Goal: Task Accomplishment & Management: Use online tool/utility

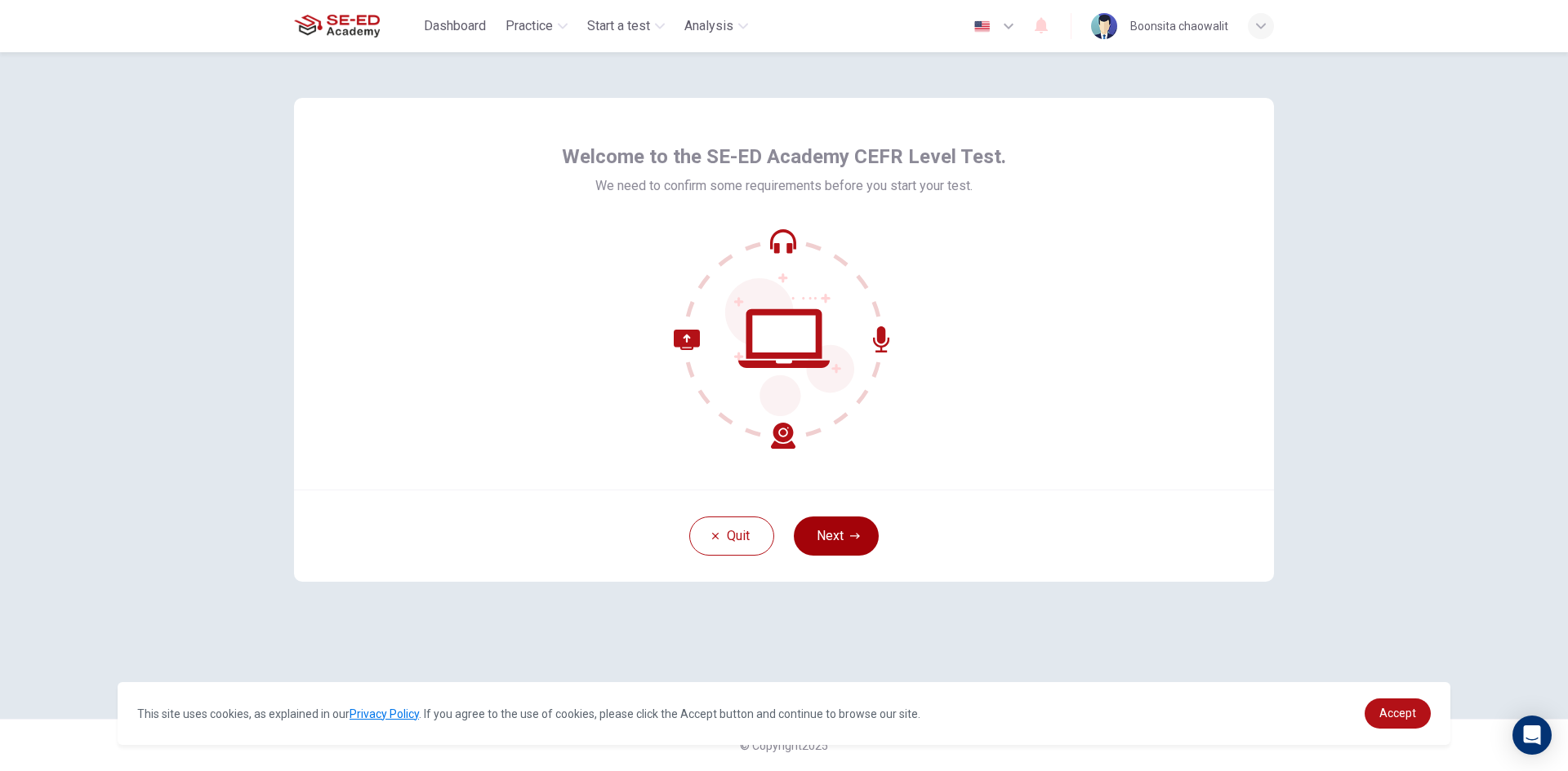
click at [839, 537] on button "Next" at bounding box center [836, 537] width 85 height 39
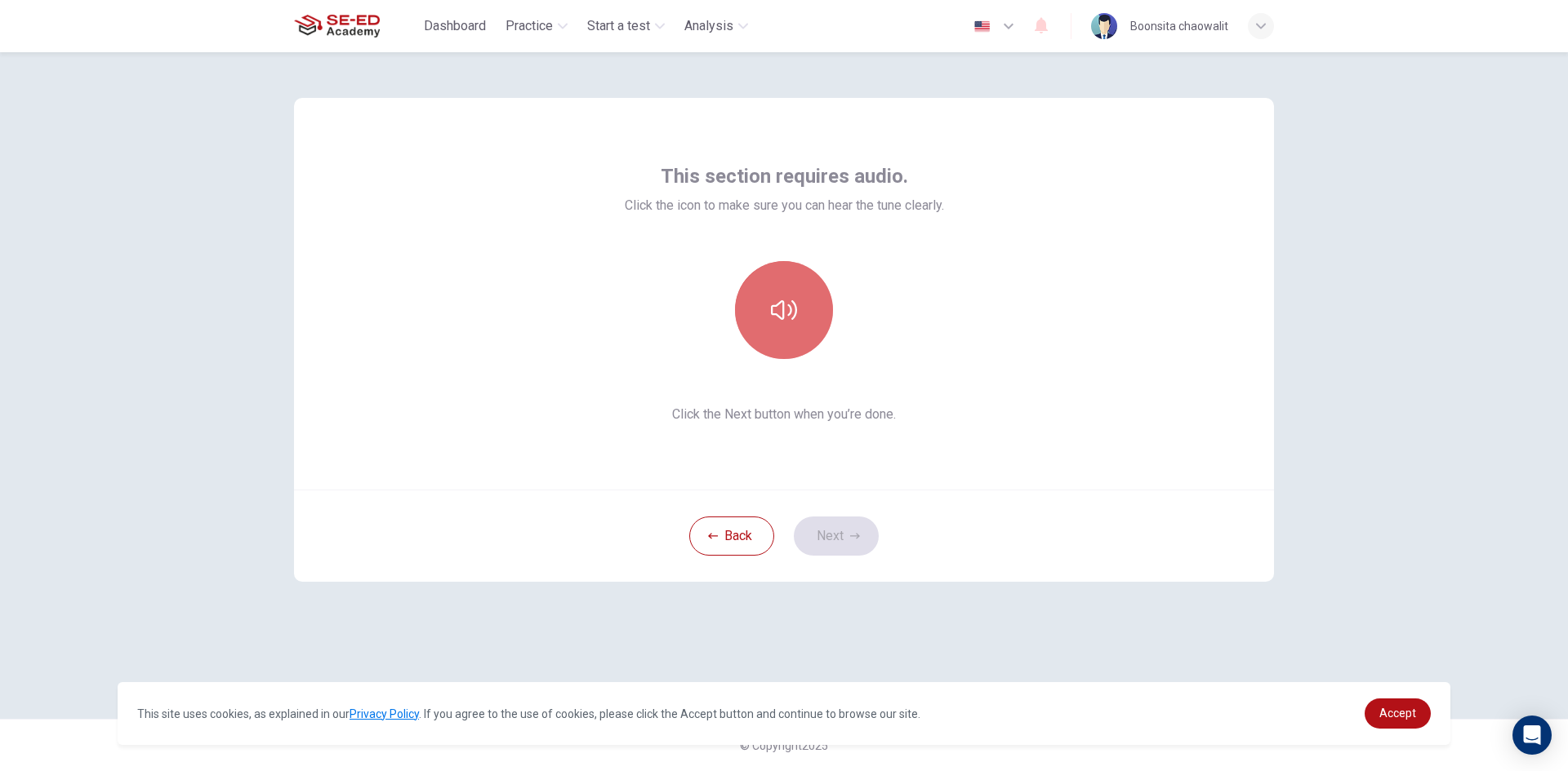
click at [798, 310] on button "button" at bounding box center [783, 309] width 98 height 97
click at [862, 528] on button "Next" at bounding box center [836, 537] width 85 height 39
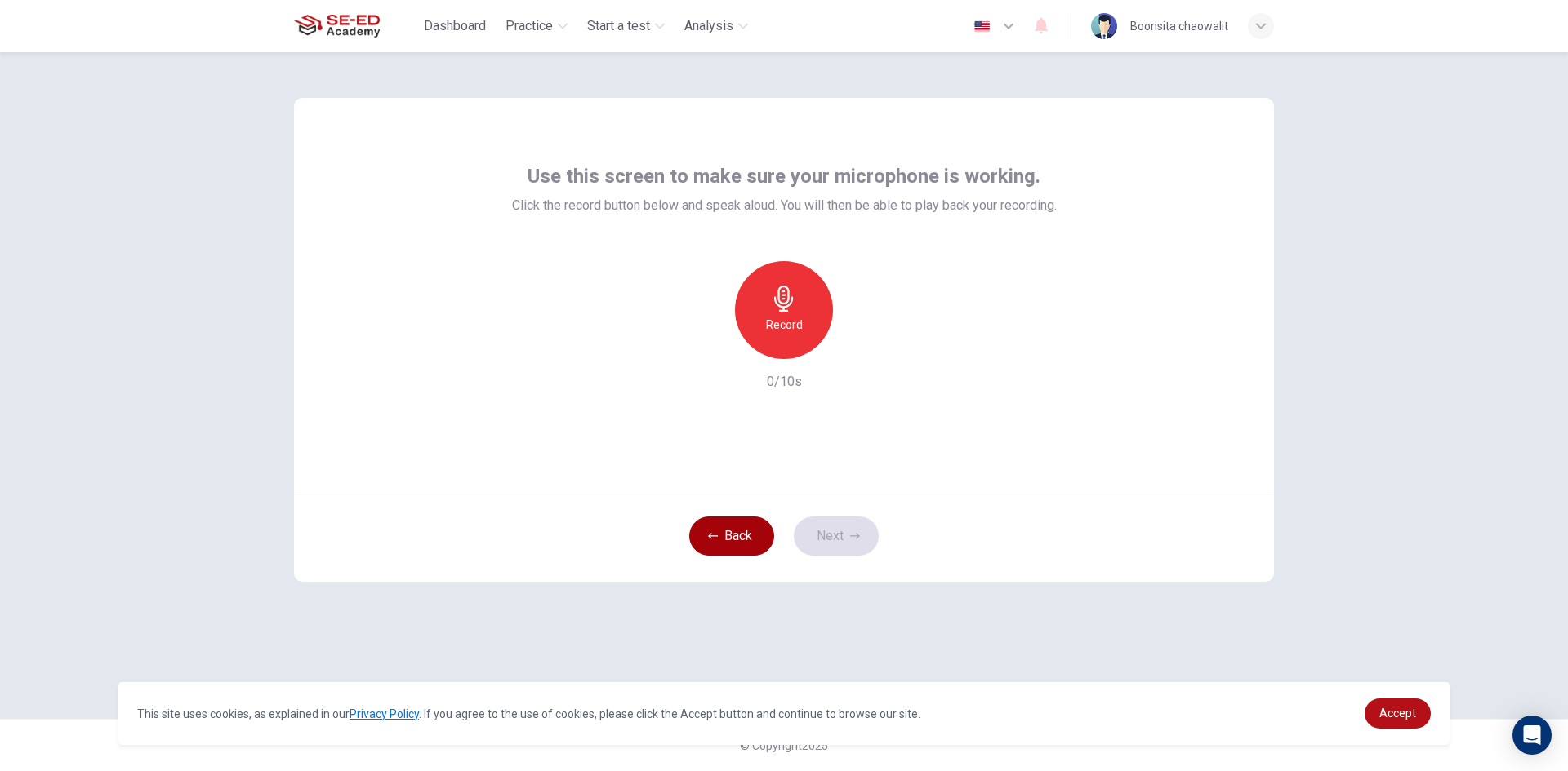
click at [764, 542] on button "Back" at bounding box center [732, 537] width 85 height 39
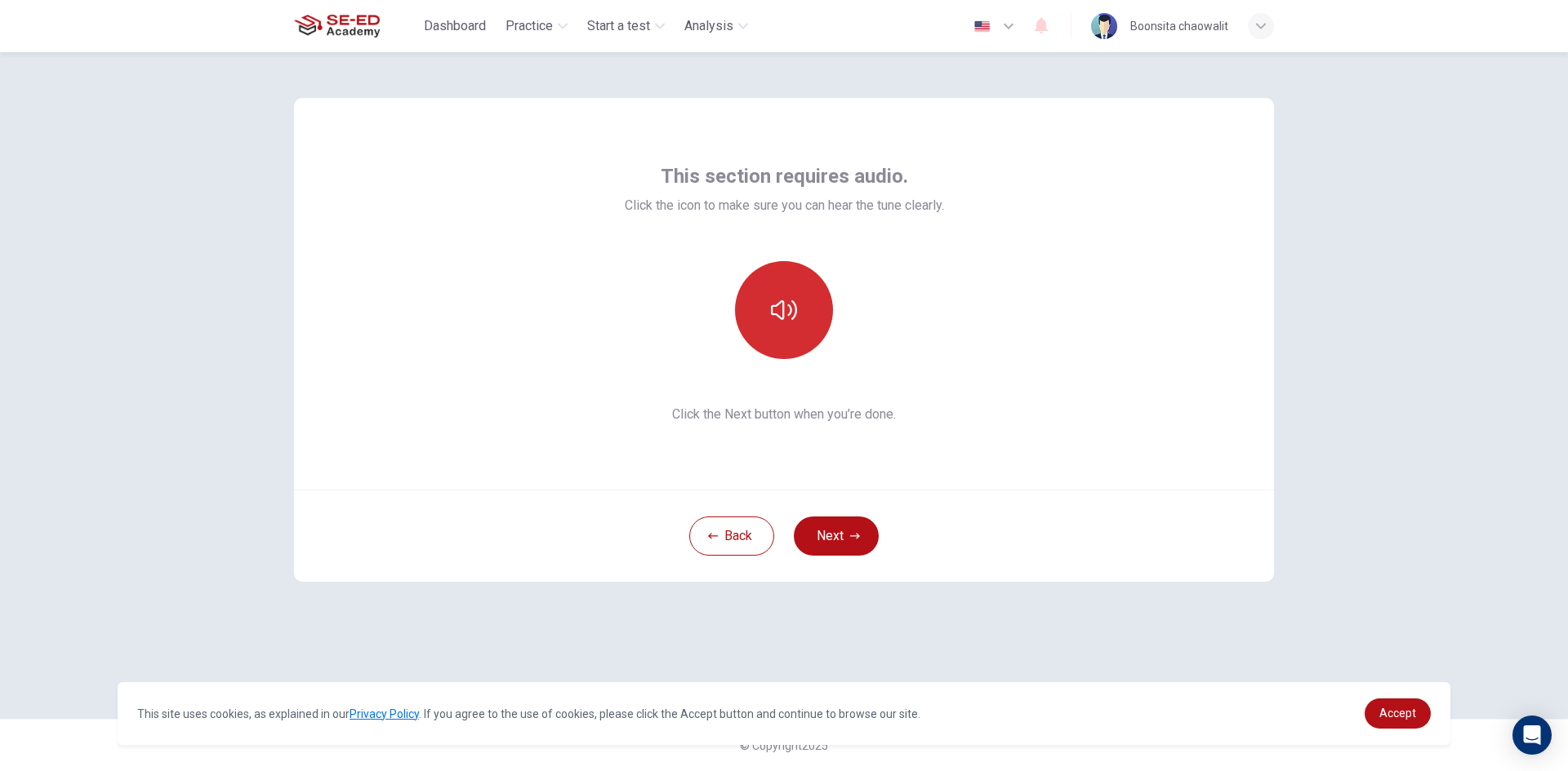
click at [814, 291] on button "button" at bounding box center [783, 309] width 98 height 97
click at [814, 293] on button "button" at bounding box center [783, 309] width 98 height 97
drag, startPoint x: 797, startPoint y: 298, endPoint x: 797, endPoint y: 277, distance: 21.0
click at [797, 285] on button "button" at bounding box center [783, 309] width 98 height 97
click at [867, 536] on button "Next" at bounding box center [836, 537] width 85 height 39
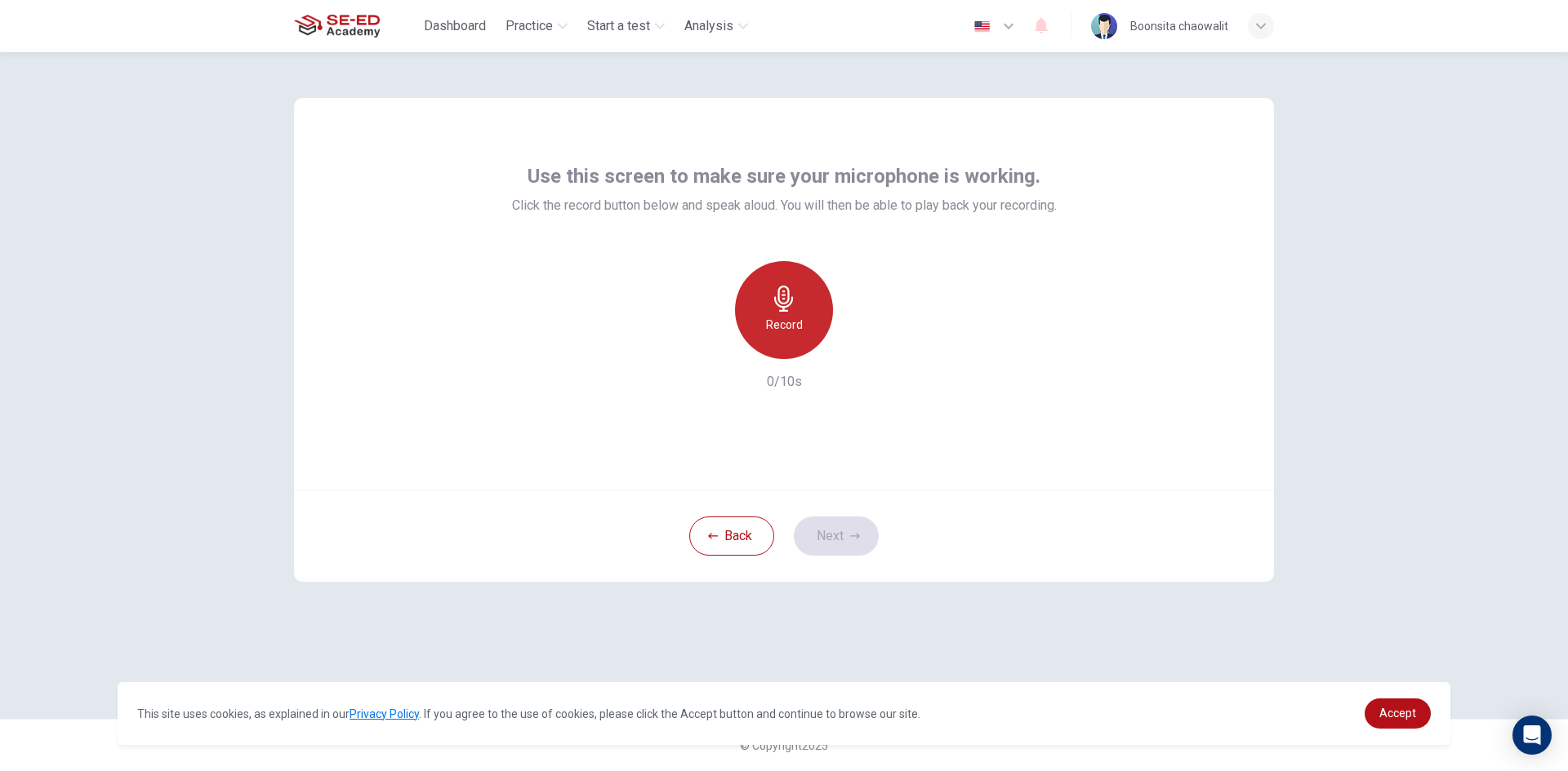
click at [799, 342] on div "Record" at bounding box center [783, 309] width 98 height 97
click at [802, 304] on div "Stop" at bounding box center [783, 309] width 98 height 97
click at [863, 343] on icon "button" at bounding box center [859, 346] width 17 height 17
click at [832, 531] on button "Next" at bounding box center [836, 537] width 85 height 39
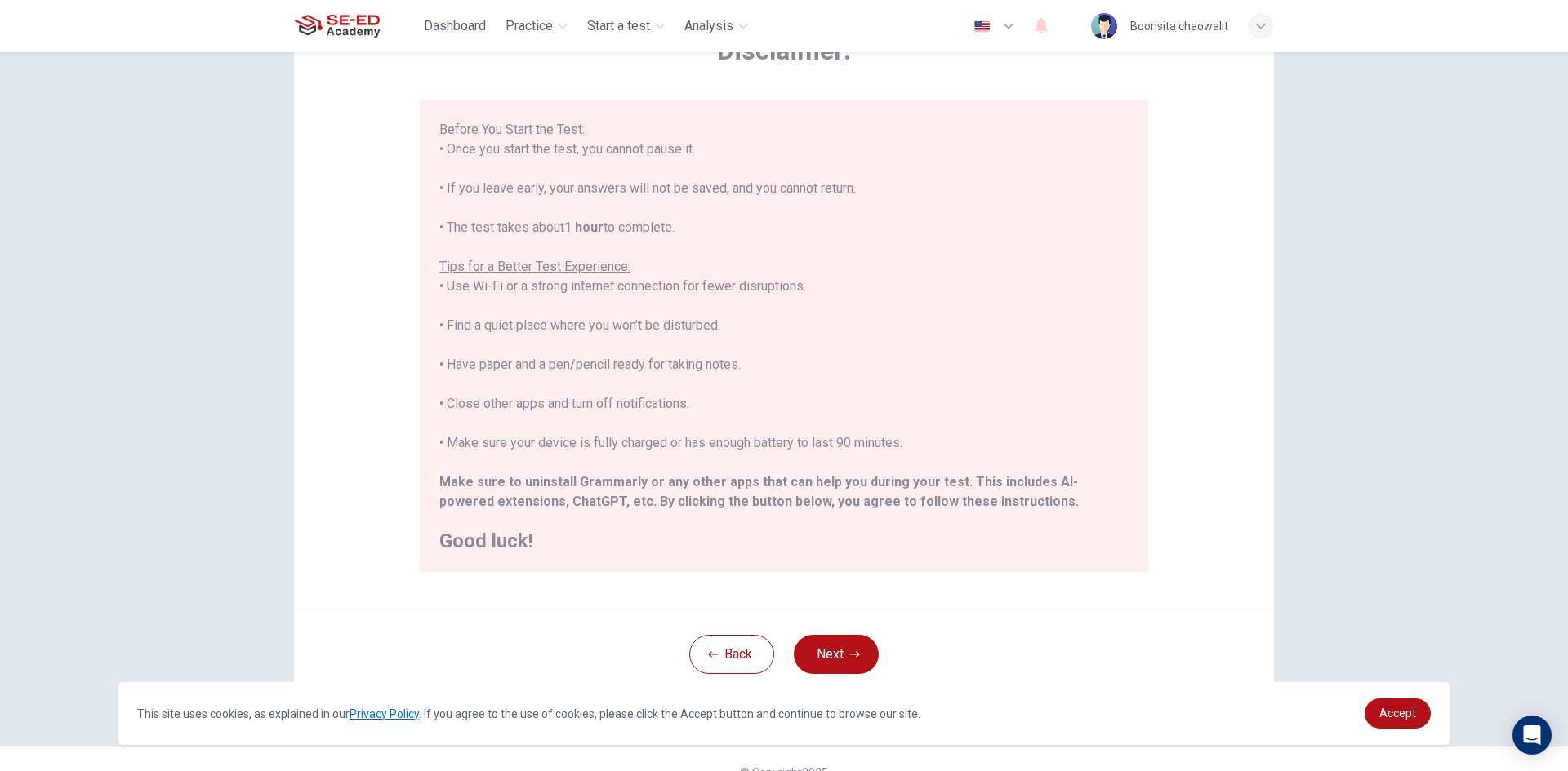
scroll to position [136, 0]
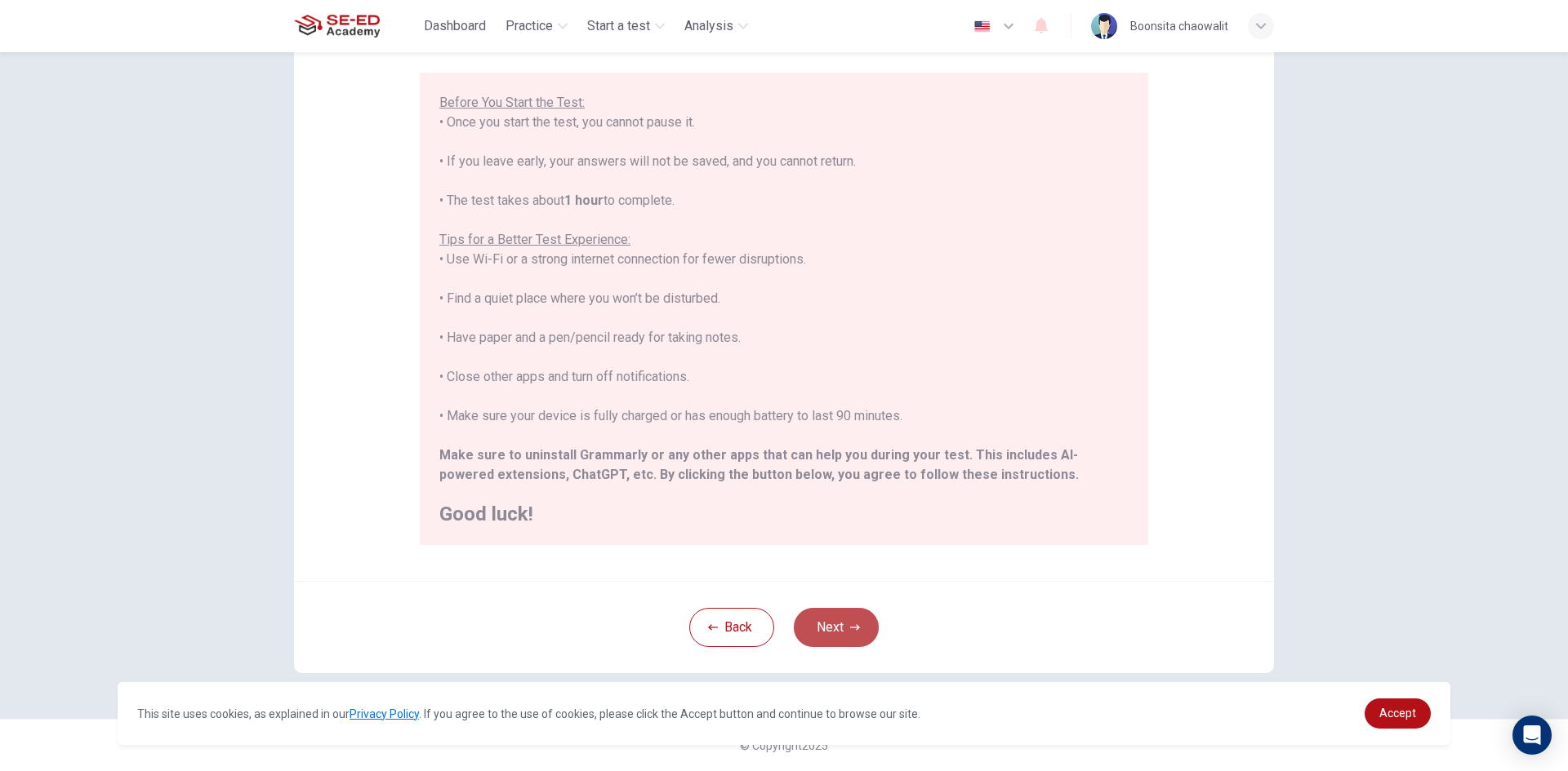
click at [842, 627] on button "Next" at bounding box center [836, 628] width 85 height 39
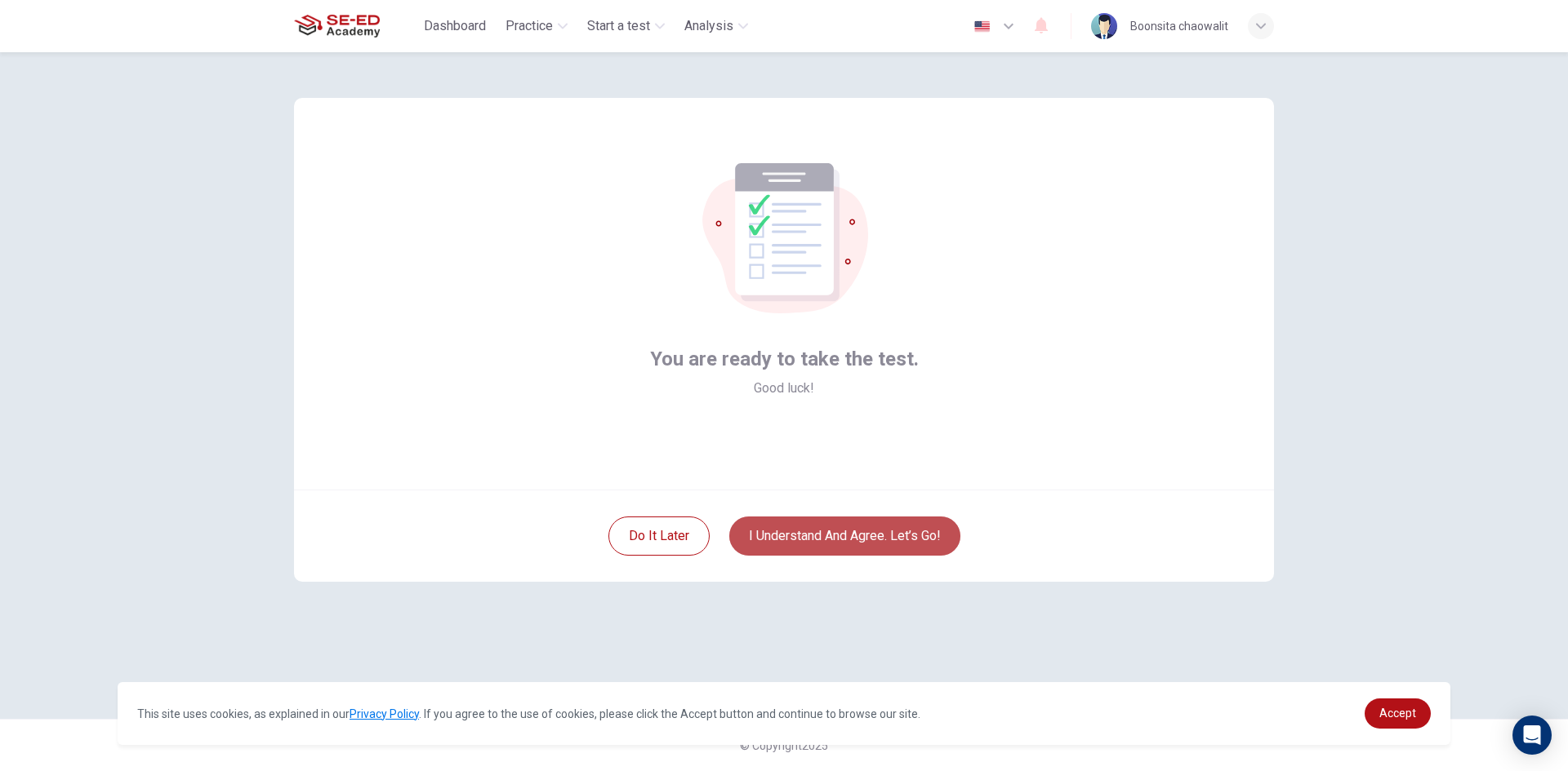
click at [931, 525] on button "I understand and agree. Let’s go!" at bounding box center [844, 537] width 231 height 39
click at [920, 539] on button "I understand and agree. Let’s go!" at bounding box center [844, 537] width 231 height 39
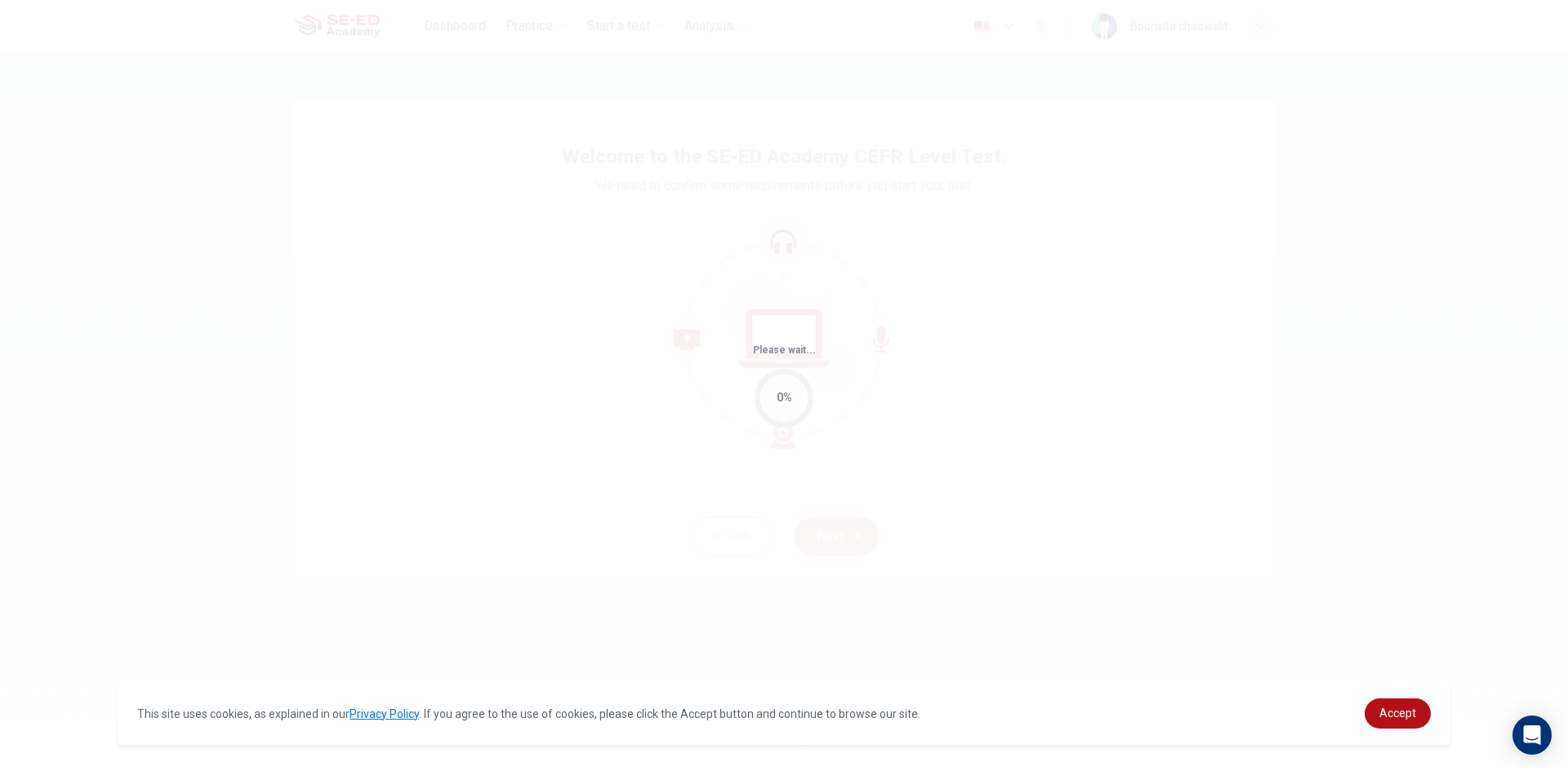
click at [788, 382] on div "0%" at bounding box center [784, 399] width 59 height 59
click at [1389, 708] on span "Accept" at bounding box center [1397, 713] width 36 height 13
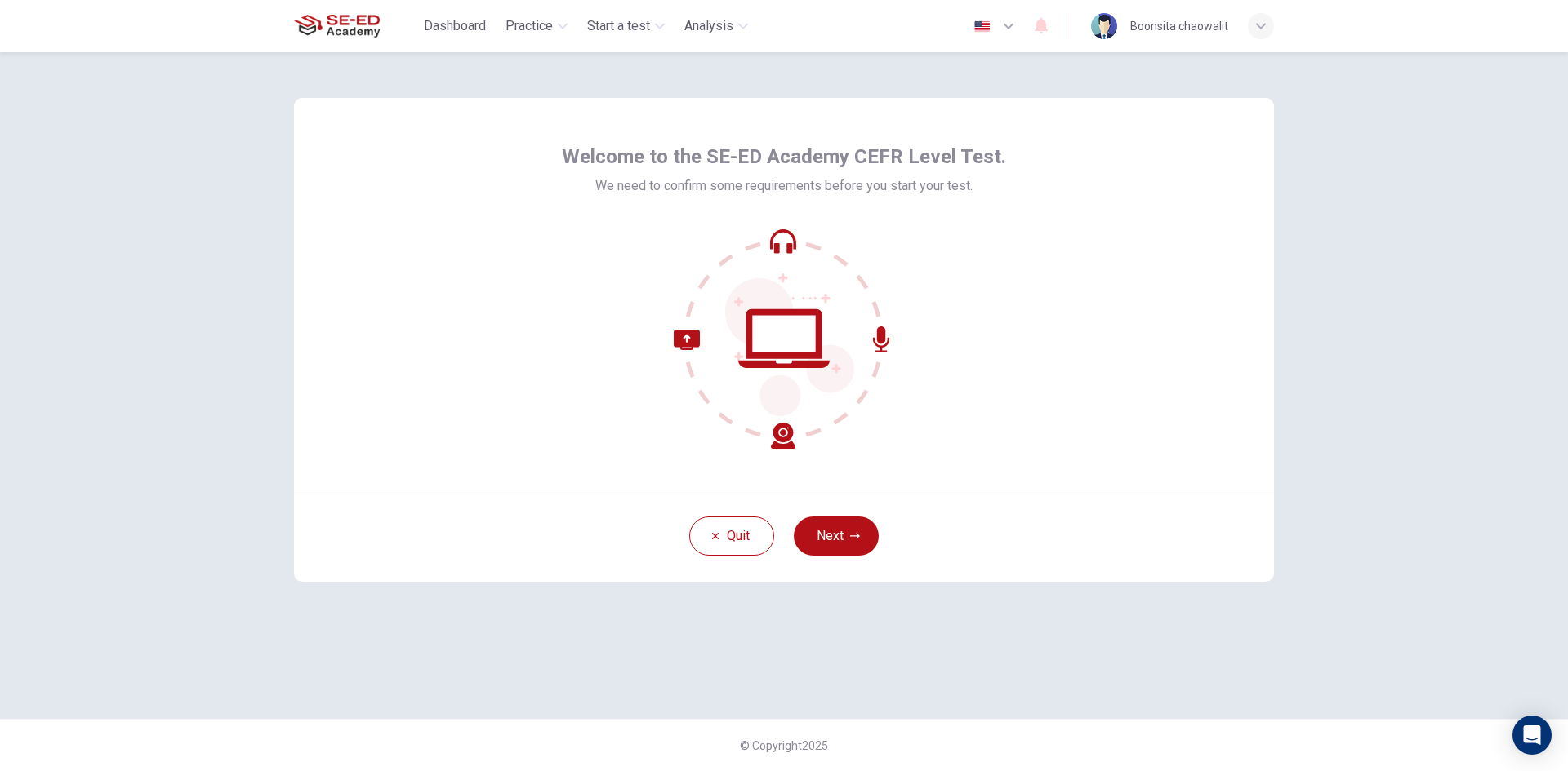
click at [847, 555] on button "Next" at bounding box center [836, 537] width 85 height 39
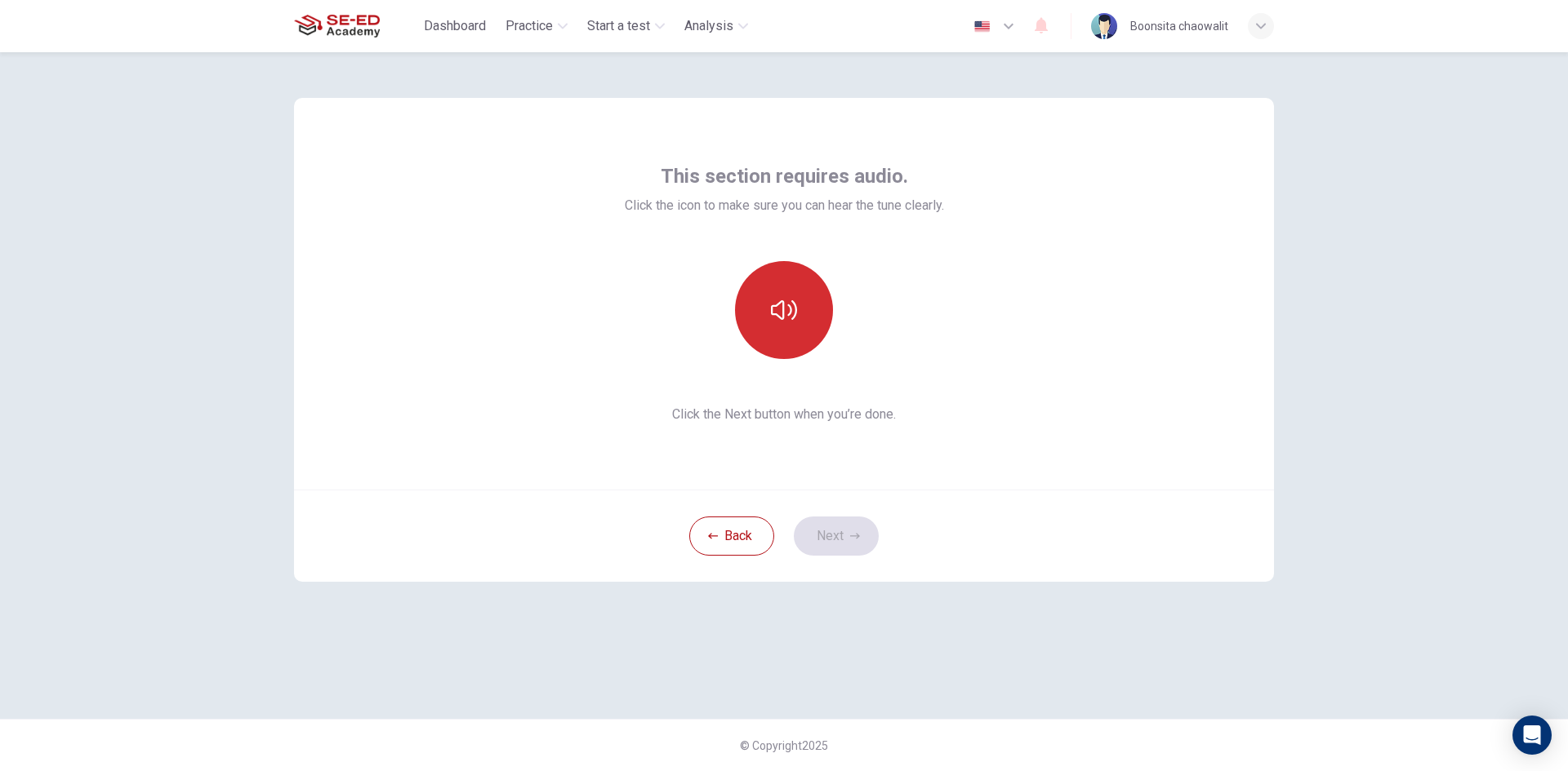
click at [808, 315] on button "button" at bounding box center [783, 309] width 98 height 97
click at [844, 527] on button "Next" at bounding box center [836, 537] width 85 height 39
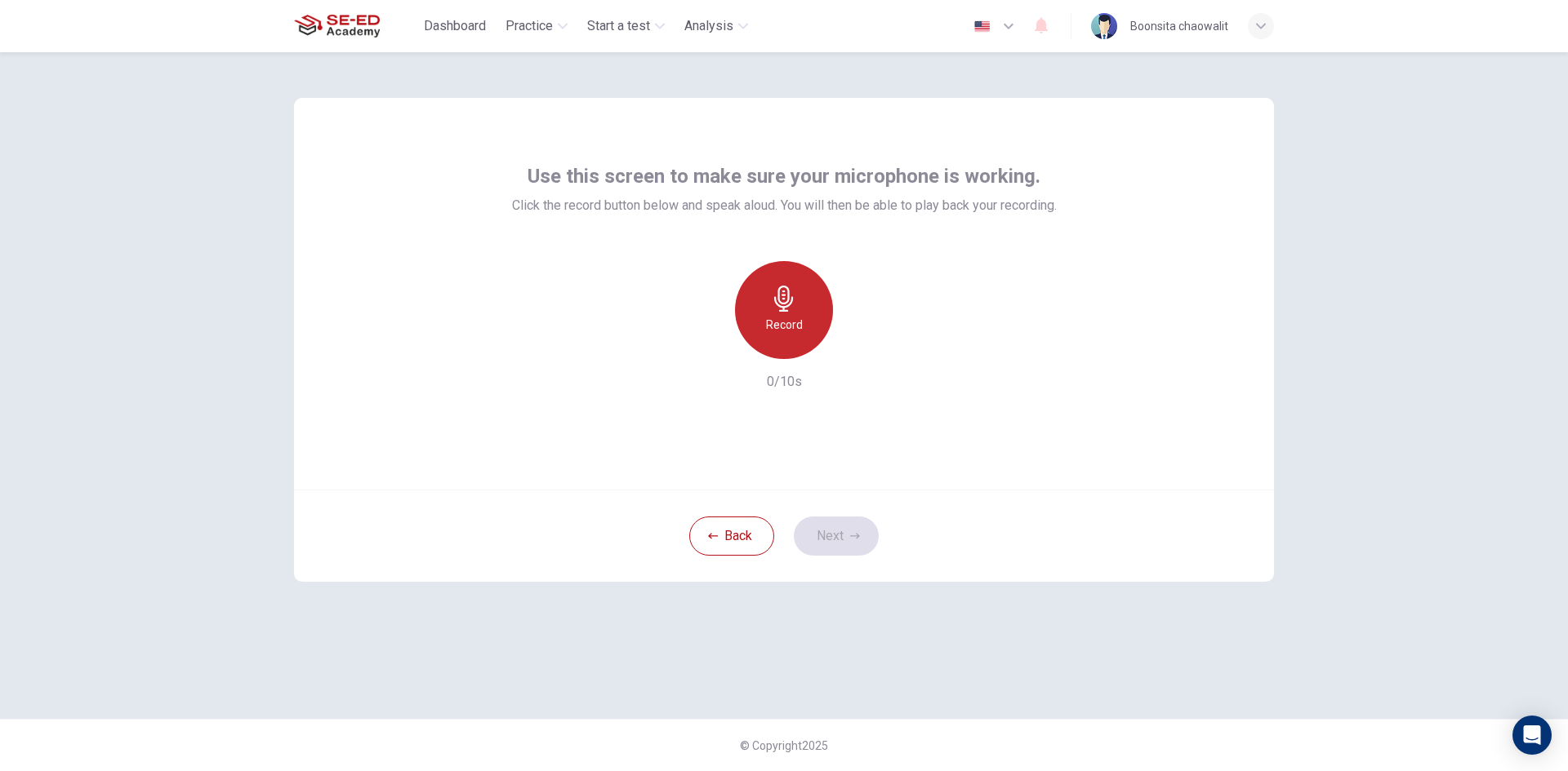
click at [777, 306] on icon "button" at bounding box center [784, 298] width 27 height 27
click at [782, 309] on icon "button" at bounding box center [784, 298] width 27 height 27
click at [848, 344] on div "button" at bounding box center [859, 346] width 27 height 27
click at [849, 530] on button "Next" at bounding box center [836, 537] width 85 height 39
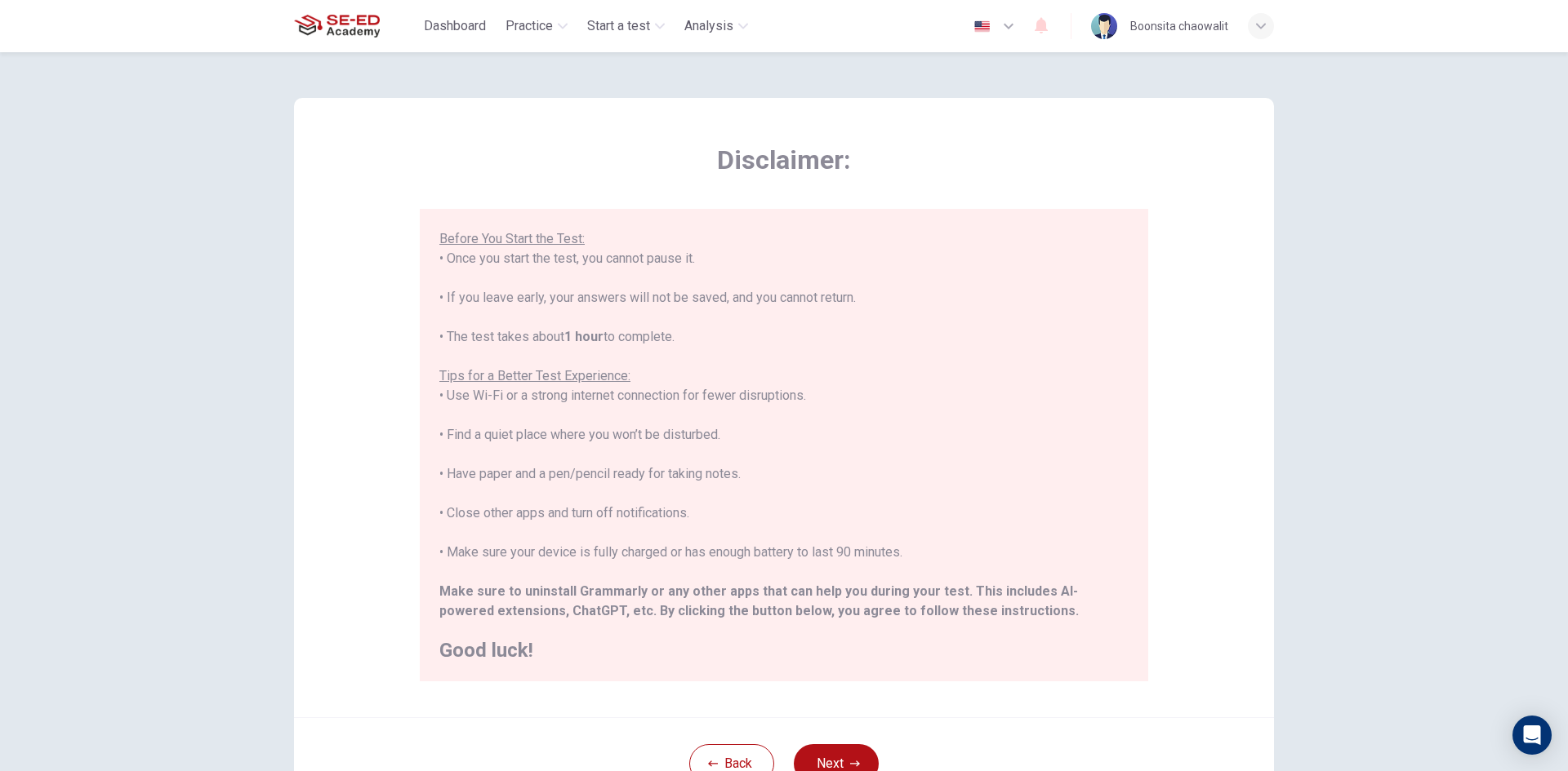
scroll to position [136, 0]
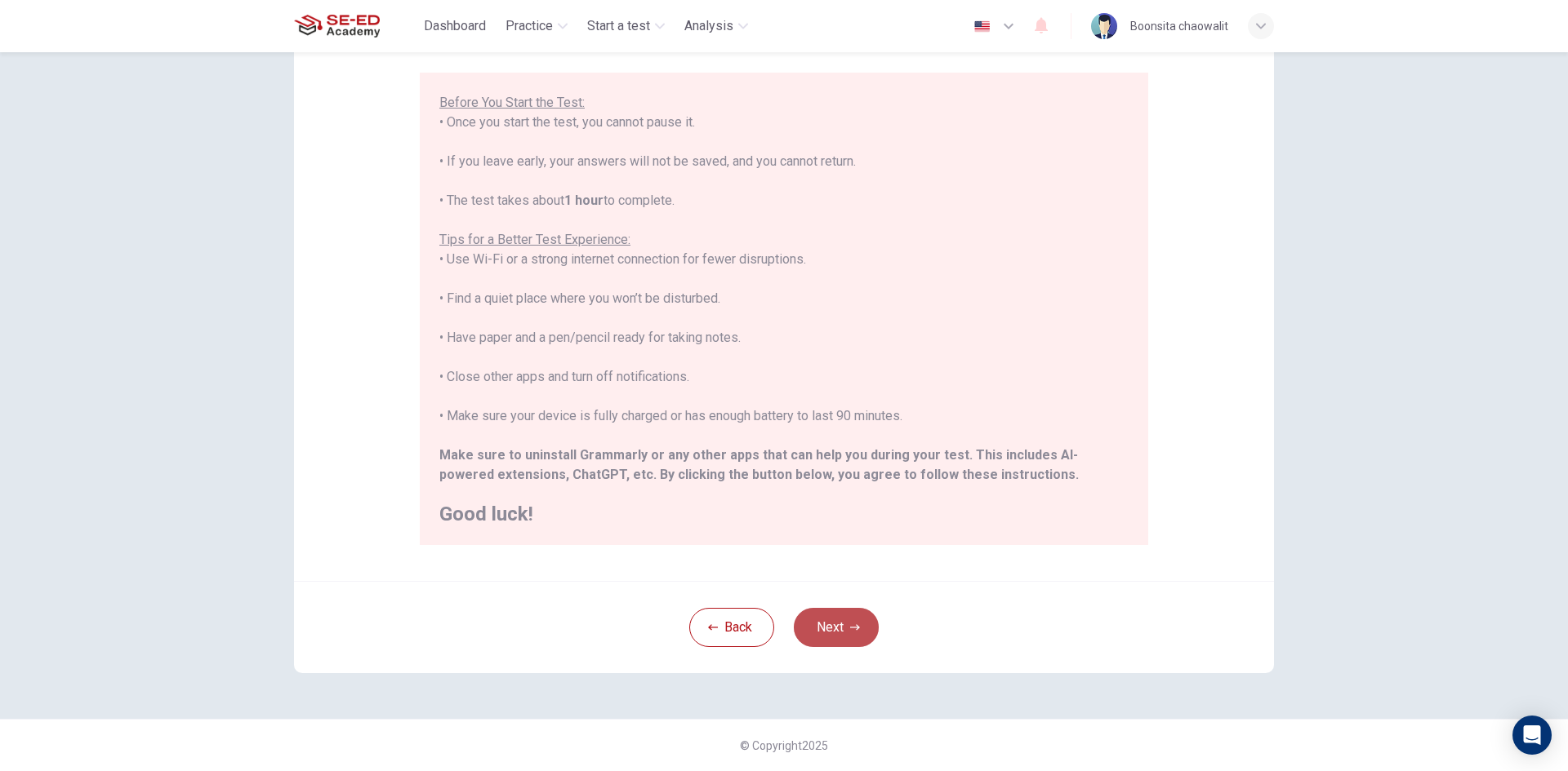
click at [833, 613] on button "Next" at bounding box center [836, 628] width 85 height 39
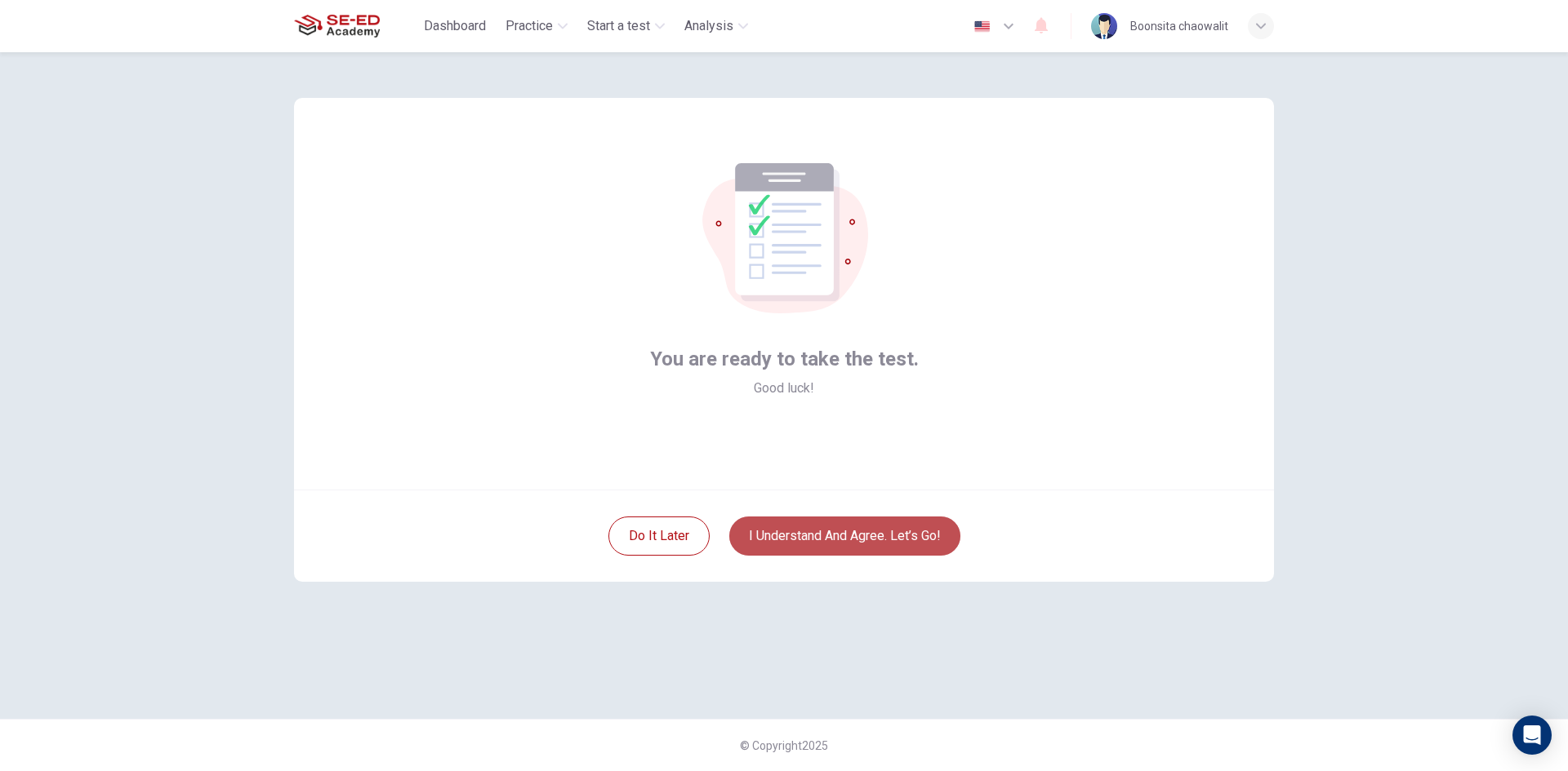
click at [898, 531] on button "I understand and agree. Let’s go!" at bounding box center [844, 537] width 231 height 39
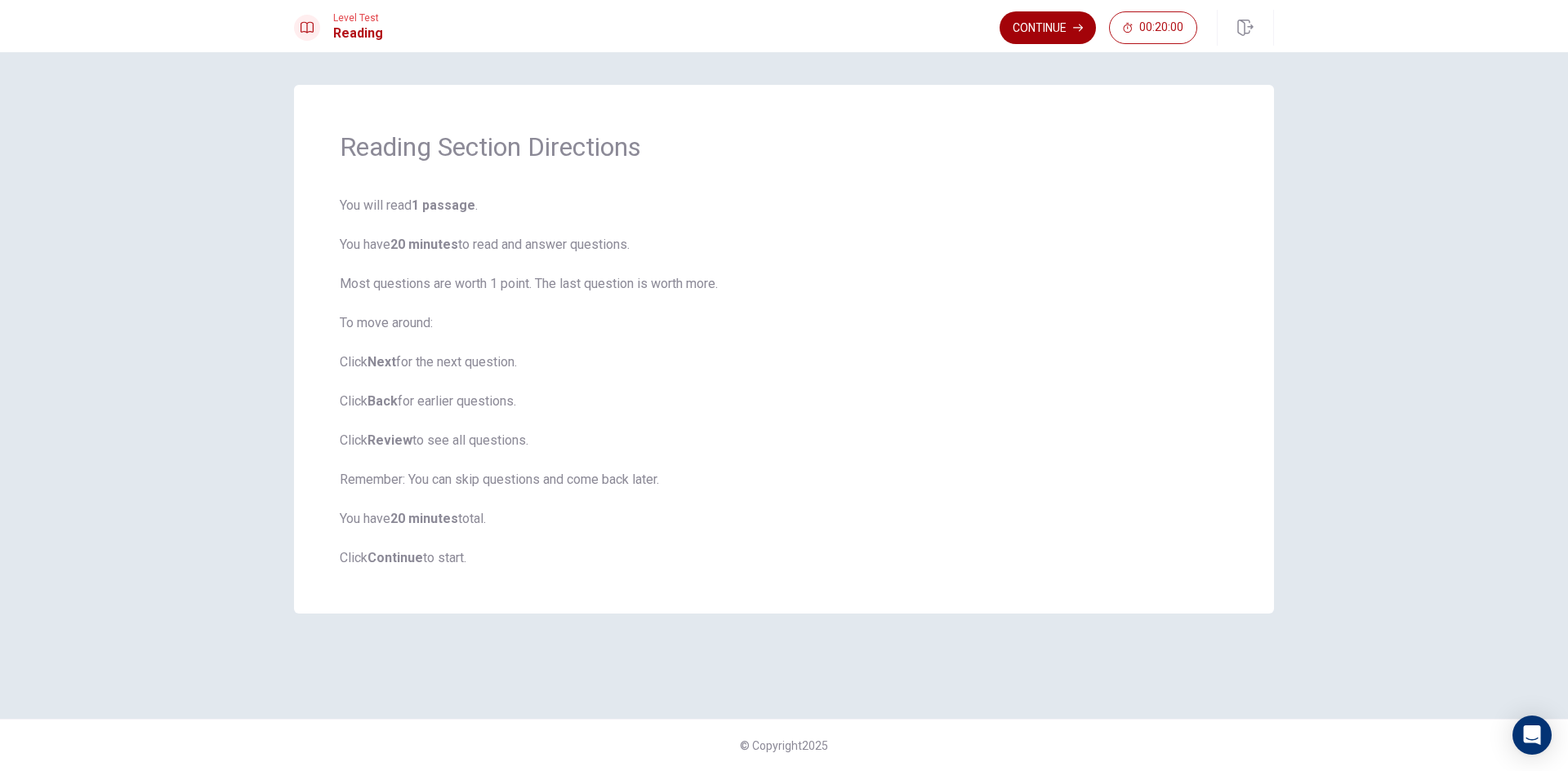
click at [1048, 27] on button "Continue" at bounding box center [1048, 28] width 97 height 32
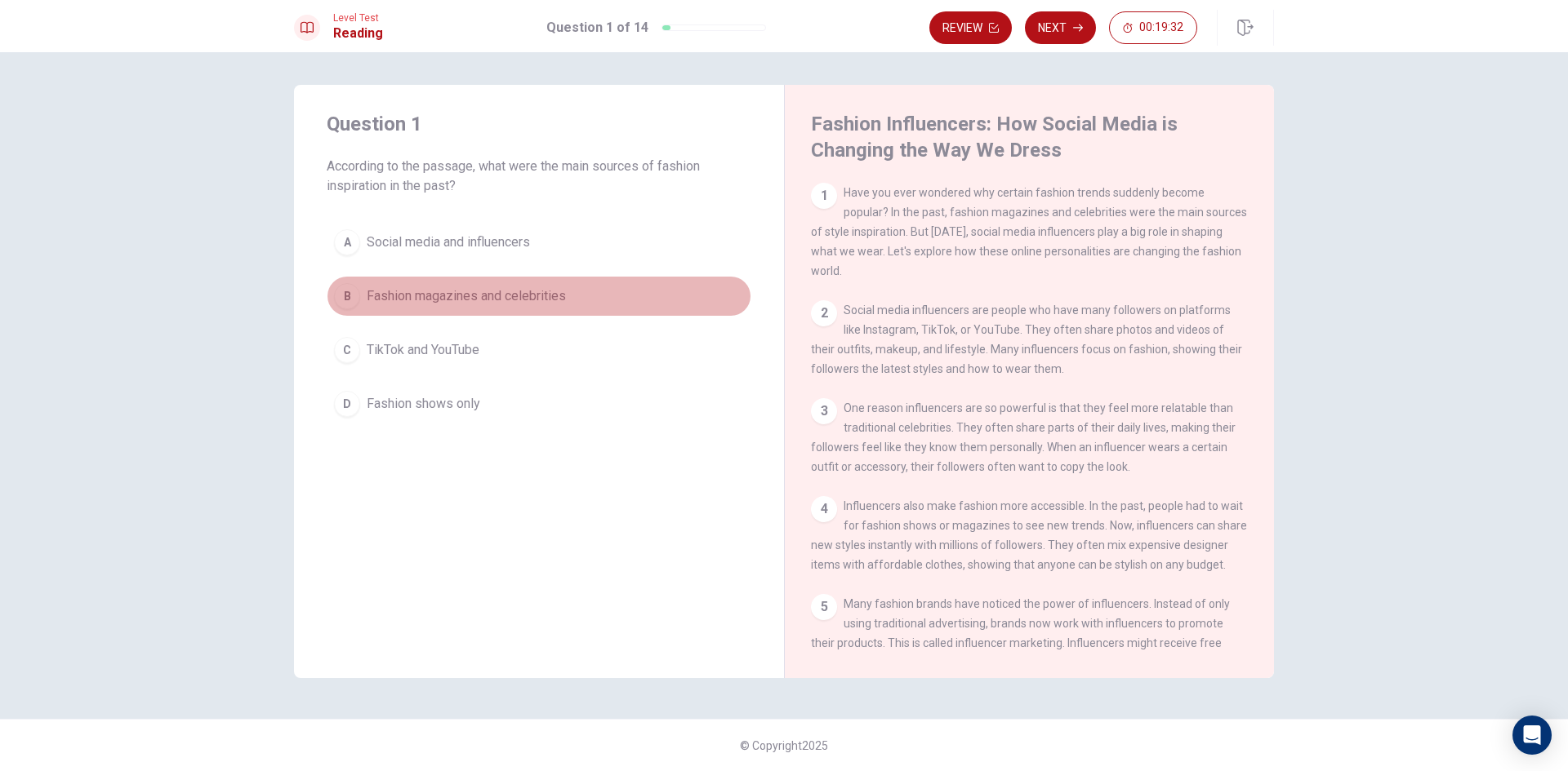
click at [364, 292] on button "B Fashion magazines and celebrities" at bounding box center [539, 295] width 425 height 40
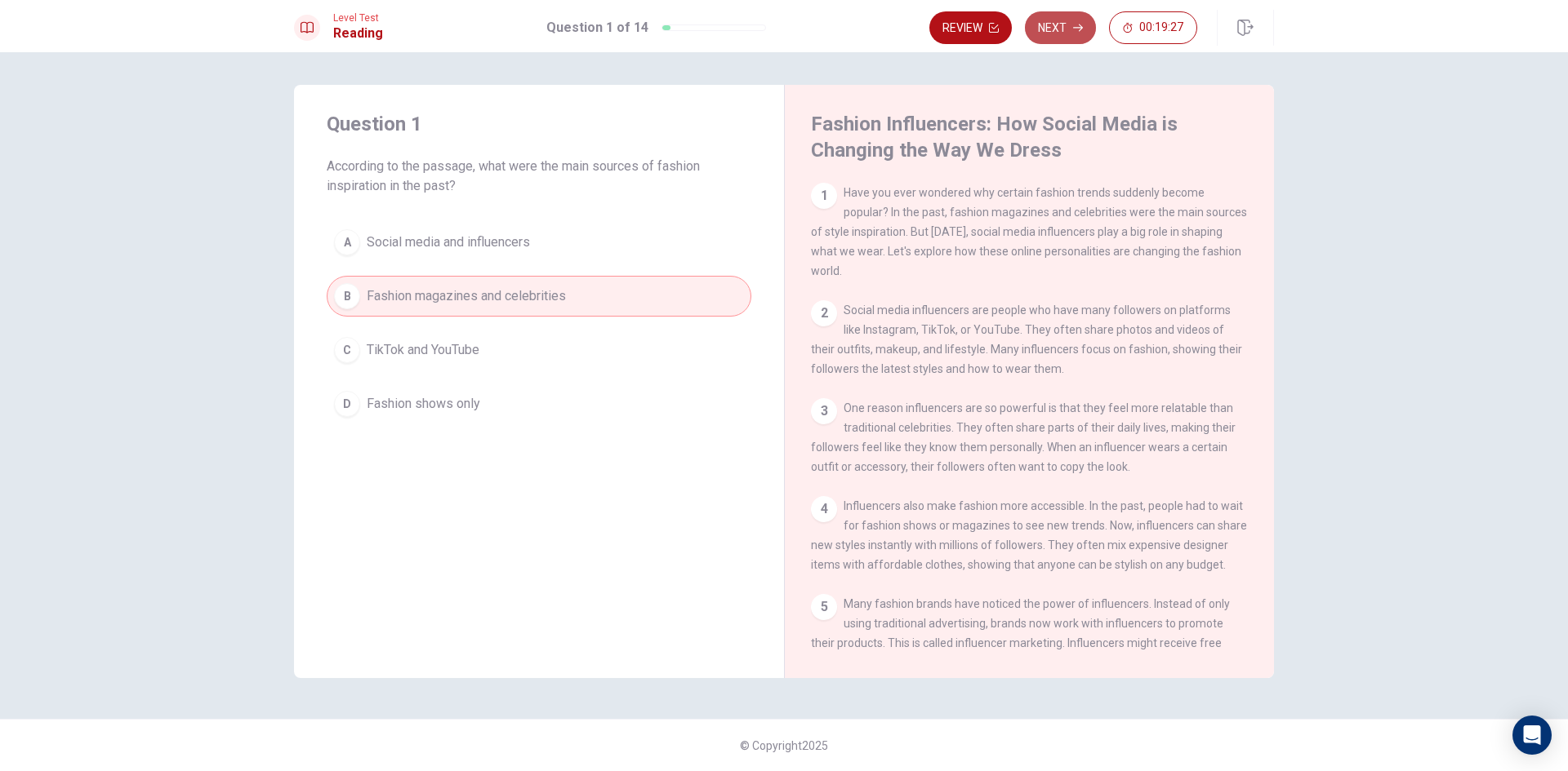
click at [1064, 24] on button "Next" at bounding box center [1060, 28] width 71 height 32
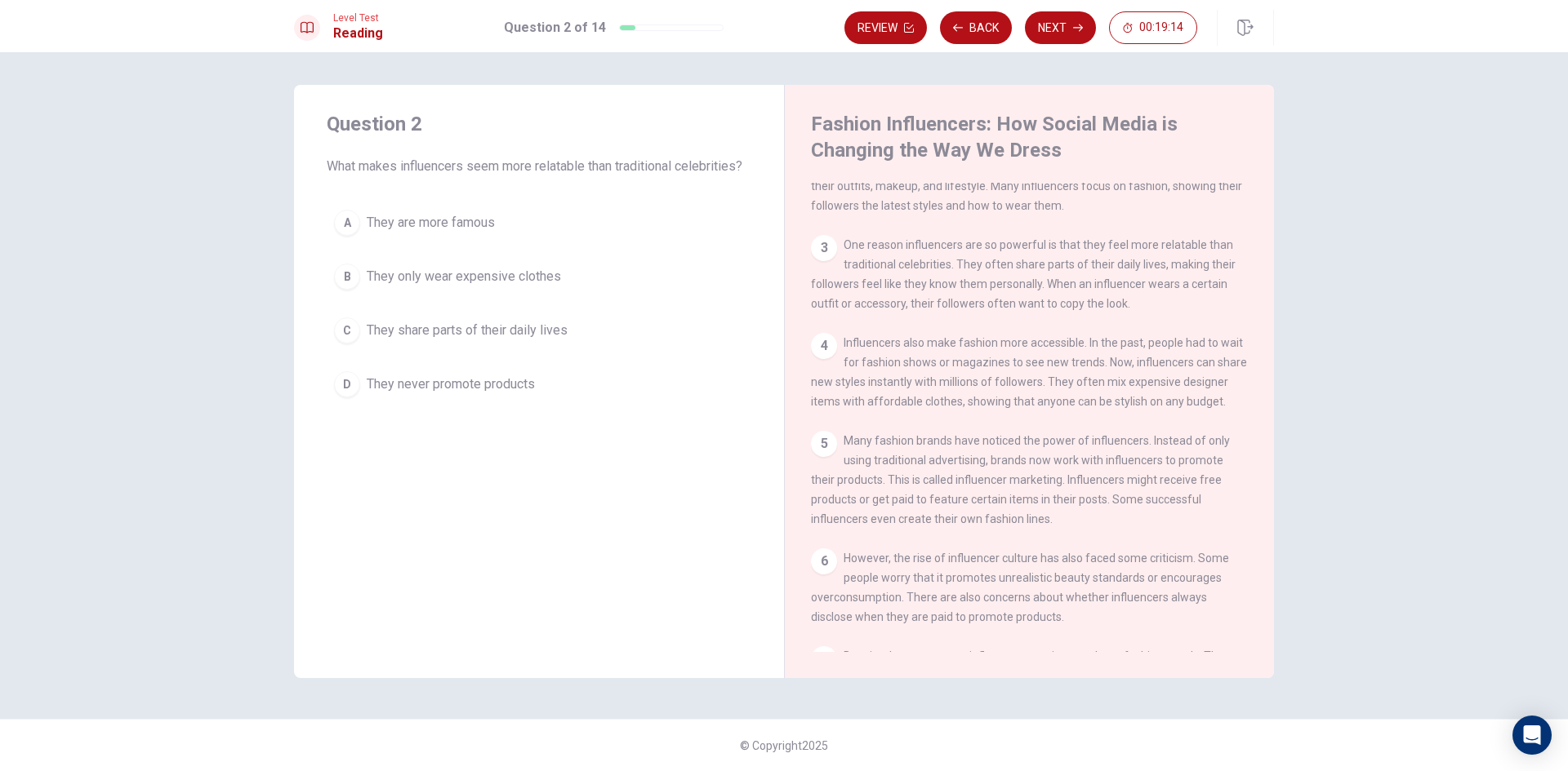
scroll to position [82, 0]
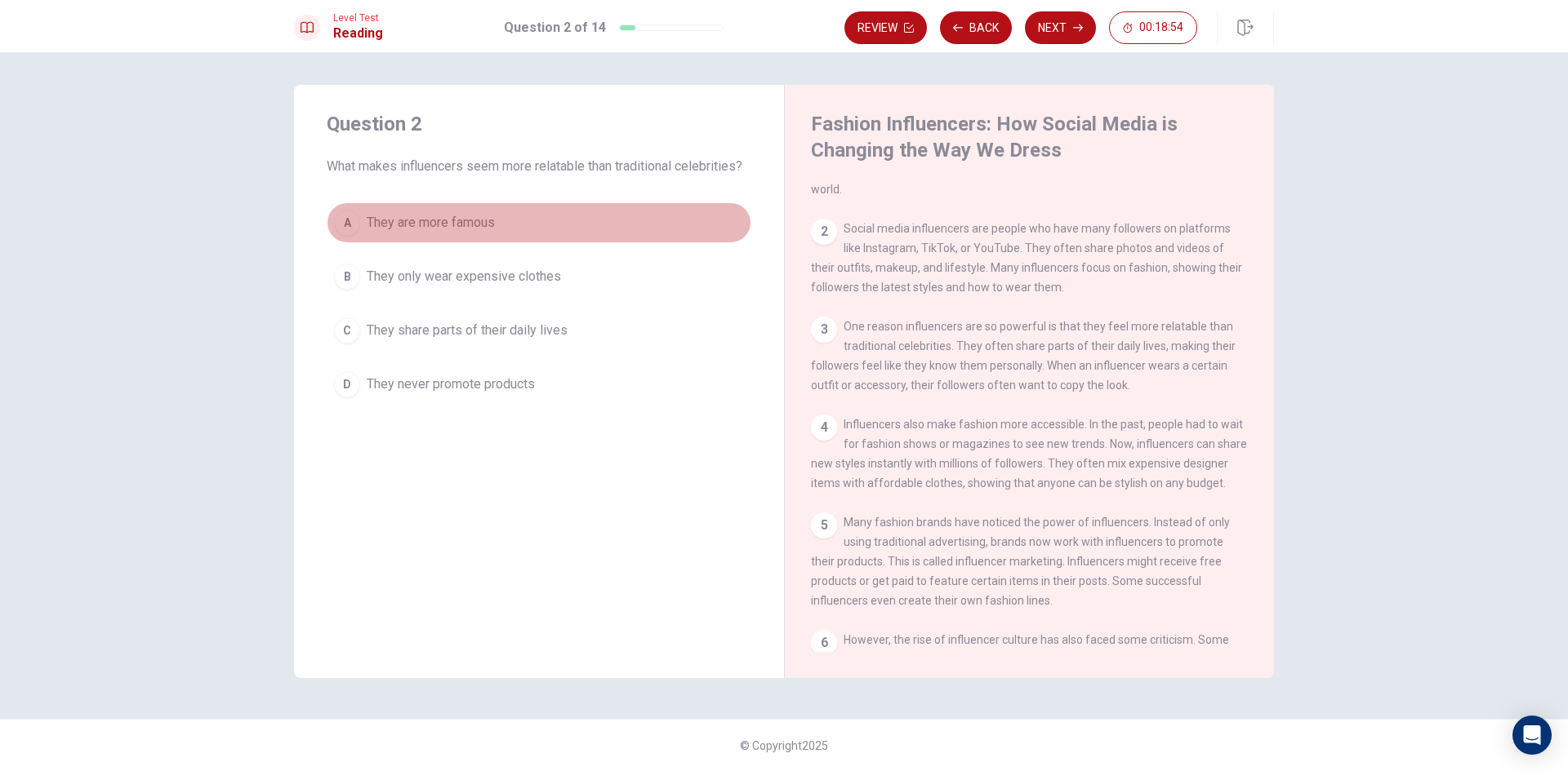
click at [459, 220] on span "They are more famous" at bounding box center [430, 223] width 128 height 20
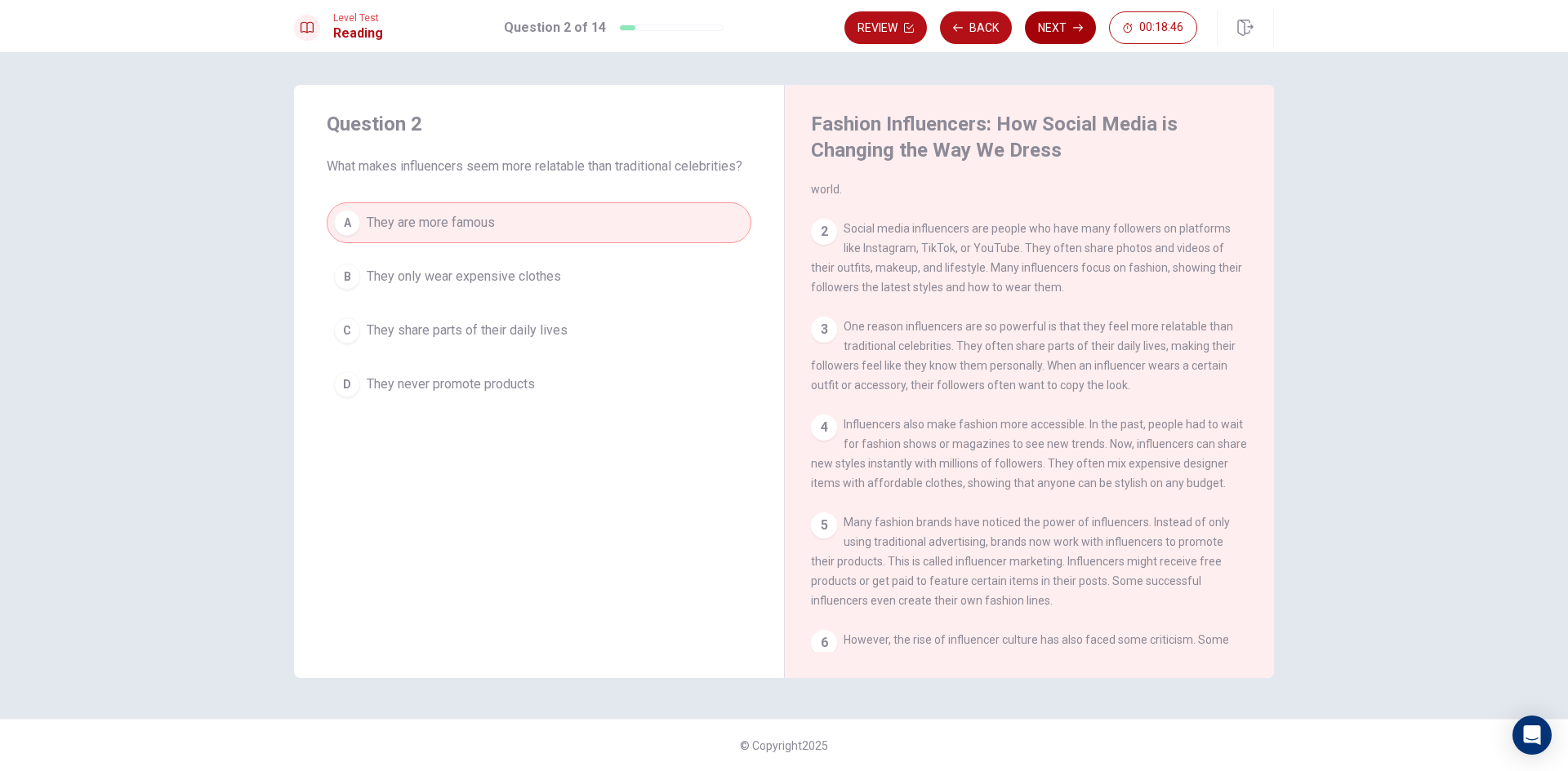
click at [1071, 23] on button "Next" at bounding box center [1060, 28] width 71 height 32
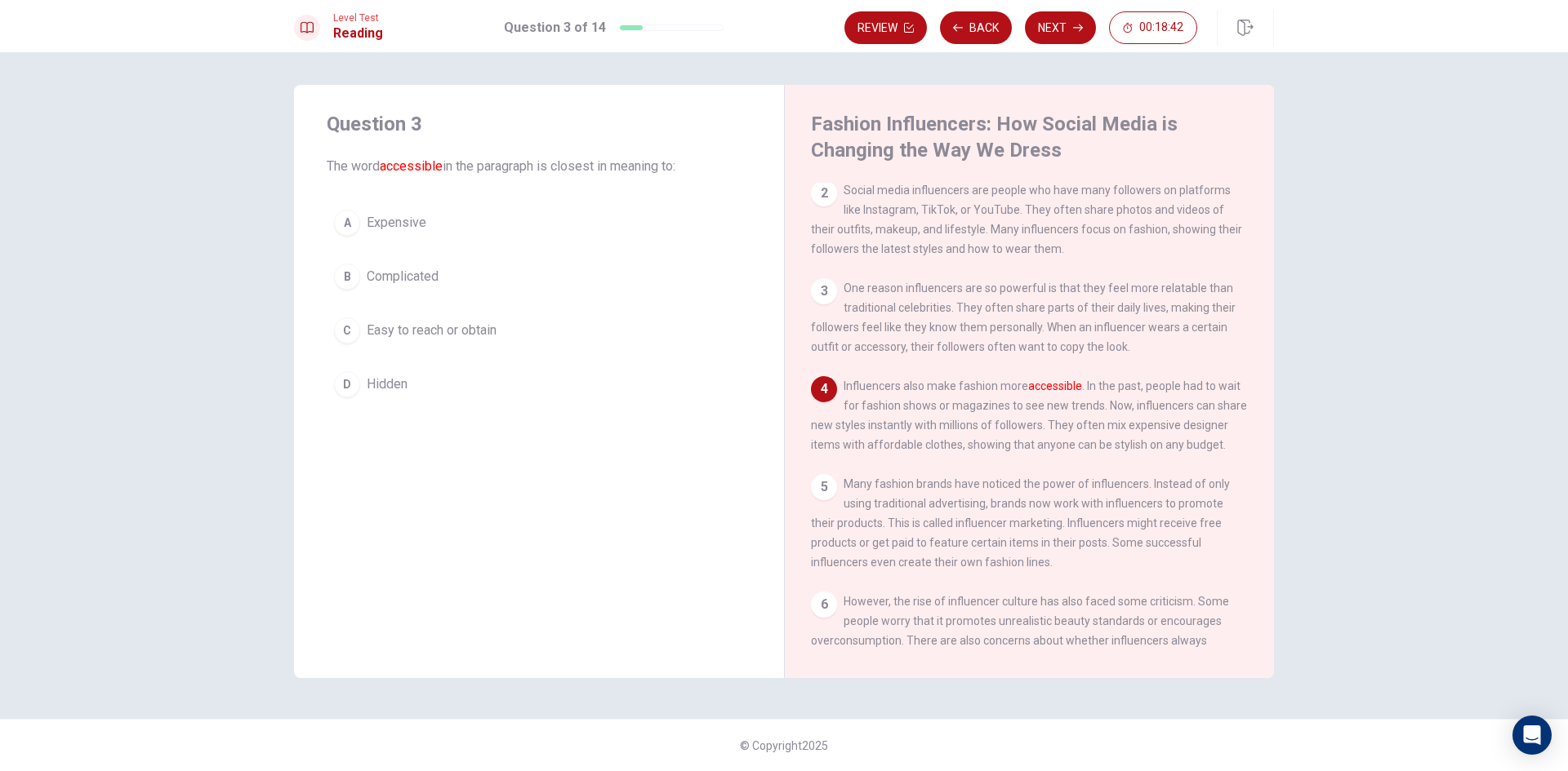
scroll to position [202, 0]
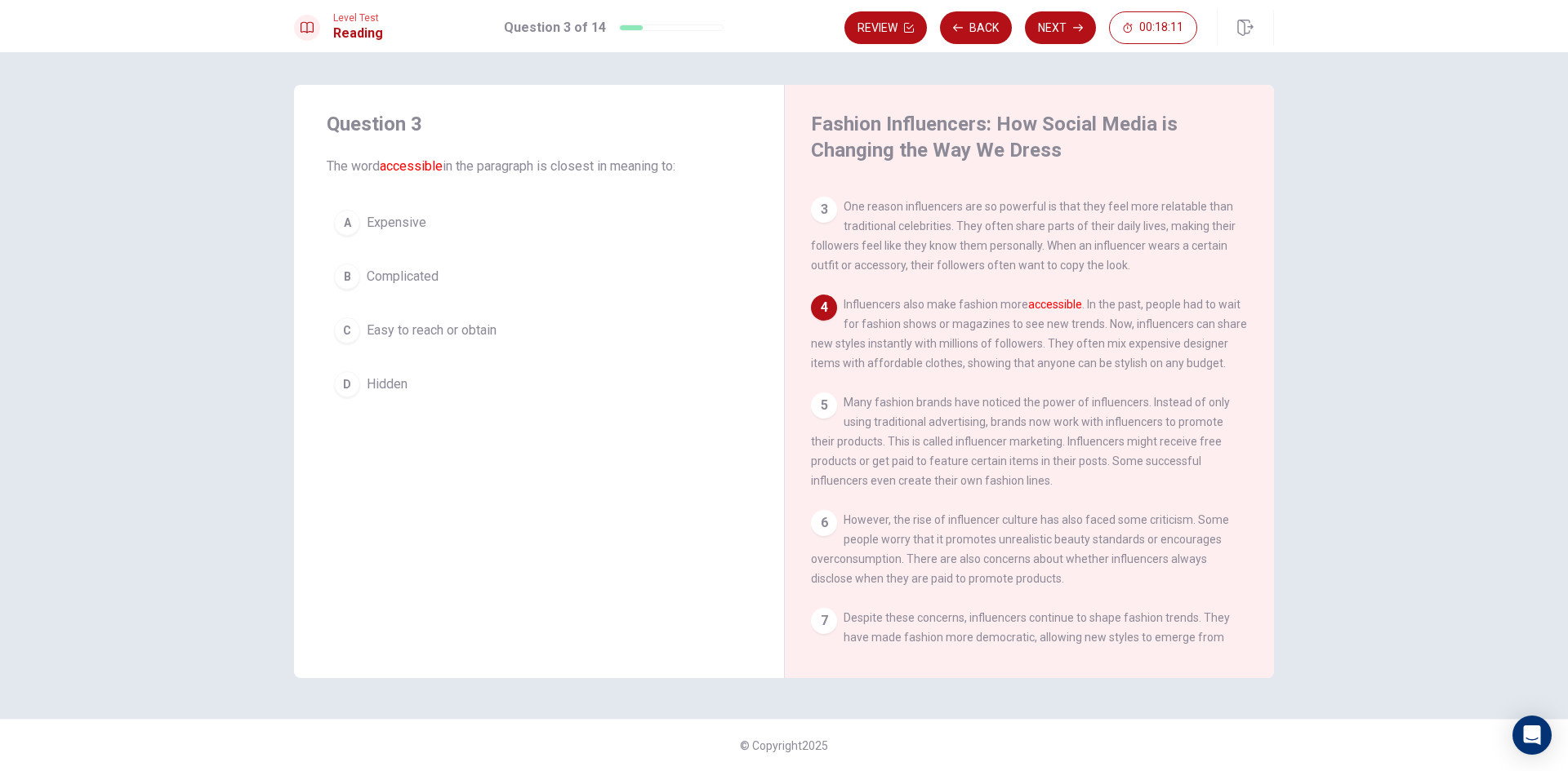
click at [444, 327] on span "Easy to reach or obtain" at bounding box center [431, 331] width 130 height 20
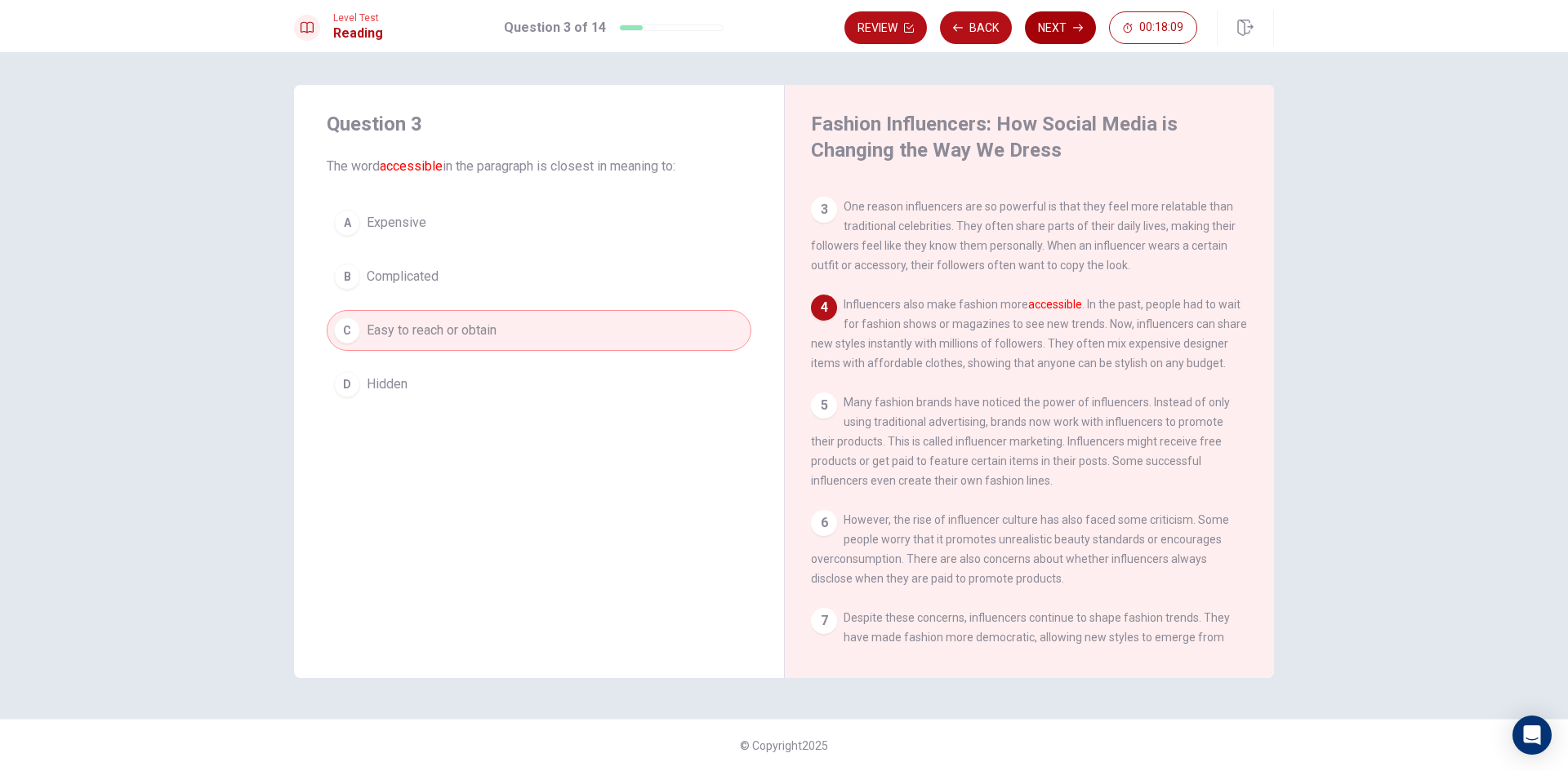
click at [1086, 15] on button "Next" at bounding box center [1060, 28] width 71 height 32
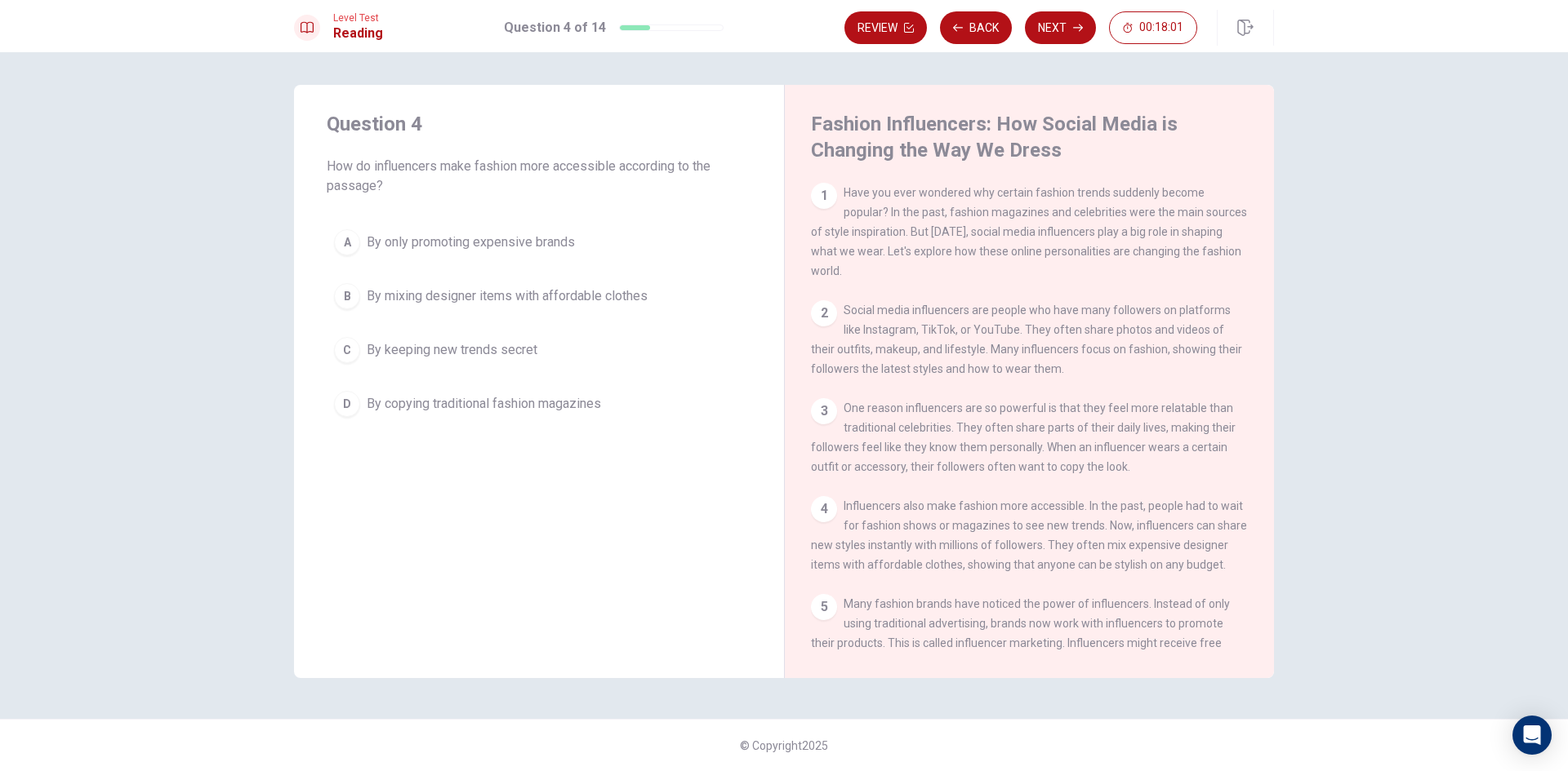
scroll to position [82, 0]
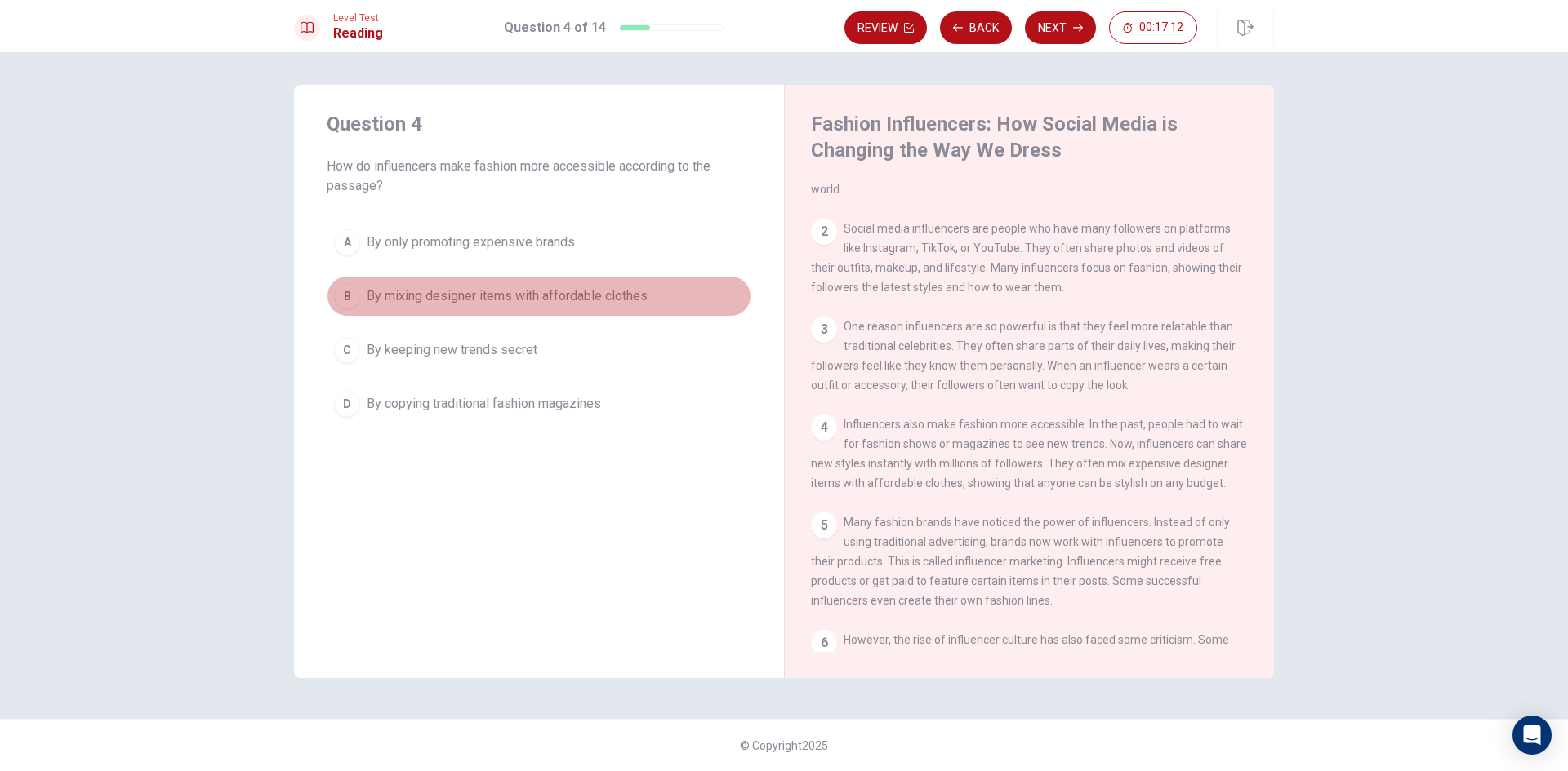
click at [555, 289] on span "By mixing designer items with affordable clothes" at bounding box center [506, 296] width 281 height 20
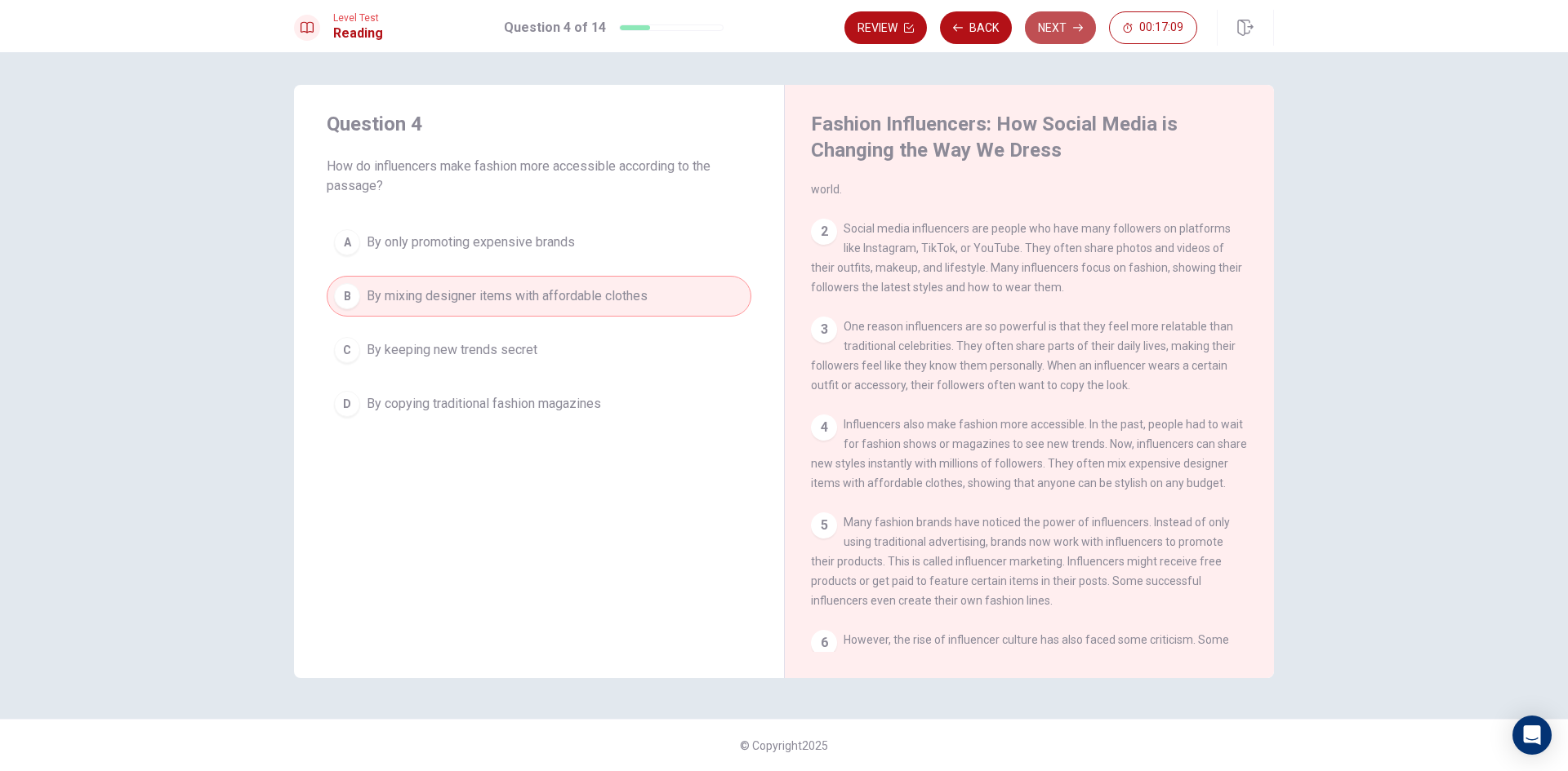
click at [1082, 25] on button "Next" at bounding box center [1060, 28] width 71 height 32
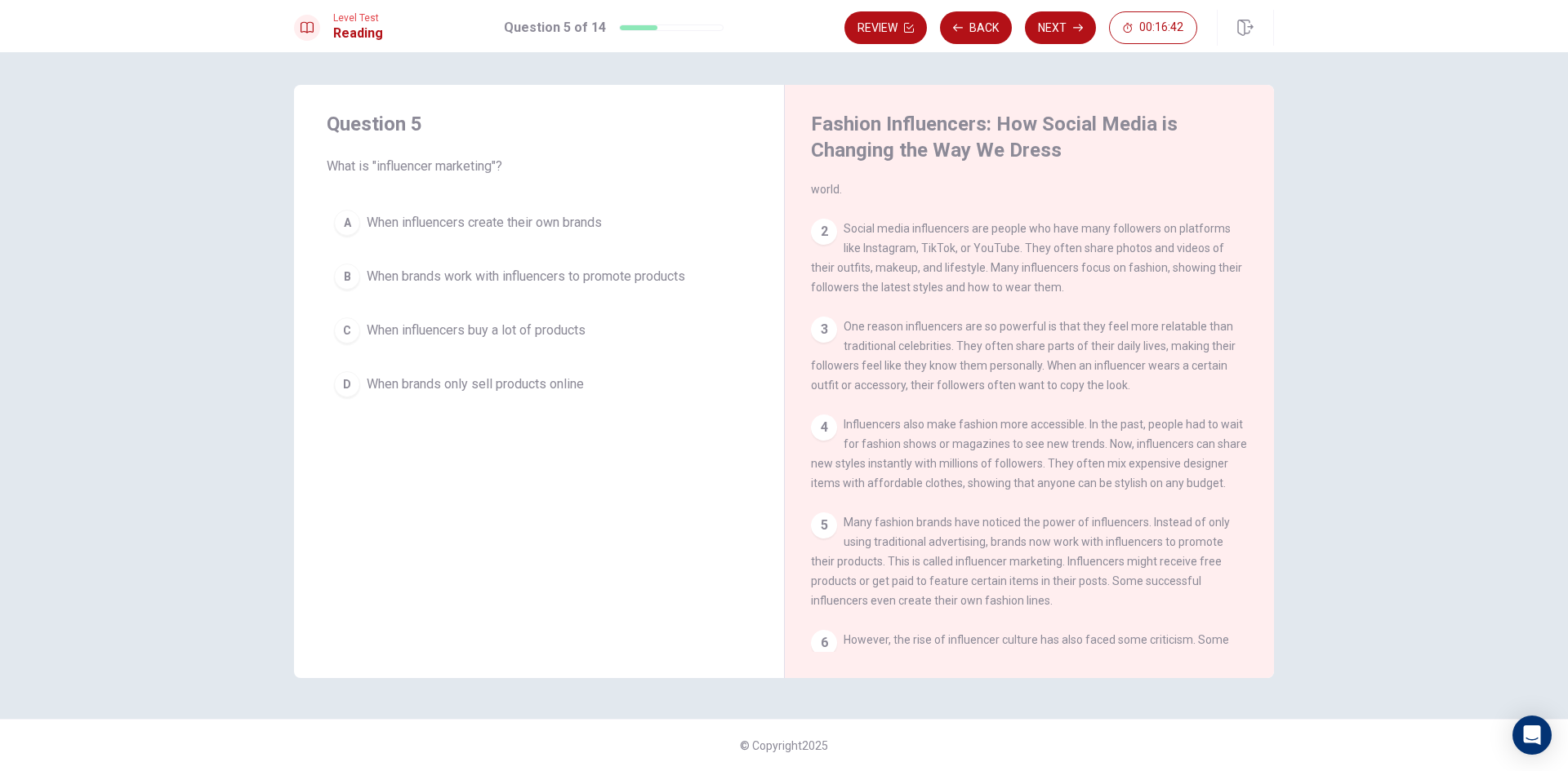
click at [567, 266] on button "B When brands work with influencers to promote products" at bounding box center [539, 276] width 425 height 40
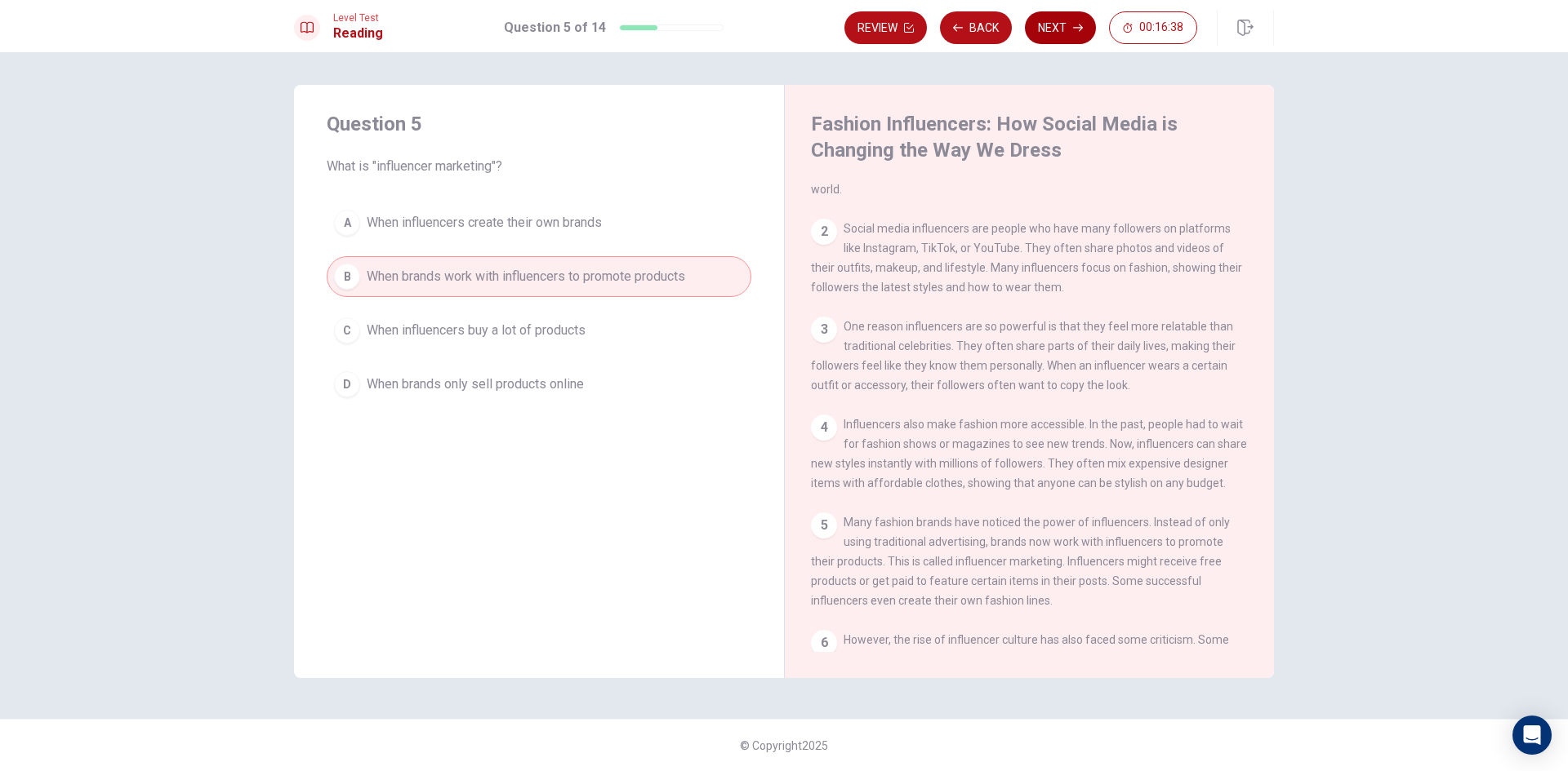
click at [1056, 31] on button "Next" at bounding box center [1060, 28] width 71 height 32
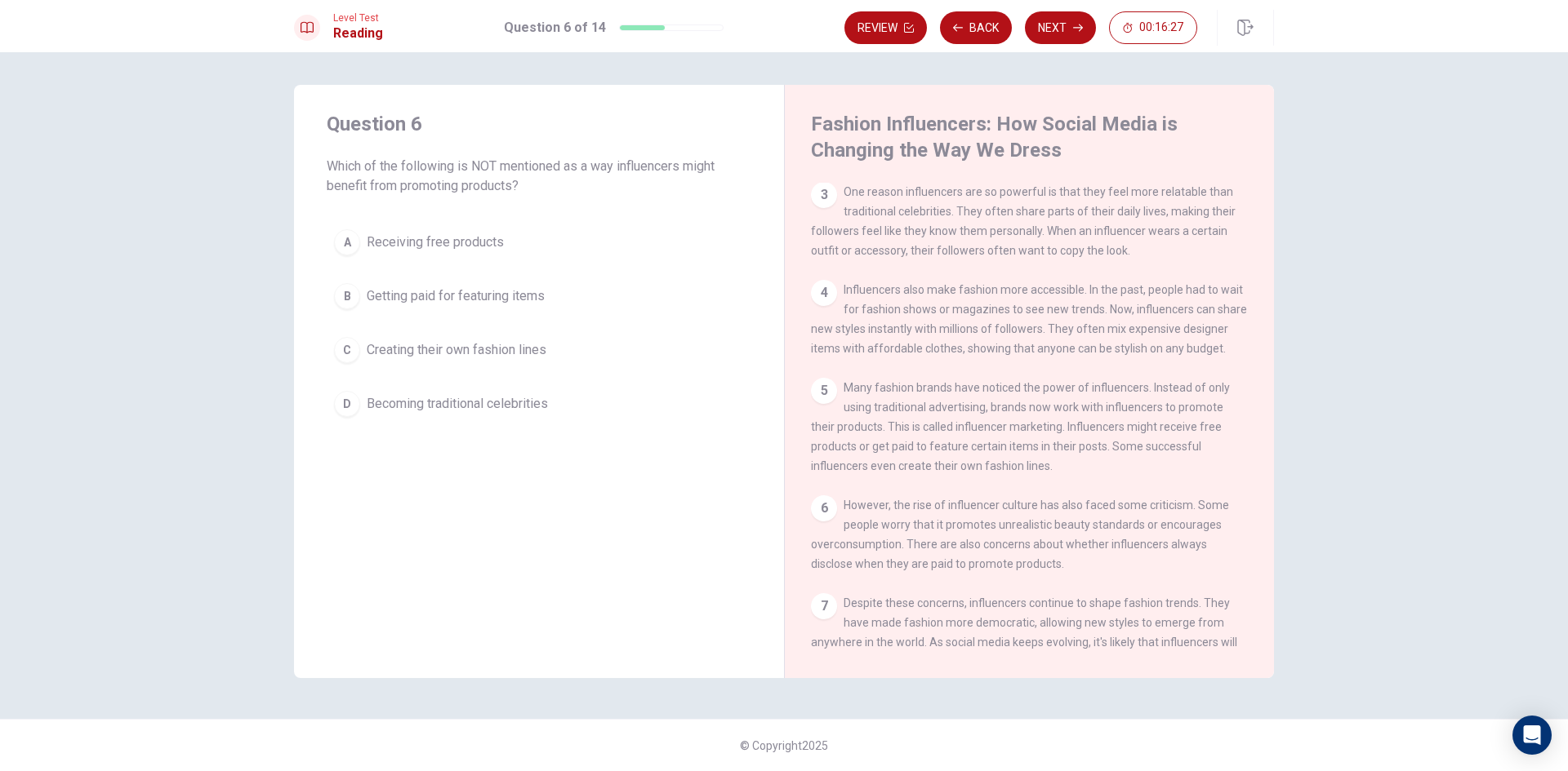
scroll to position [219, 0]
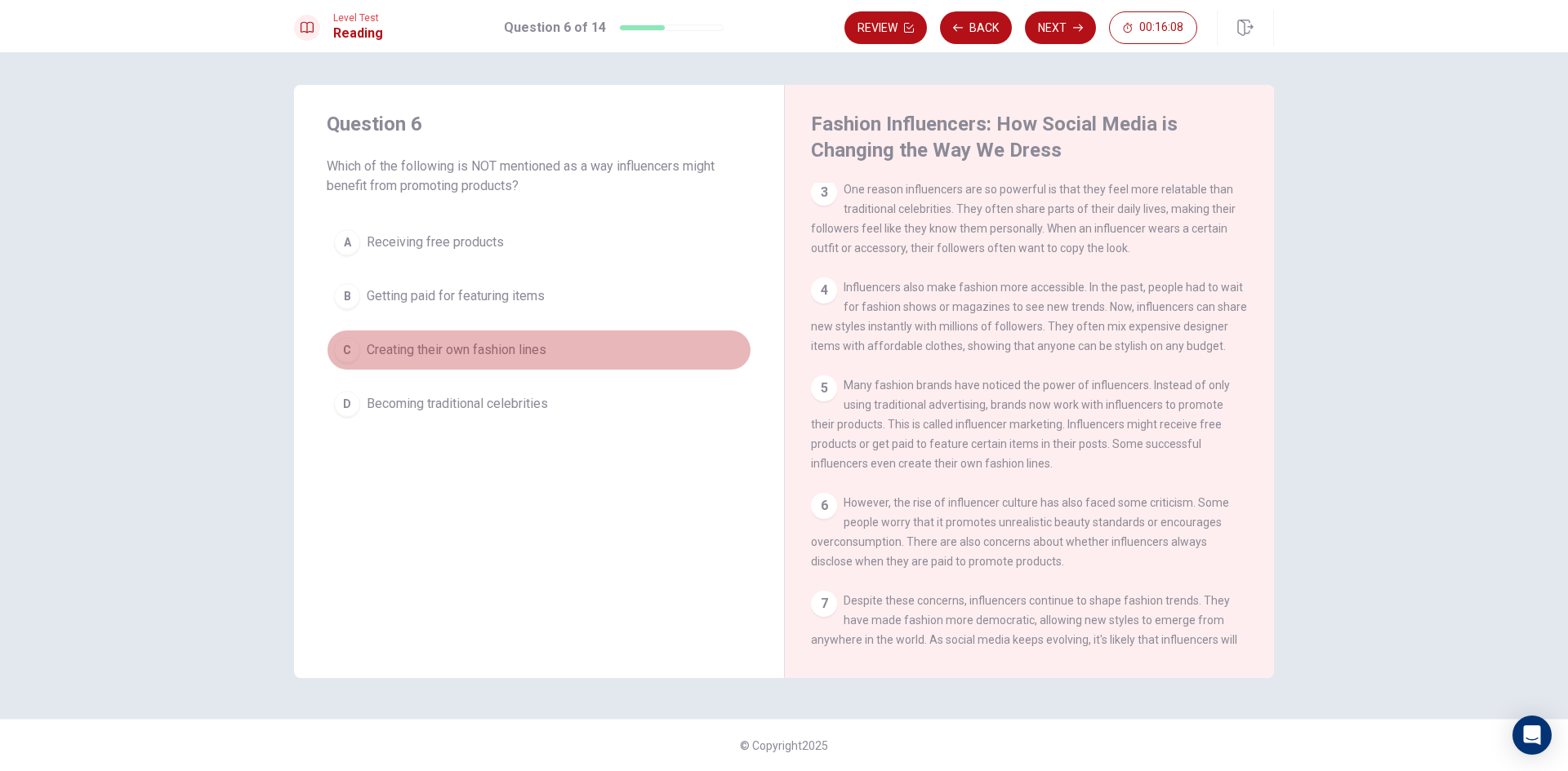
click at [355, 342] on div "C" at bounding box center [347, 350] width 27 height 27
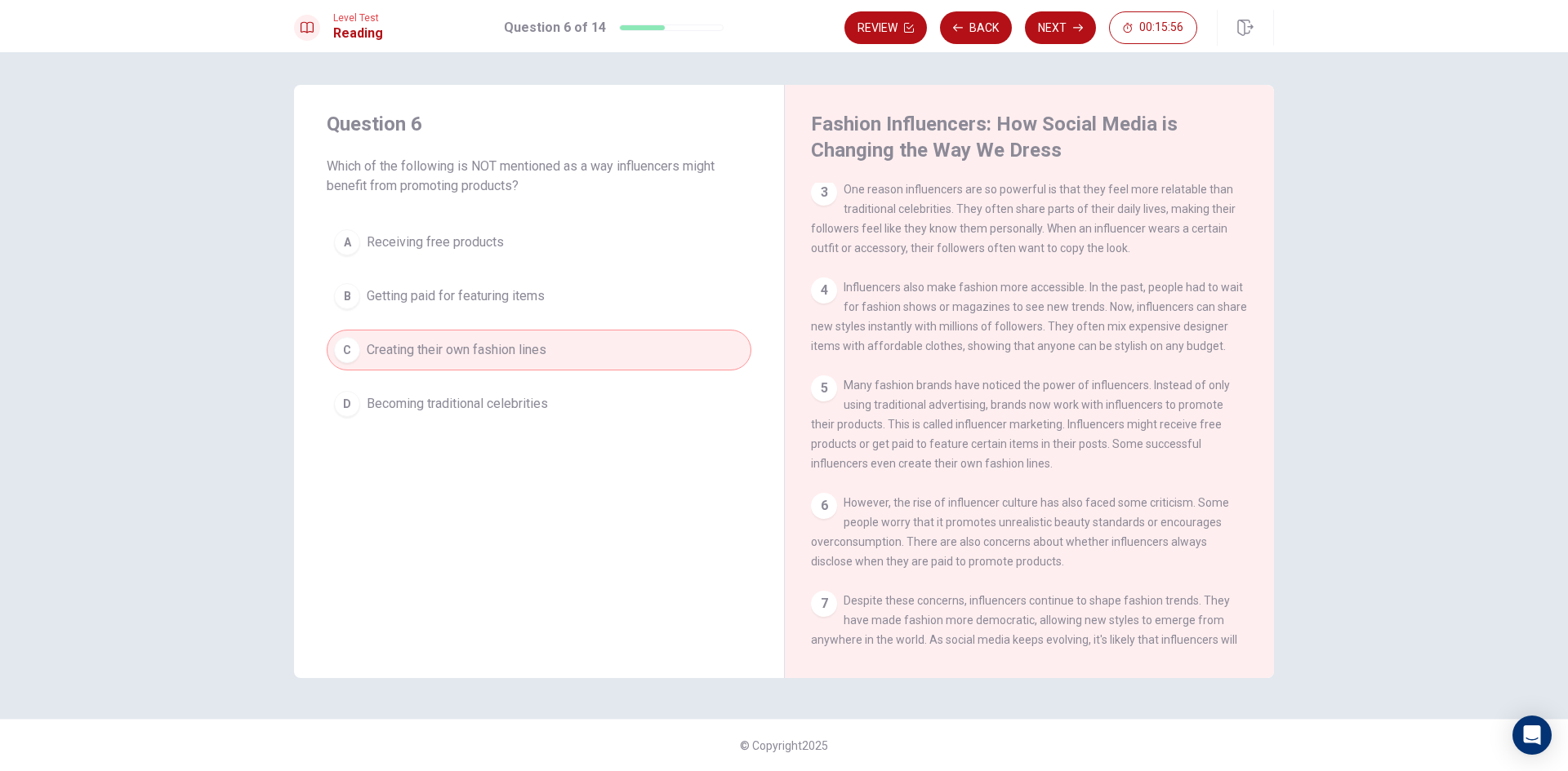
click at [705, 406] on button "D Becoming traditional celebrities" at bounding box center [539, 404] width 425 height 40
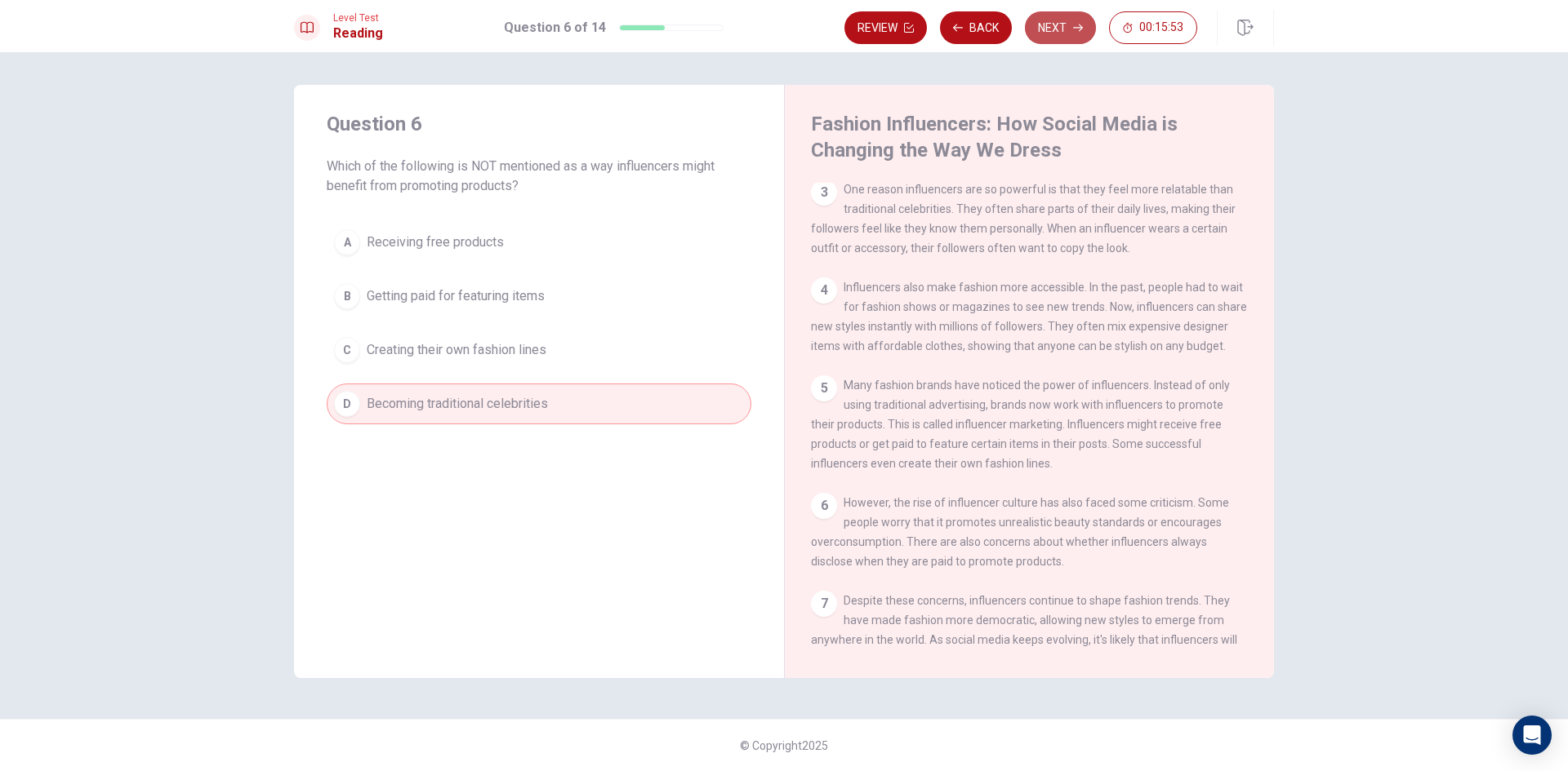
click at [1055, 24] on button "Next" at bounding box center [1060, 28] width 71 height 32
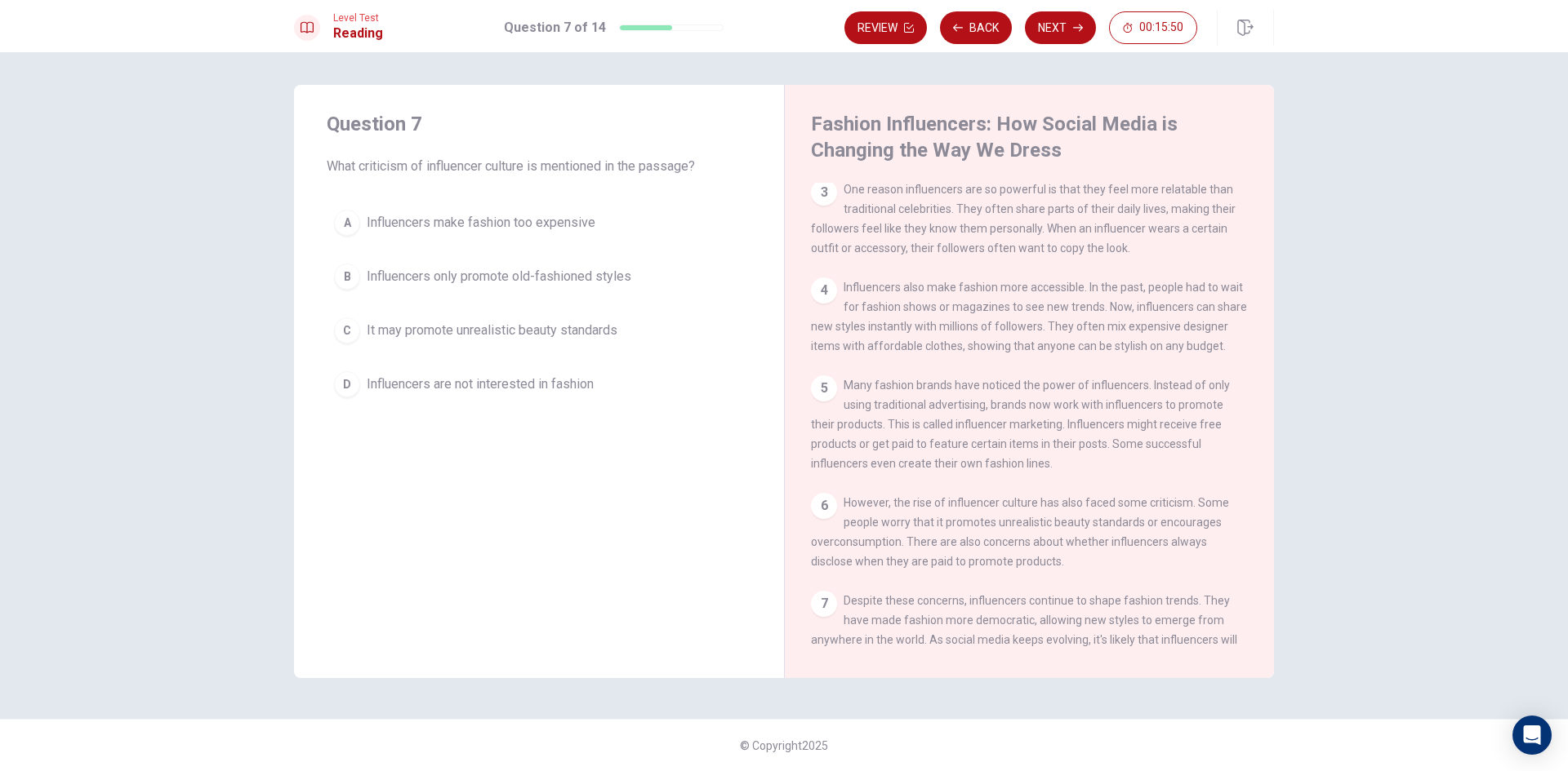
scroll to position [300, 0]
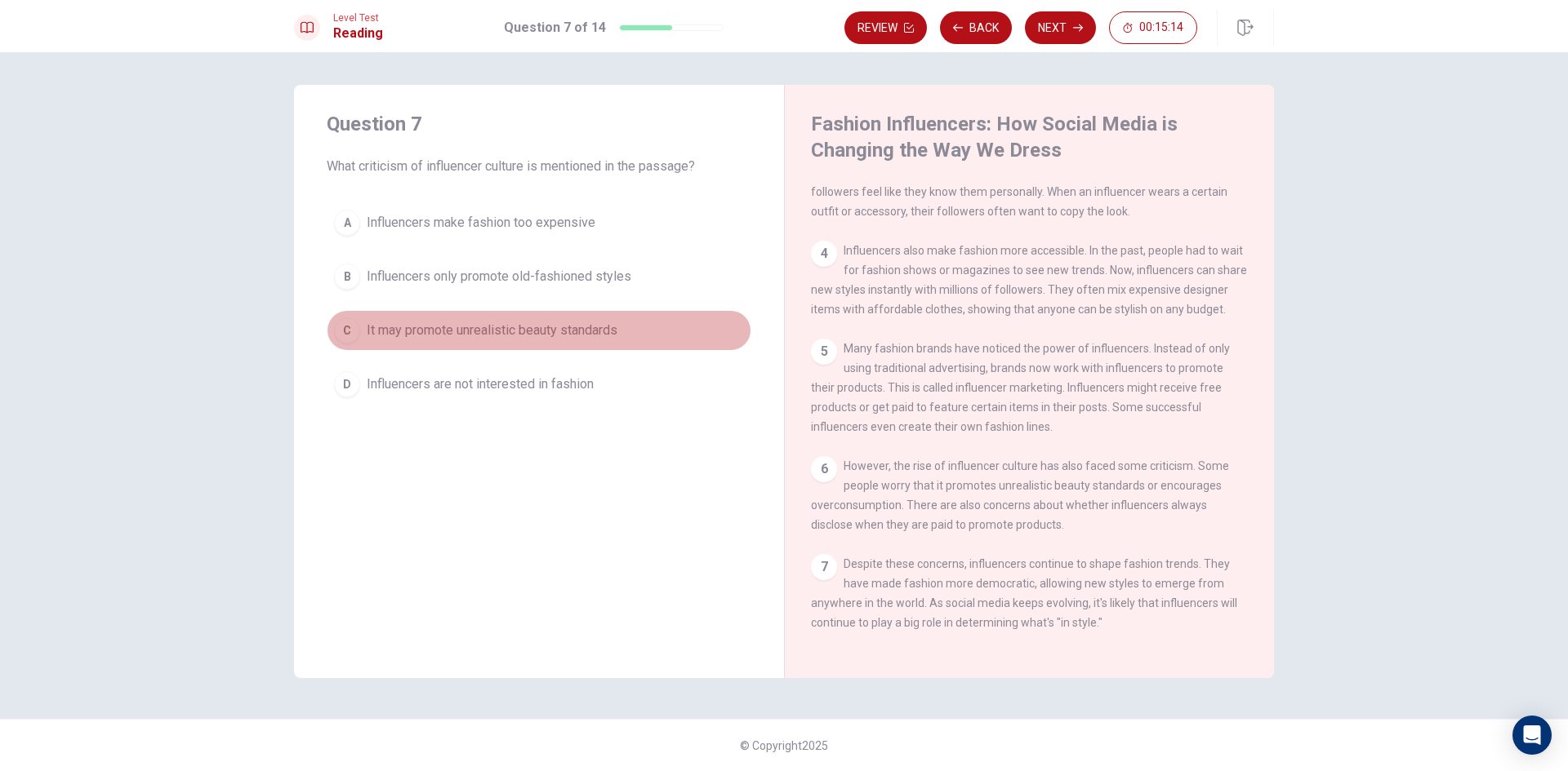
click at [561, 323] on span "It may promote unrealistic beauty standards" at bounding box center [491, 331] width 250 height 20
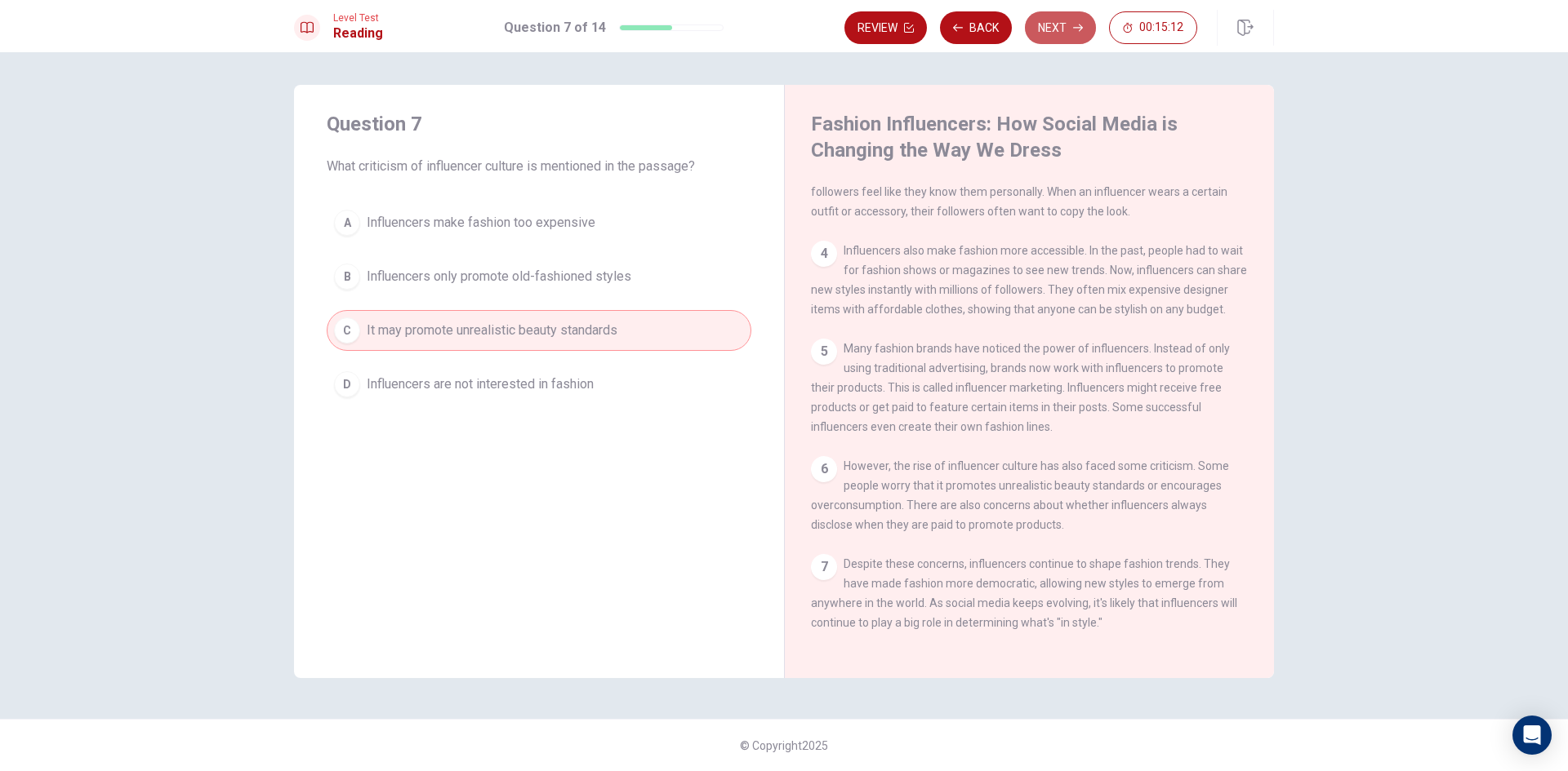
click at [1084, 23] on button "Next" at bounding box center [1060, 28] width 71 height 32
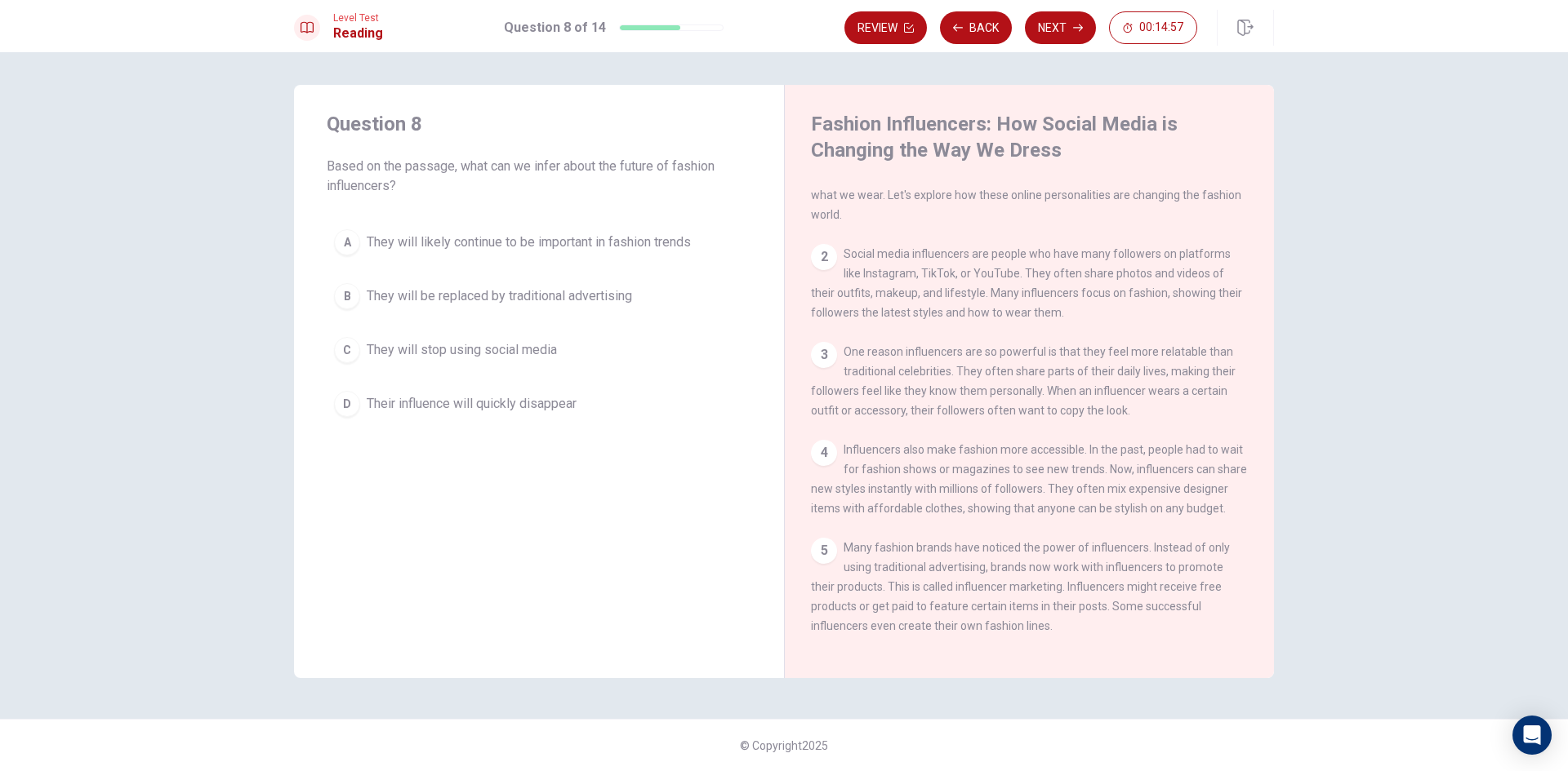
scroll to position [55, 0]
click at [988, 23] on button "Back" at bounding box center [975, 28] width 72 height 32
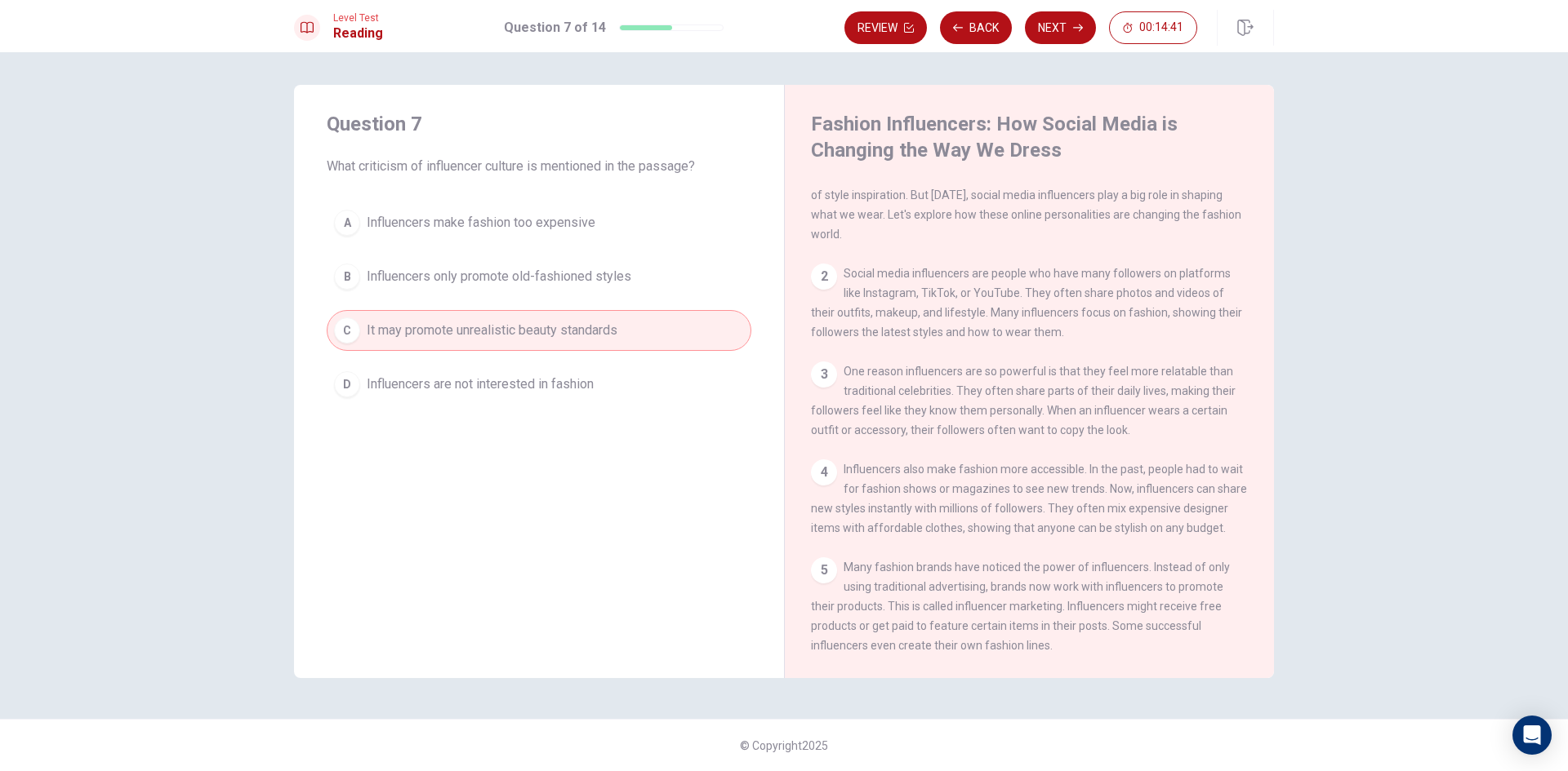
scroll to position [300, 0]
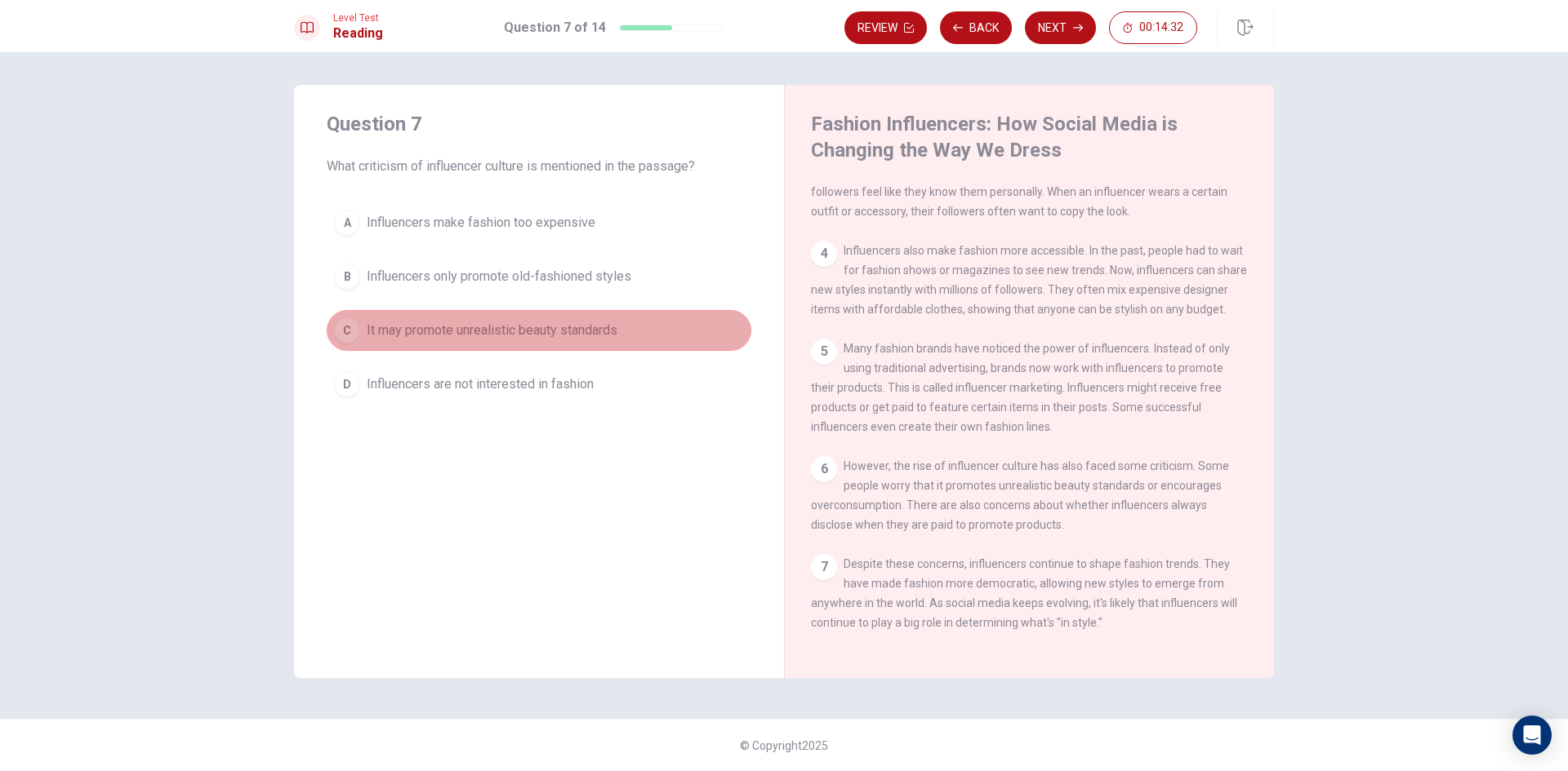
click at [676, 329] on button "C It may promote unrealistic beauty standards" at bounding box center [539, 330] width 425 height 40
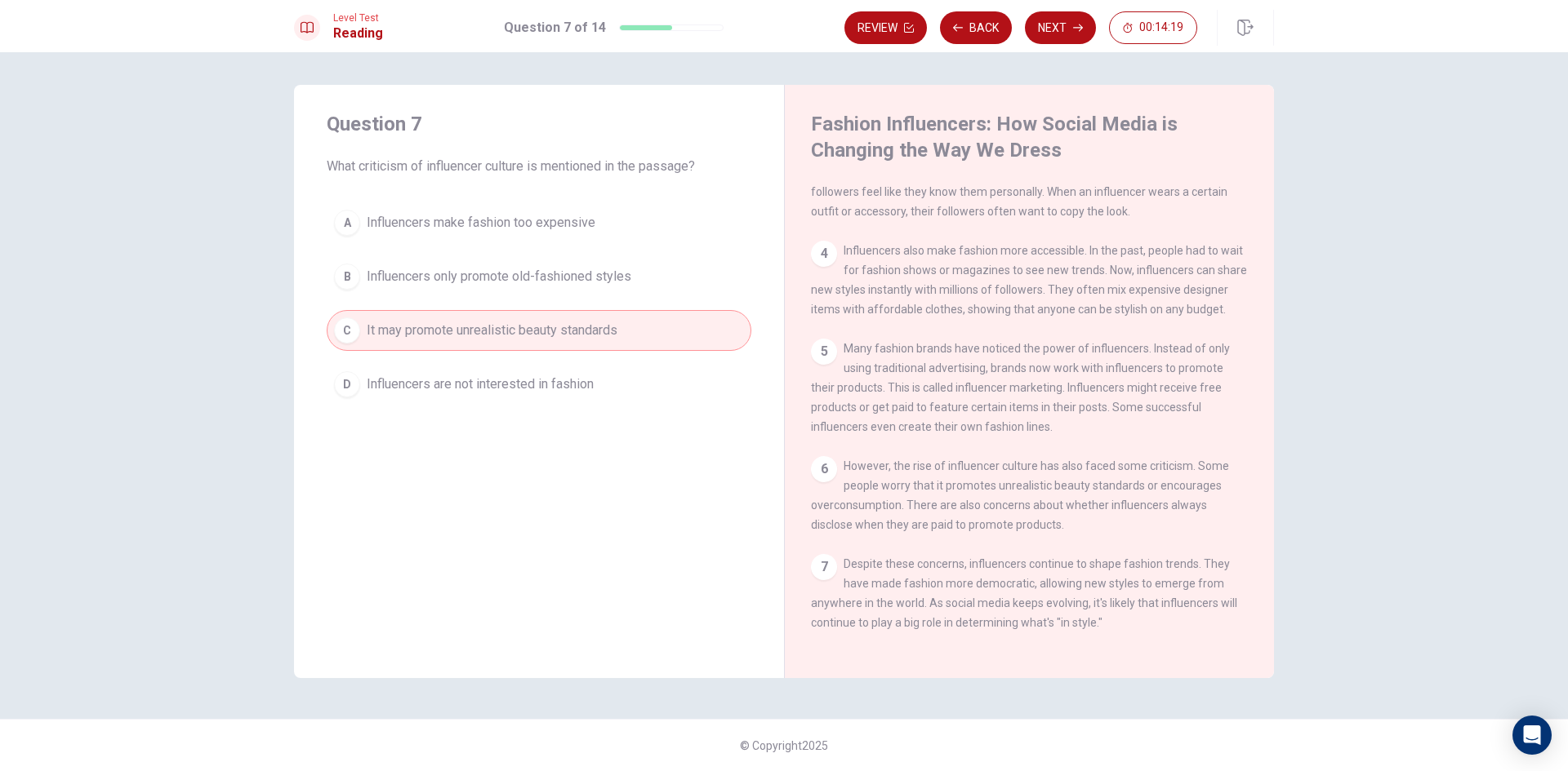
click at [584, 298] on div "A Influencers make fashion too expensive B Influencers only promote old-fashion…" at bounding box center [539, 304] width 425 height 203
click at [584, 276] on span "Influencers only promote old-fashioned styles" at bounding box center [498, 277] width 265 height 20
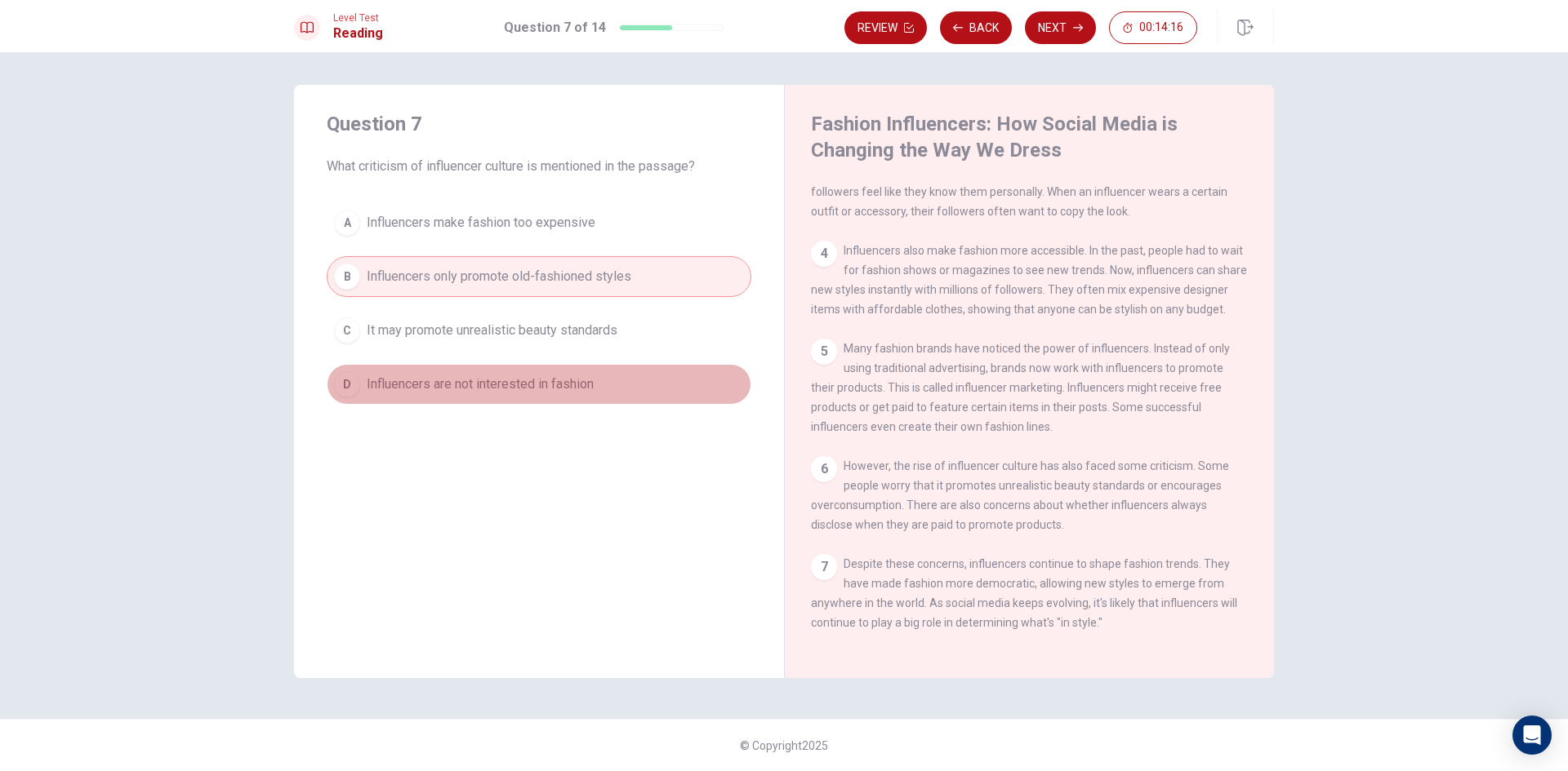
click at [601, 369] on button "D Influencers are not interested in fashion" at bounding box center [539, 384] width 425 height 40
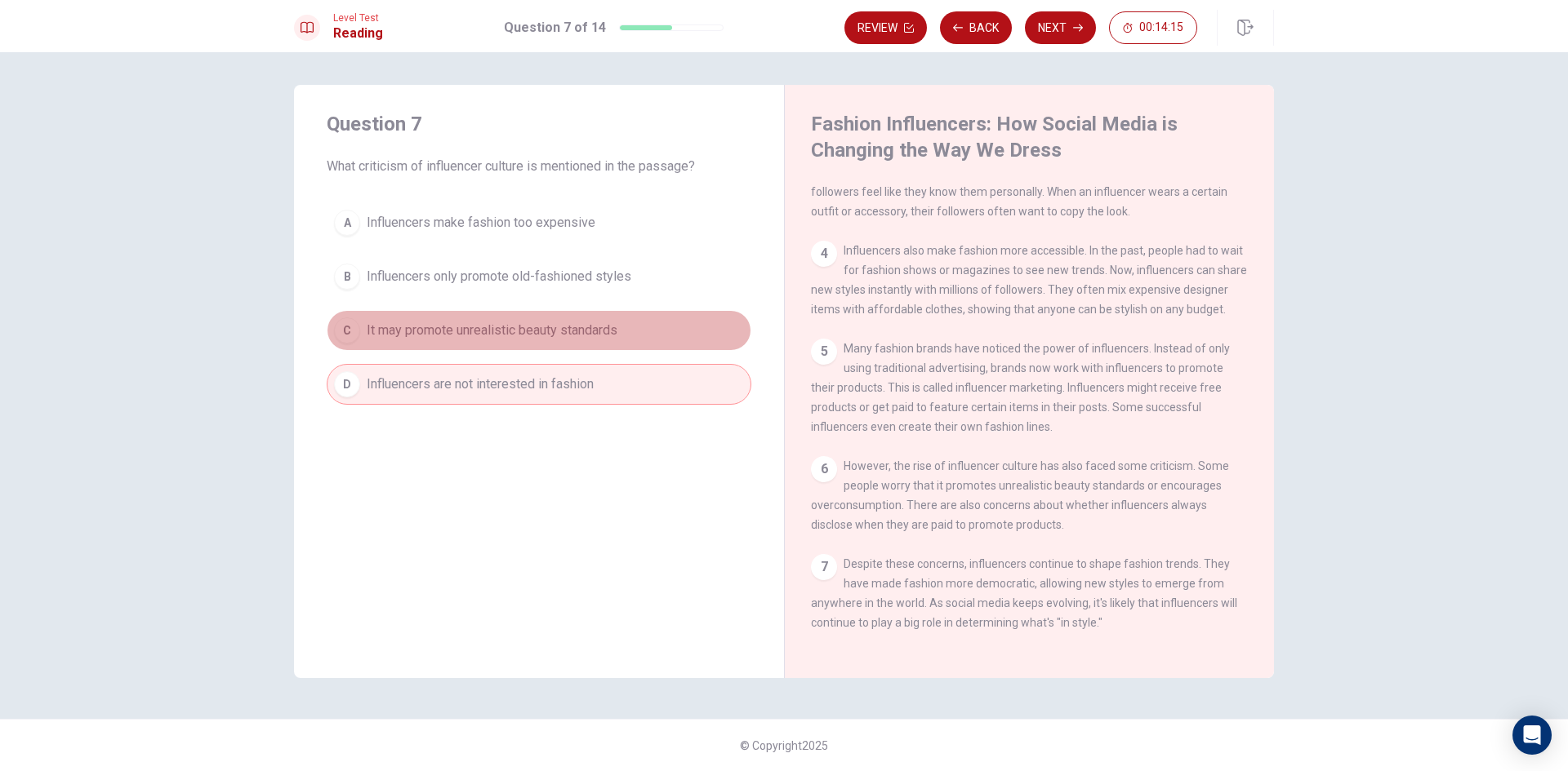
click at [597, 324] on span "It may promote unrealistic beauty standards" at bounding box center [491, 331] width 250 height 20
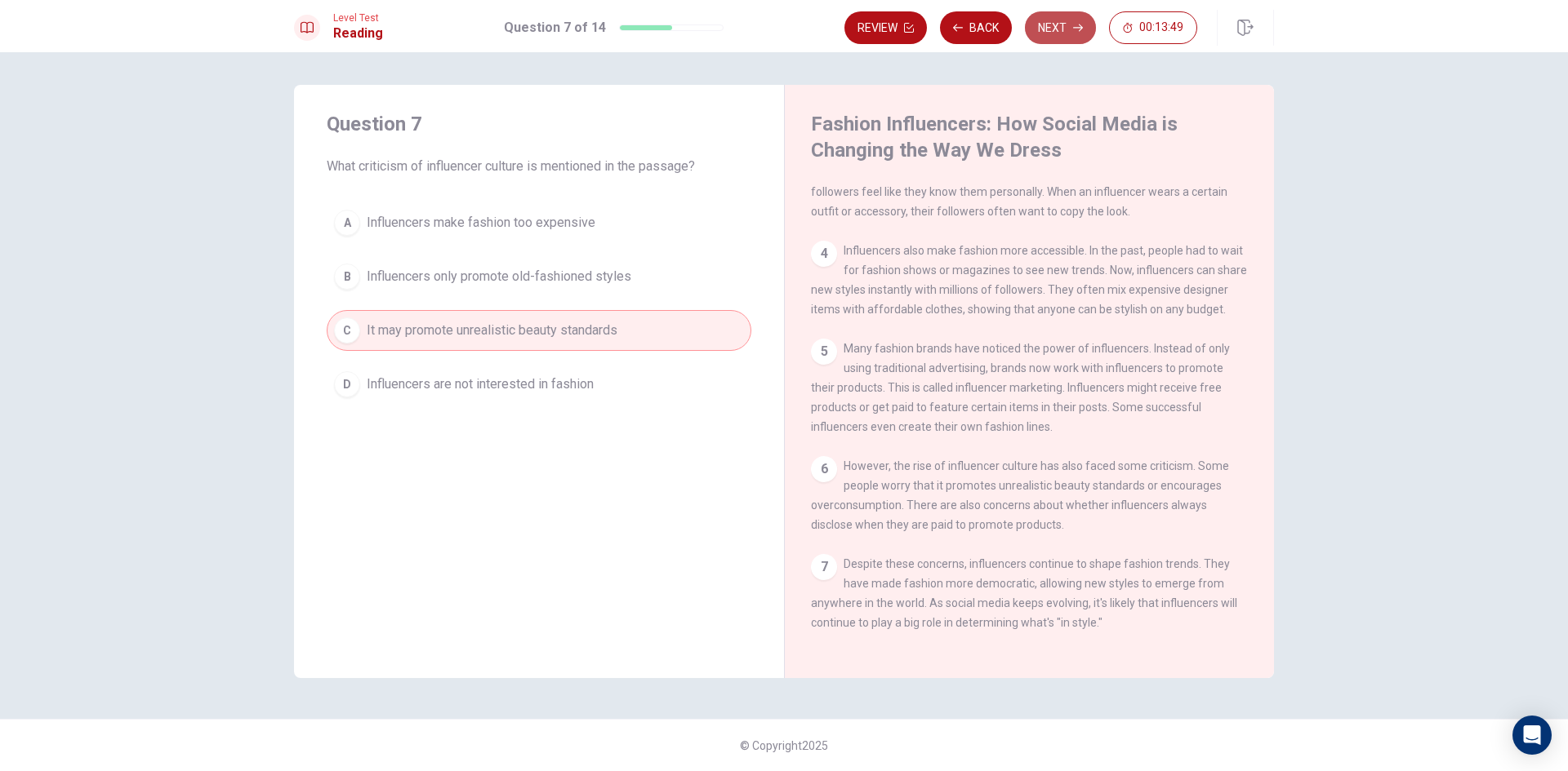
click at [1066, 19] on button "Next" at bounding box center [1060, 28] width 71 height 32
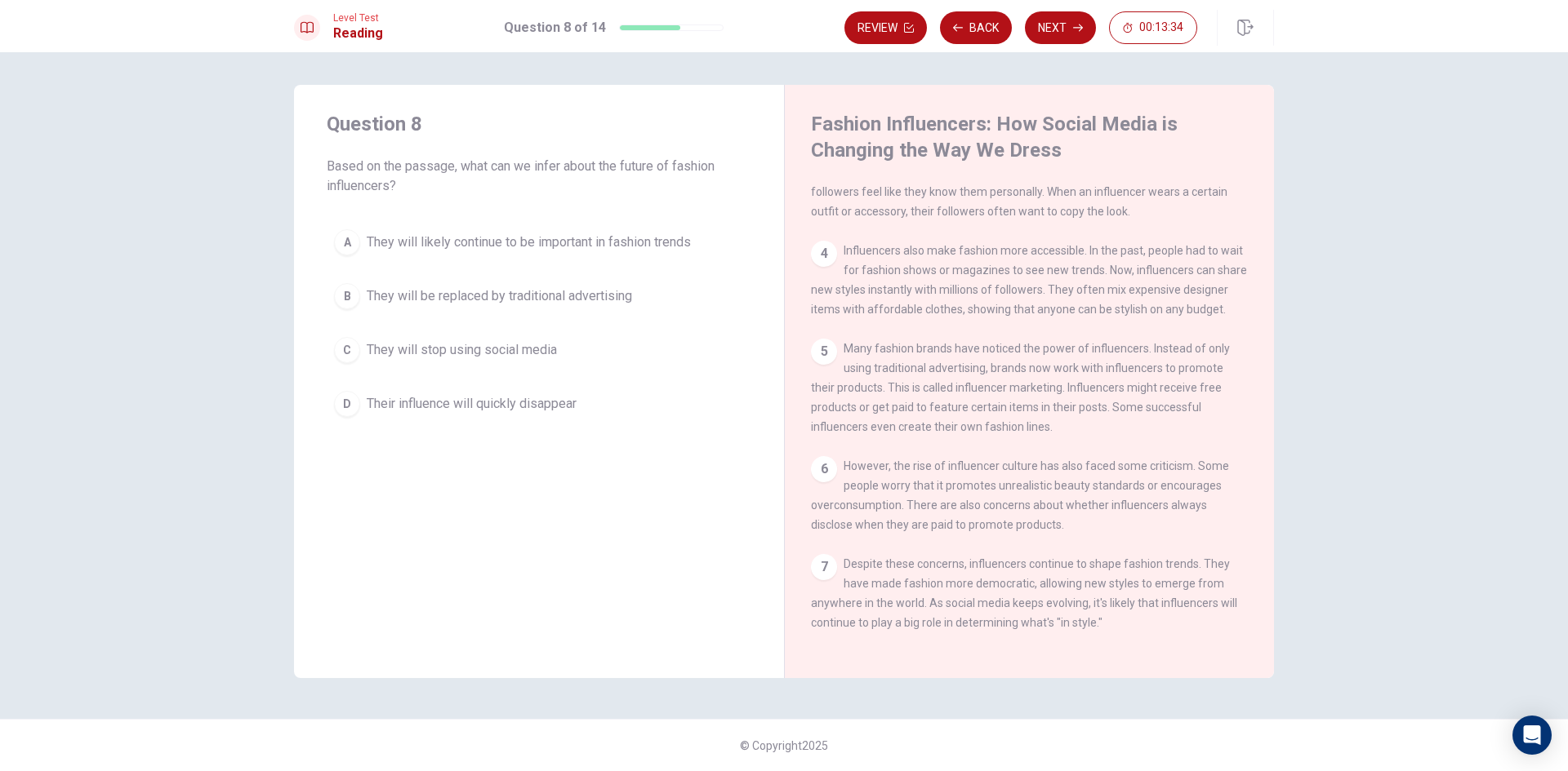
click at [408, 242] on span "They will likely continue to be important in fashion trends" at bounding box center [528, 242] width 324 height 20
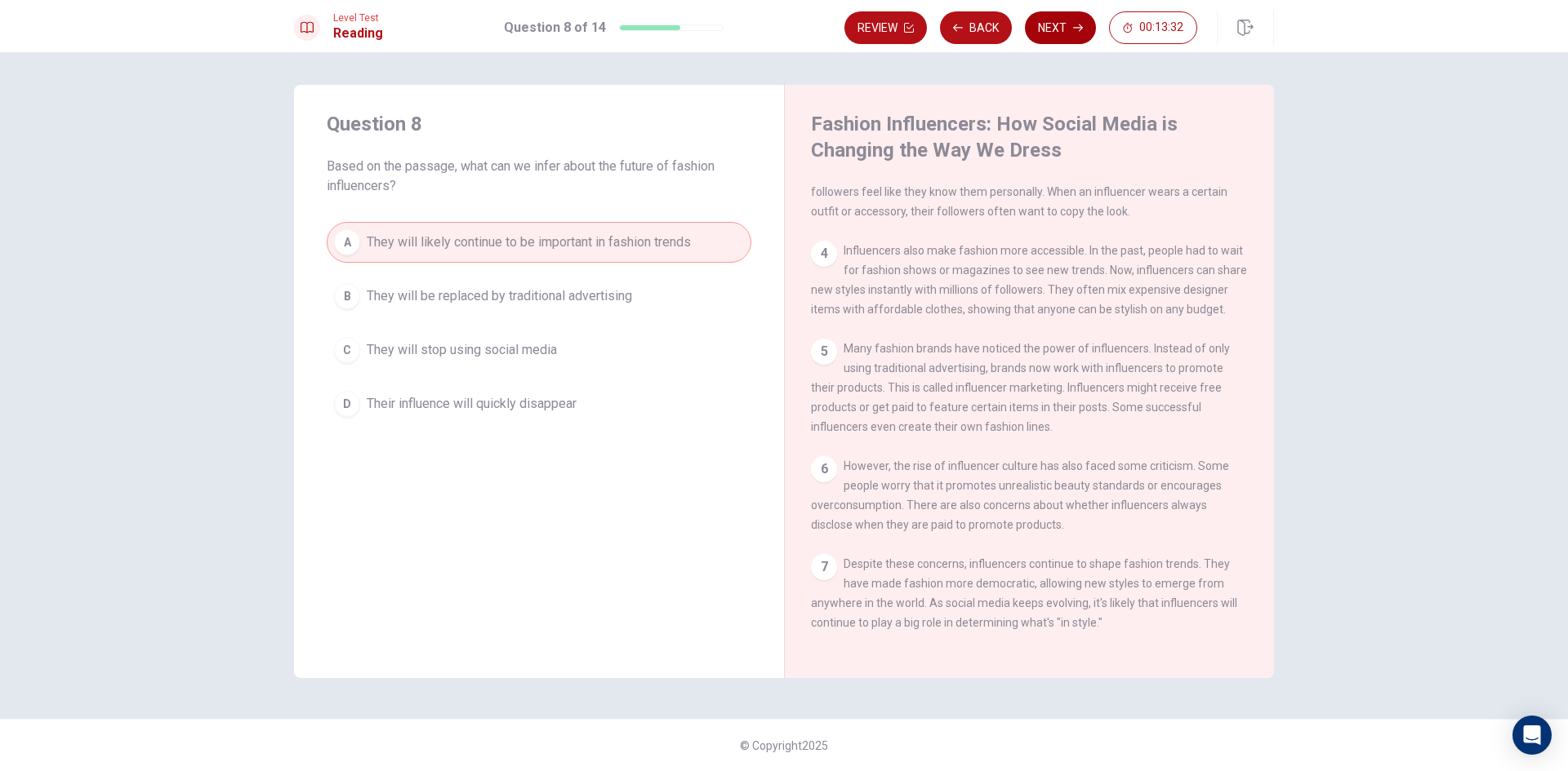
click at [1050, 32] on button "Next" at bounding box center [1060, 28] width 71 height 32
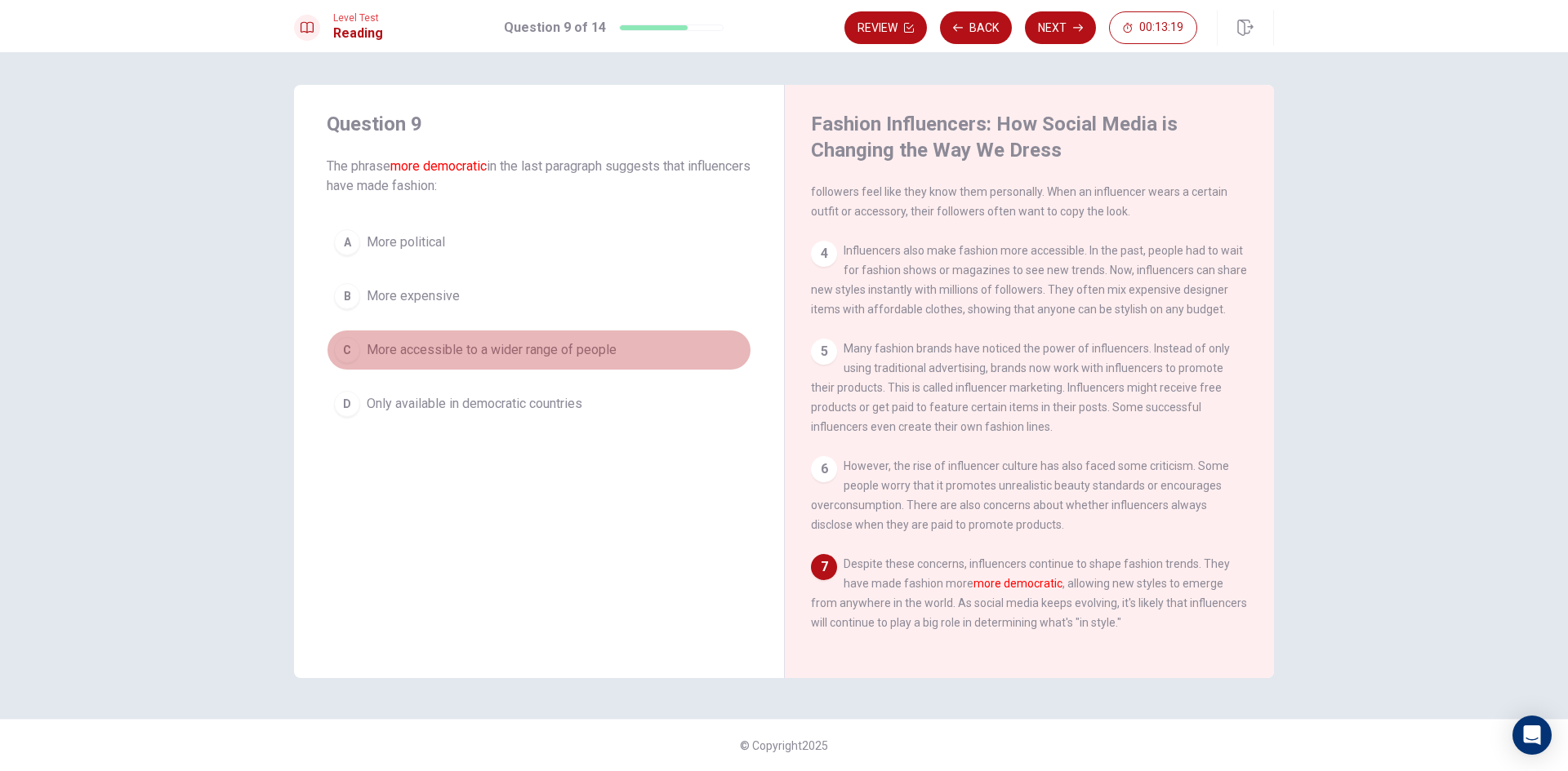
click at [613, 337] on button "C More accessible to a wider range of people" at bounding box center [539, 350] width 425 height 40
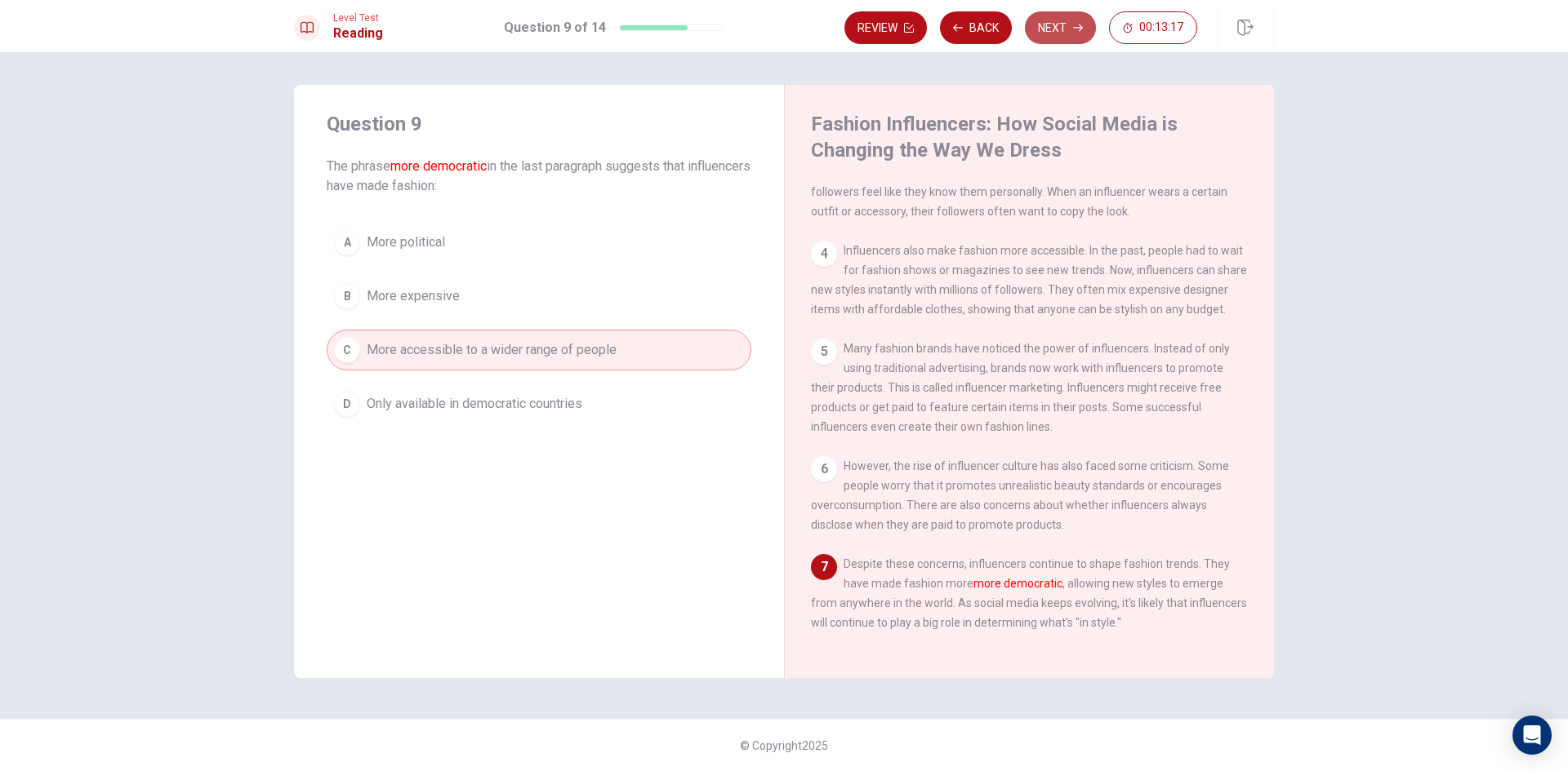
click at [1078, 27] on icon "button" at bounding box center [1078, 28] width 10 height 10
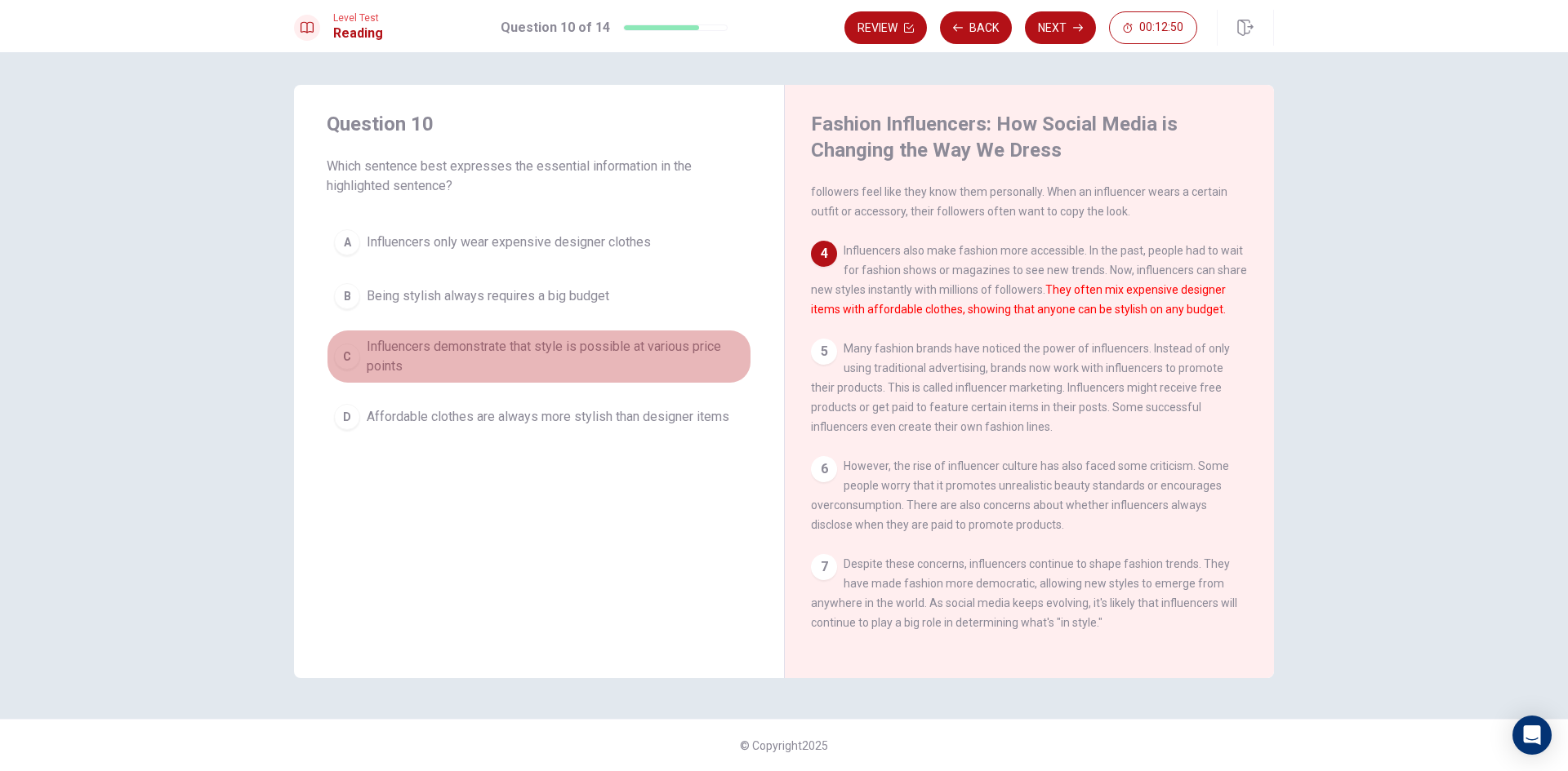
click at [590, 341] on span "Influencers demonstrate that style is possible at various price points" at bounding box center [555, 356] width 377 height 39
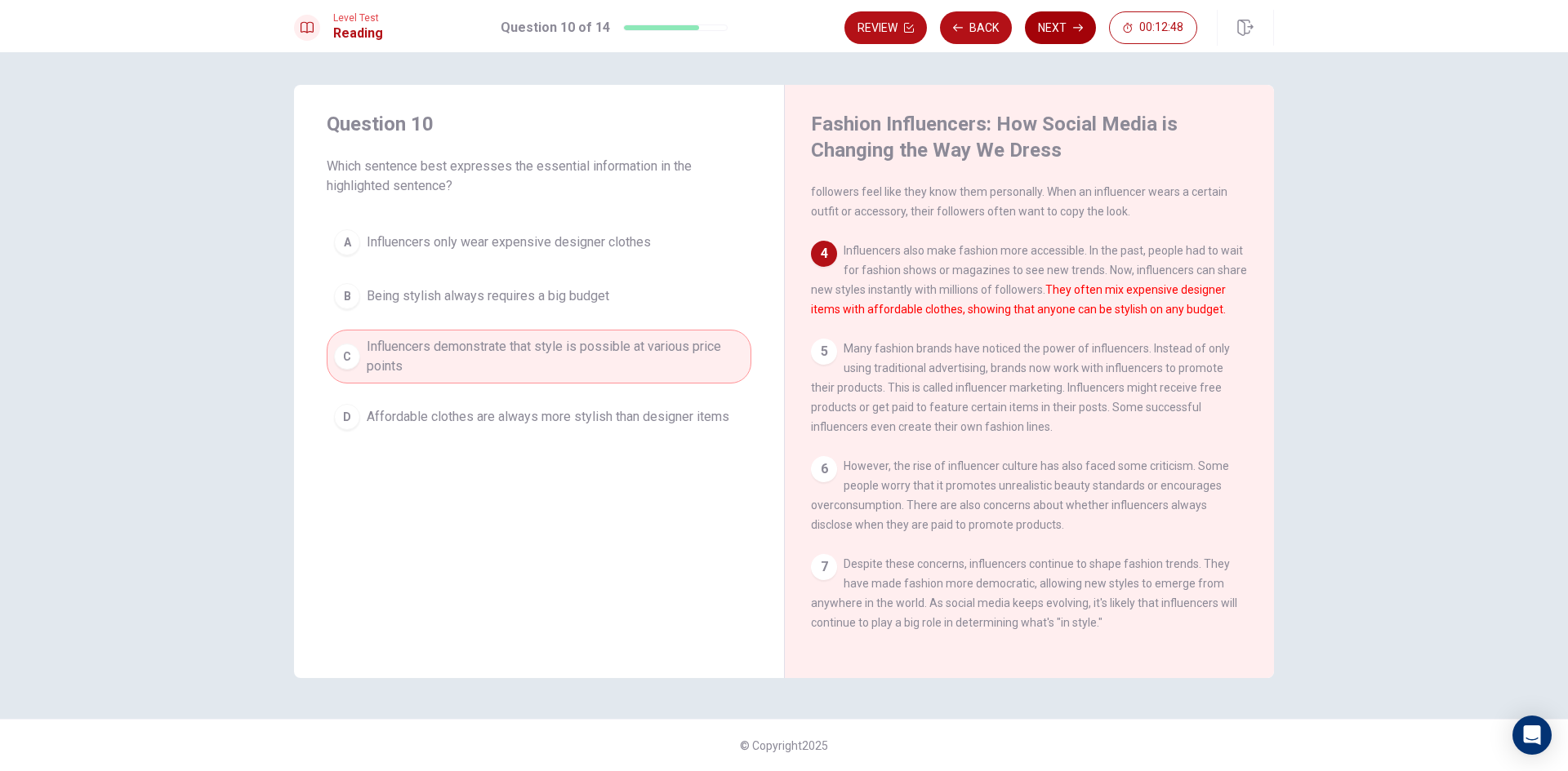
click at [1060, 28] on button "Next" at bounding box center [1060, 28] width 71 height 32
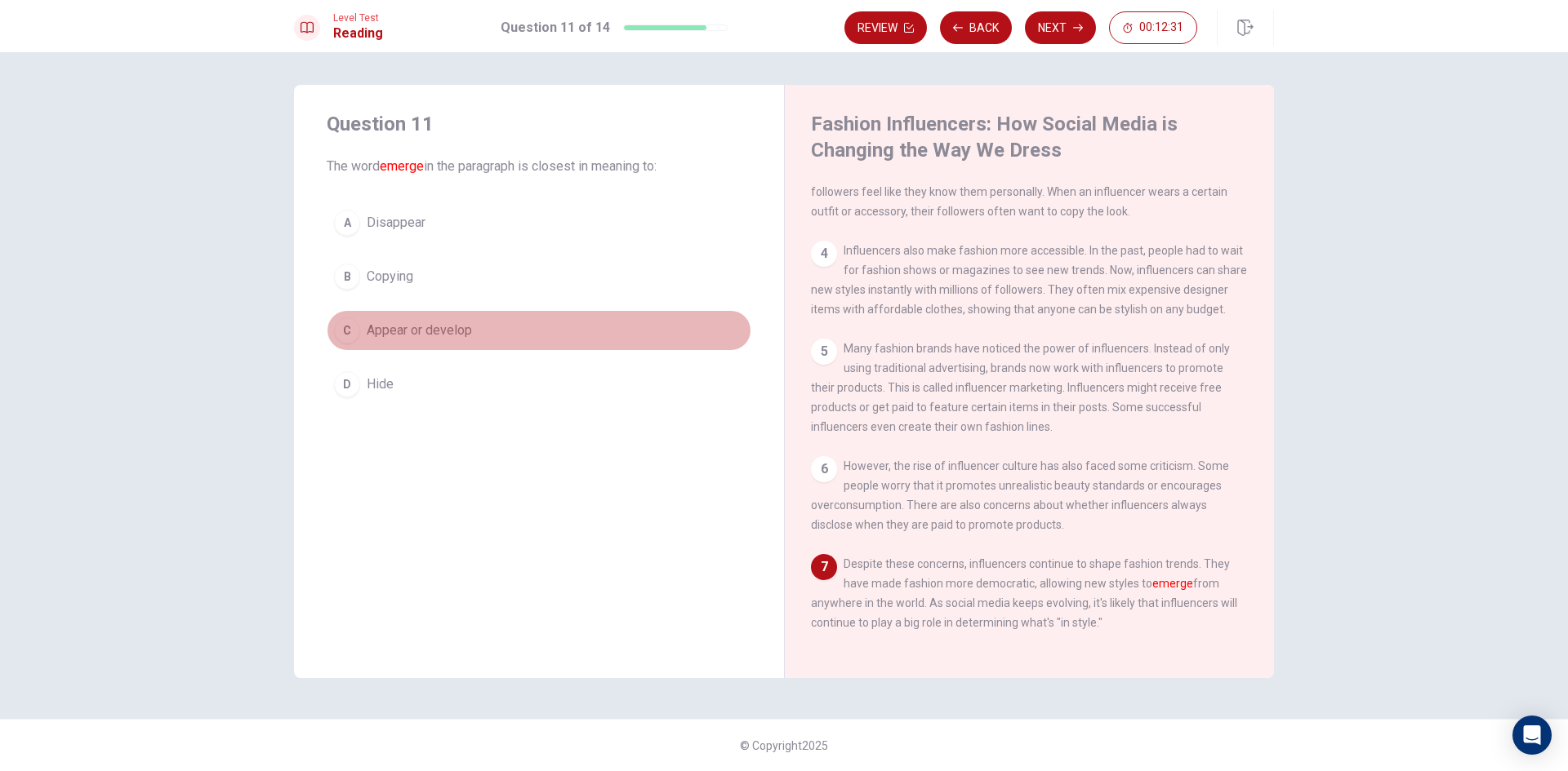
click at [435, 311] on button "C Appear or develop" at bounding box center [539, 330] width 425 height 40
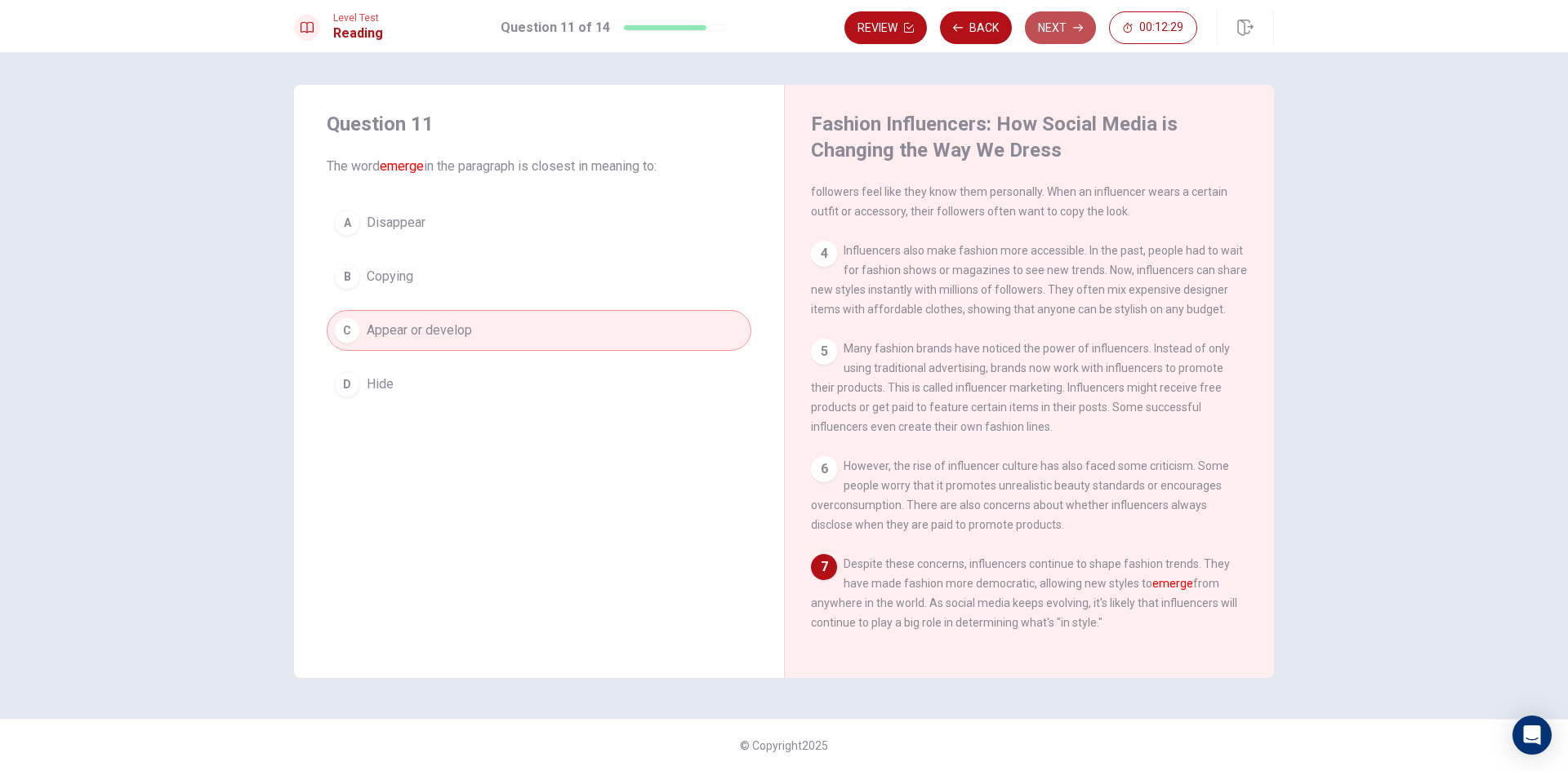
click at [1077, 26] on icon "button" at bounding box center [1078, 28] width 10 height 10
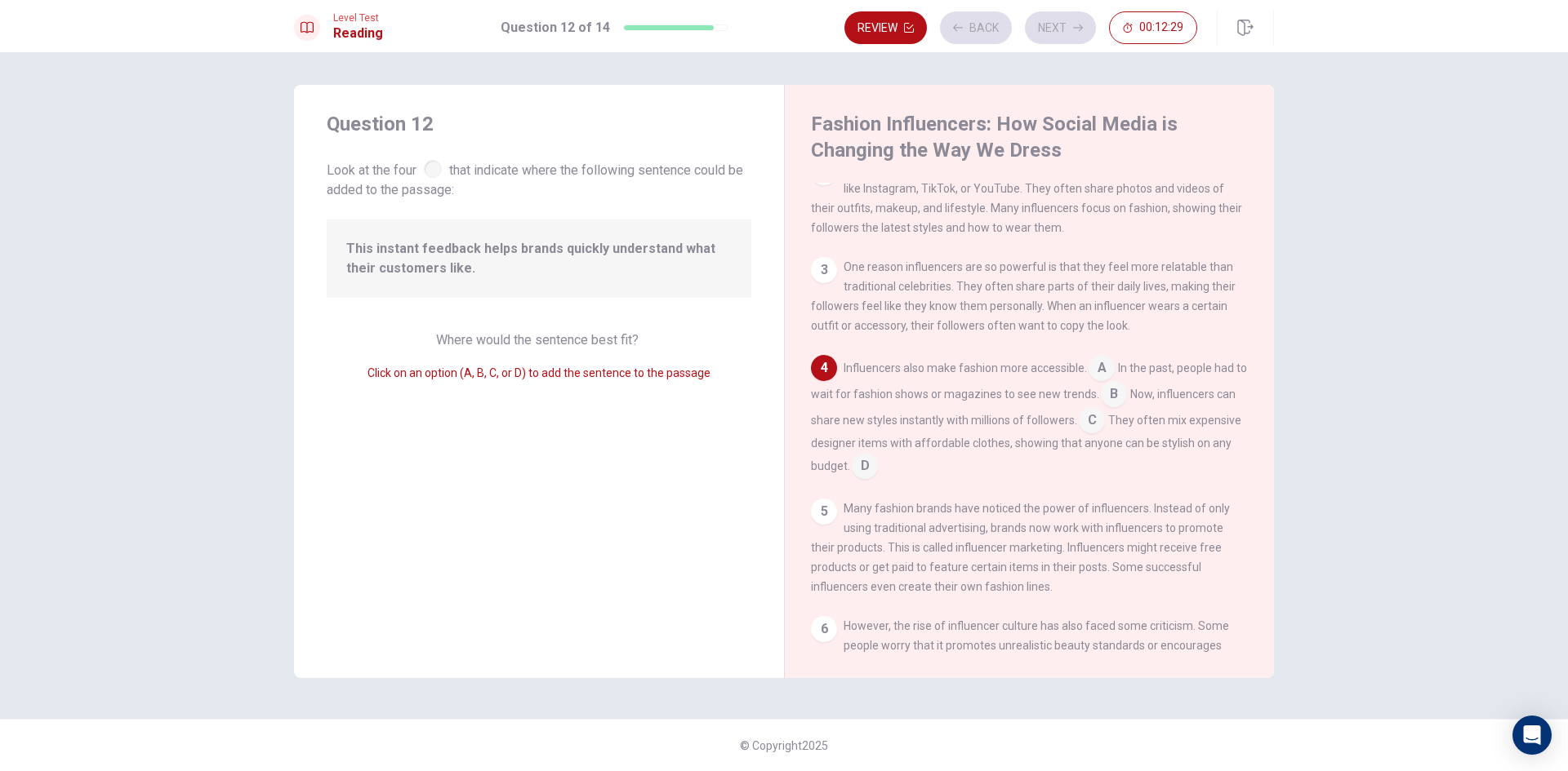
scroll to position [142, 0]
click at [878, 477] on input at bounding box center [865, 467] width 27 height 27
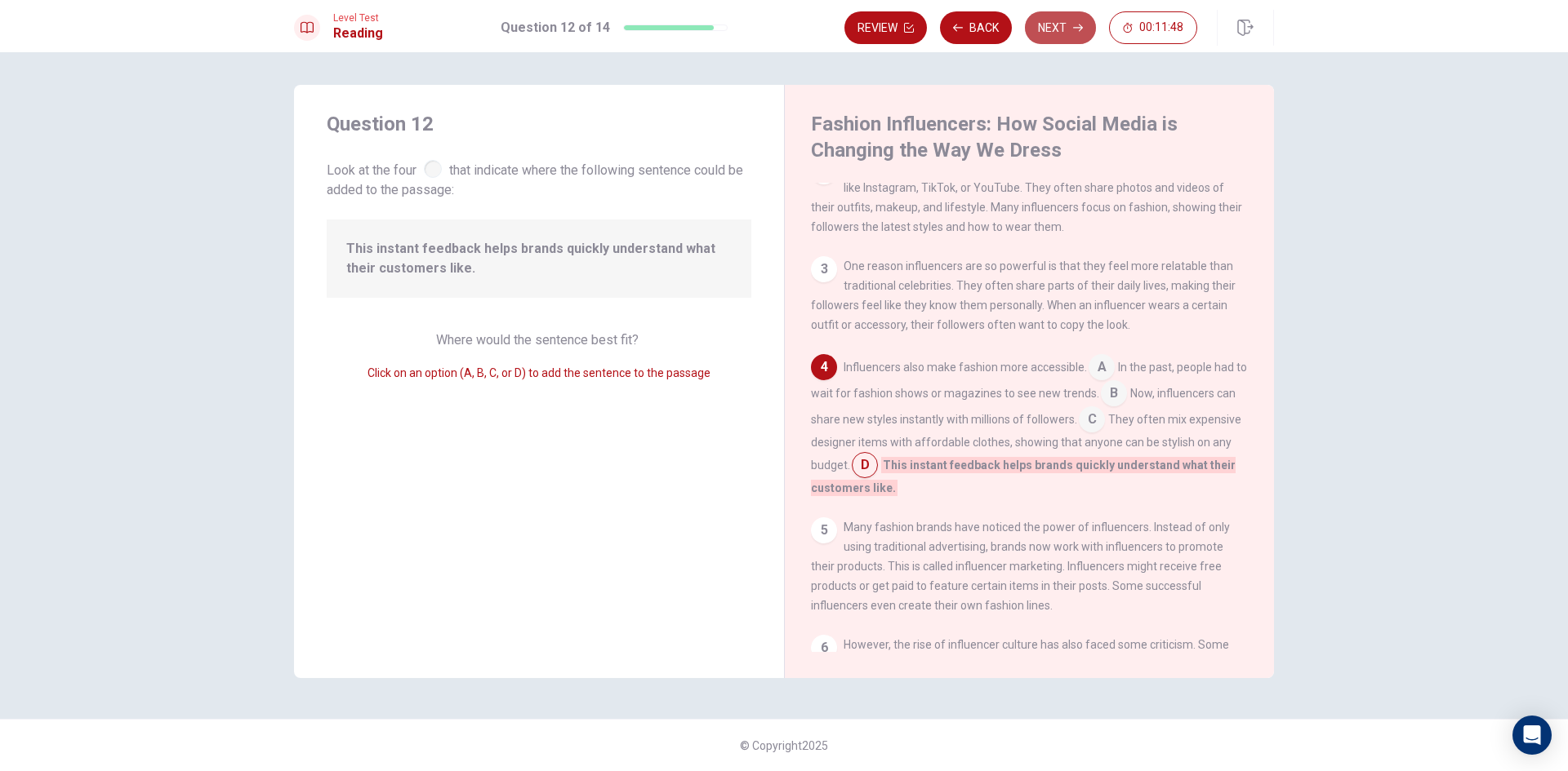
click at [1048, 18] on button "Next" at bounding box center [1060, 28] width 71 height 32
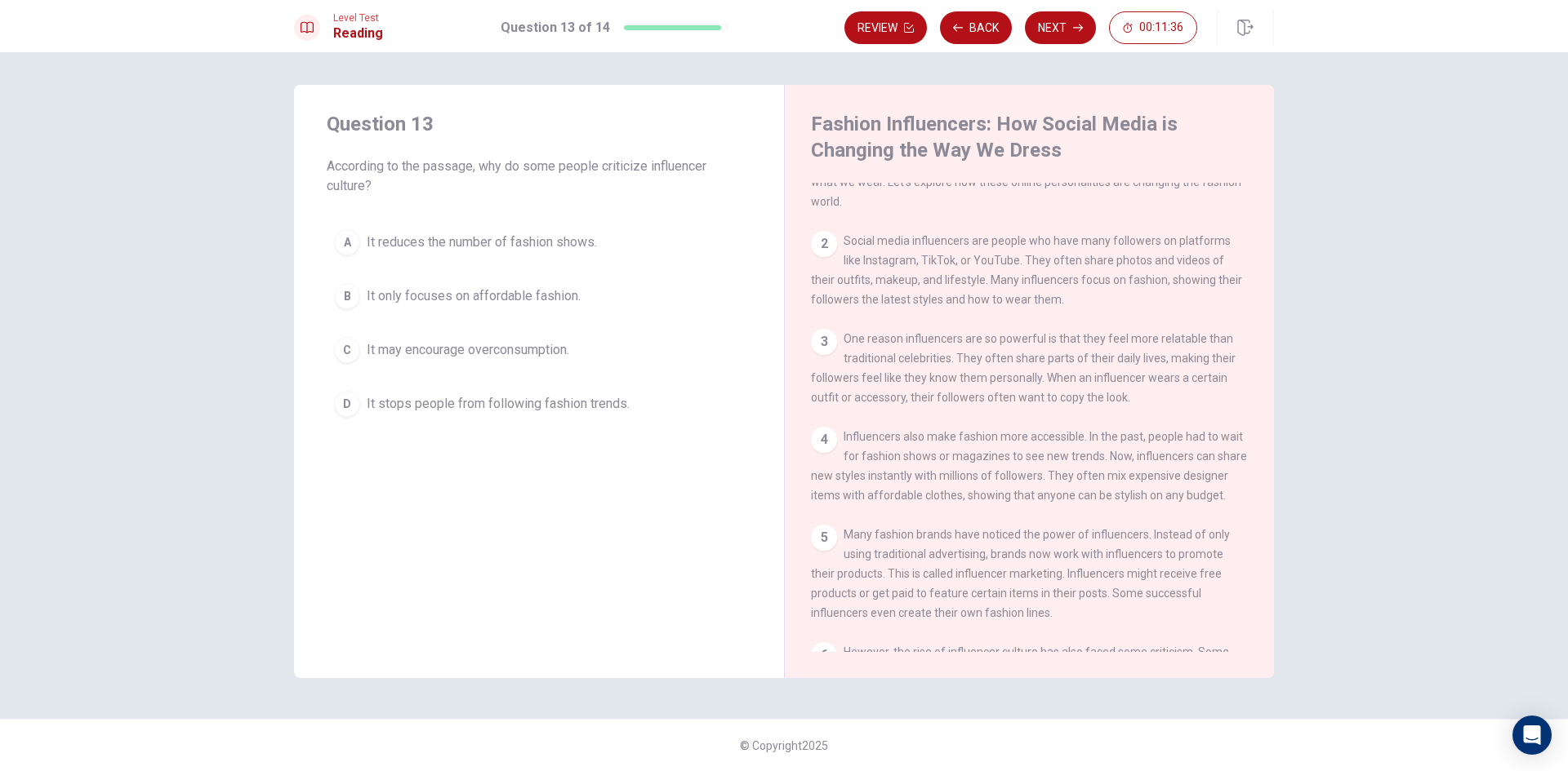
scroll to position [0, 0]
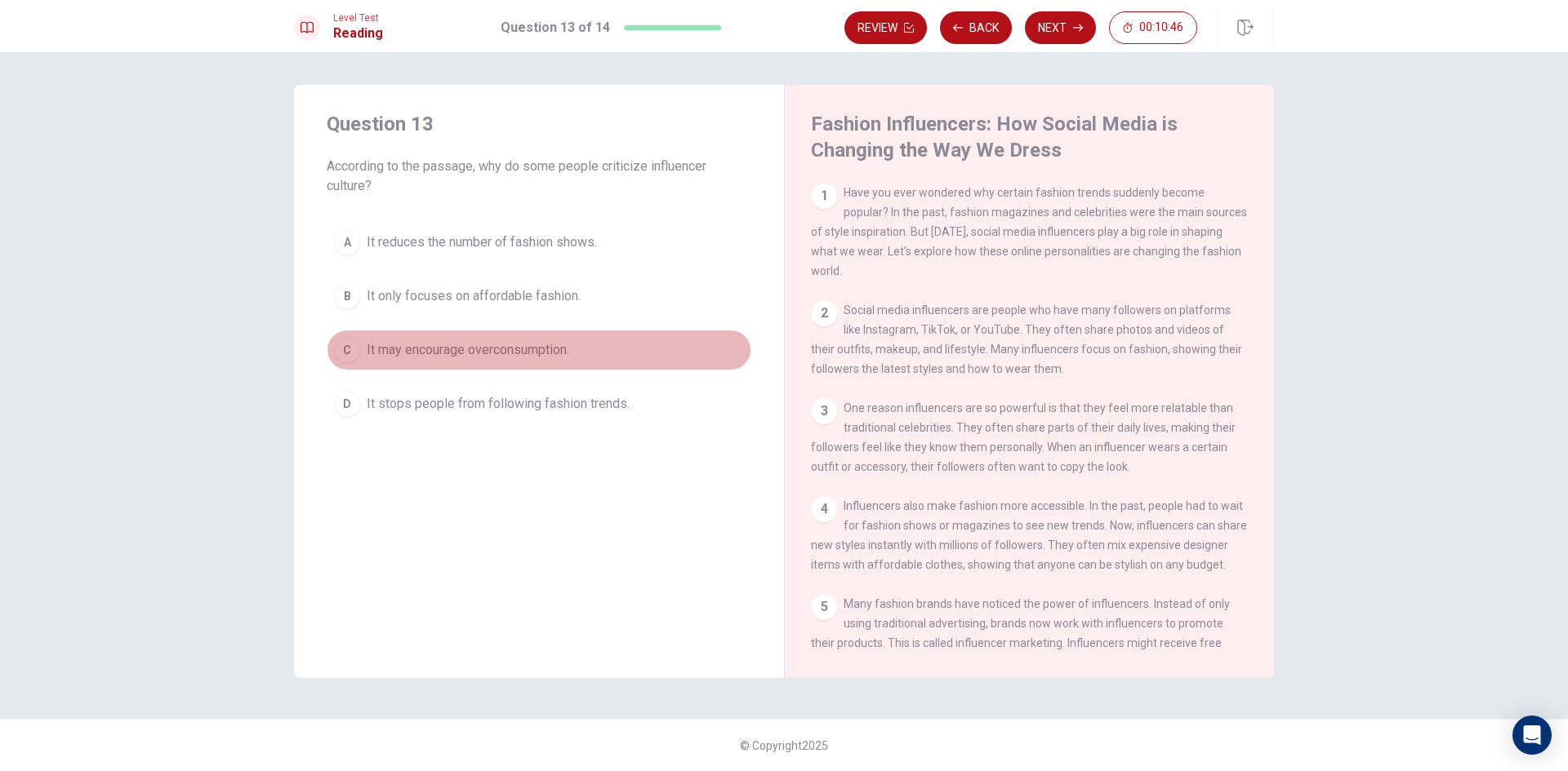
click at [496, 338] on button "C It may encourage overconsumption." at bounding box center [539, 350] width 425 height 40
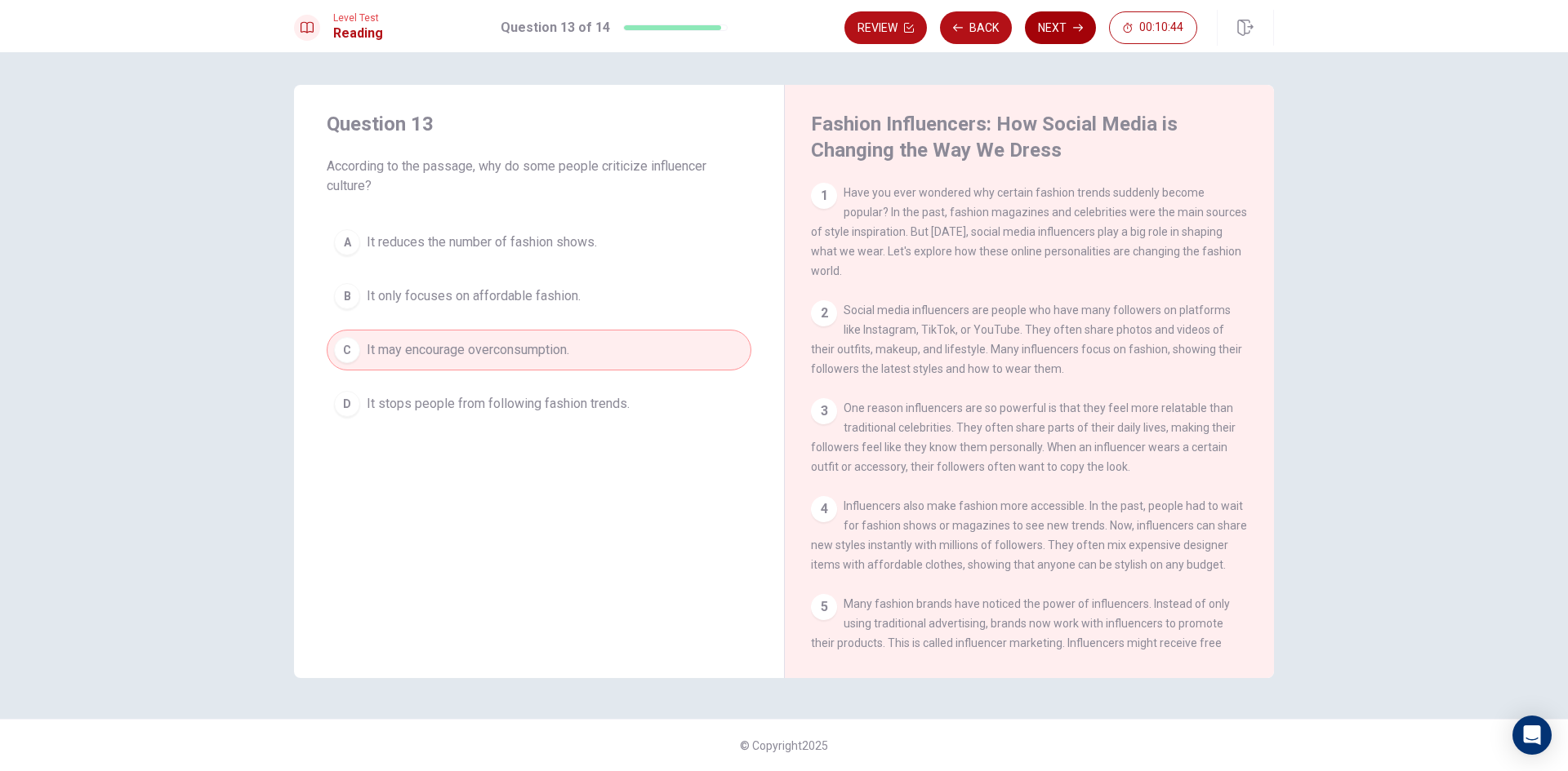
click at [1073, 17] on button "Next" at bounding box center [1060, 28] width 71 height 32
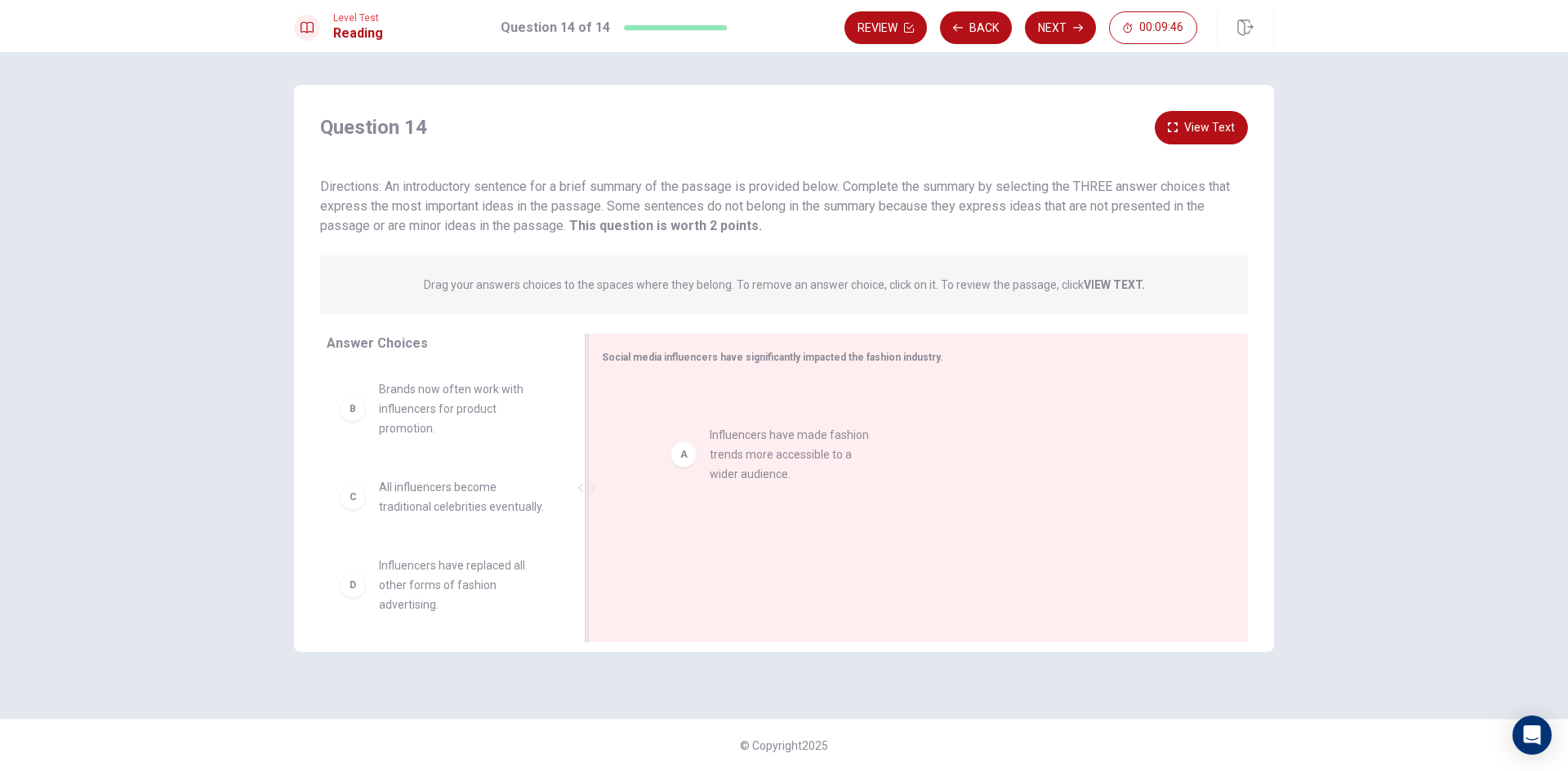
drag, startPoint x: 470, startPoint y: 418, endPoint x: 818, endPoint y: 471, distance: 352.0
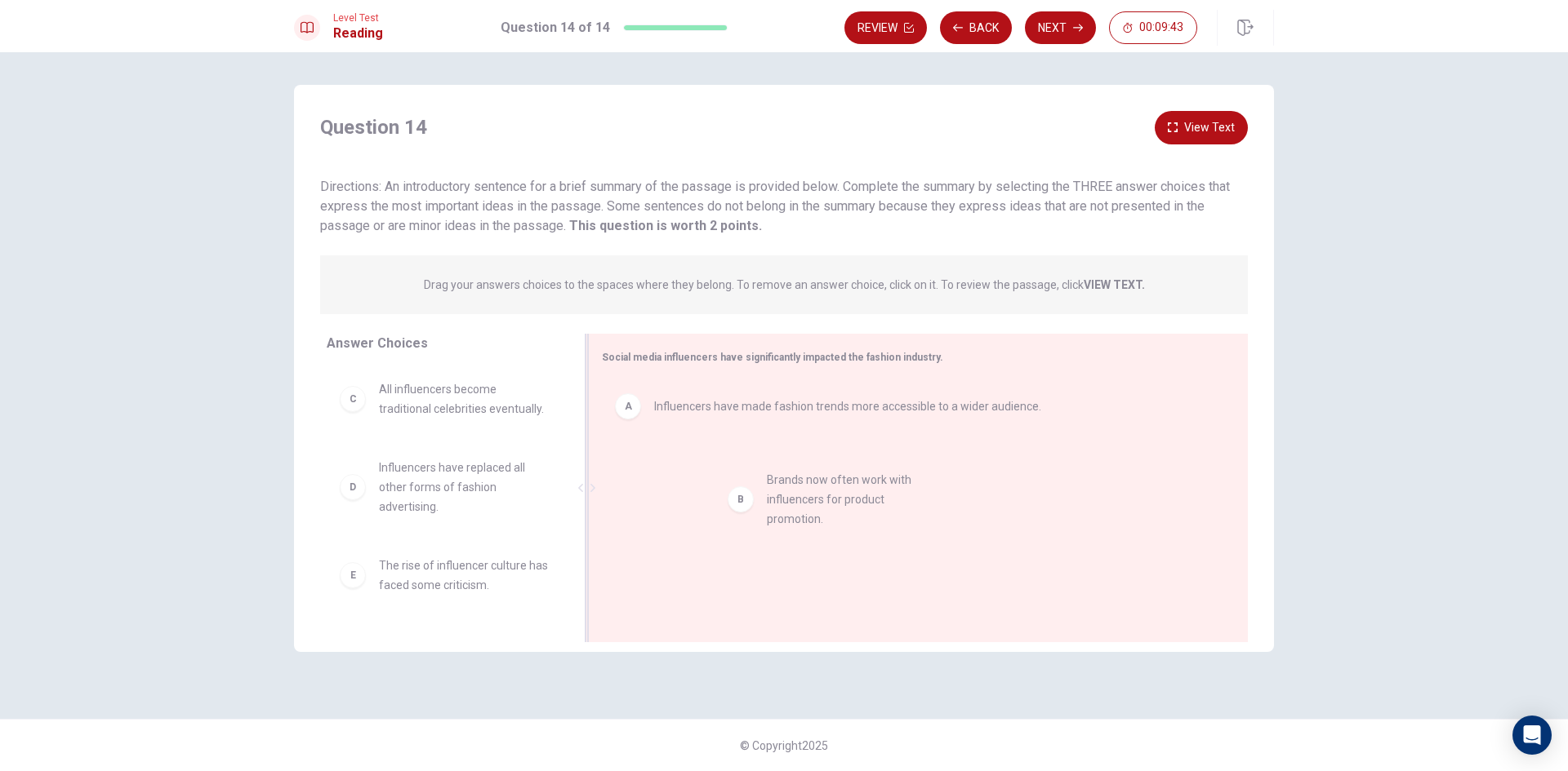
drag, startPoint x: 472, startPoint y: 394, endPoint x: 868, endPoint y: 489, distance: 407.2
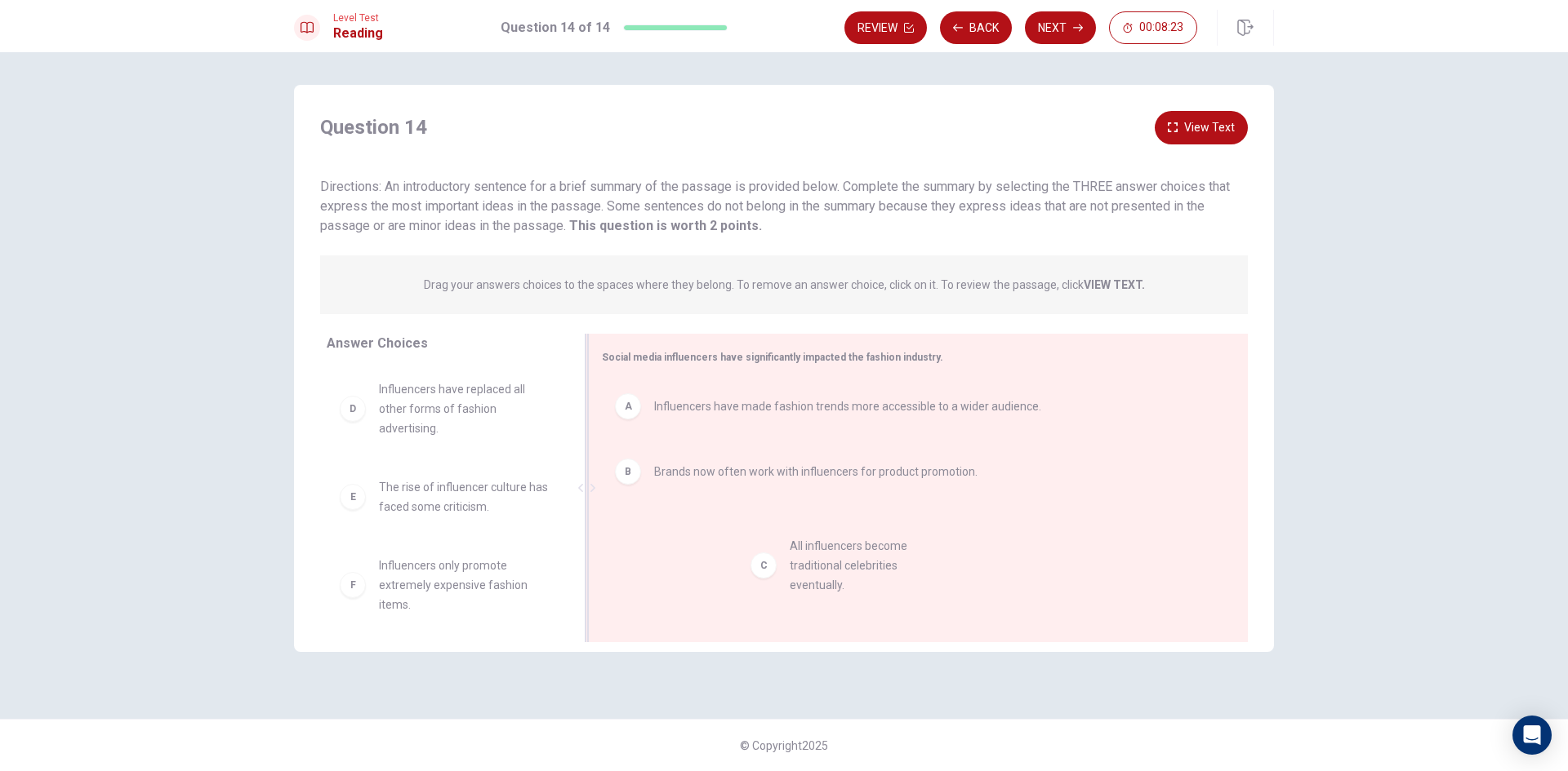
drag, startPoint x: 453, startPoint y: 405, endPoint x: 877, endPoint y: 563, distance: 452.5
click at [1050, 22] on button "Next" at bounding box center [1060, 28] width 71 height 32
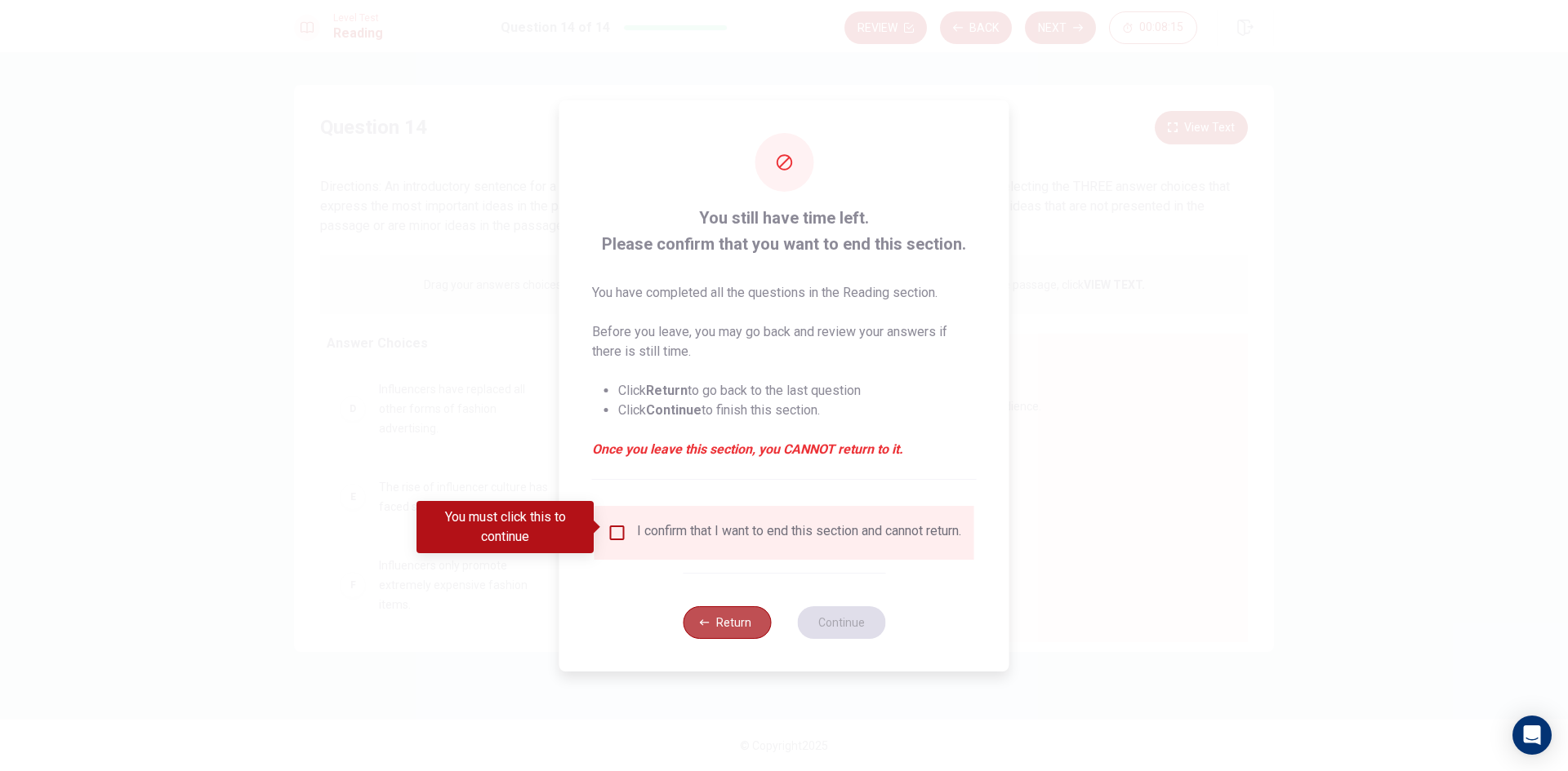
click at [720, 626] on button "Return" at bounding box center [727, 622] width 89 height 32
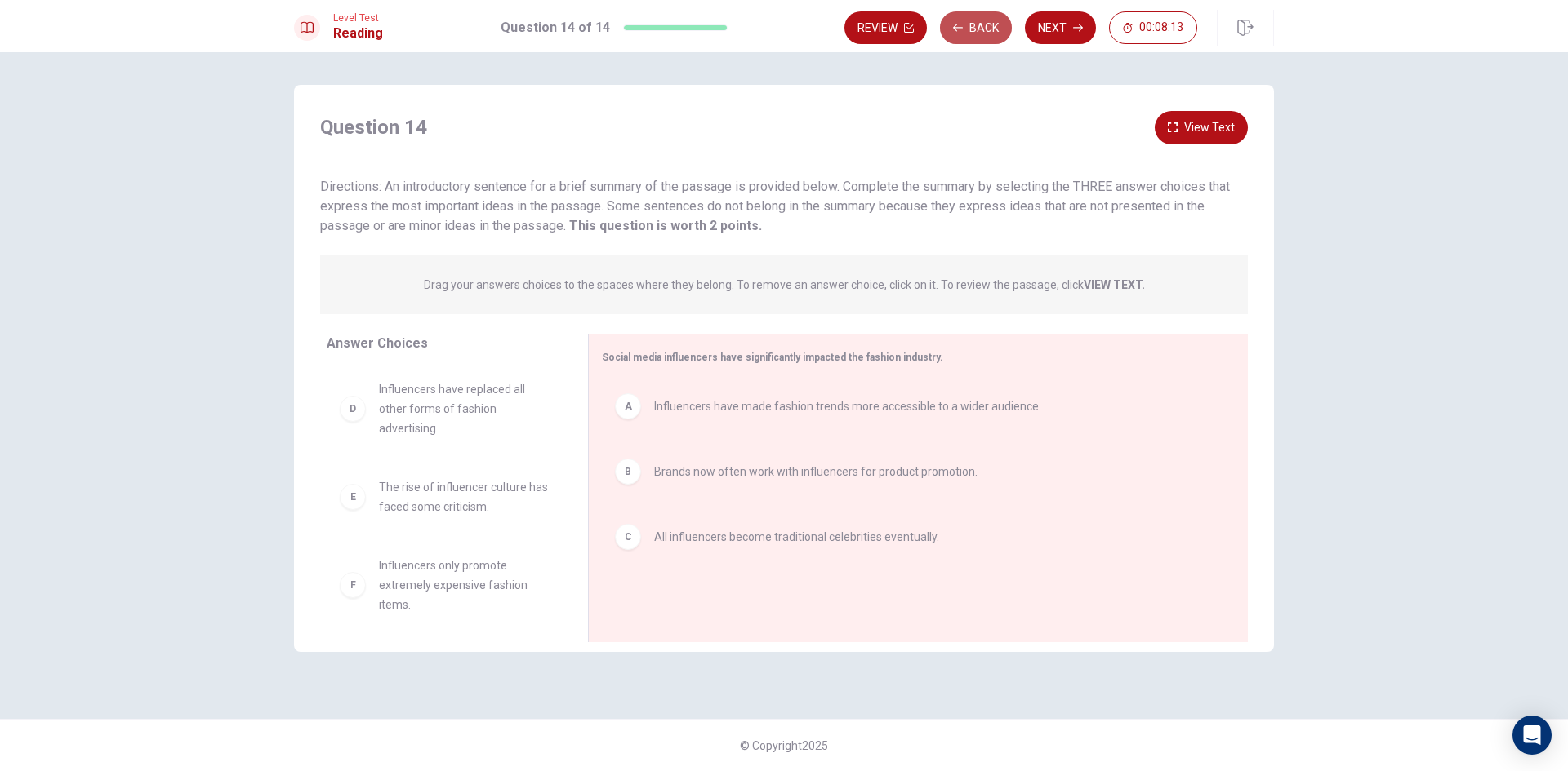
click at [994, 15] on button "Back" at bounding box center [975, 28] width 72 height 32
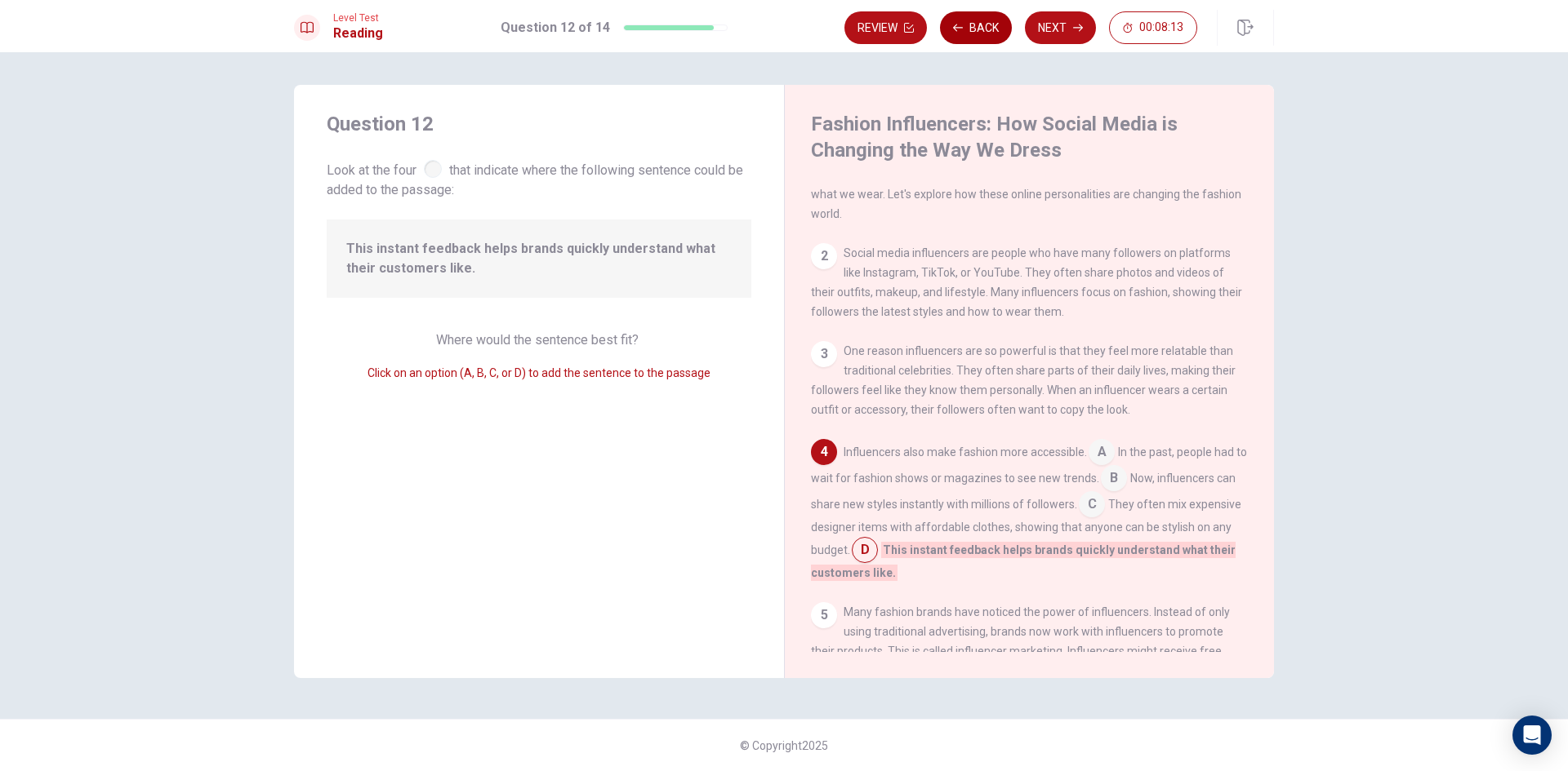
click at [994, 15] on button "Back" at bounding box center [975, 28] width 72 height 32
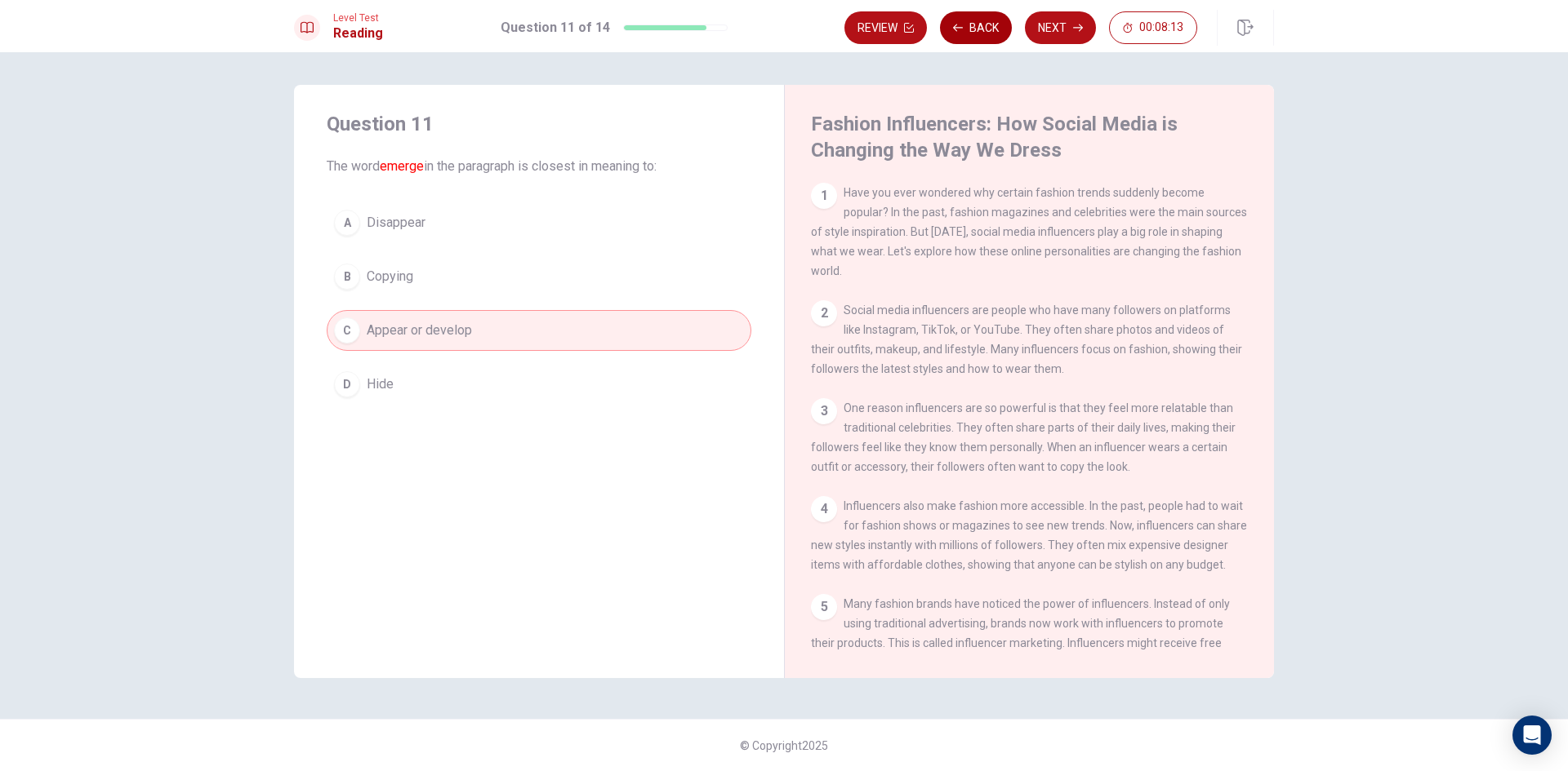
click at [994, 15] on button "Back" at bounding box center [975, 28] width 72 height 32
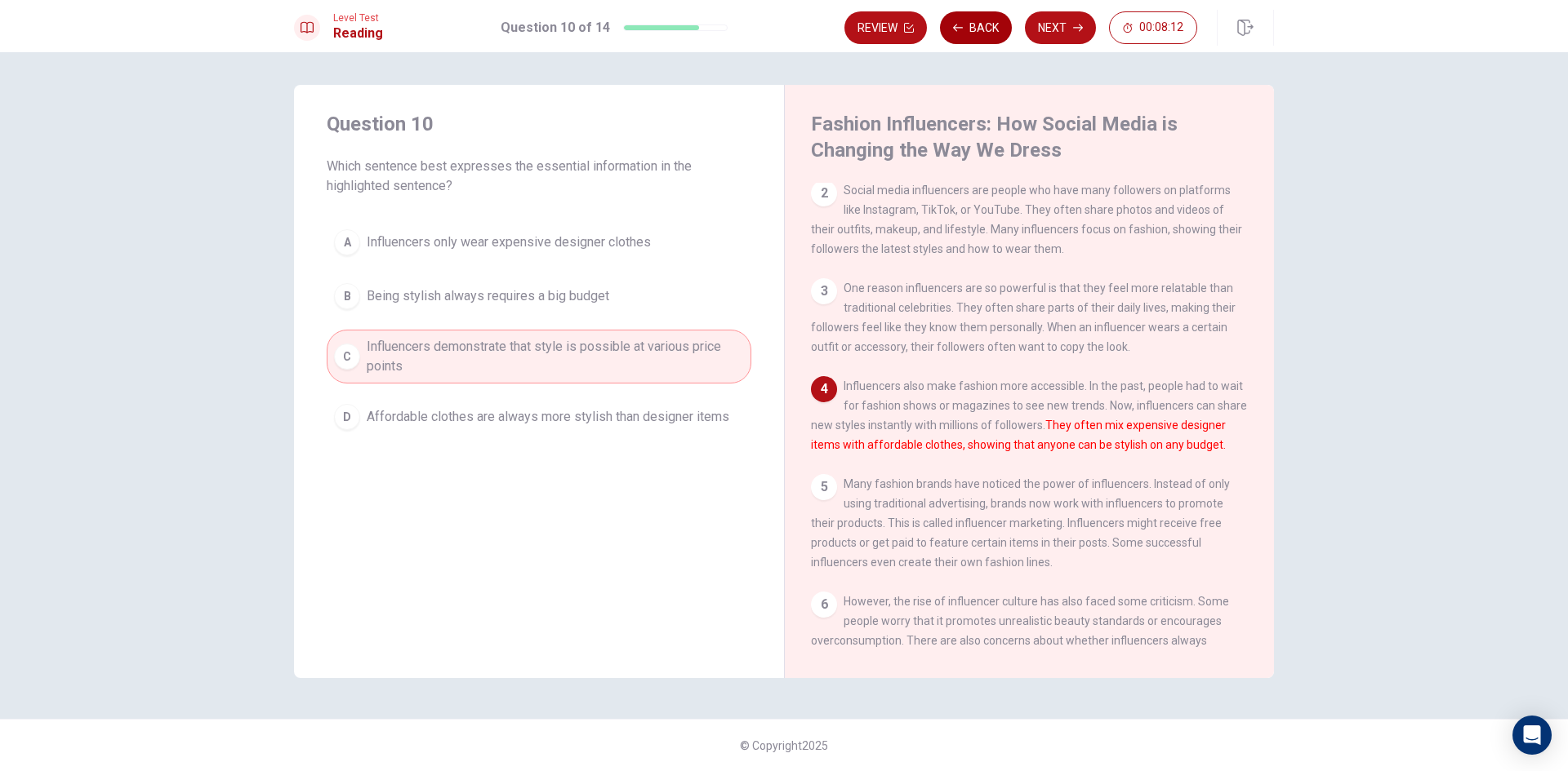
click at [994, 15] on button "Back" at bounding box center [975, 28] width 72 height 32
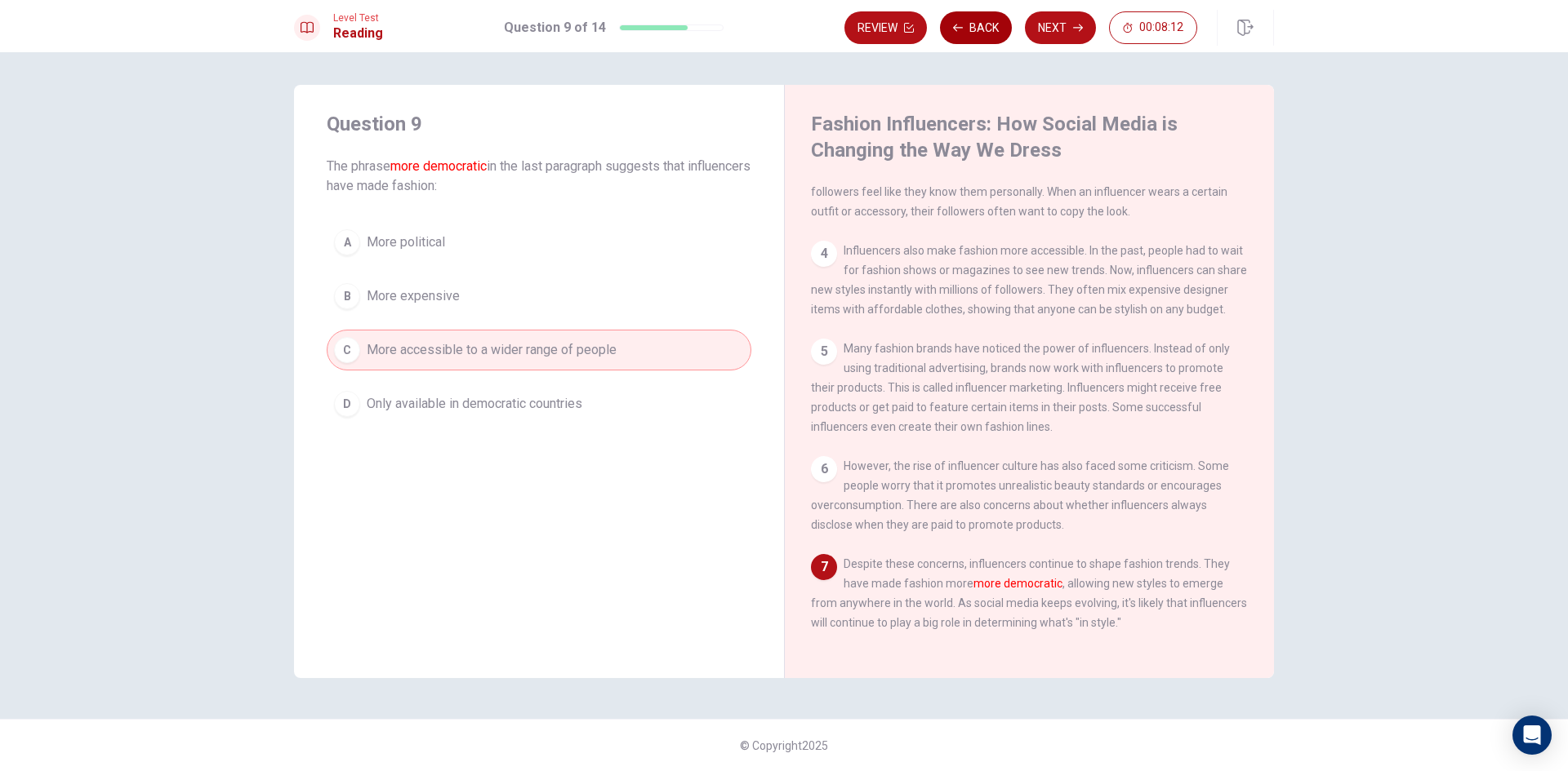
click at [994, 15] on button "Back" at bounding box center [975, 28] width 72 height 32
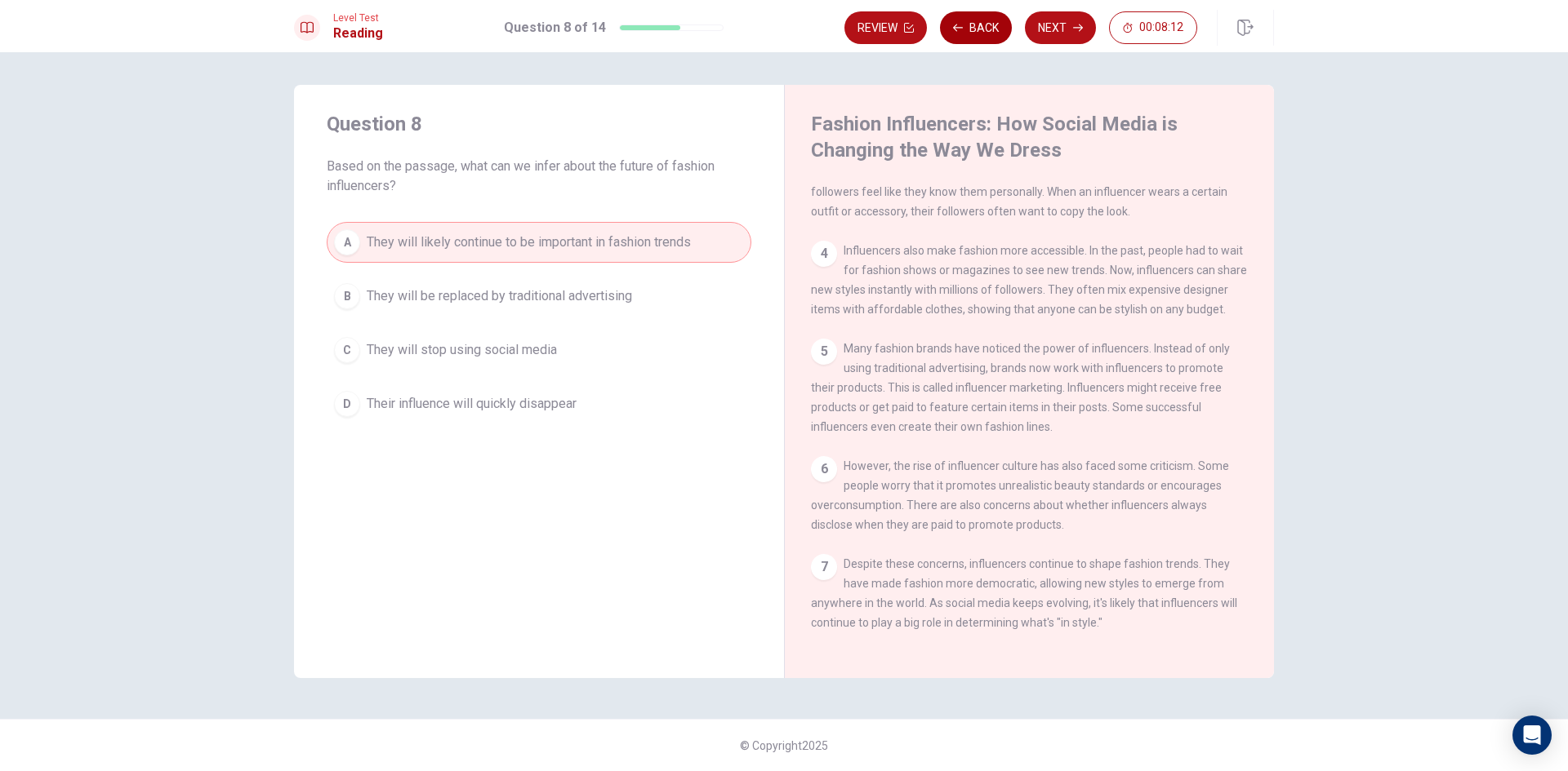
scroll to position [300, 0]
click at [994, 15] on button "Back" at bounding box center [975, 28] width 72 height 32
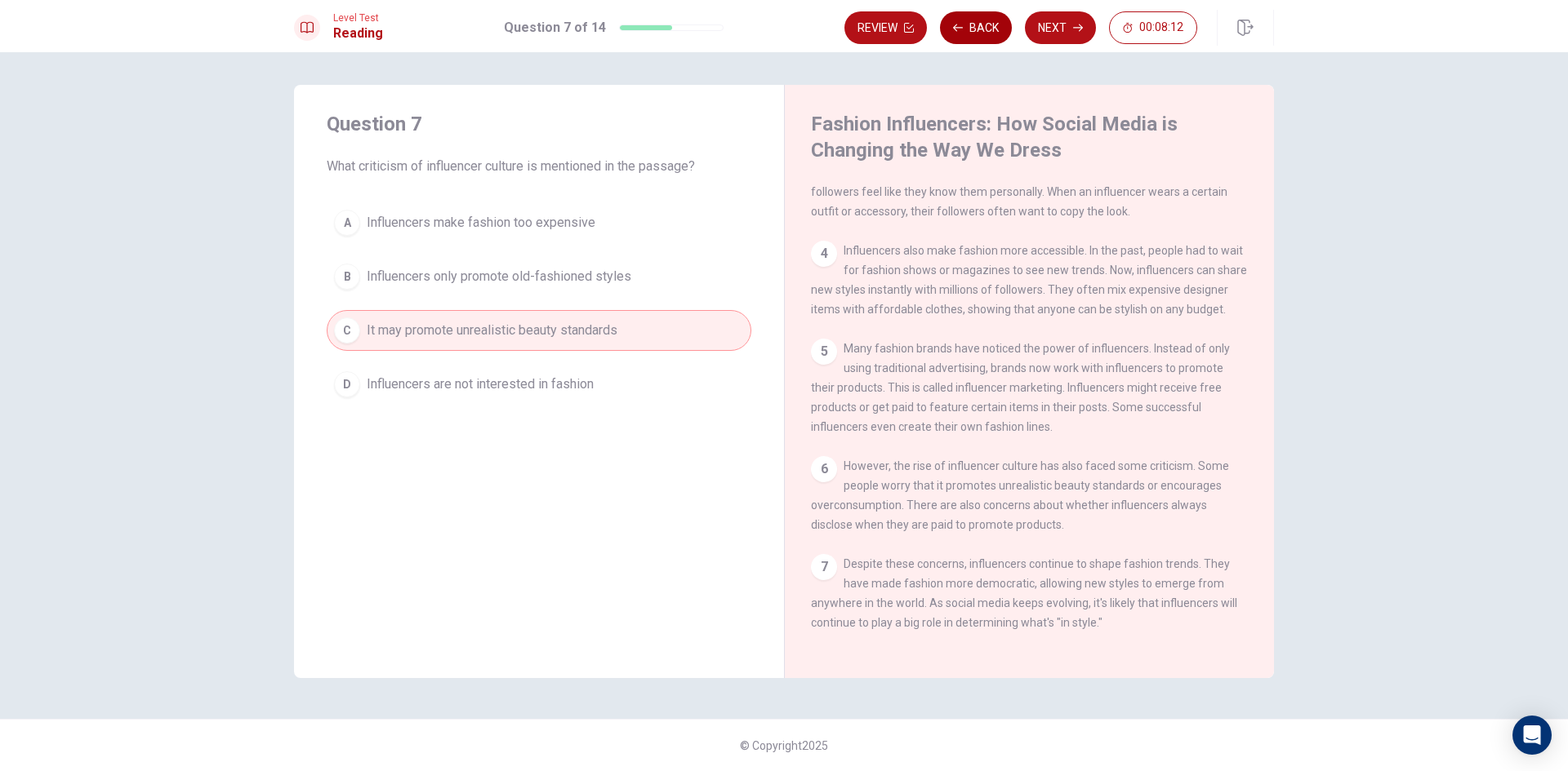
click at [994, 15] on button "Back" at bounding box center [975, 28] width 72 height 32
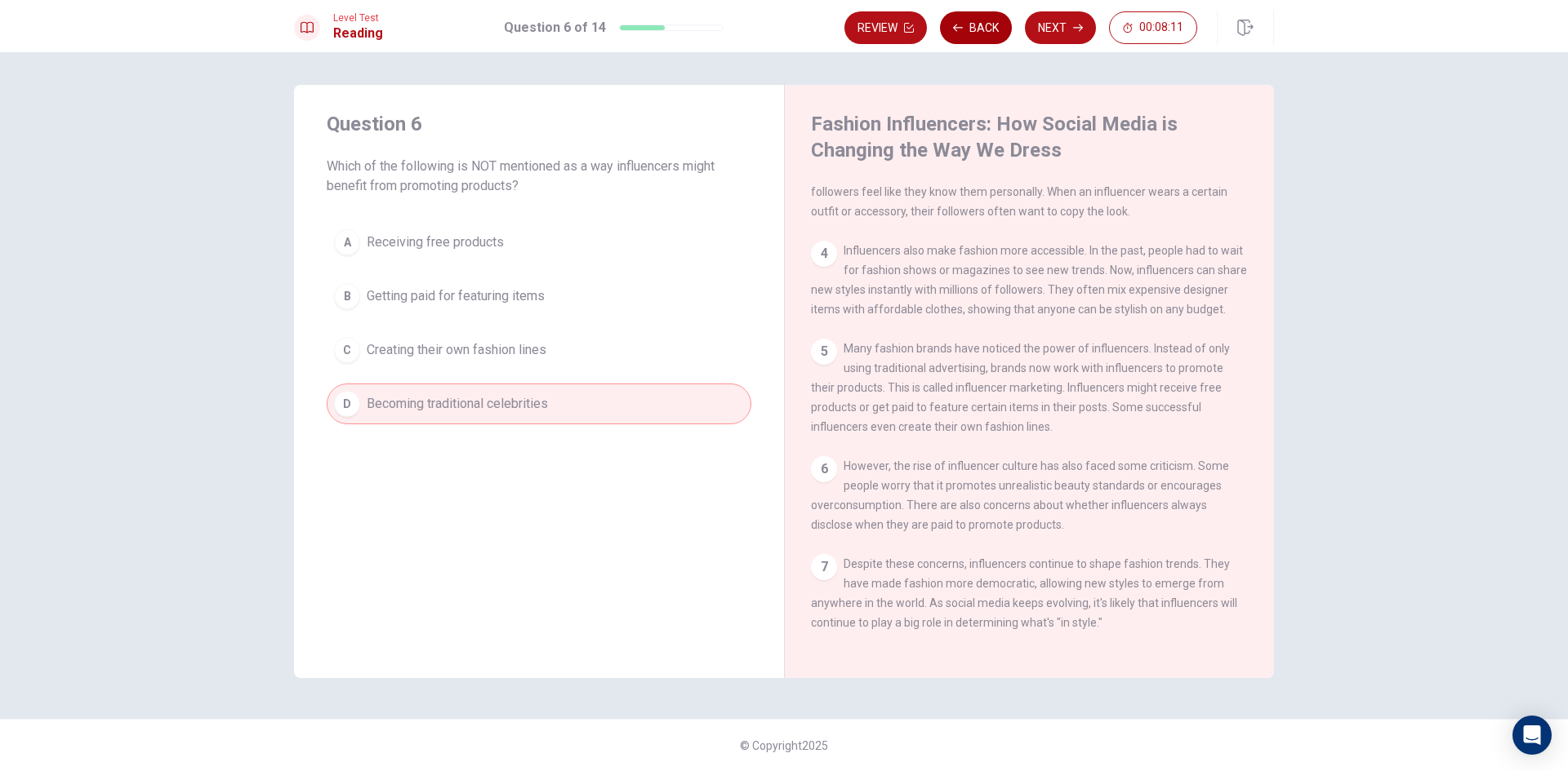
click at [994, 15] on button "Back" at bounding box center [975, 28] width 72 height 32
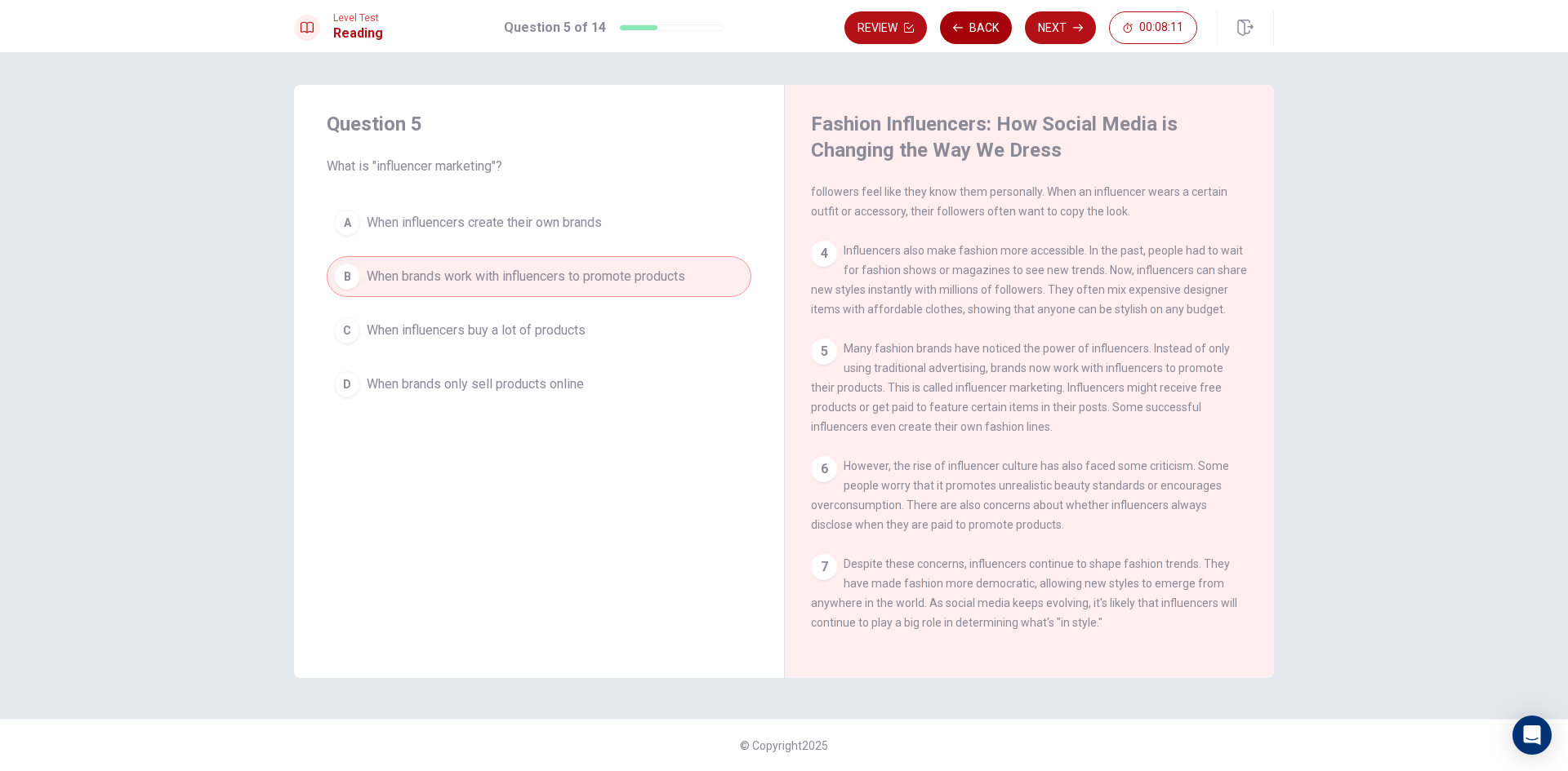
click at [994, 15] on button "Back" at bounding box center [975, 28] width 72 height 32
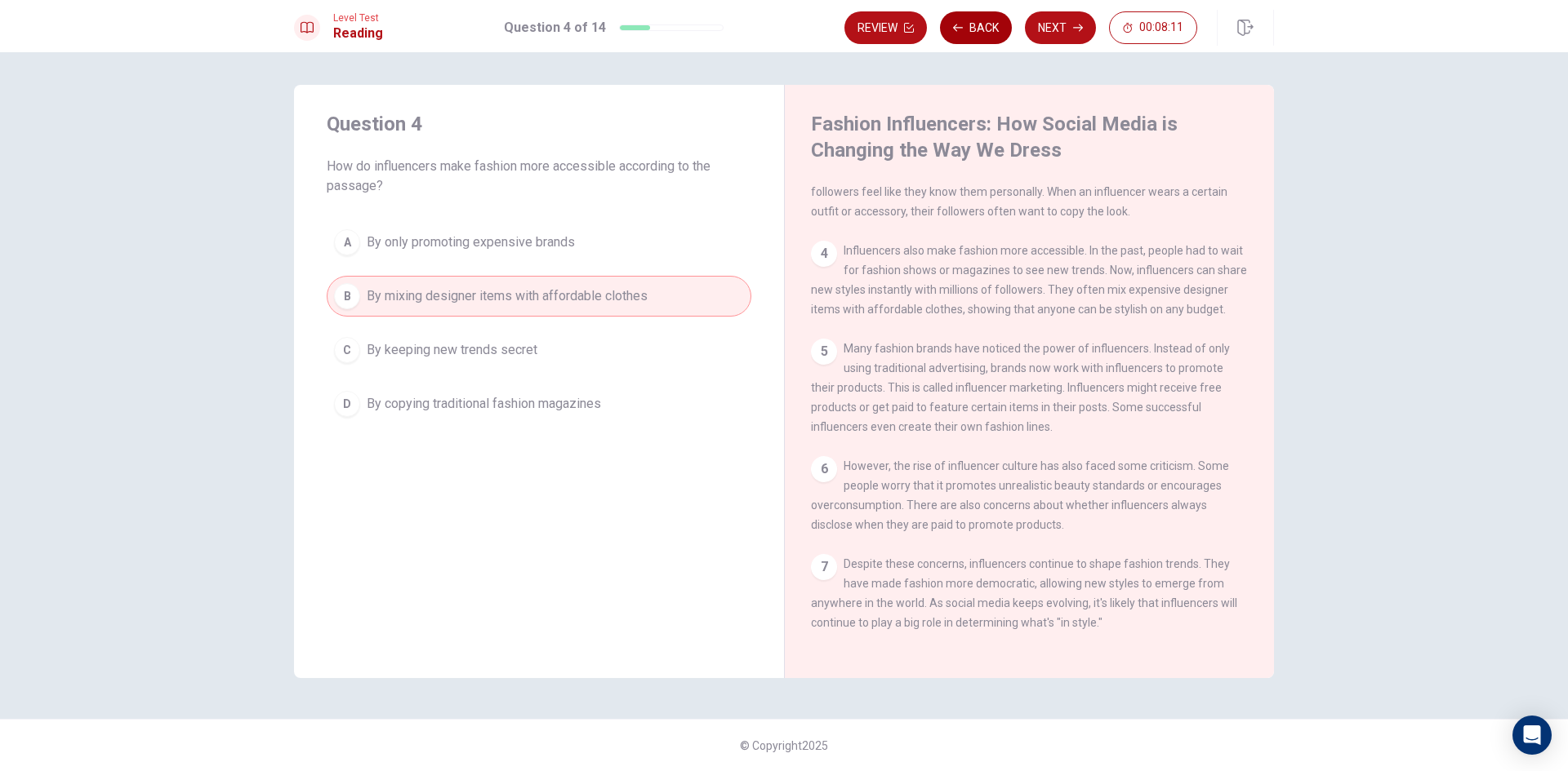
click at [993, 15] on button "Back" at bounding box center [975, 28] width 72 height 32
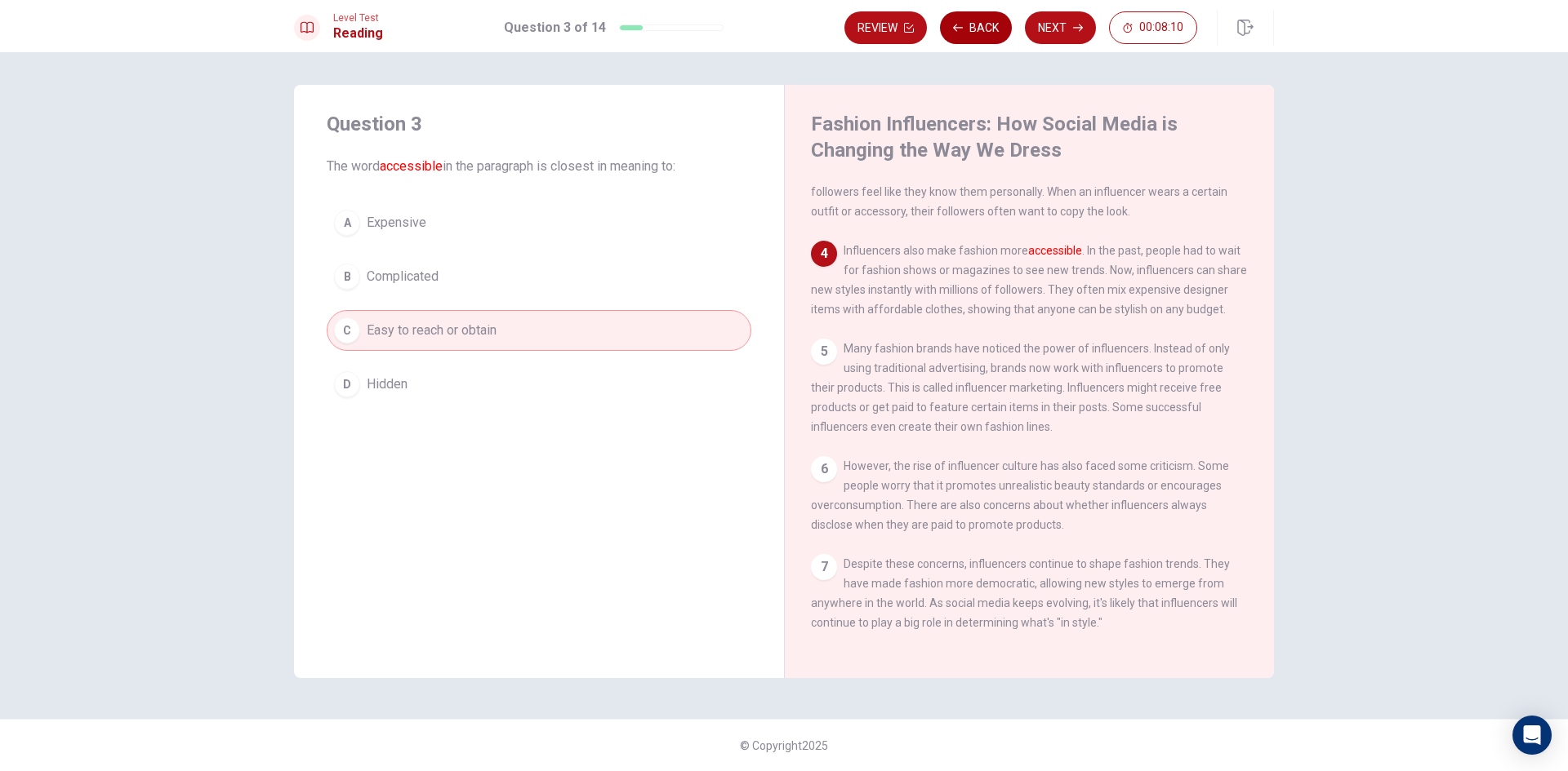
click at [993, 15] on button "Back" at bounding box center [975, 28] width 72 height 32
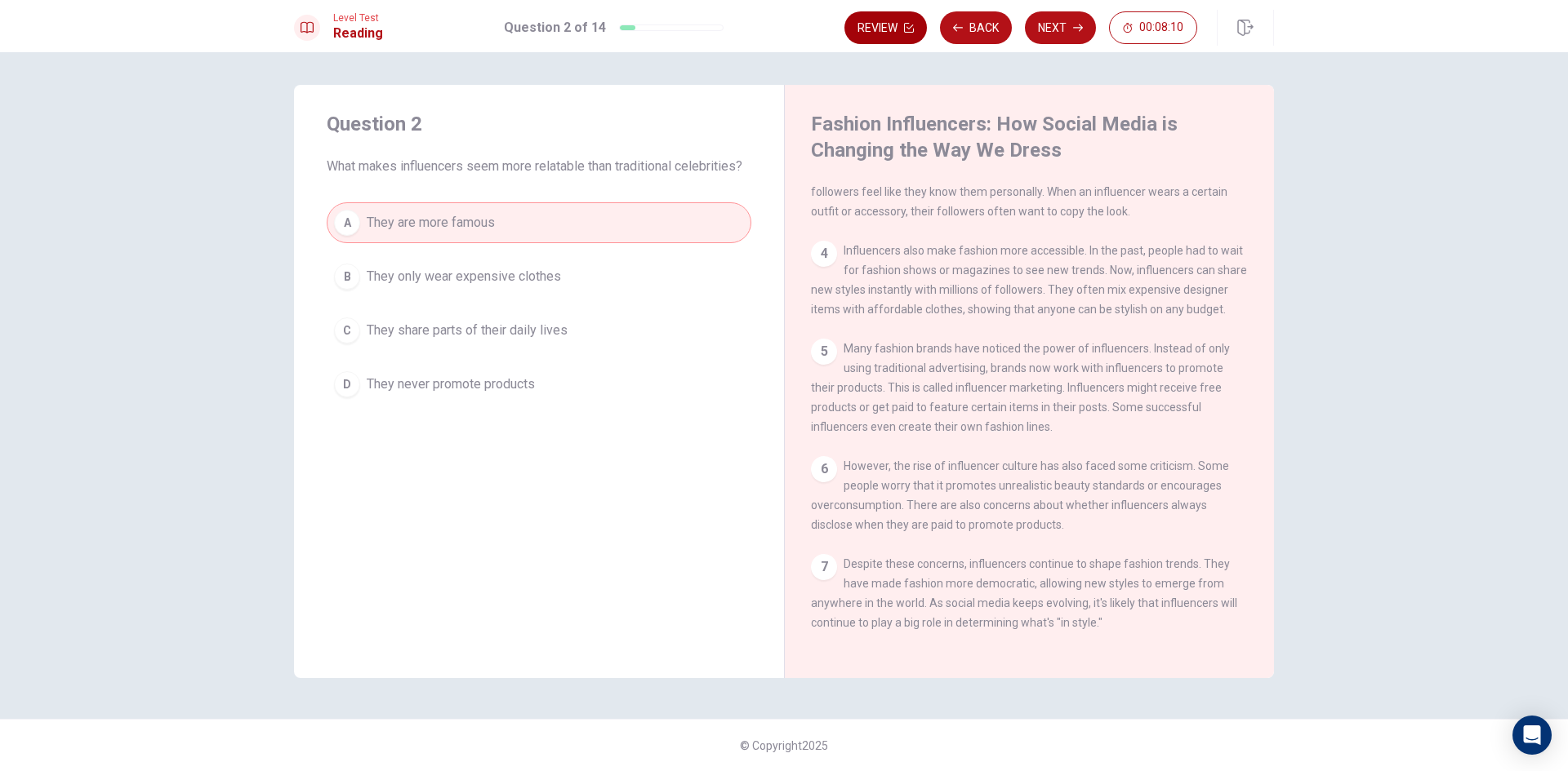
click at [992, 15] on button "Back" at bounding box center [975, 28] width 72 height 32
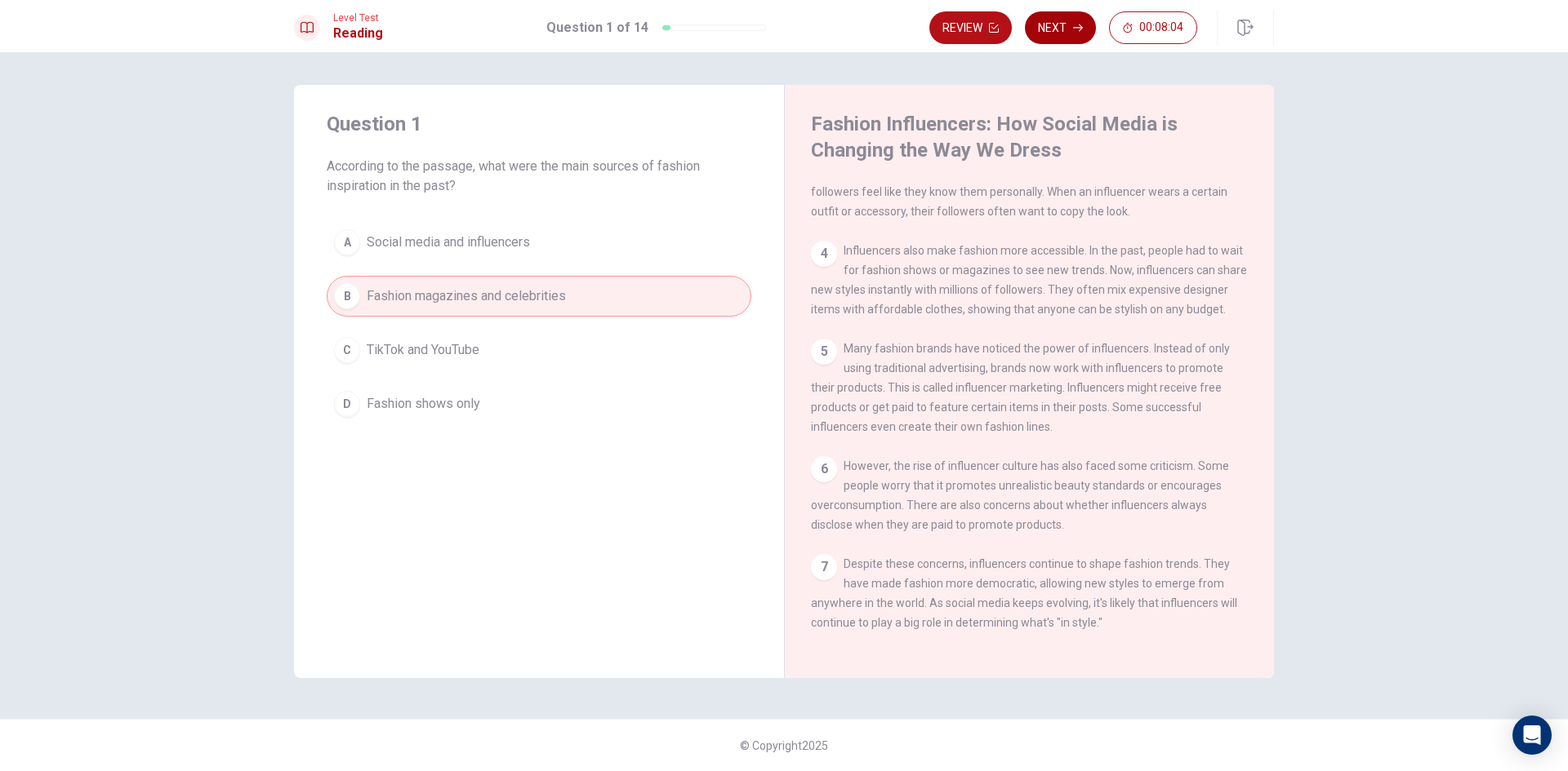
click at [1064, 23] on button "Next" at bounding box center [1060, 28] width 71 height 32
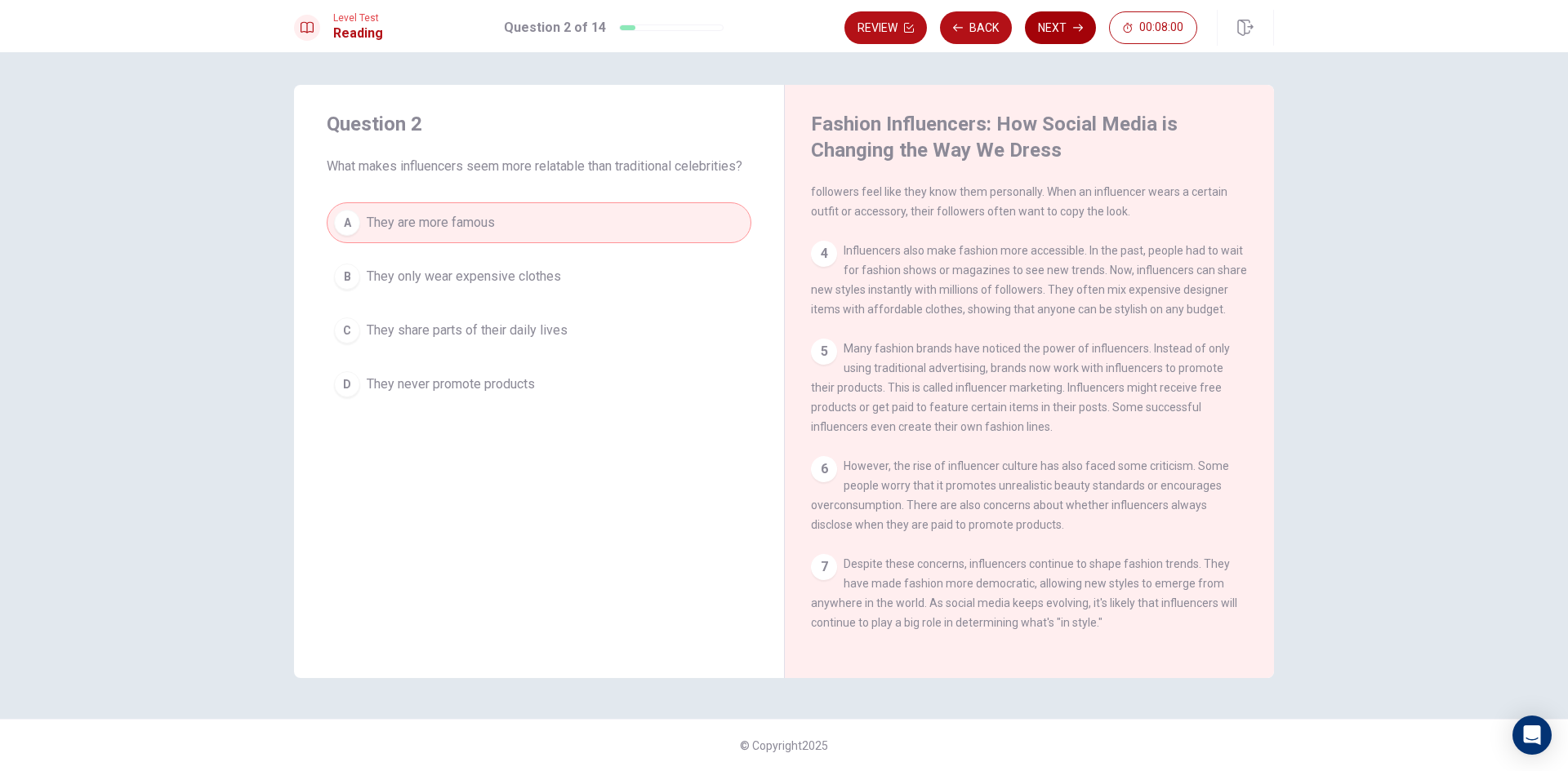
click at [1051, 24] on button "Next" at bounding box center [1060, 28] width 71 height 32
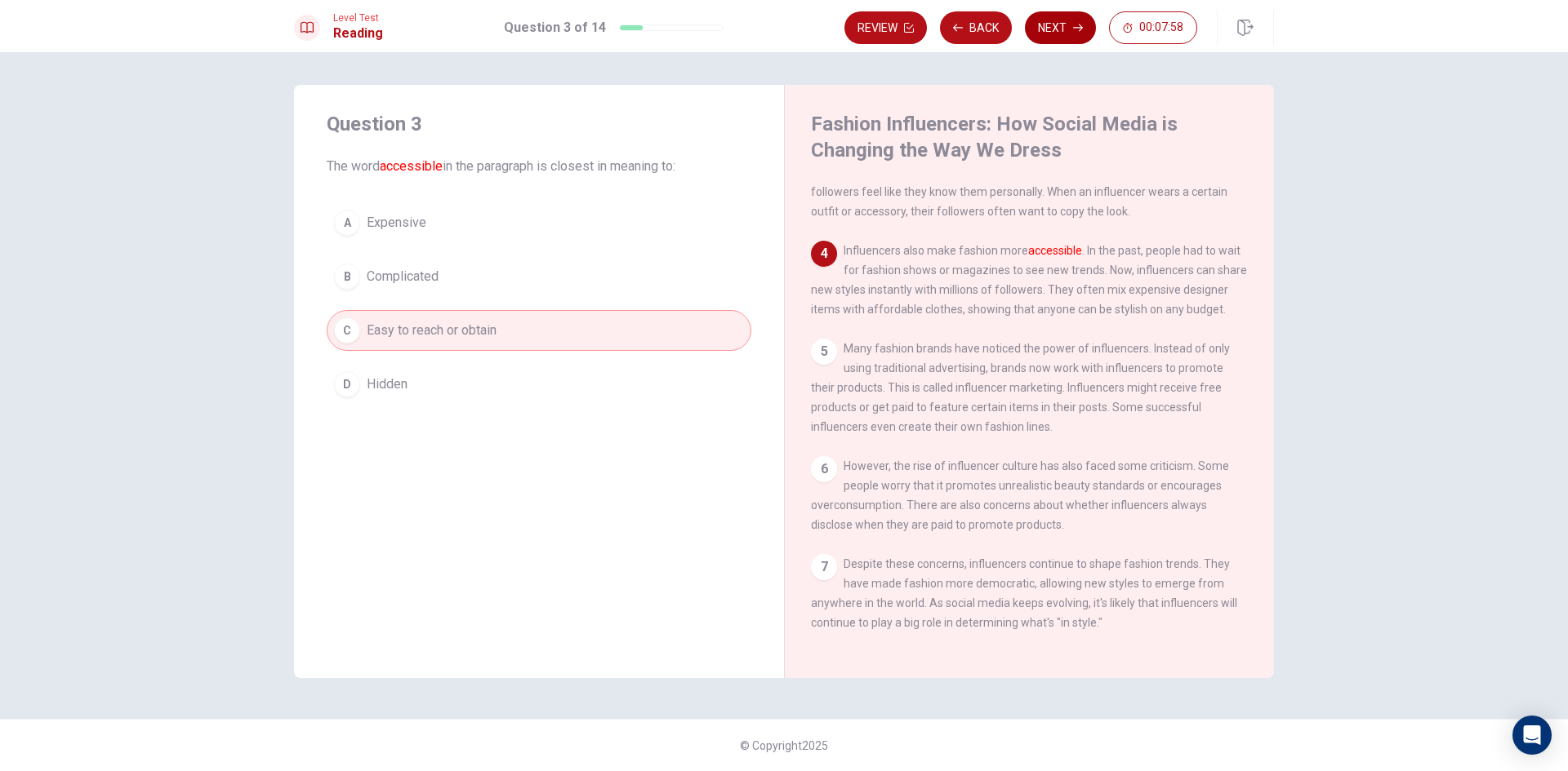
click at [1051, 24] on button "Next" at bounding box center [1060, 28] width 71 height 32
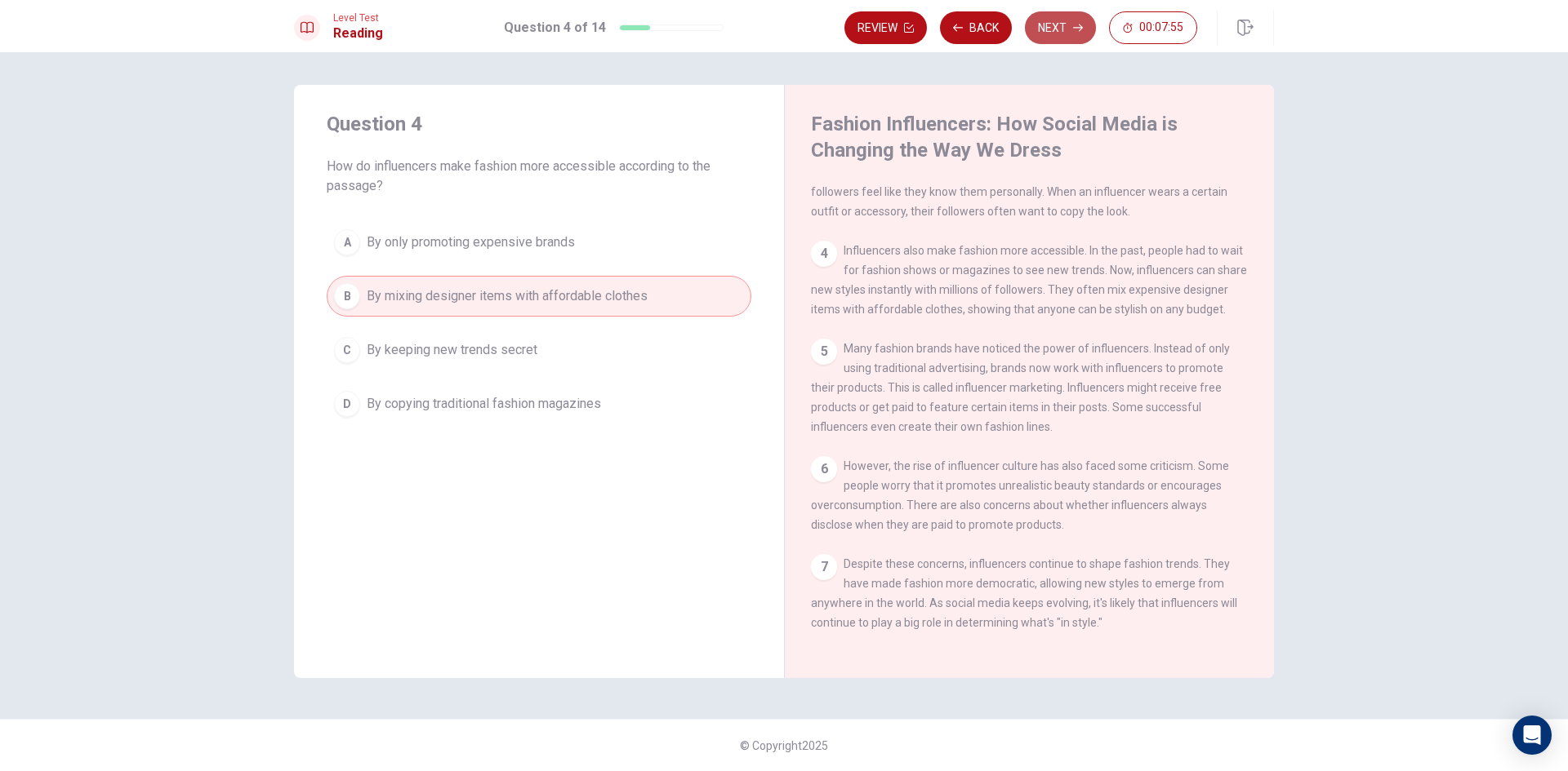
click at [1051, 24] on button "Next" at bounding box center [1060, 28] width 71 height 32
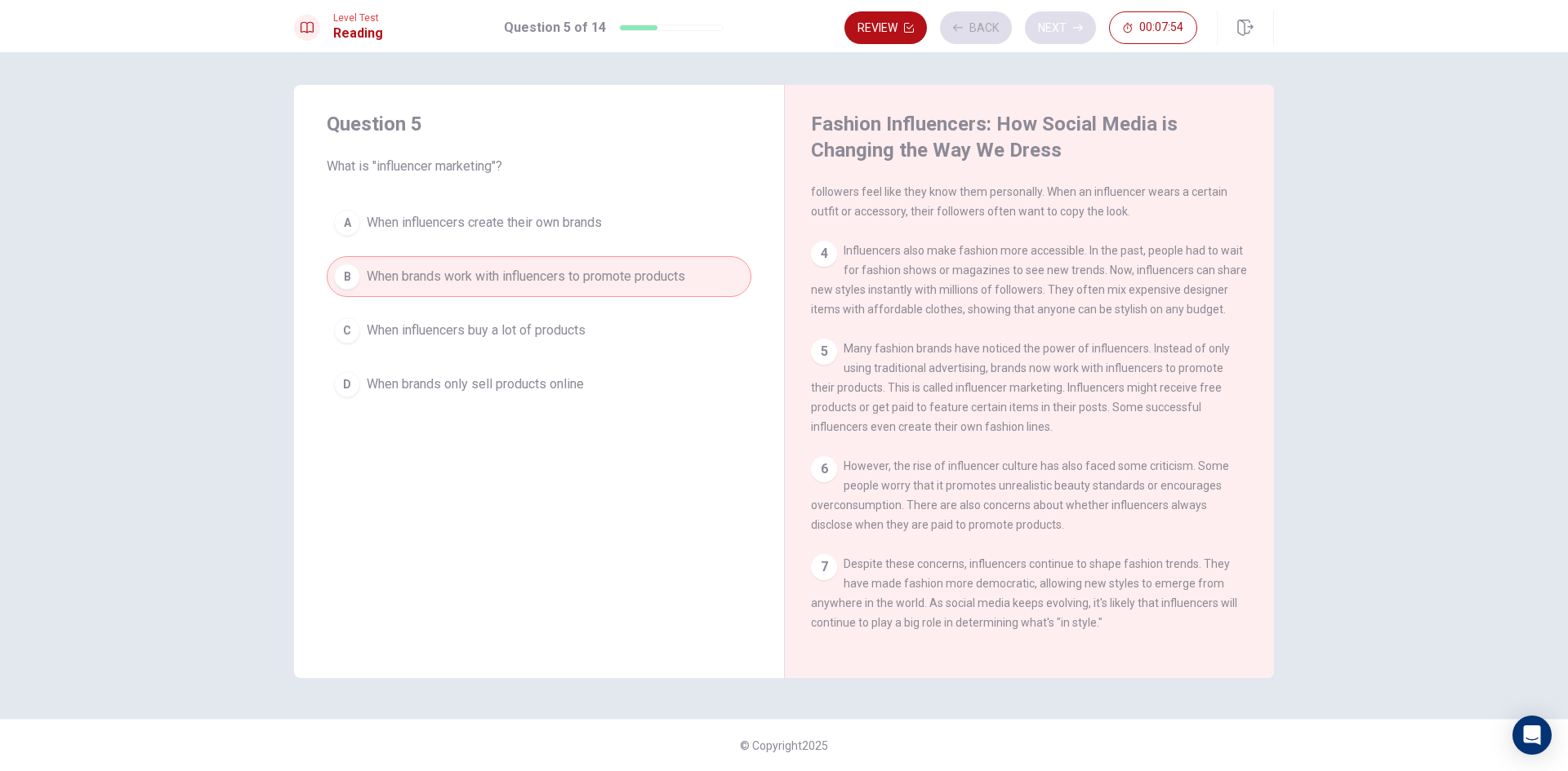
click at [1051, 24] on div "Review Back Next 00:07:54" at bounding box center [1020, 28] width 353 height 32
click at [1051, 24] on button "Next" at bounding box center [1060, 28] width 71 height 32
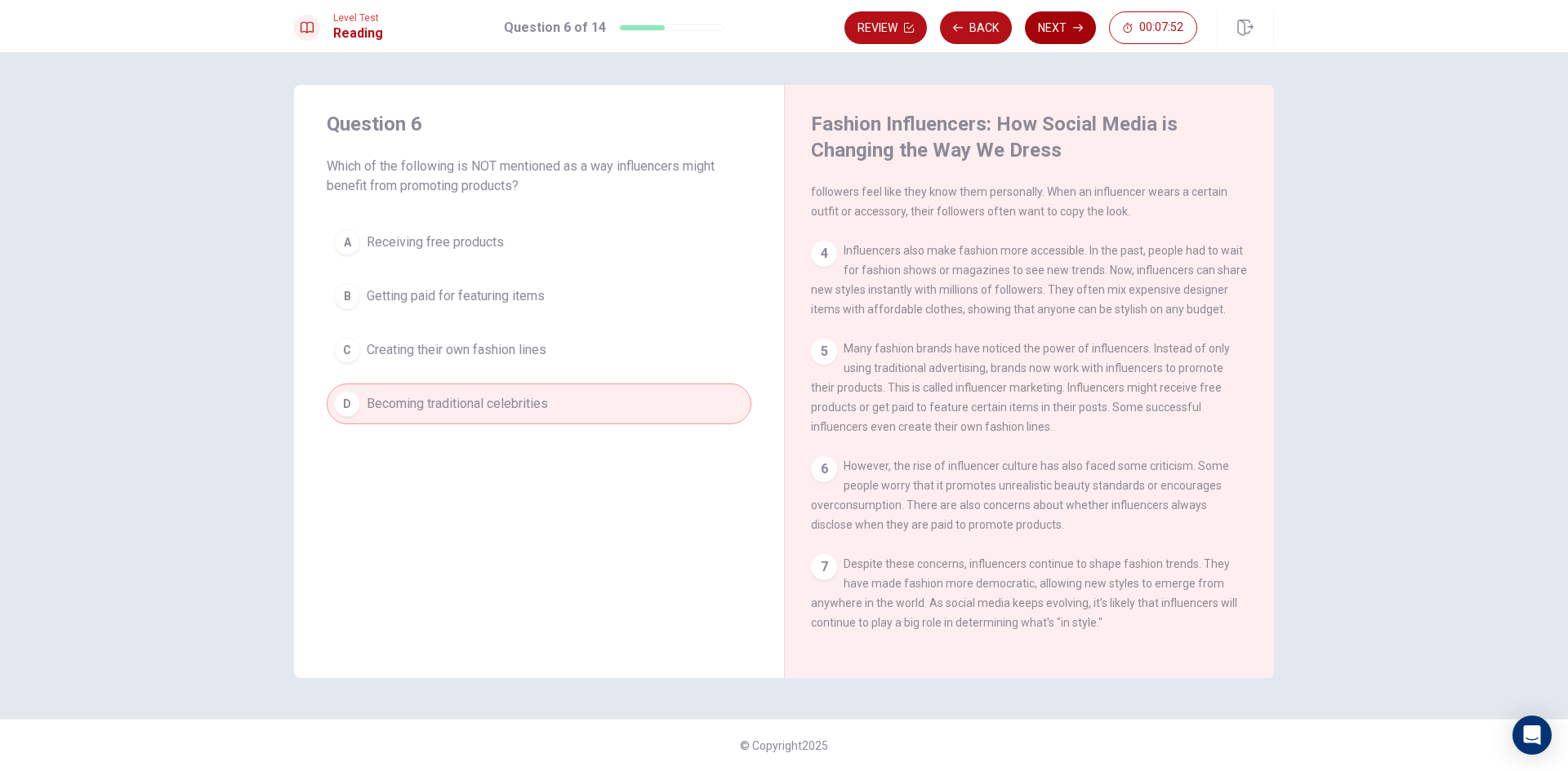
click at [1051, 24] on button "Next" at bounding box center [1060, 28] width 71 height 32
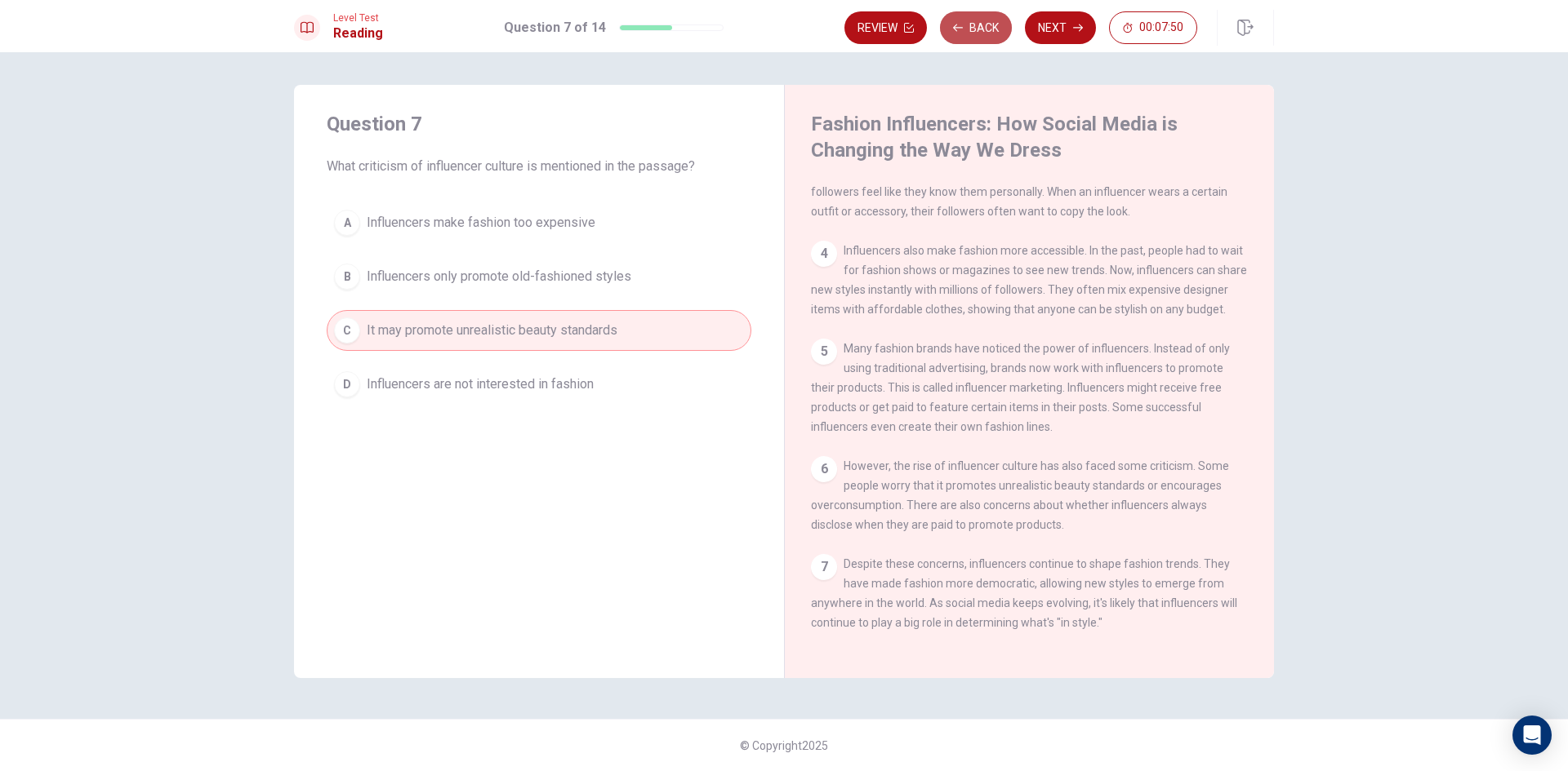
click at [971, 32] on button "Back" at bounding box center [975, 28] width 72 height 32
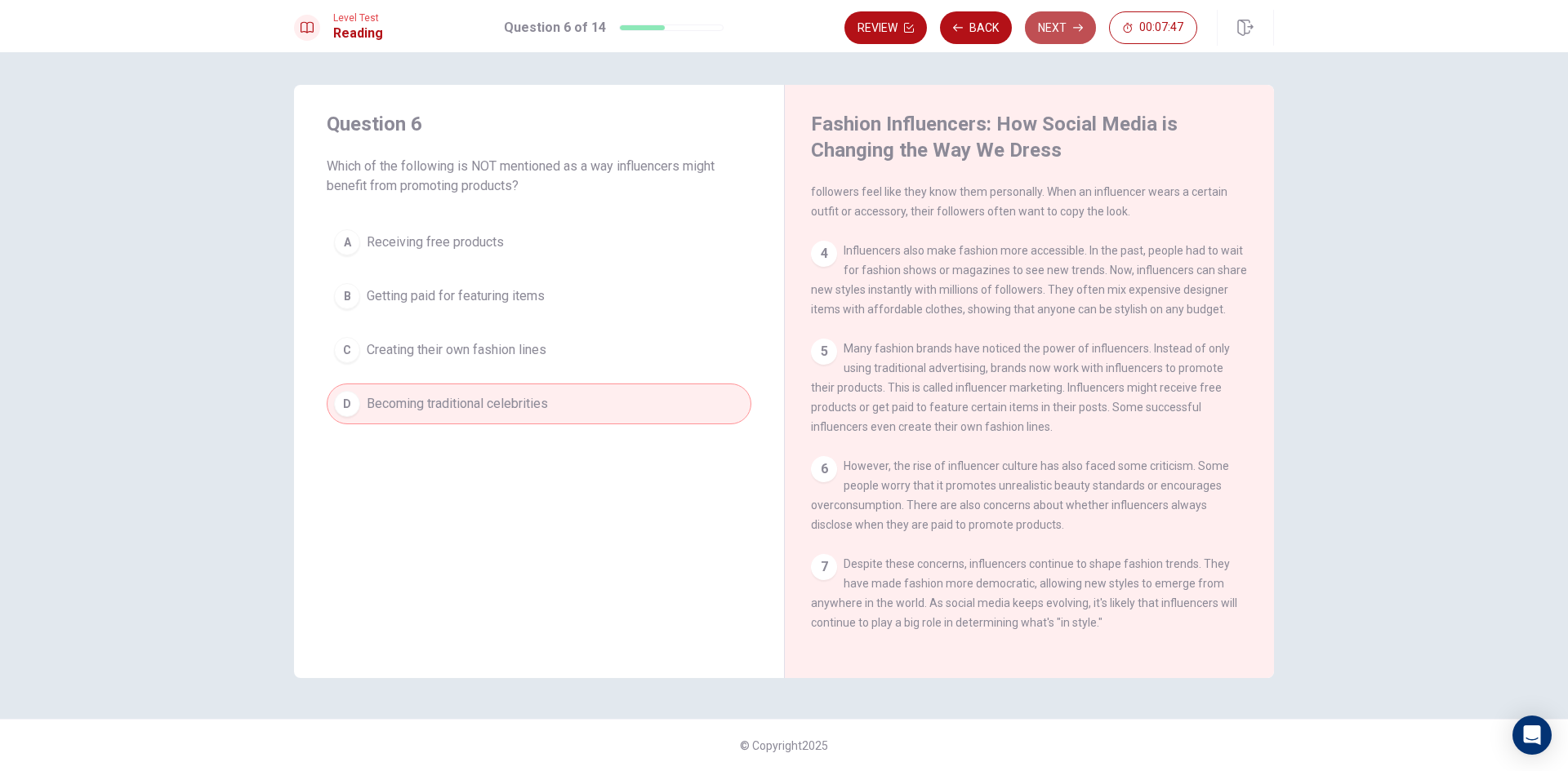
click at [1076, 31] on icon "button" at bounding box center [1078, 28] width 10 height 10
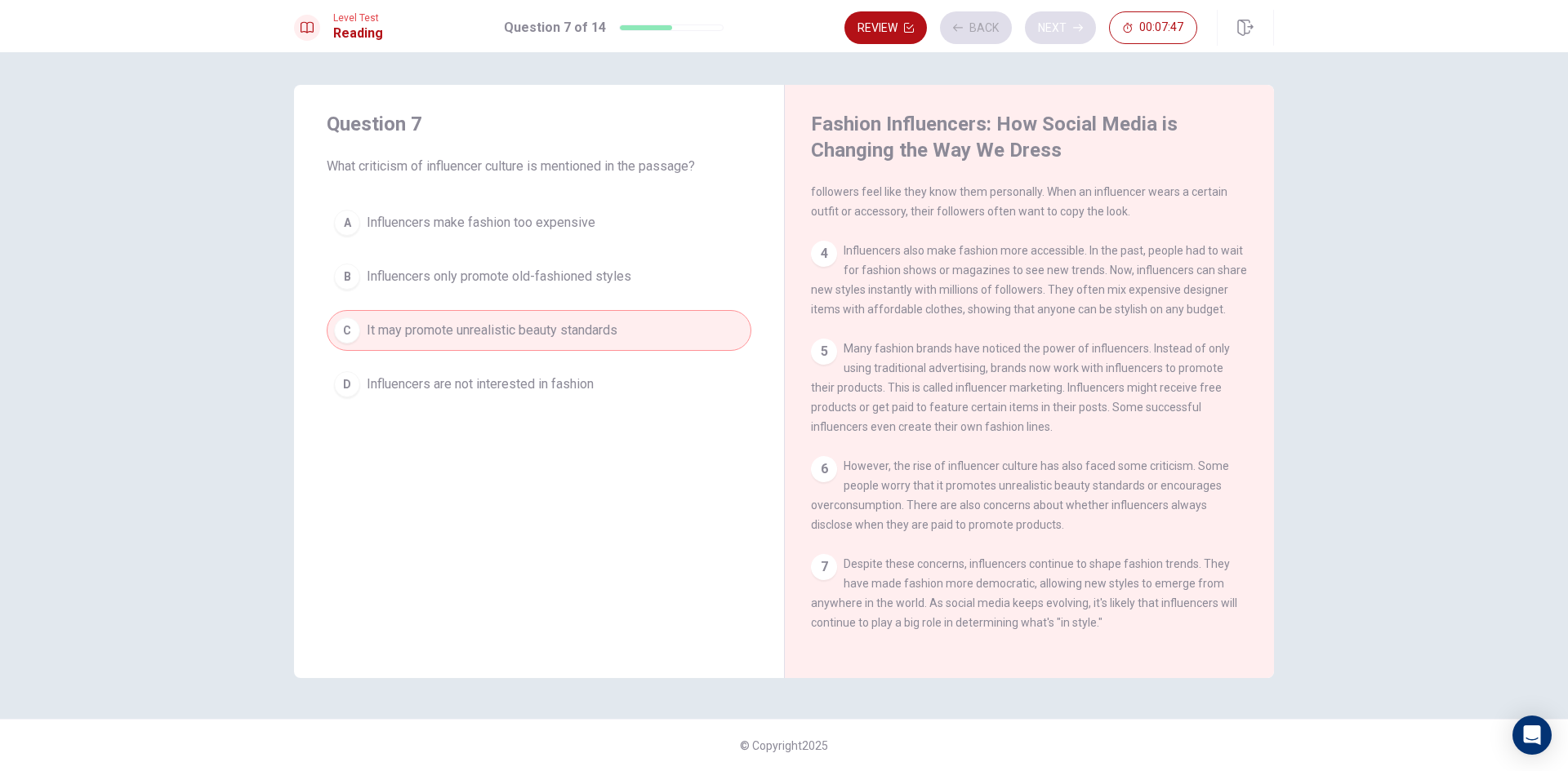
click at [1076, 31] on div "Review Back Next 00:07:47" at bounding box center [1020, 28] width 353 height 32
click at [1059, 31] on button "Next" at bounding box center [1060, 28] width 71 height 32
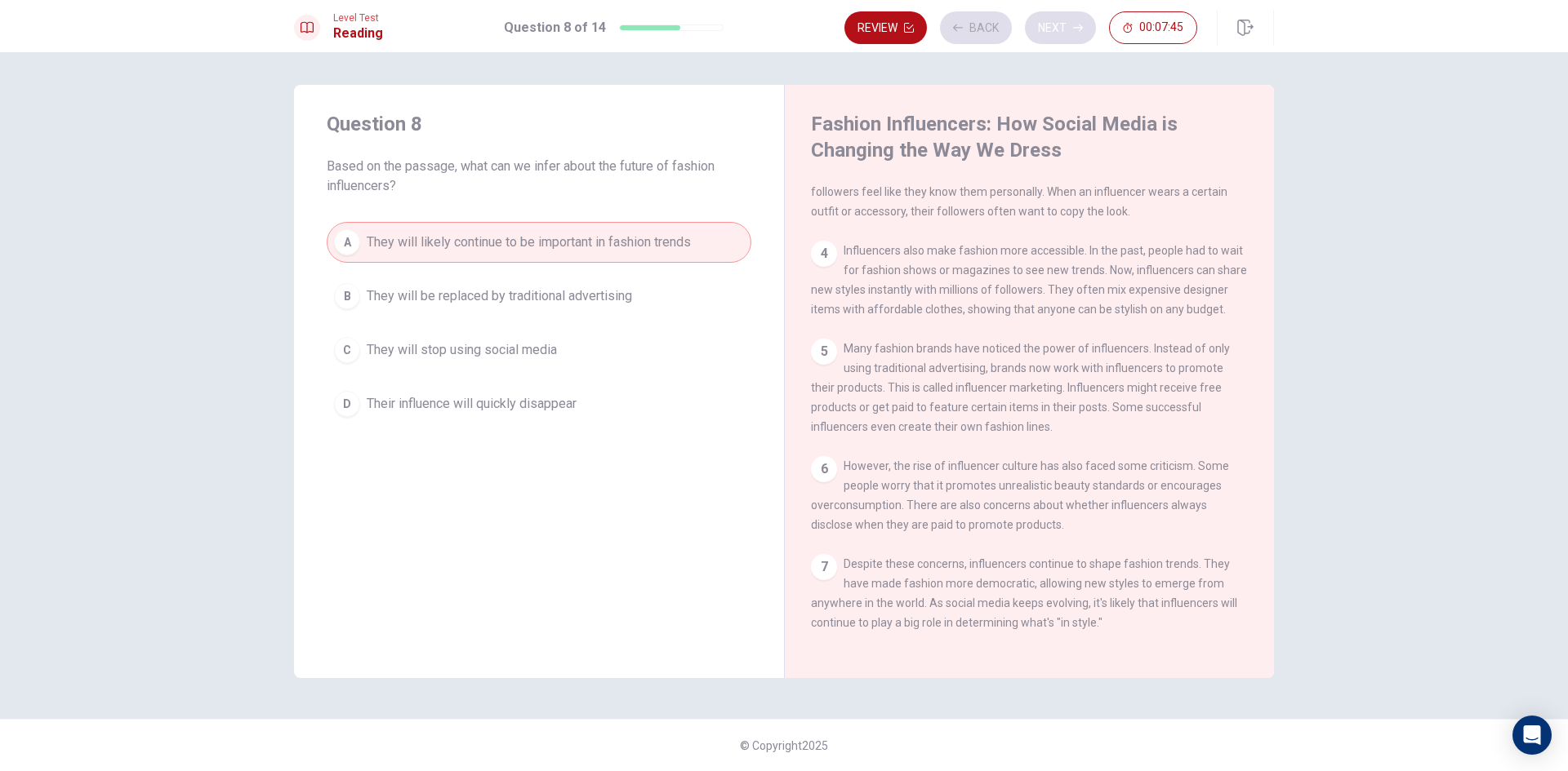
click at [1059, 31] on div "Review Back Next 00:07:45" at bounding box center [1020, 28] width 353 height 32
click at [1059, 31] on button "Next" at bounding box center [1060, 28] width 71 height 32
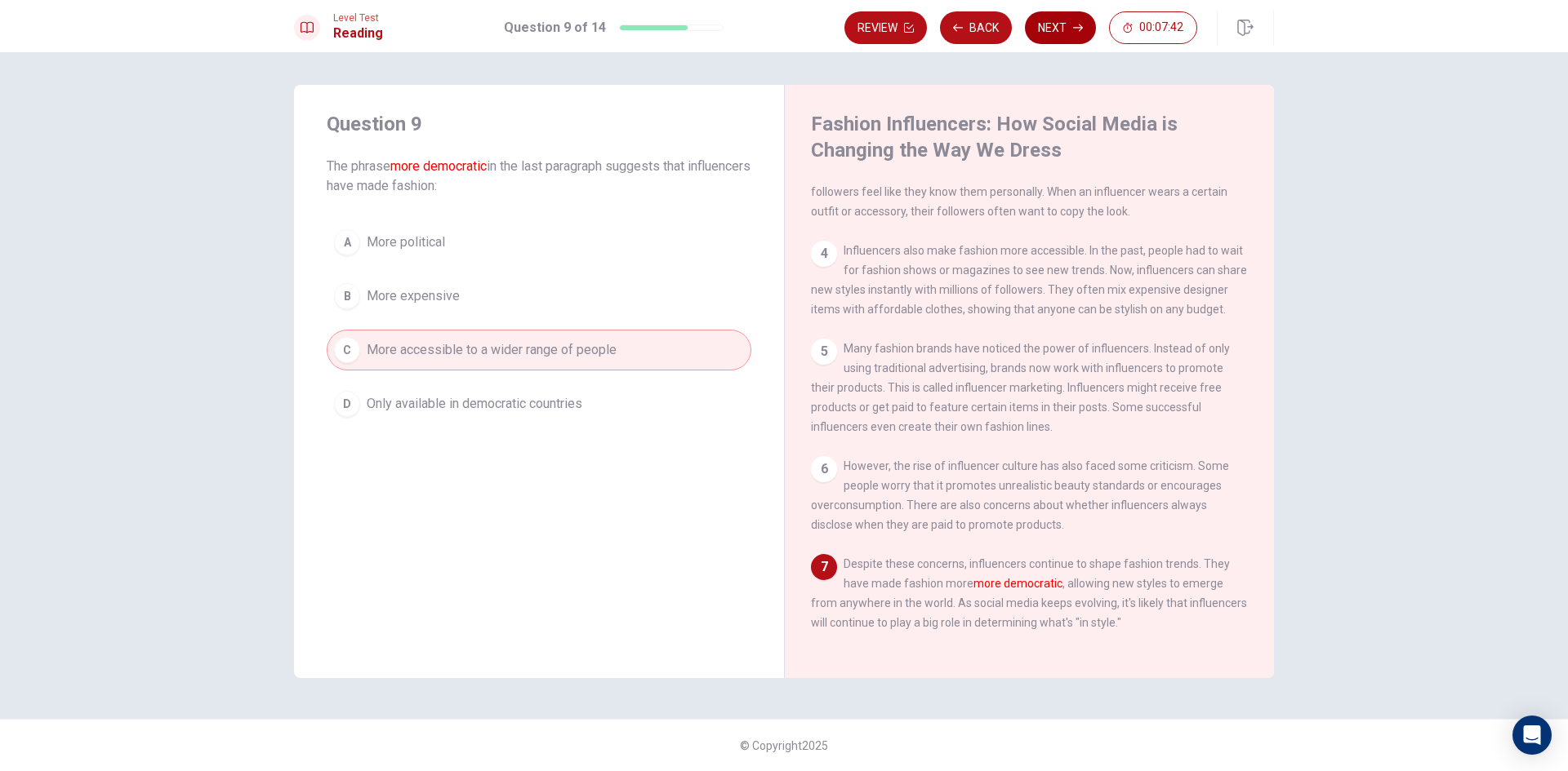
click at [1059, 31] on button "Next" at bounding box center [1060, 28] width 71 height 32
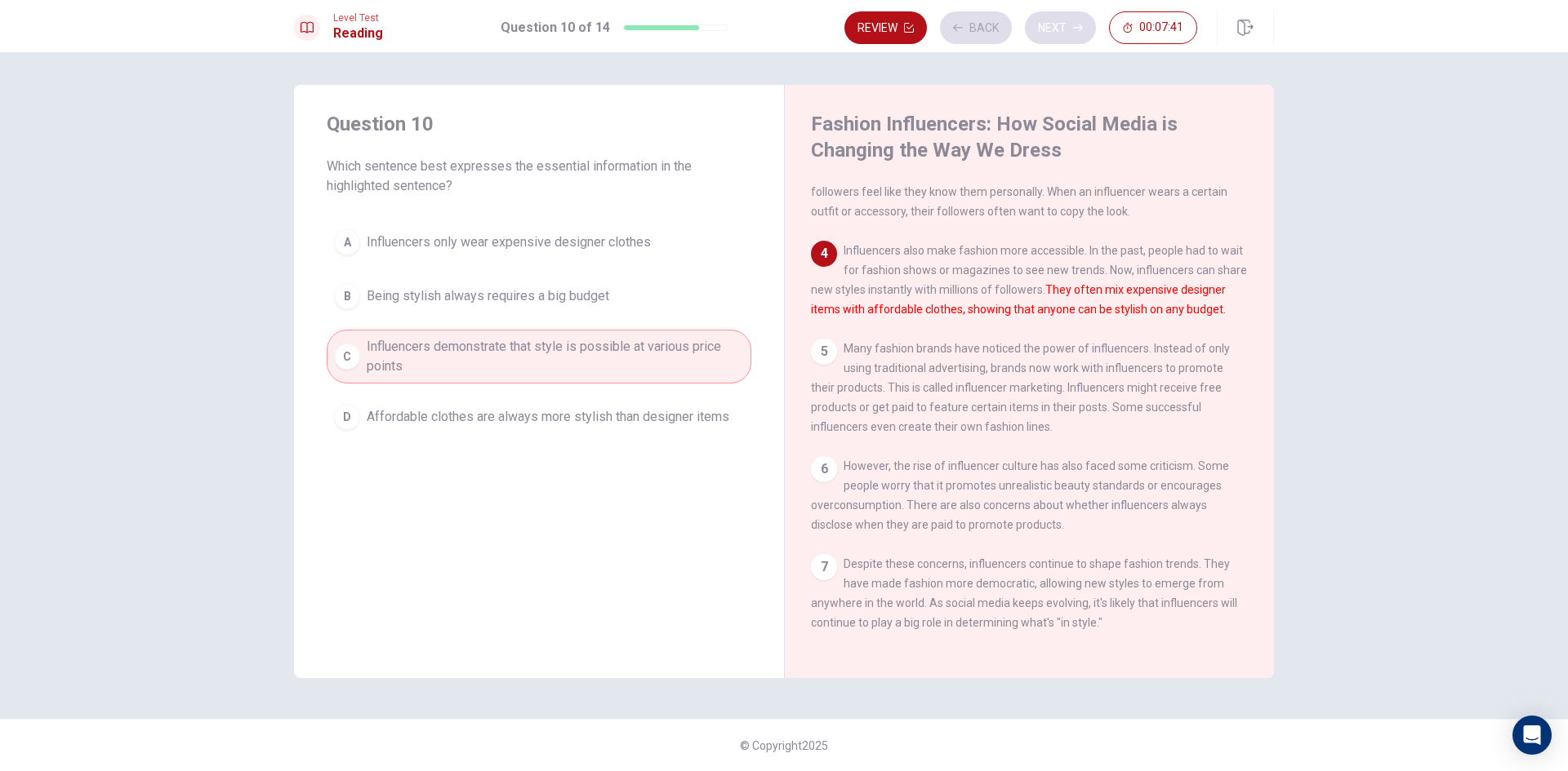
click at [1059, 31] on div "Review Back Next 00:07:41" at bounding box center [1020, 28] width 353 height 32
click at [1059, 31] on button "Next" at bounding box center [1060, 28] width 71 height 32
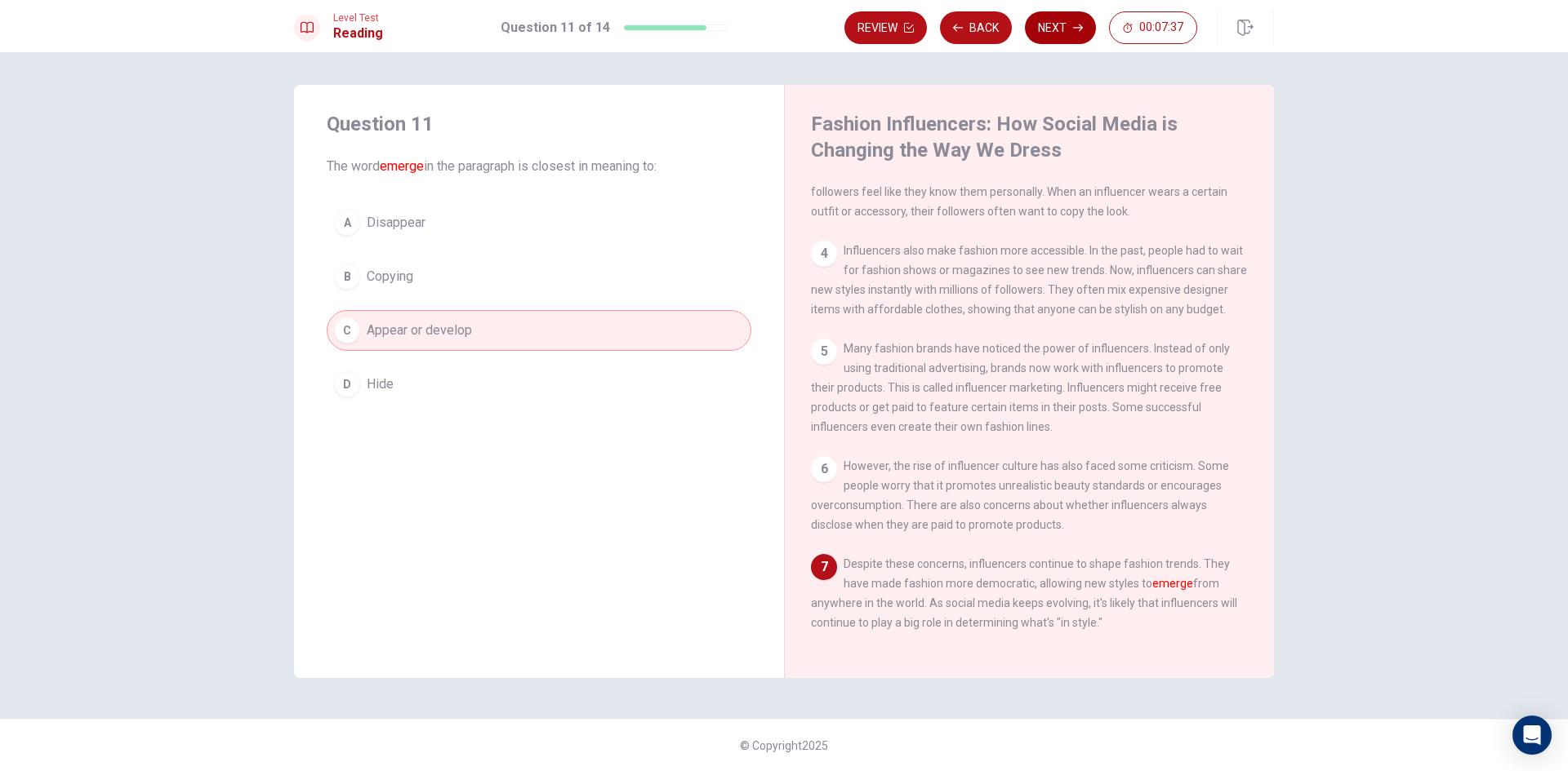
click at [1059, 31] on button "Next" at bounding box center [1060, 28] width 71 height 32
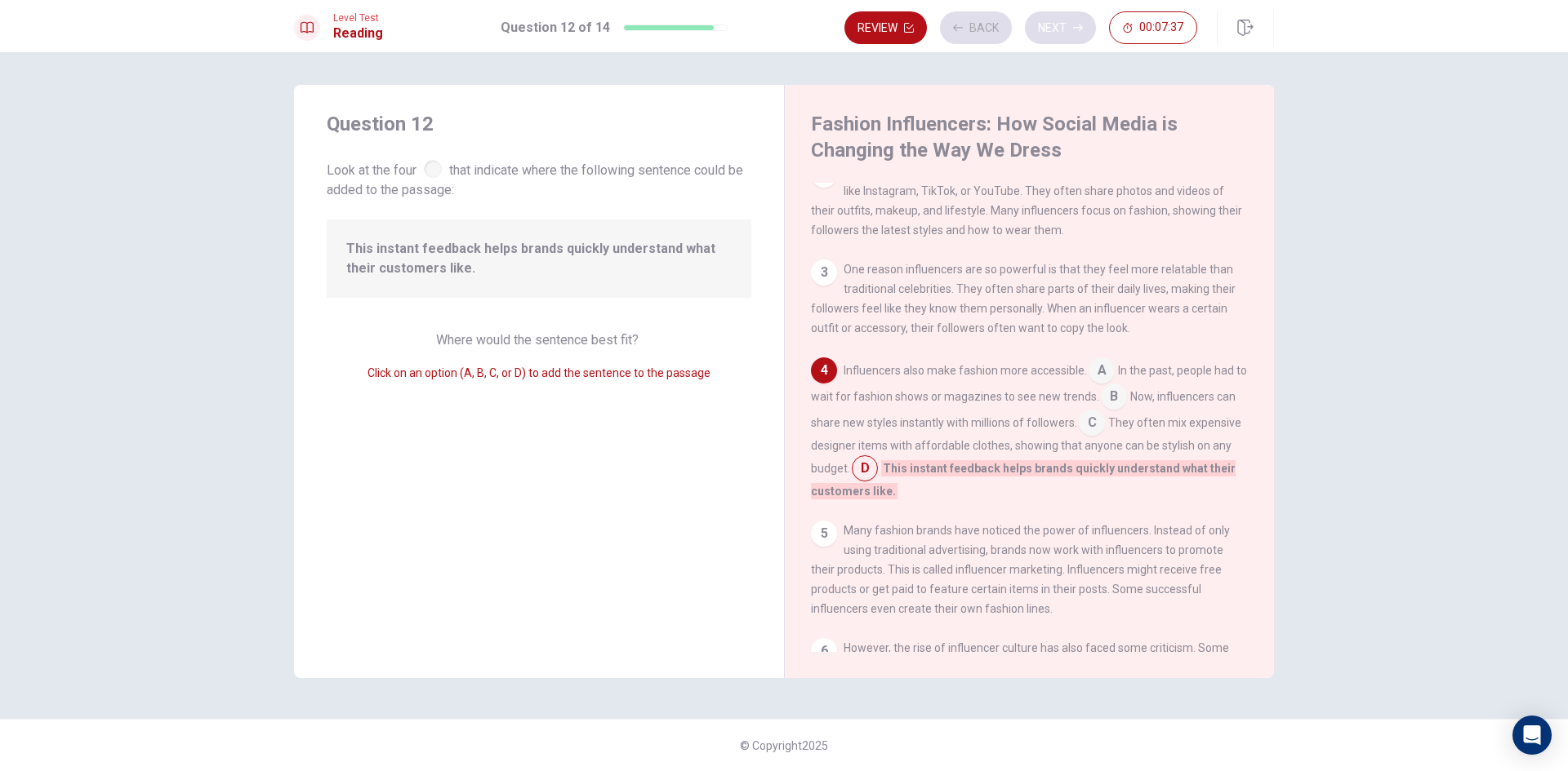
scroll to position [161, 0]
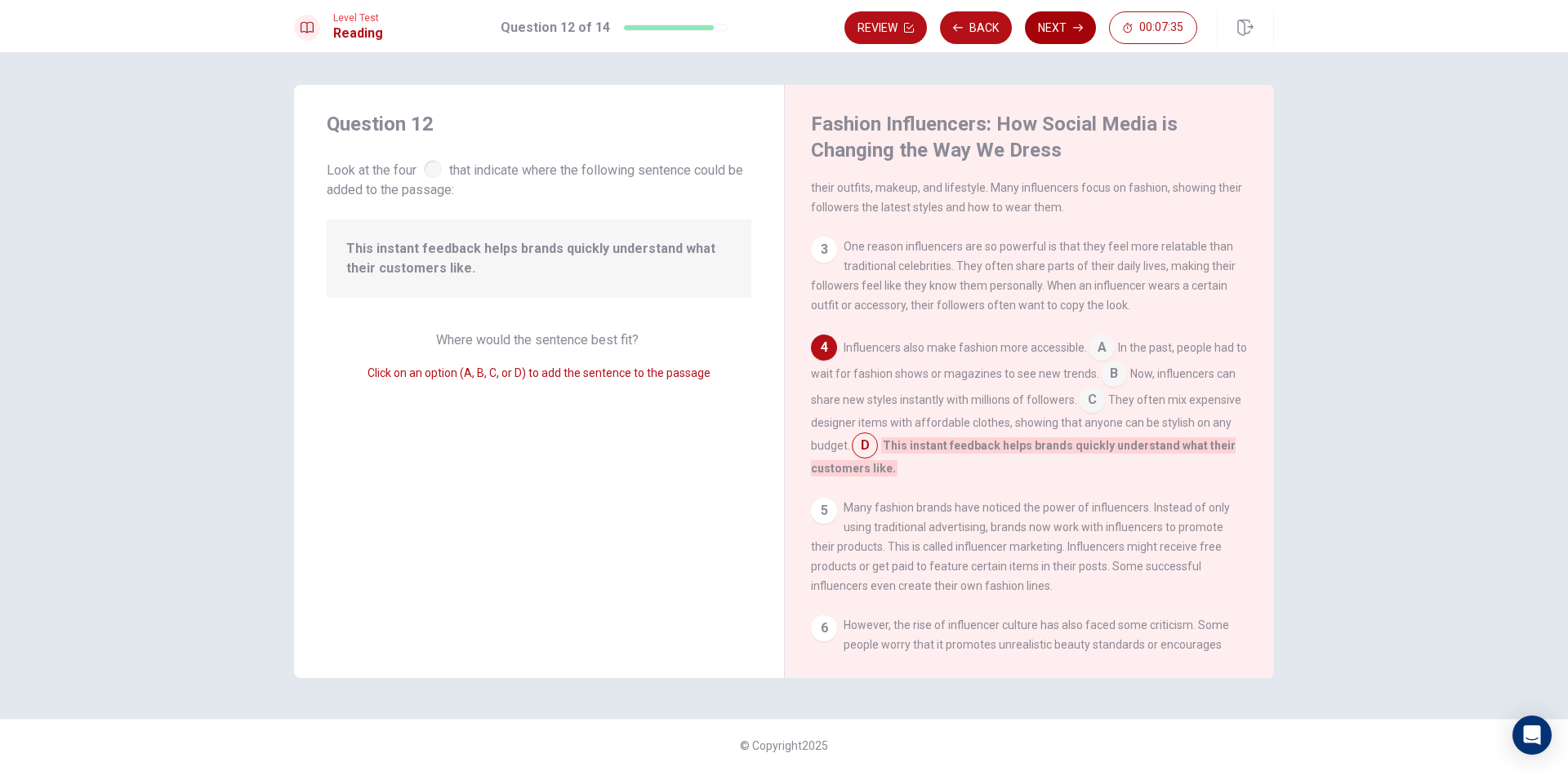
click at [1067, 31] on button "Next" at bounding box center [1060, 28] width 71 height 32
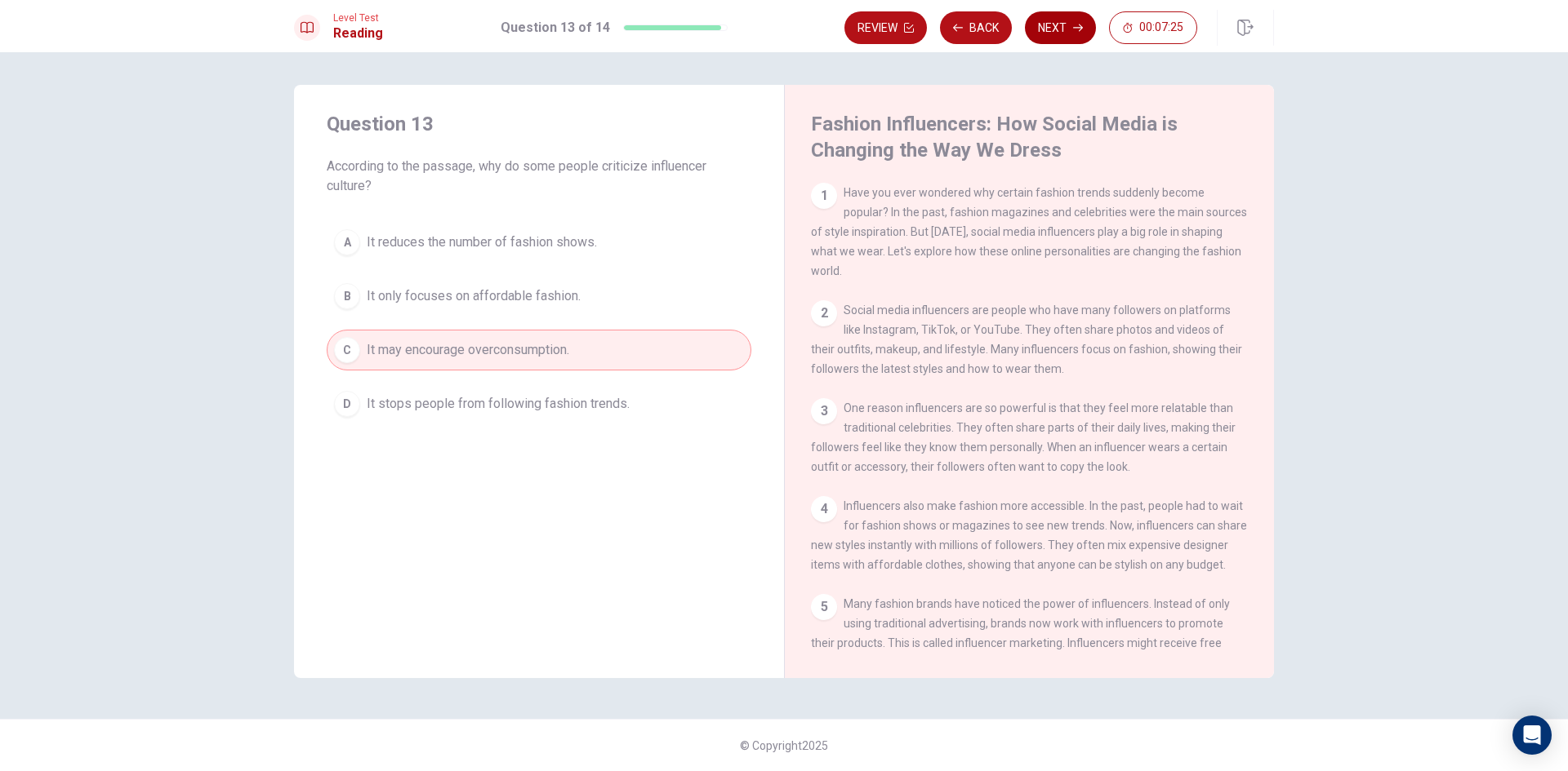
click at [1066, 23] on button "Next" at bounding box center [1060, 28] width 71 height 32
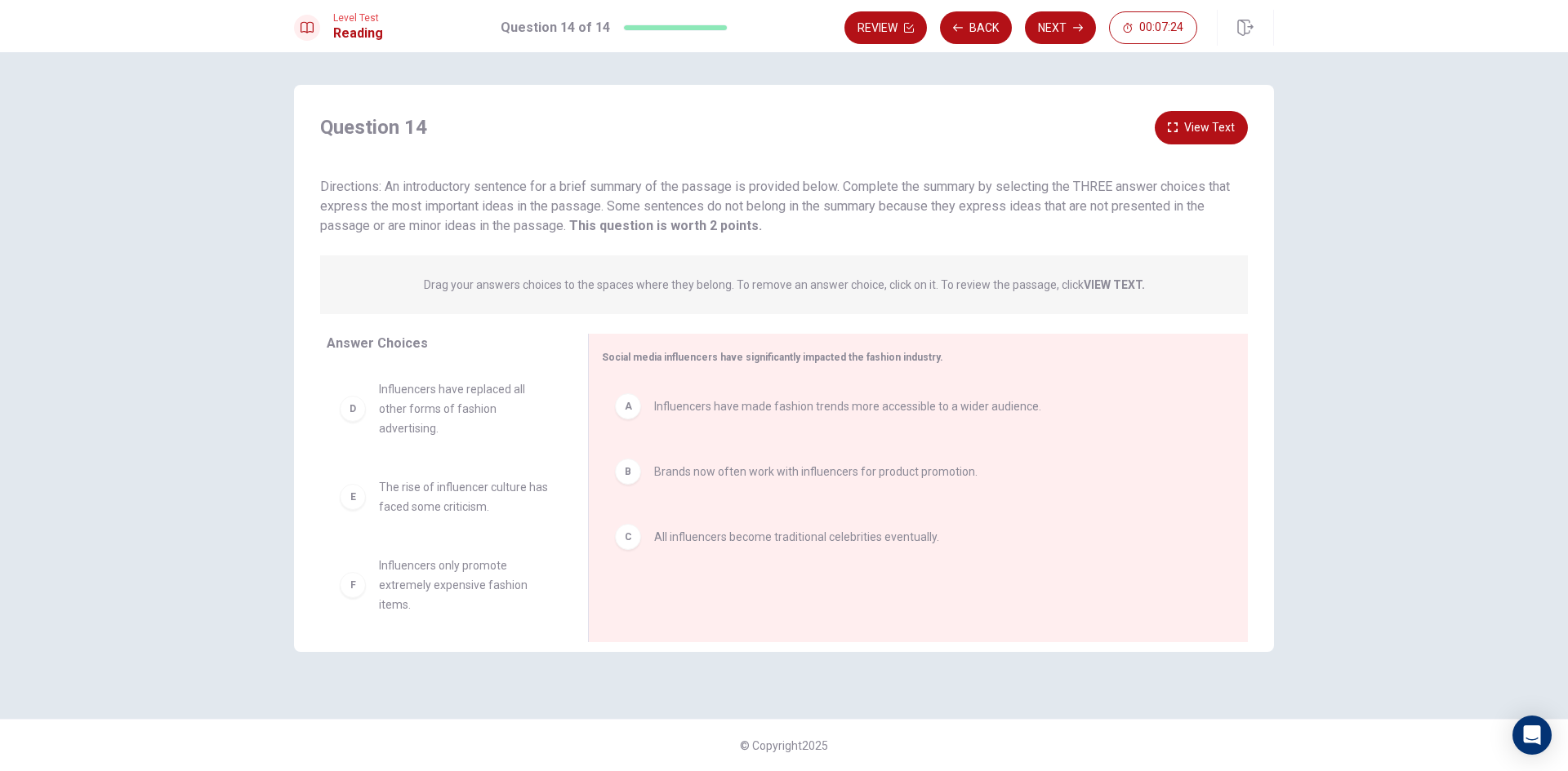
click at [1066, 24] on div "Review Back Next 00:07:24" at bounding box center [1020, 28] width 353 height 32
click at [1066, 24] on button "Next" at bounding box center [1060, 28] width 71 height 32
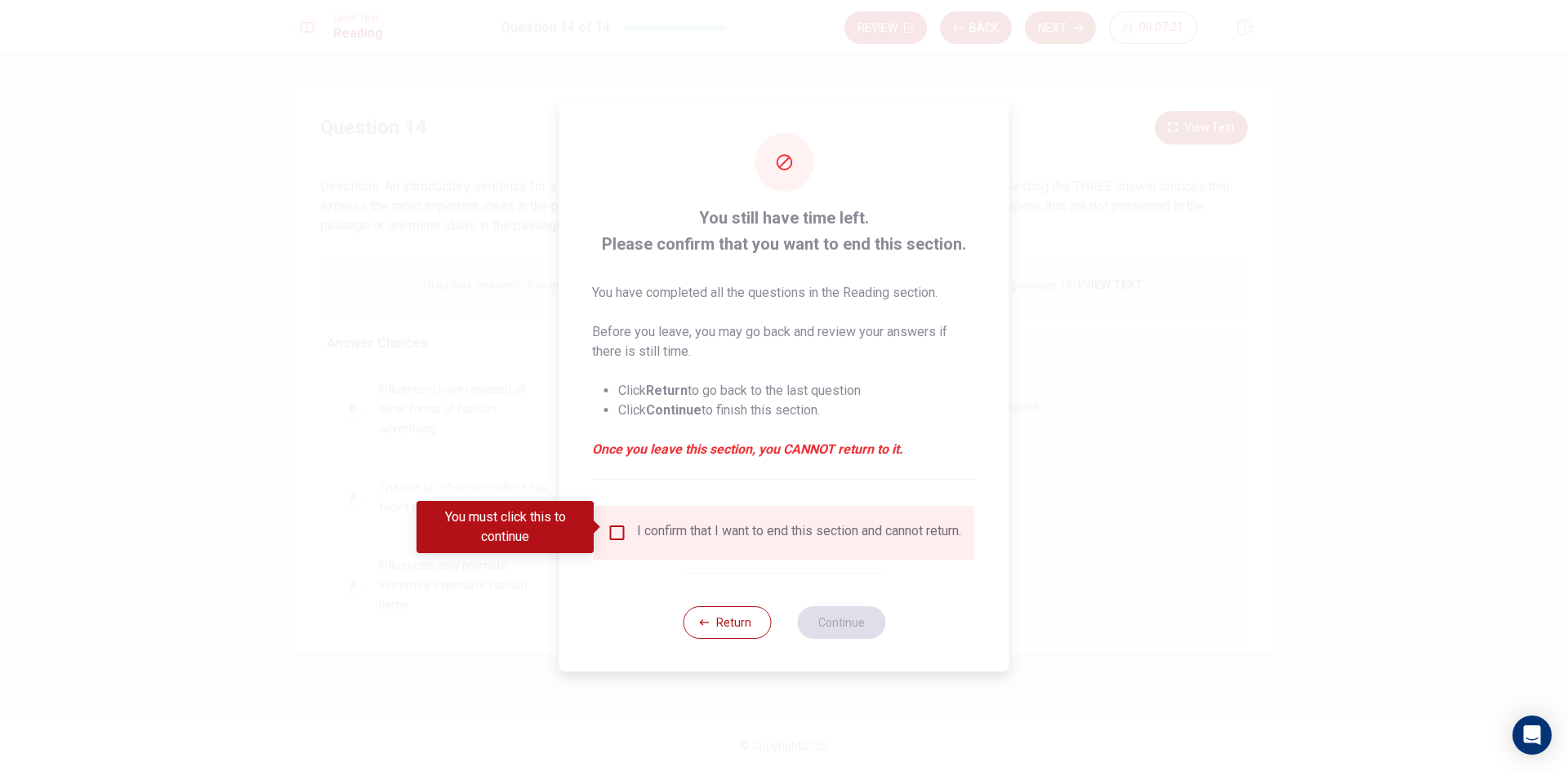
click at [608, 528] on input "You must click this to continue" at bounding box center [618, 533] width 20 height 20
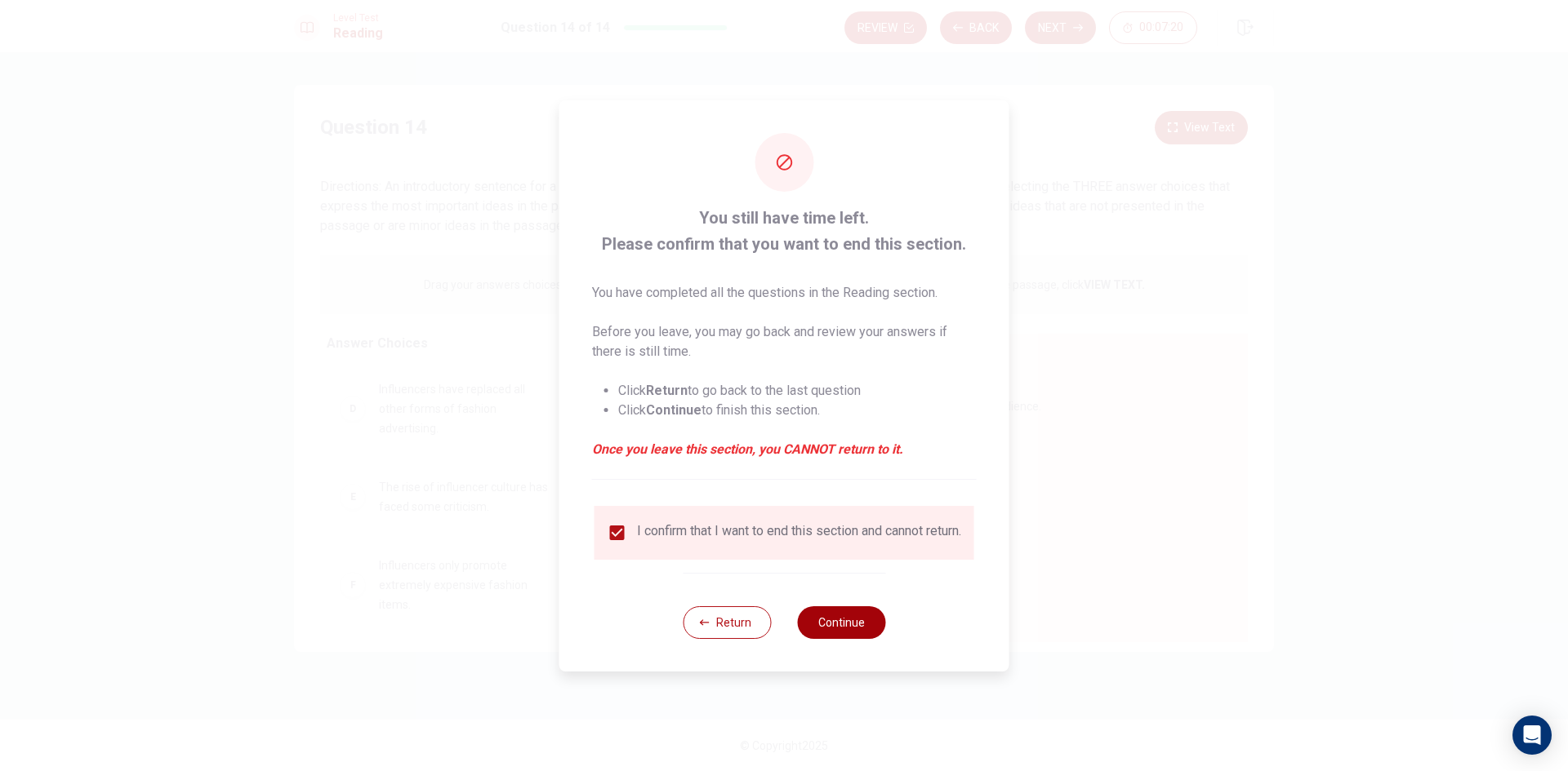
click at [850, 618] on button "Continue" at bounding box center [841, 622] width 89 height 32
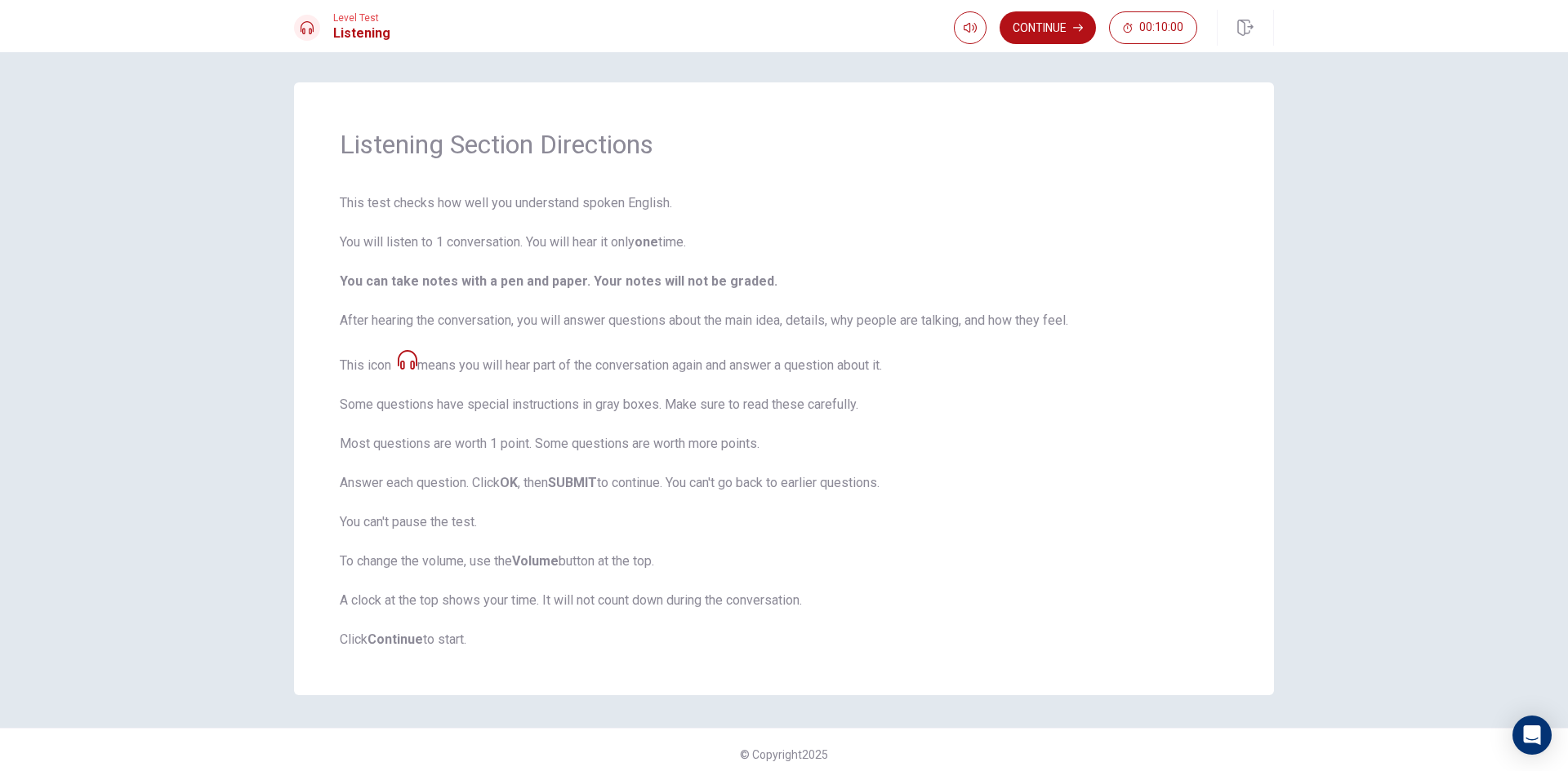
scroll to position [0, 0]
click at [1057, 27] on button "Continue" at bounding box center [1048, 28] width 97 height 32
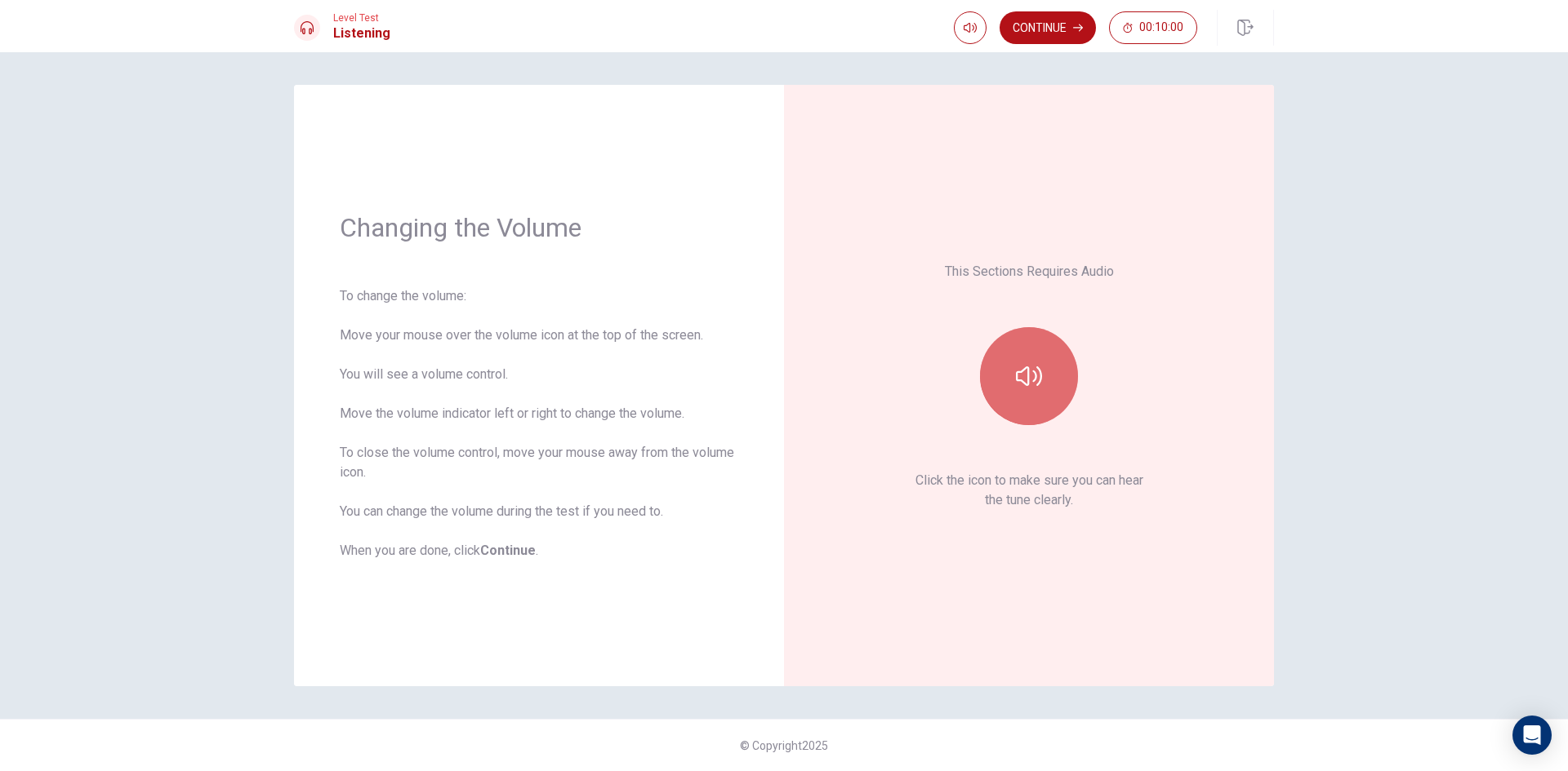
click at [1061, 365] on button "button" at bounding box center [1028, 375] width 98 height 97
click at [1052, 363] on button "button" at bounding box center [1028, 375] width 98 height 97
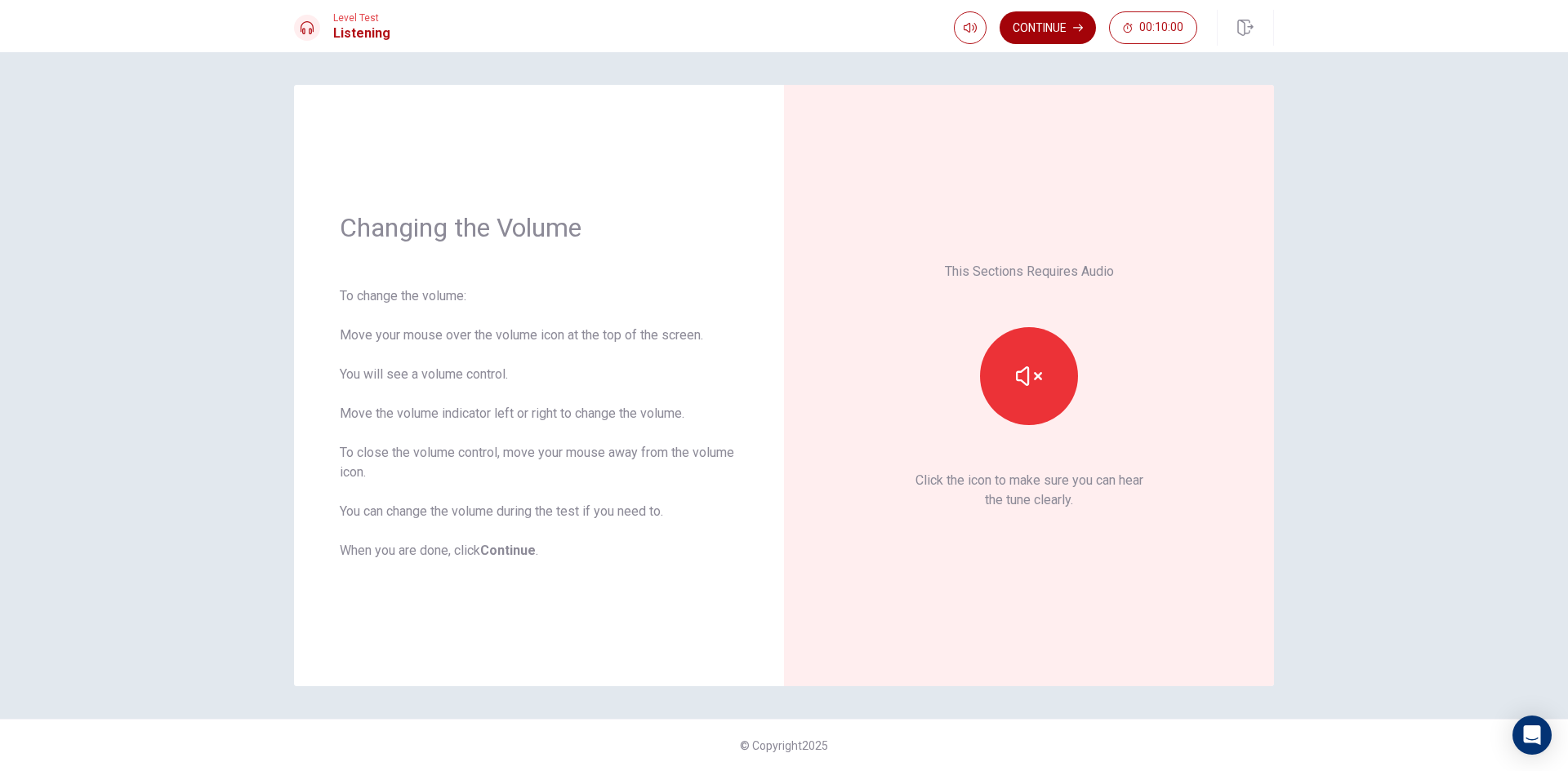
click at [1031, 30] on button "Continue" at bounding box center [1048, 28] width 97 height 32
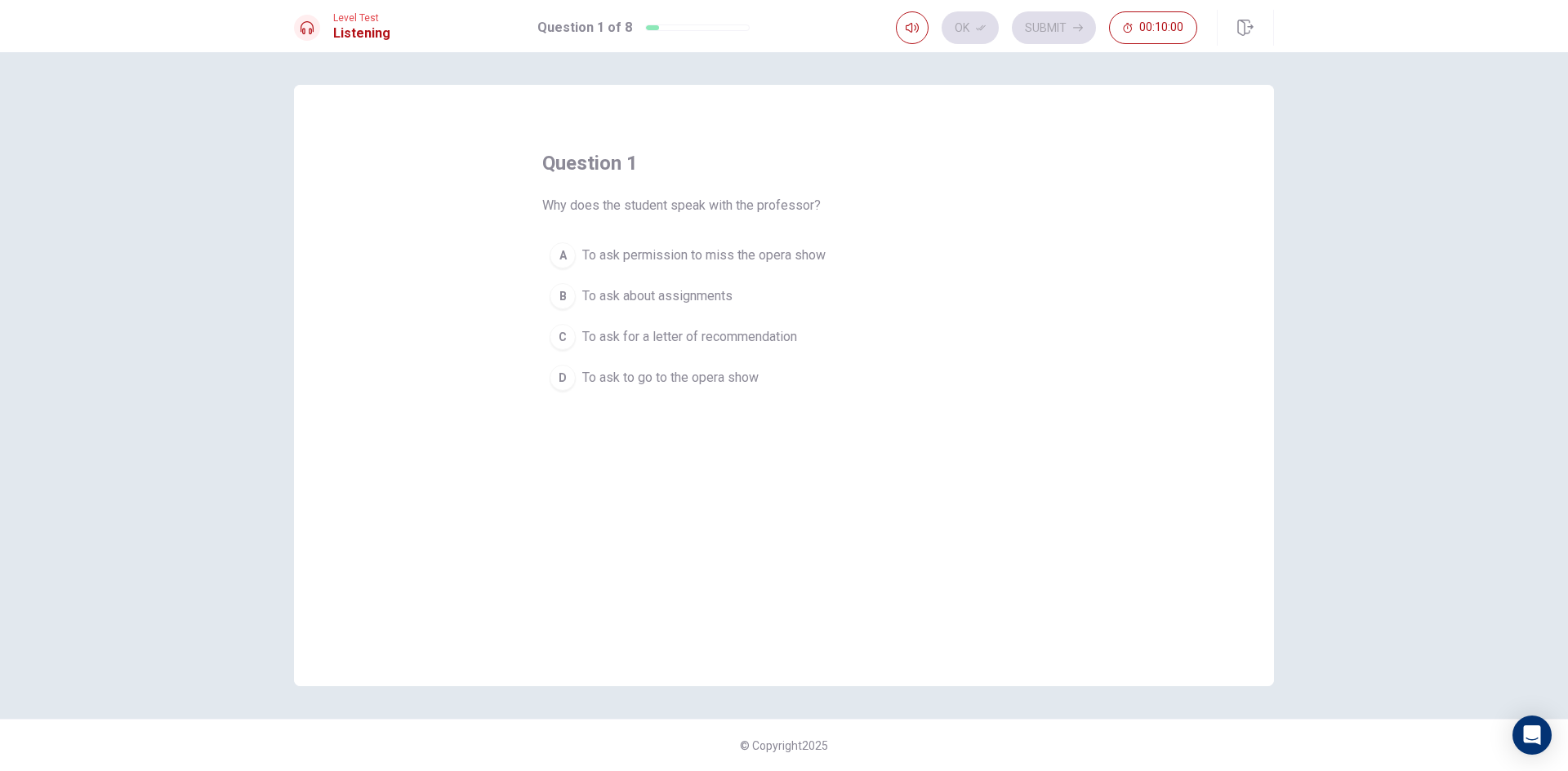
click at [812, 179] on div "question 1 Why does the student speak with the professor? A To ask permission t…" at bounding box center [783, 275] width 484 height 248
click at [558, 244] on div "A" at bounding box center [562, 255] width 27 height 27
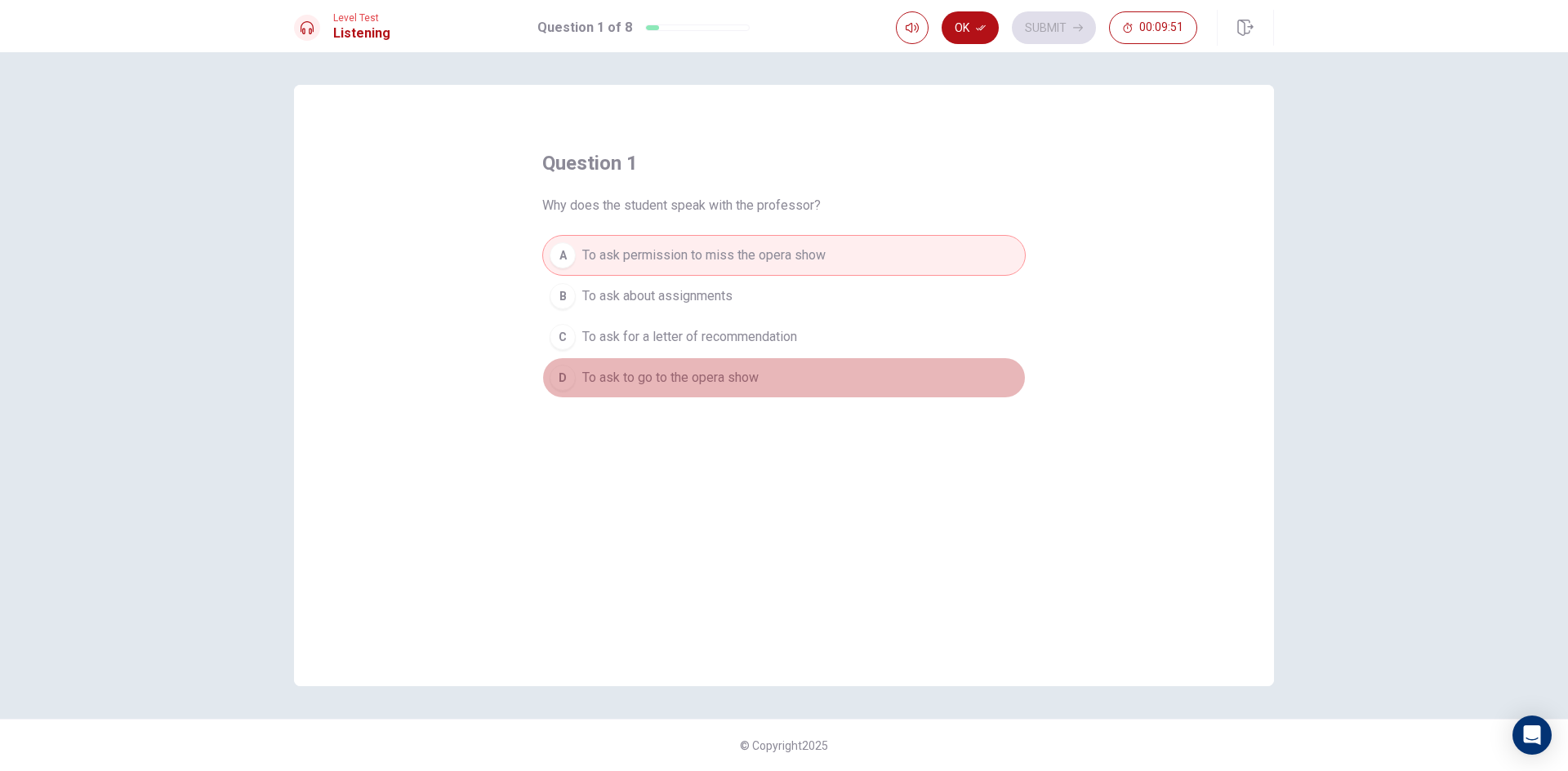
drag, startPoint x: 621, startPoint y: 361, endPoint x: 618, endPoint y: 370, distance: 9.5
click at [621, 362] on button "D To ask to go to the opera show" at bounding box center [783, 377] width 484 height 40
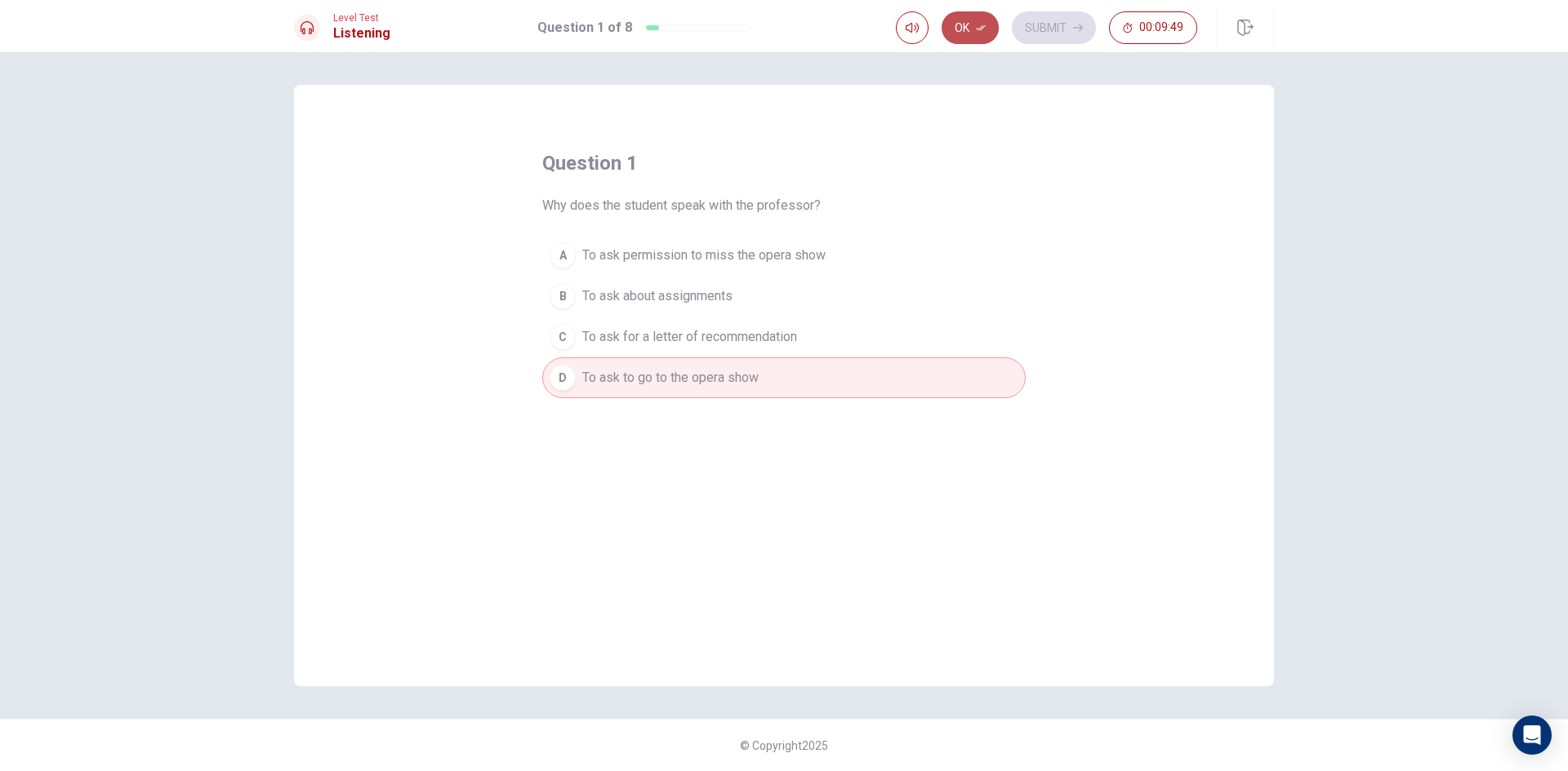
click at [979, 24] on icon "button" at bounding box center [981, 28] width 10 height 10
click at [1035, 25] on button "Submit" at bounding box center [1053, 28] width 84 height 32
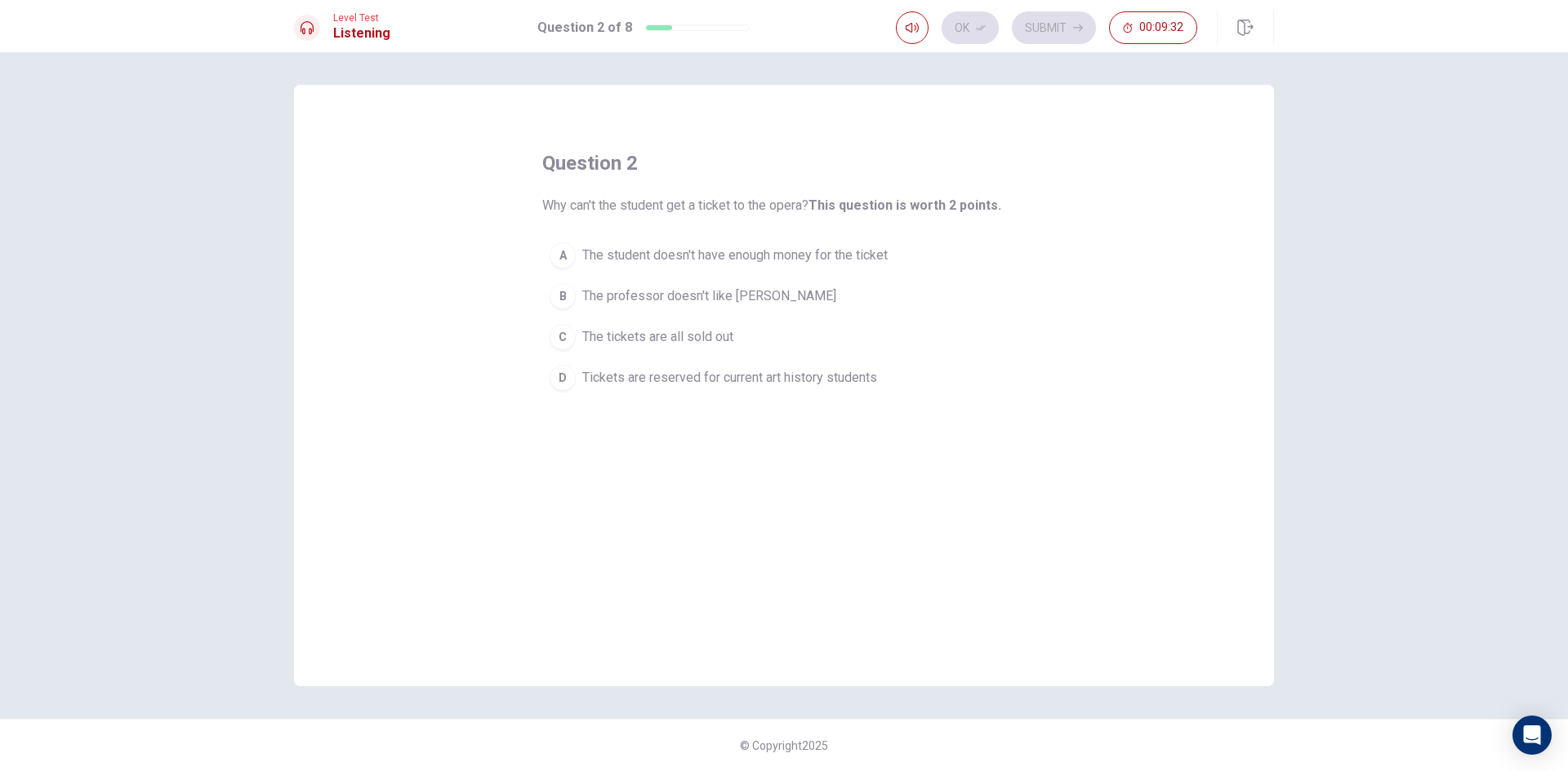
click at [789, 377] on span "Tickets are reserved for current art history students" at bounding box center [729, 378] width 294 height 20
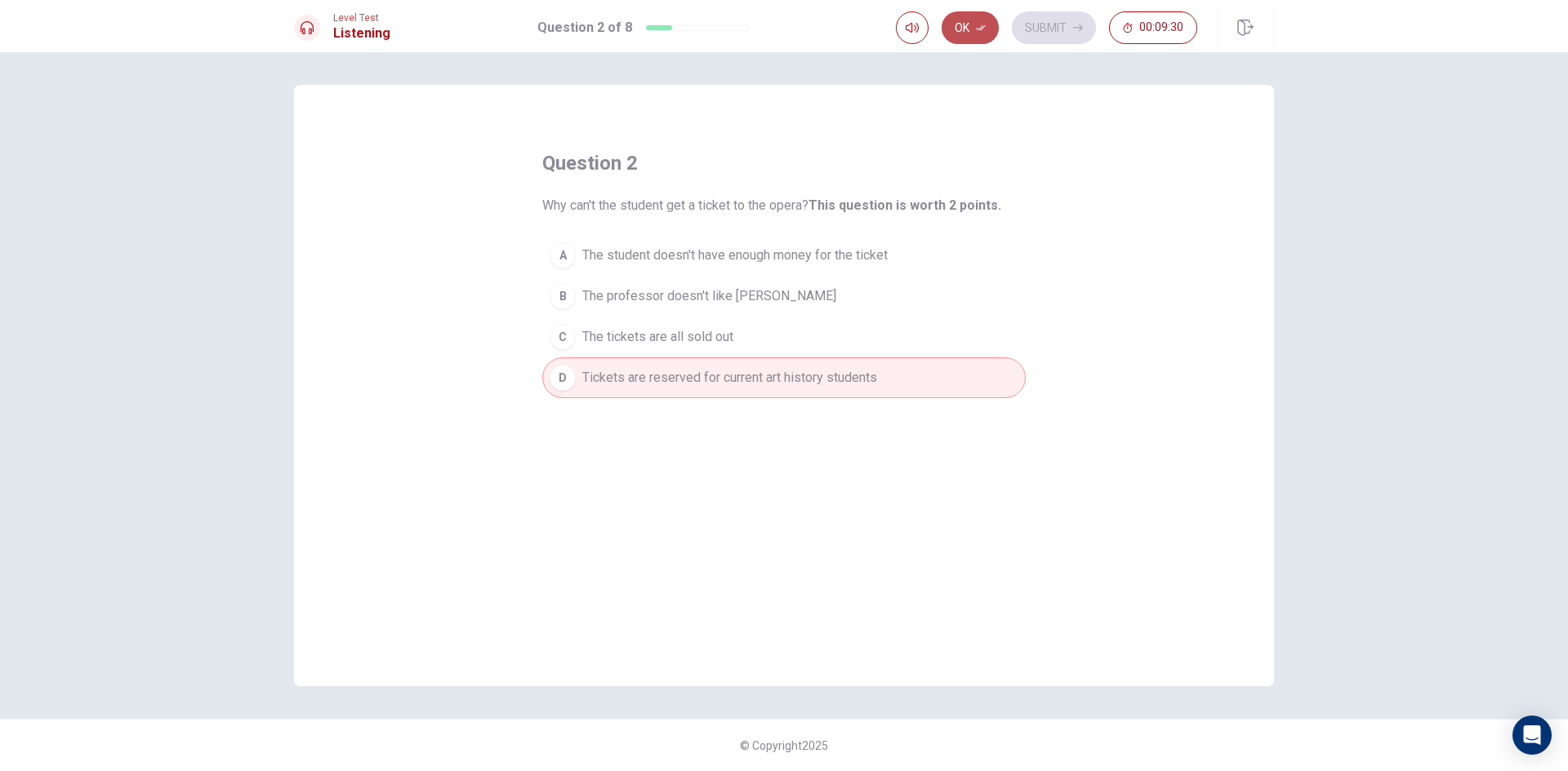
click at [966, 26] on button "Ok" at bounding box center [970, 28] width 57 height 32
click at [1025, 31] on button "Submit" at bounding box center [1053, 28] width 84 height 32
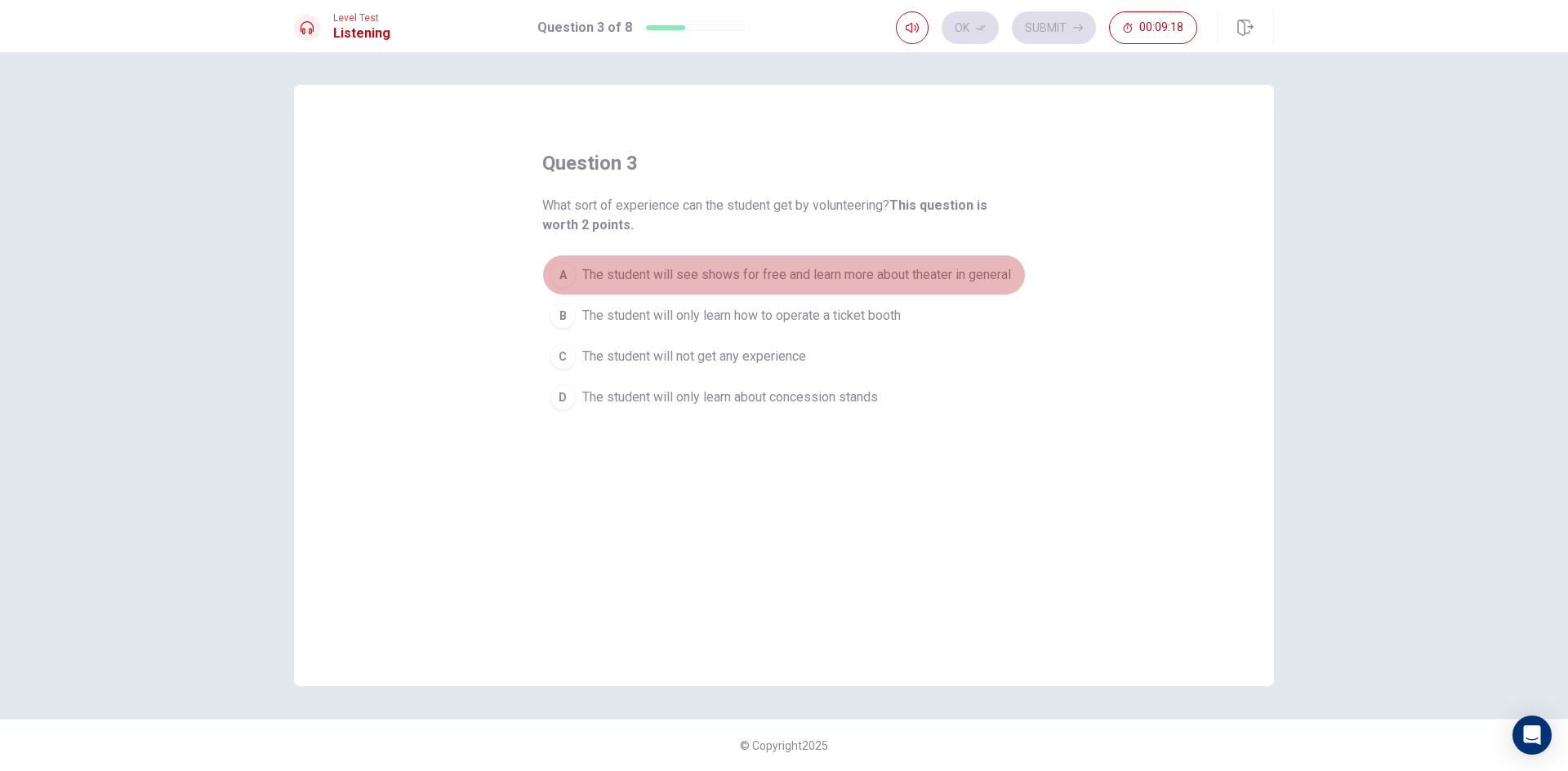
click at [746, 261] on button "A The student will see shows for free and learn more about theater in general" at bounding box center [783, 275] width 484 height 40
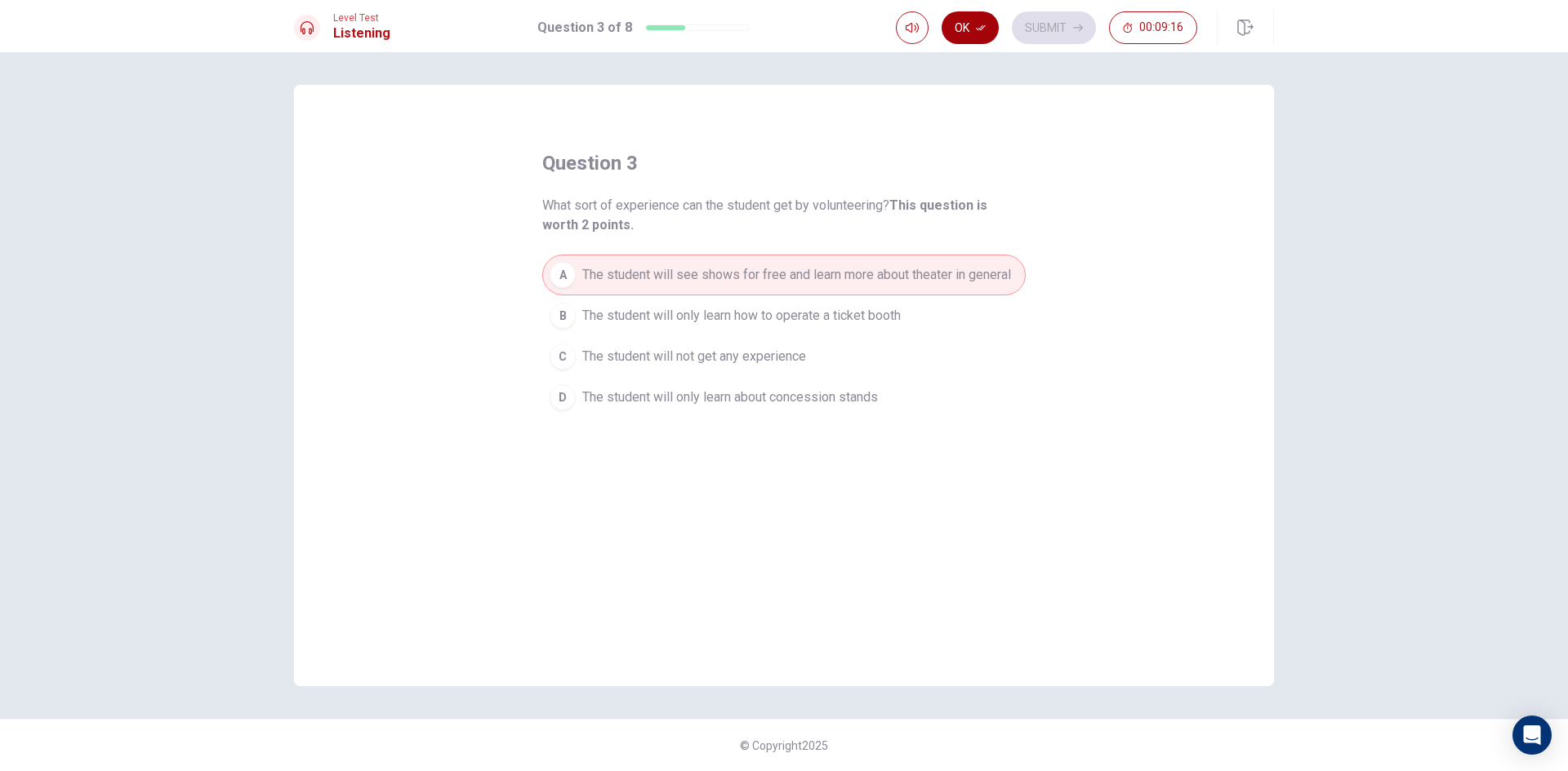
click at [960, 18] on button "Ok" at bounding box center [970, 28] width 57 height 32
click at [1062, 31] on button "Submit" at bounding box center [1053, 28] width 84 height 32
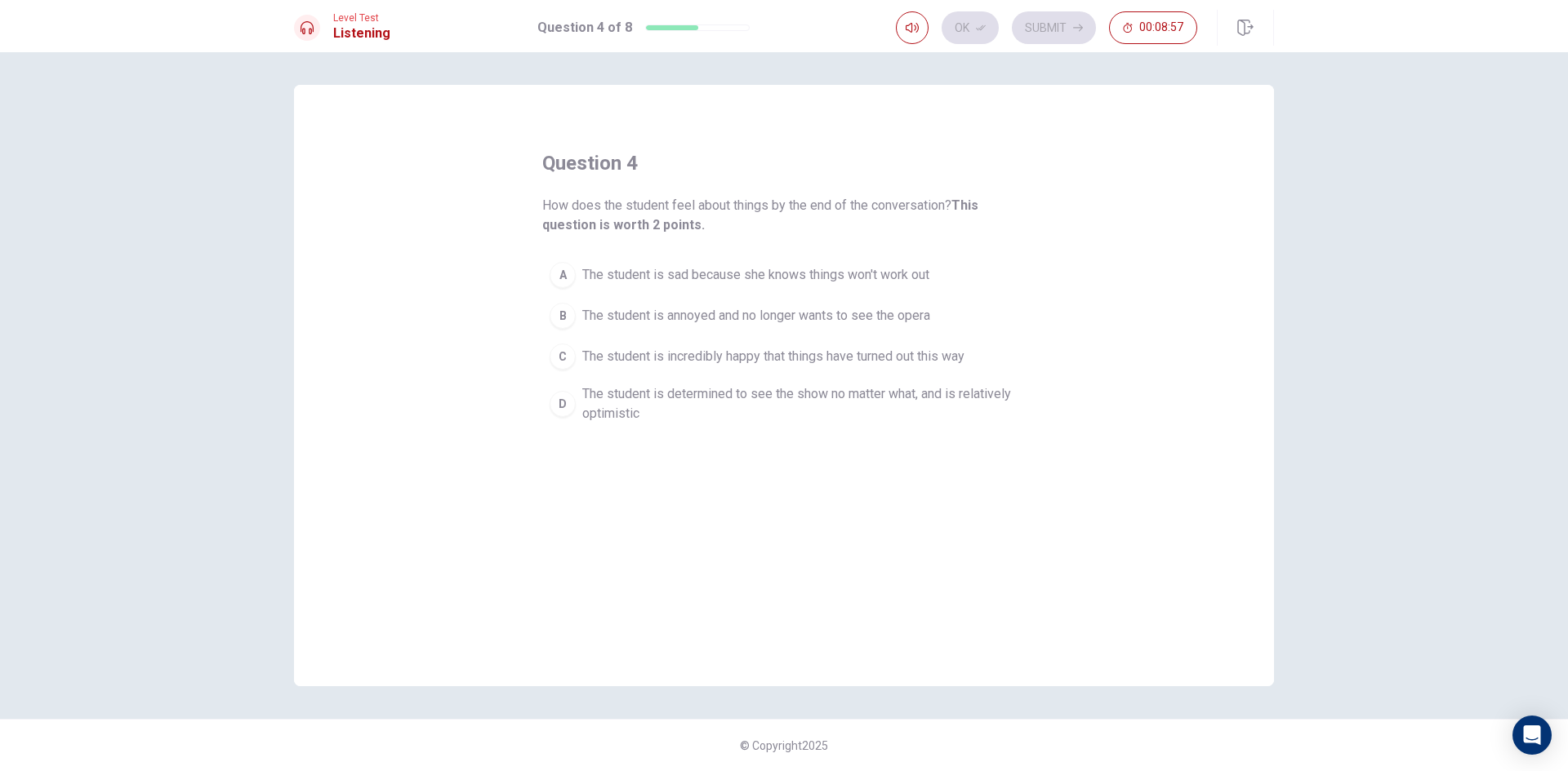
click at [893, 352] on span "The student is incredibly happy that things have turned out this way" at bounding box center [773, 356] width 382 height 20
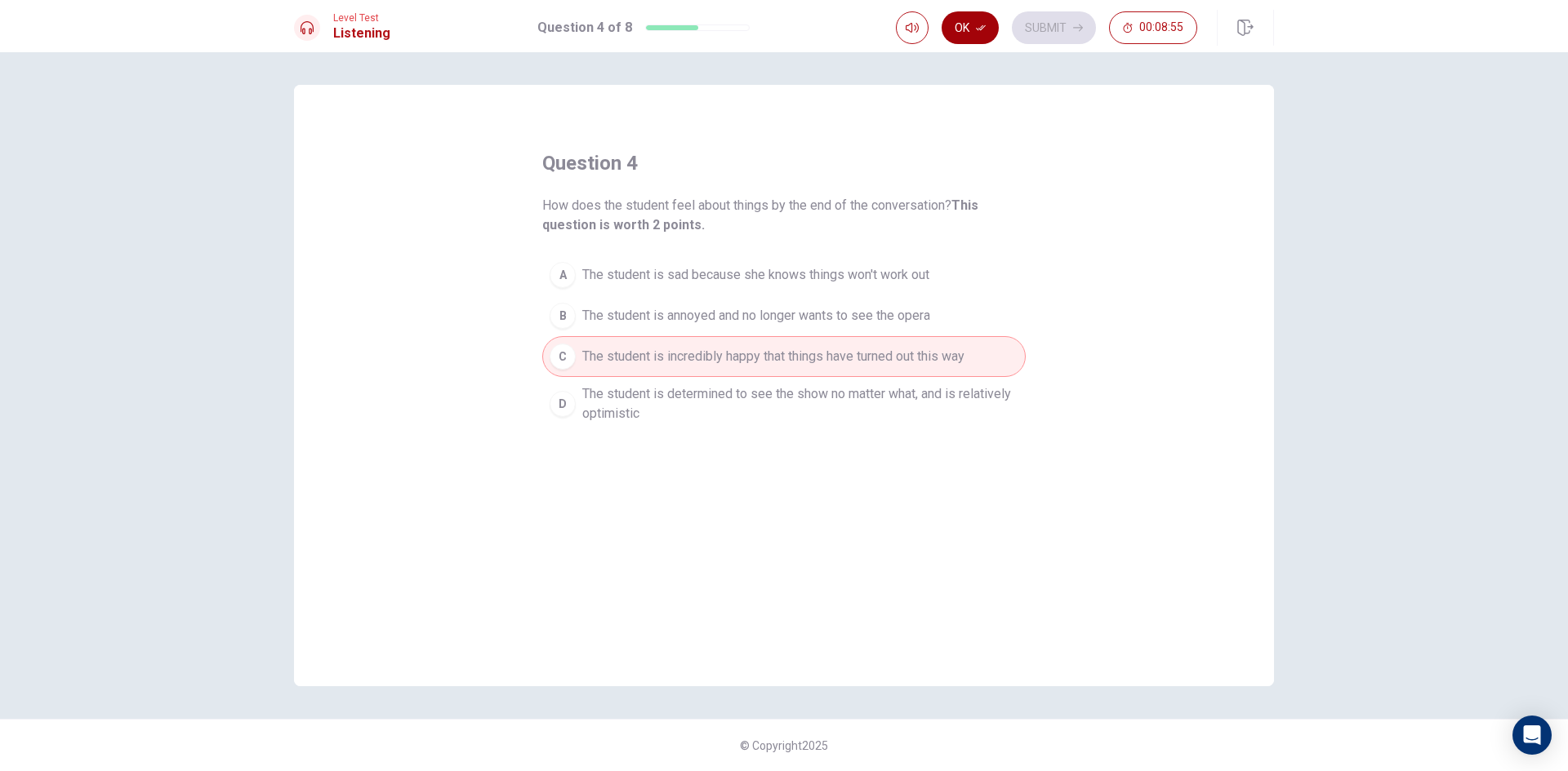
click at [984, 25] on icon "button" at bounding box center [981, 28] width 10 height 10
click at [1029, 26] on button "Submit" at bounding box center [1053, 28] width 84 height 32
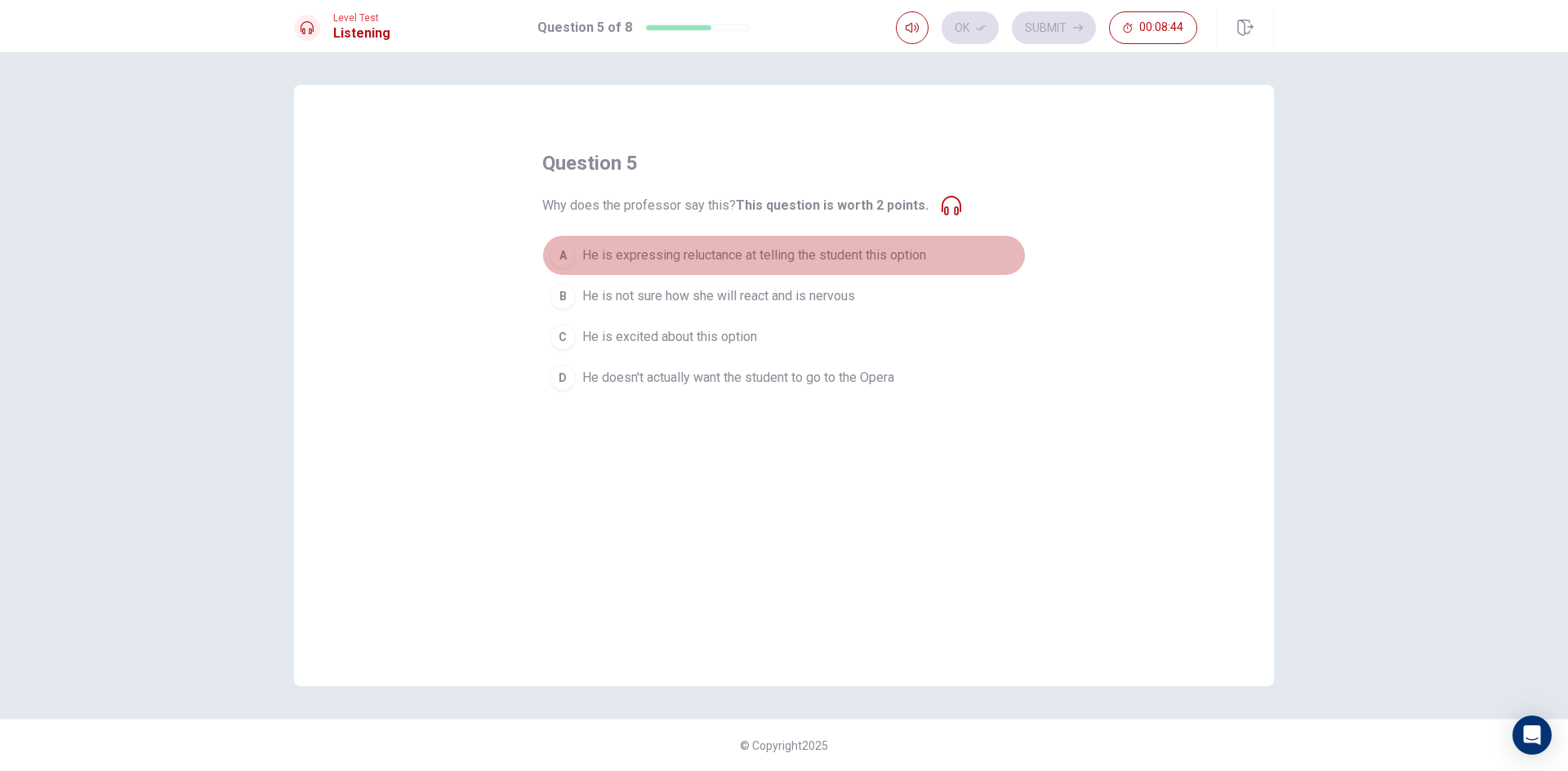
click at [694, 250] on span "He is expressing reluctance at telling the student this option" at bounding box center [753, 256] width 344 height 20
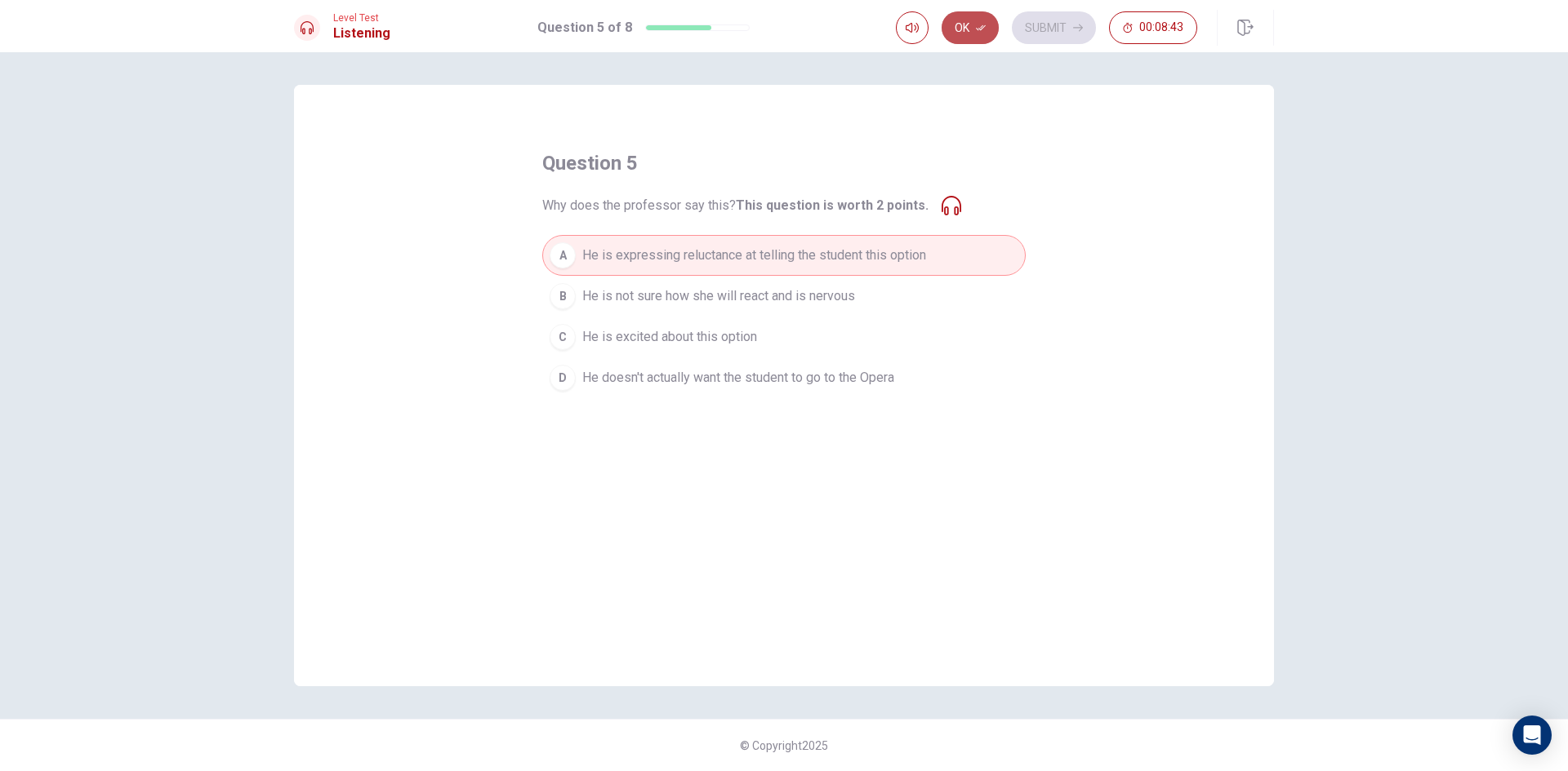
click at [982, 28] on icon "button" at bounding box center [981, 28] width 10 height 10
click at [1032, 27] on button "Submit" at bounding box center [1053, 28] width 84 height 32
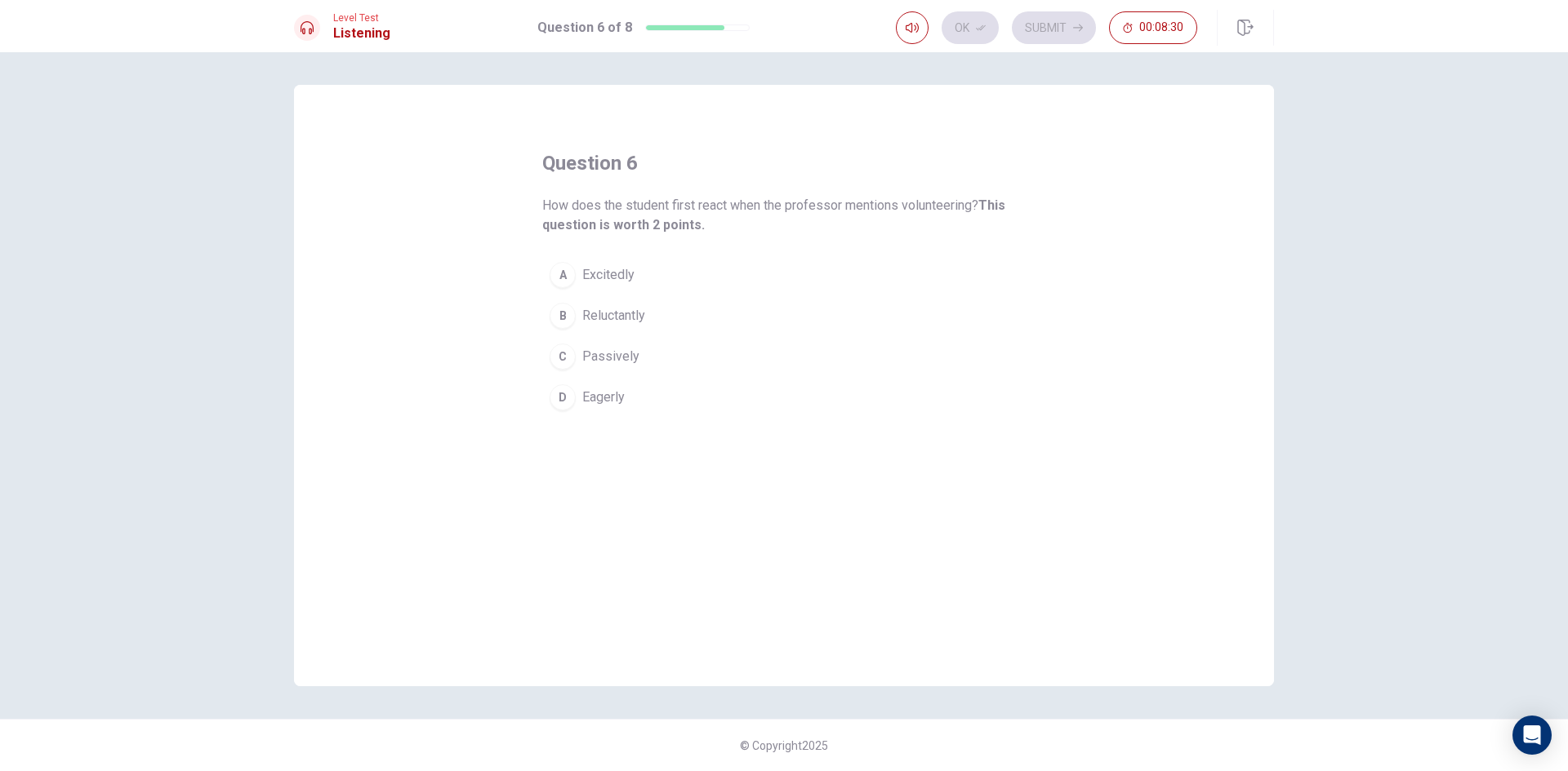
click at [569, 364] on div "C" at bounding box center [562, 356] width 27 height 27
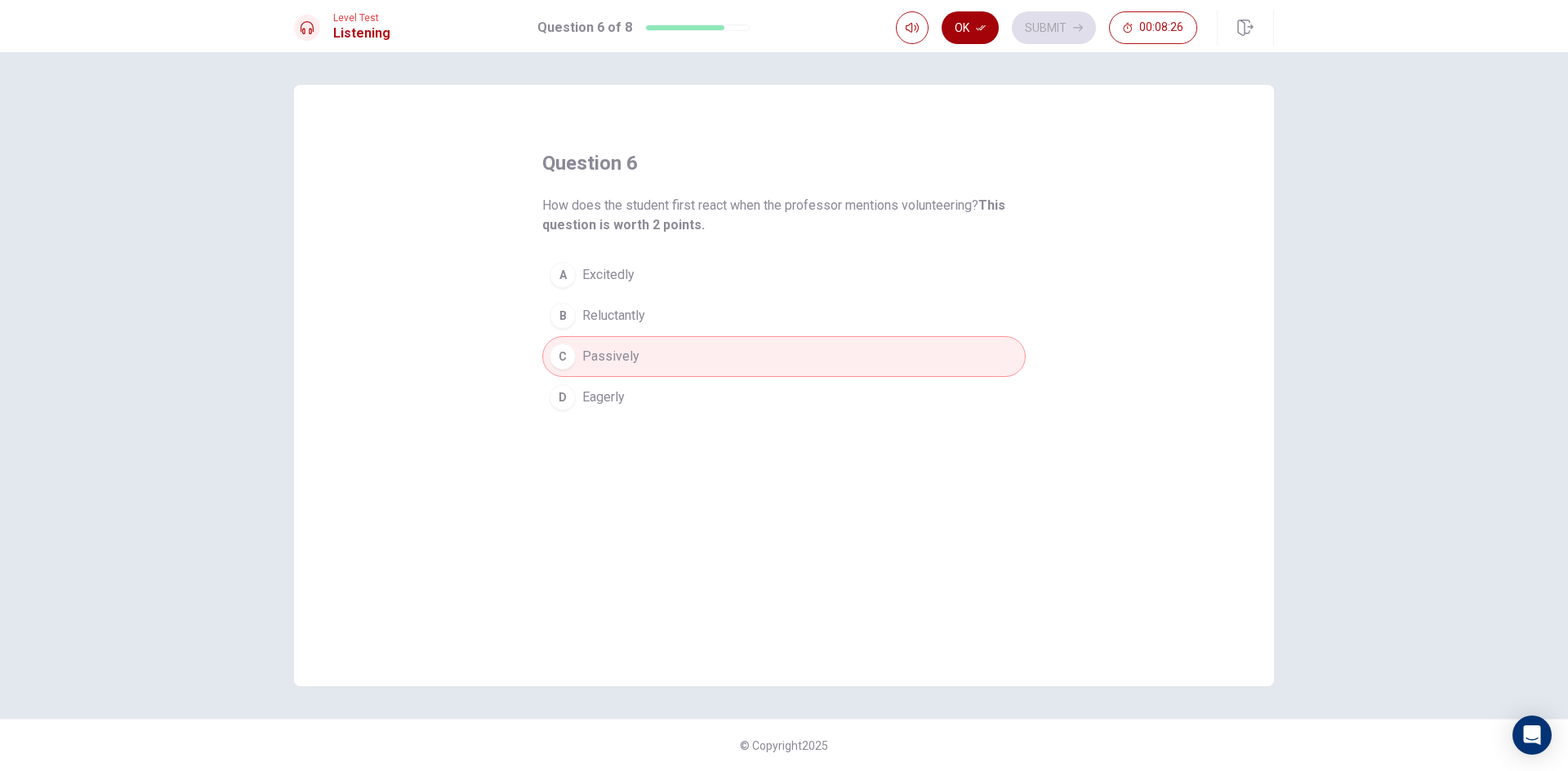
click at [971, 14] on button "Ok" at bounding box center [970, 28] width 57 height 32
click at [1061, 17] on button "Submit" at bounding box center [1053, 28] width 84 height 32
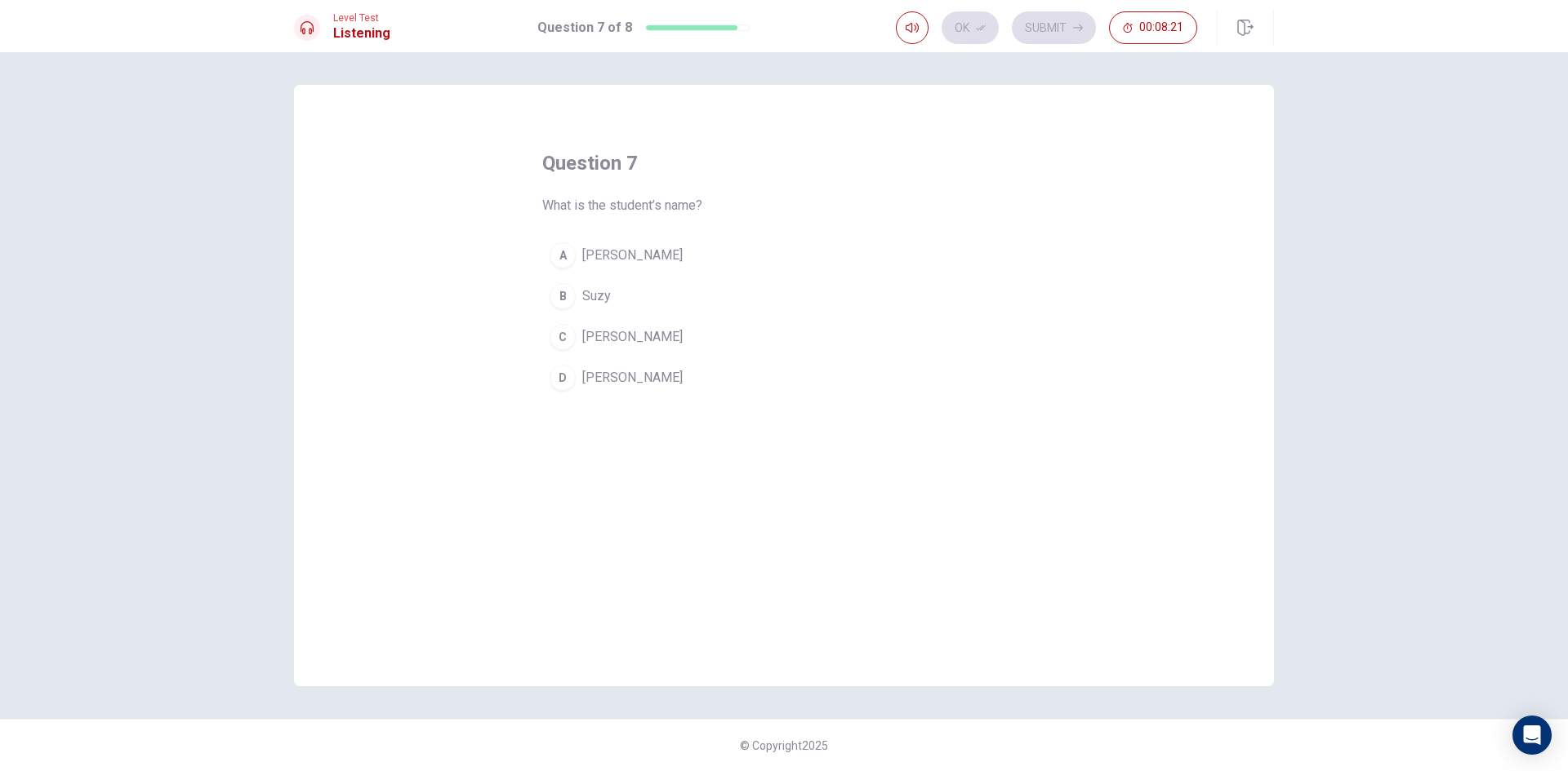
click at [631, 337] on button "C [PERSON_NAME]" at bounding box center [783, 337] width 484 height 40
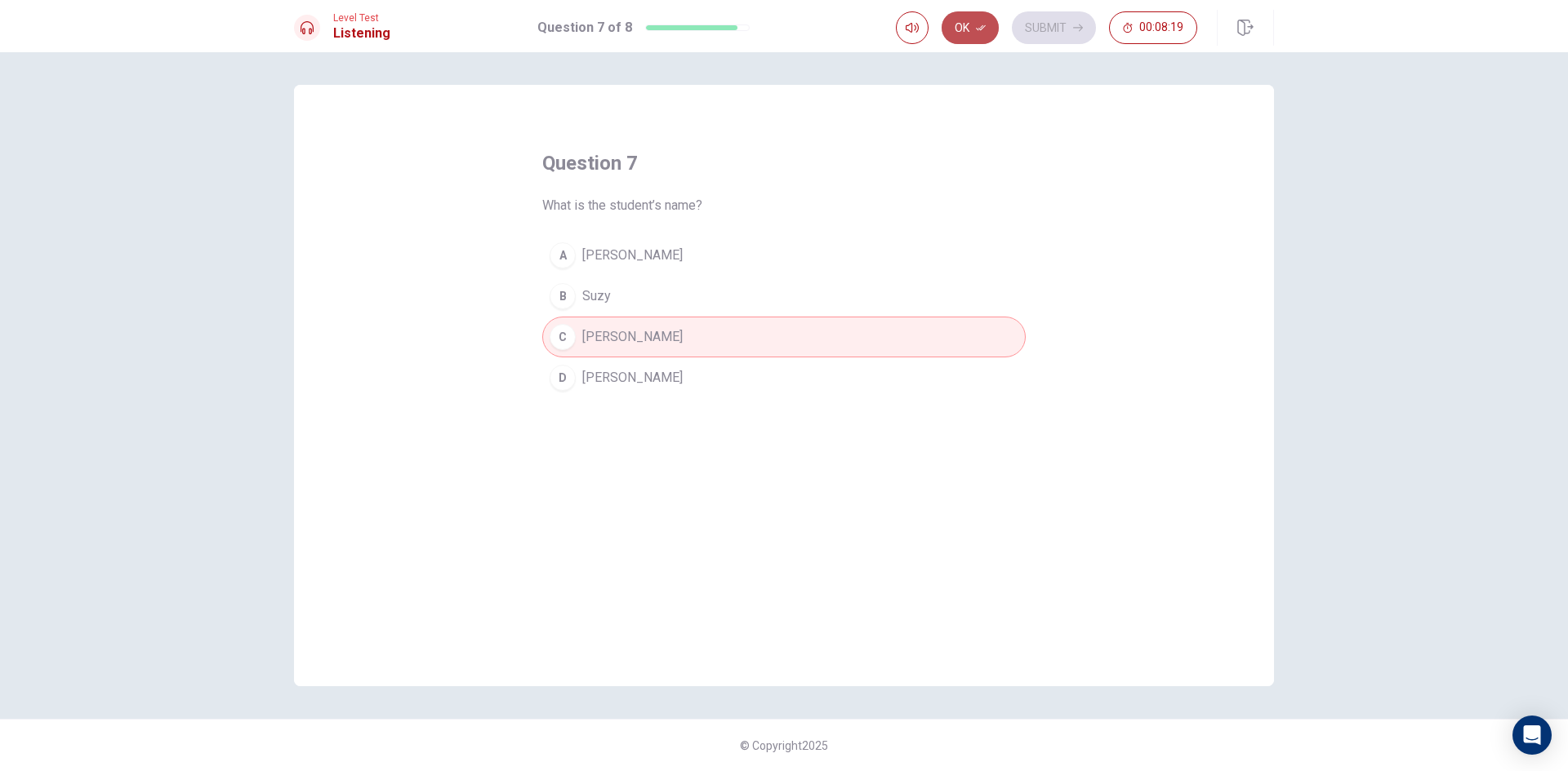
click at [994, 29] on button "Ok" at bounding box center [970, 28] width 57 height 32
click at [1037, 29] on button "Submit" at bounding box center [1053, 28] width 84 height 32
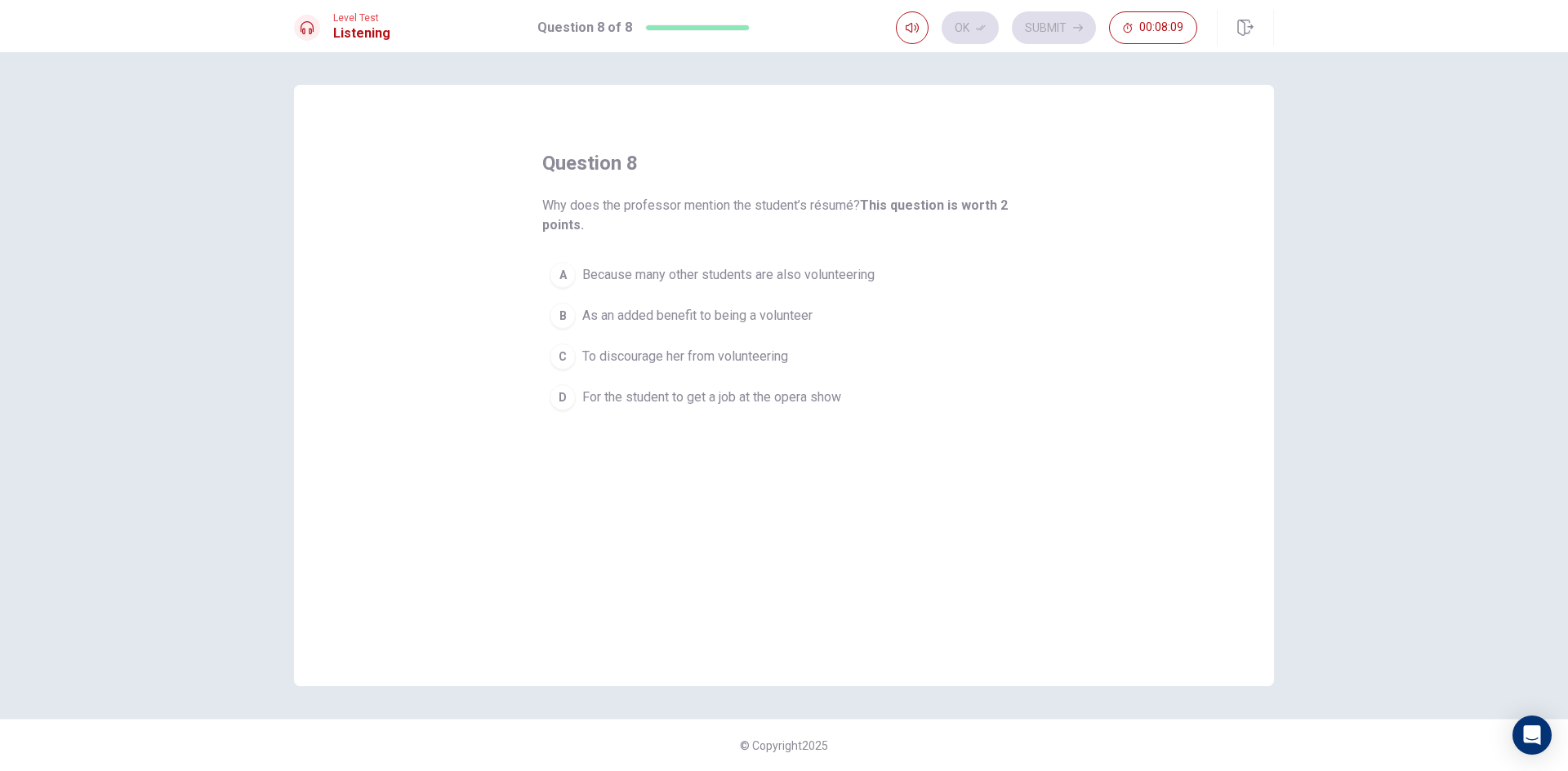
click at [672, 391] on span "For the student to get a job at the opera show" at bounding box center [711, 398] width 259 height 20
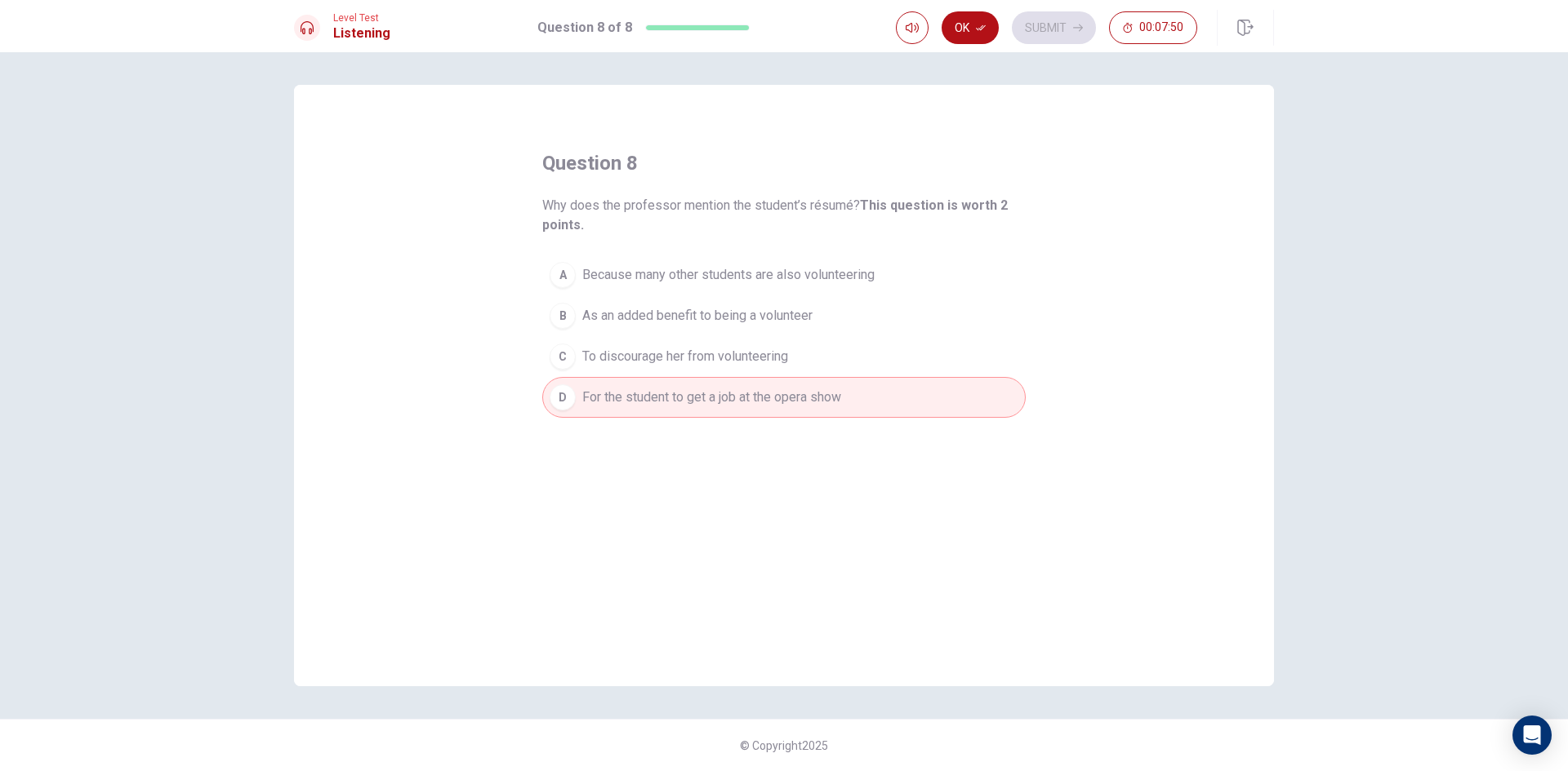
click at [749, 309] on span "As an added benefit to being a volunteer" at bounding box center [697, 316] width 230 height 20
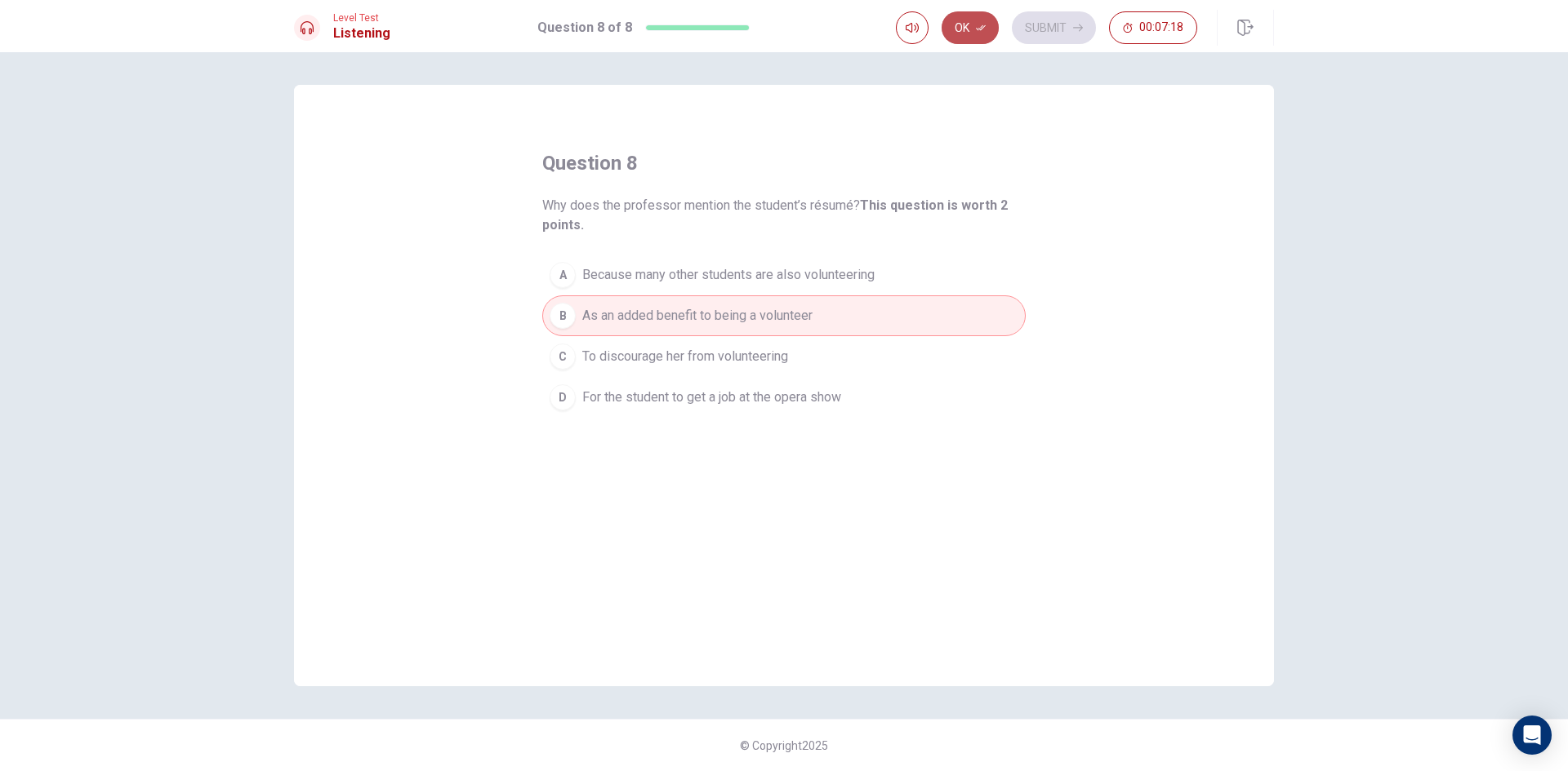
click at [982, 28] on icon "button" at bounding box center [981, 28] width 10 height 10
click at [1032, 29] on button "Submit" at bounding box center [1053, 28] width 84 height 32
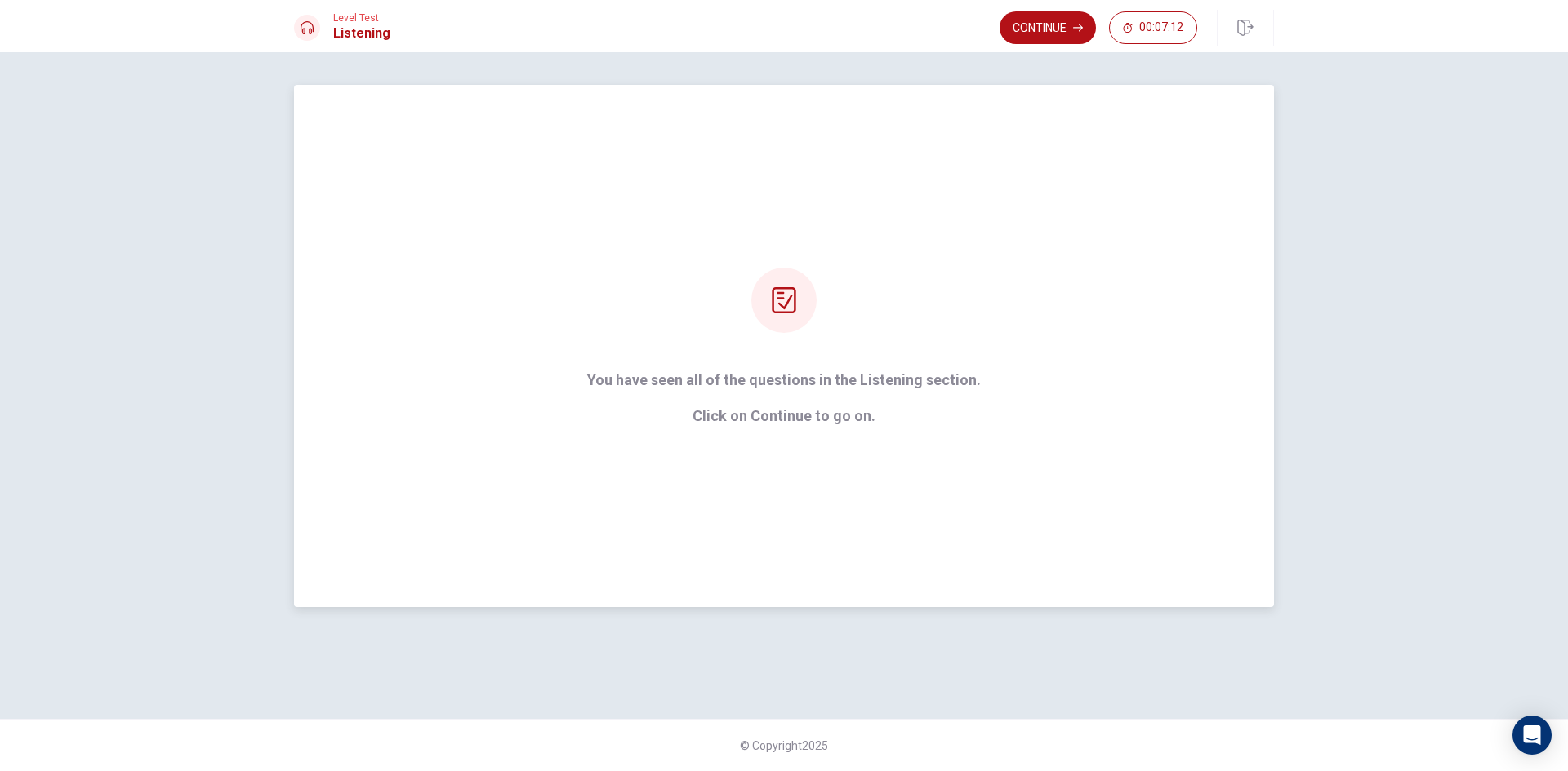
click at [876, 420] on p "Click on Continue to go on." at bounding box center [784, 416] width 394 height 17
click at [1081, 26] on icon "button" at bounding box center [1078, 28] width 10 height 10
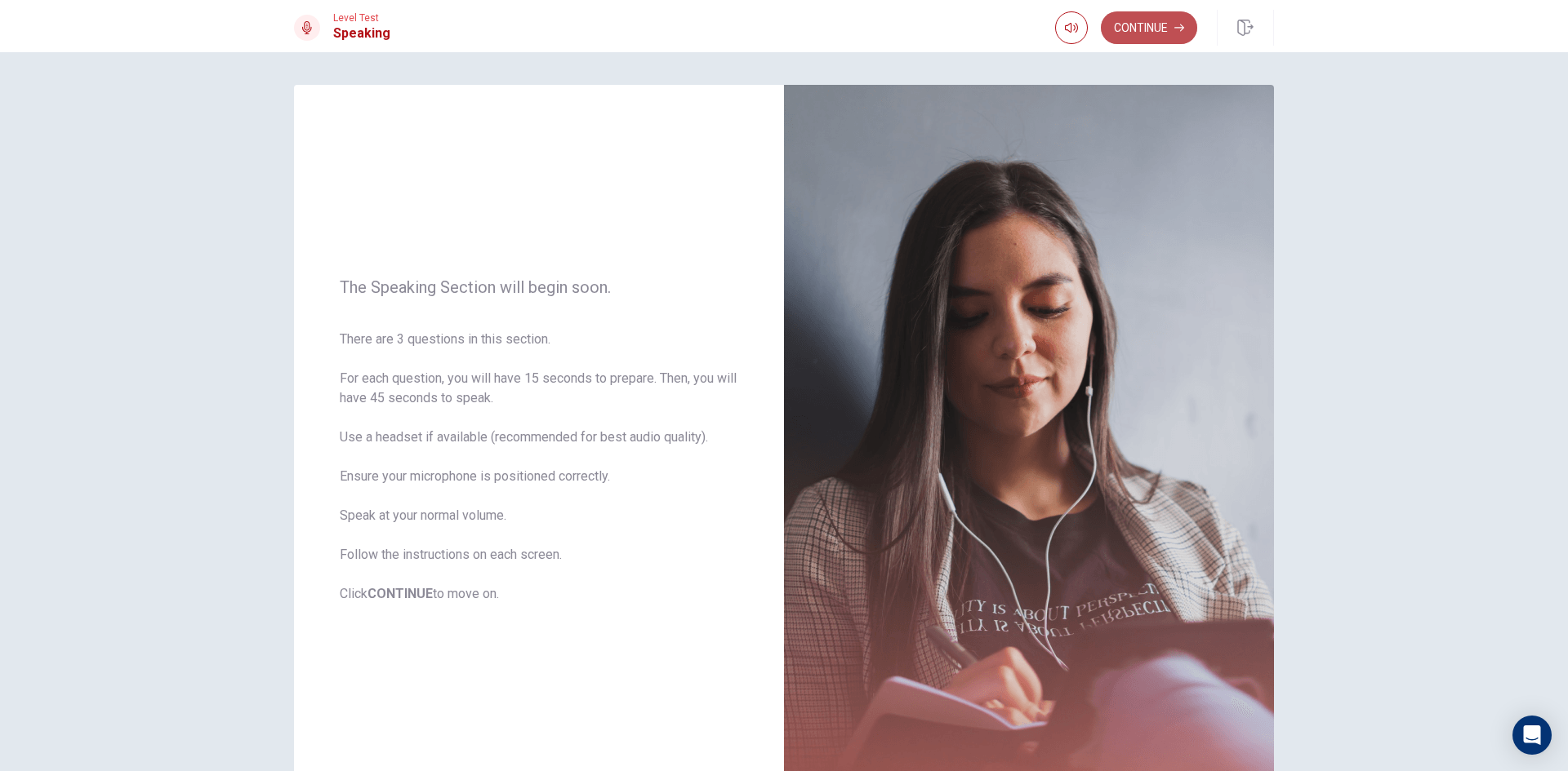
click at [1162, 33] on button "Continue" at bounding box center [1148, 28] width 97 height 32
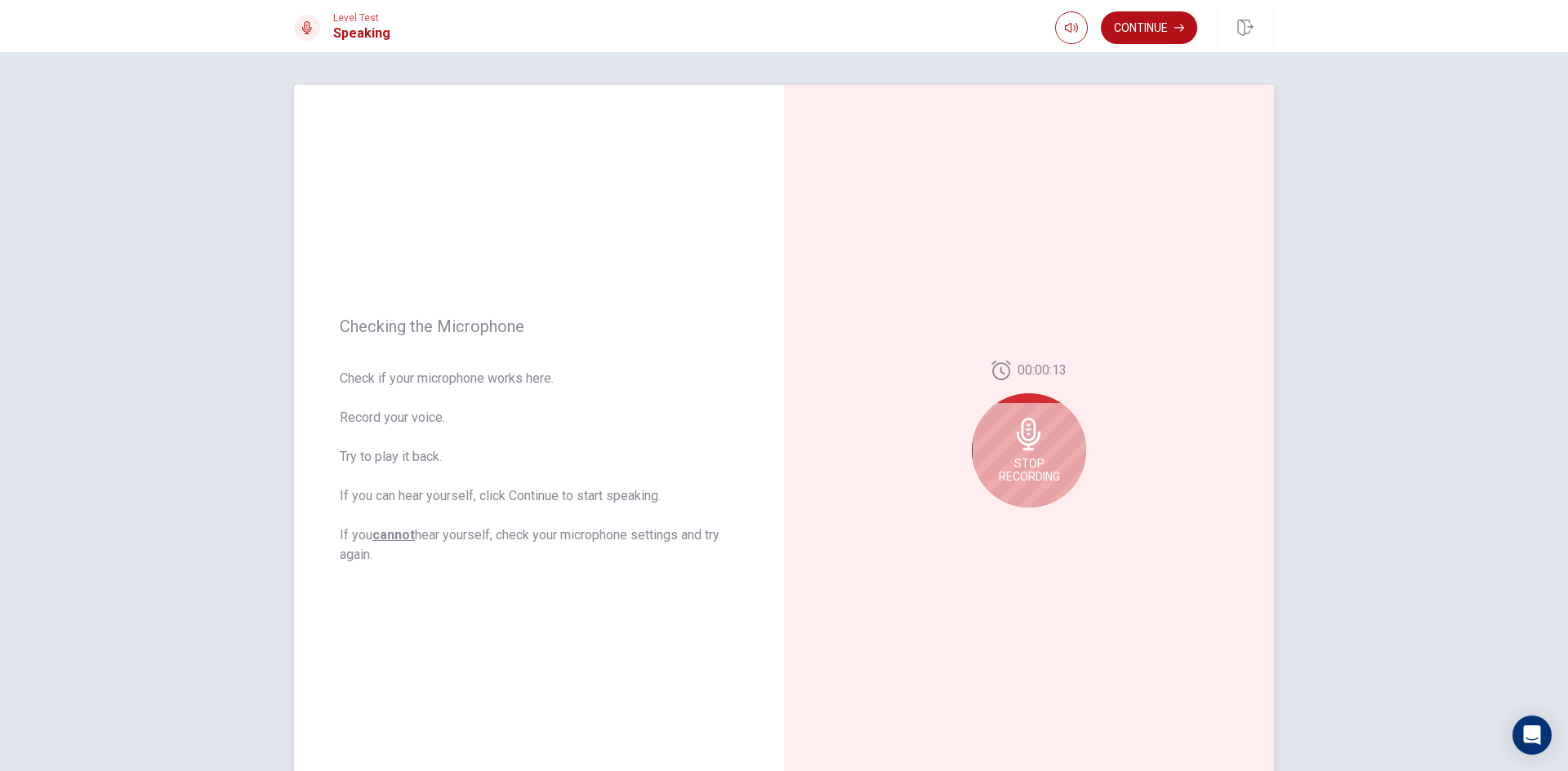
click at [1025, 439] on icon at bounding box center [1028, 433] width 24 height 32
click at [1048, 526] on button "Play Audio" at bounding box center [1046, 520] width 23 height 23
click at [1000, 524] on button "Record Again" at bounding box center [1011, 520] width 23 height 23
click at [1037, 427] on icon at bounding box center [1028, 433] width 33 height 32
click at [1037, 450] on icon at bounding box center [1031, 438] width 33 height 32
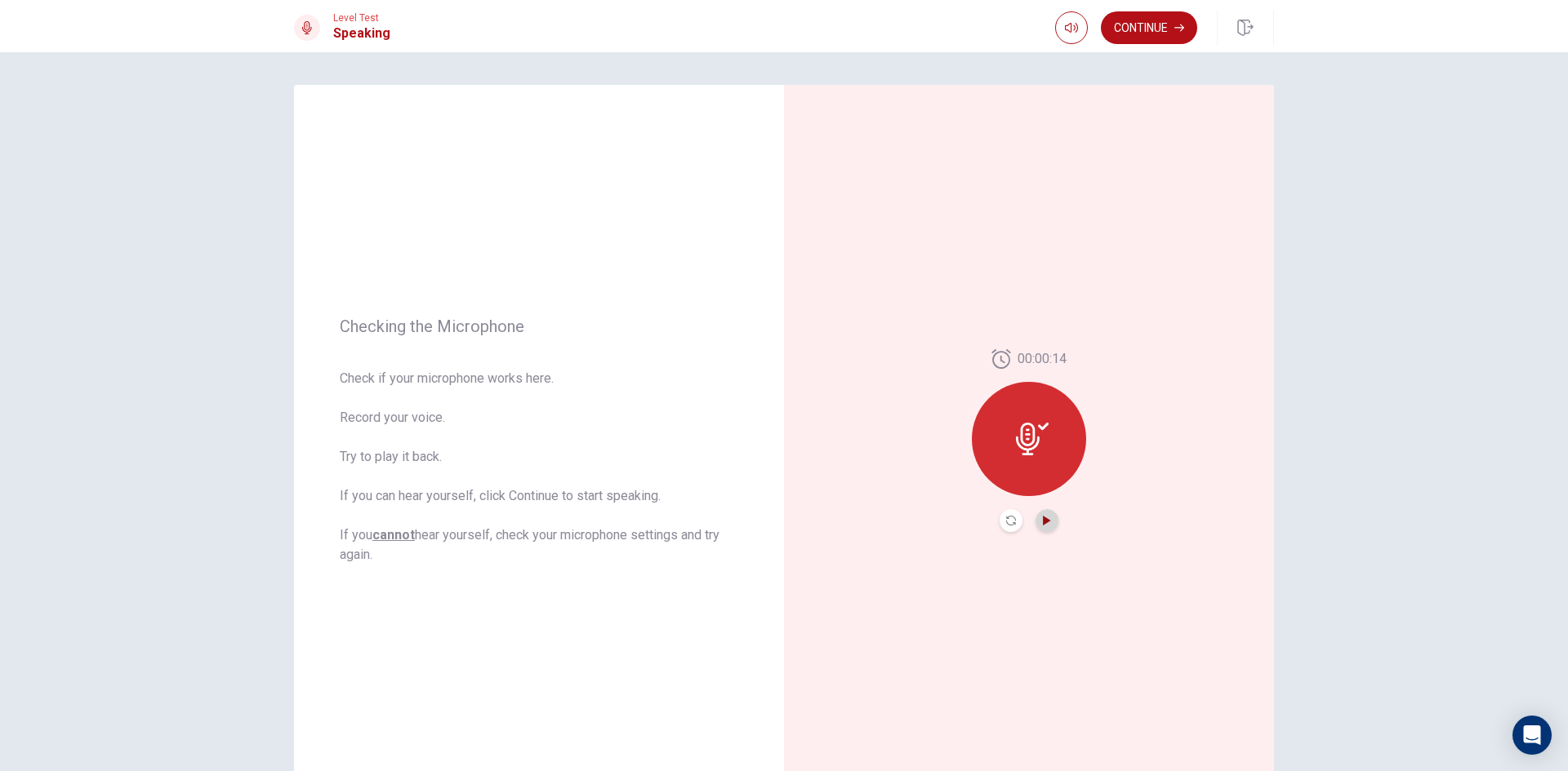
click at [1043, 525] on icon "Play Audio" at bounding box center [1046, 521] width 7 height 10
click at [1038, 457] on div at bounding box center [1028, 439] width 114 height 114
click at [1000, 522] on button "Record Again" at bounding box center [1011, 520] width 23 height 23
click at [1005, 464] on span "Stop Recording" at bounding box center [1029, 470] width 61 height 27
click at [1043, 467] on div at bounding box center [1028, 439] width 114 height 114
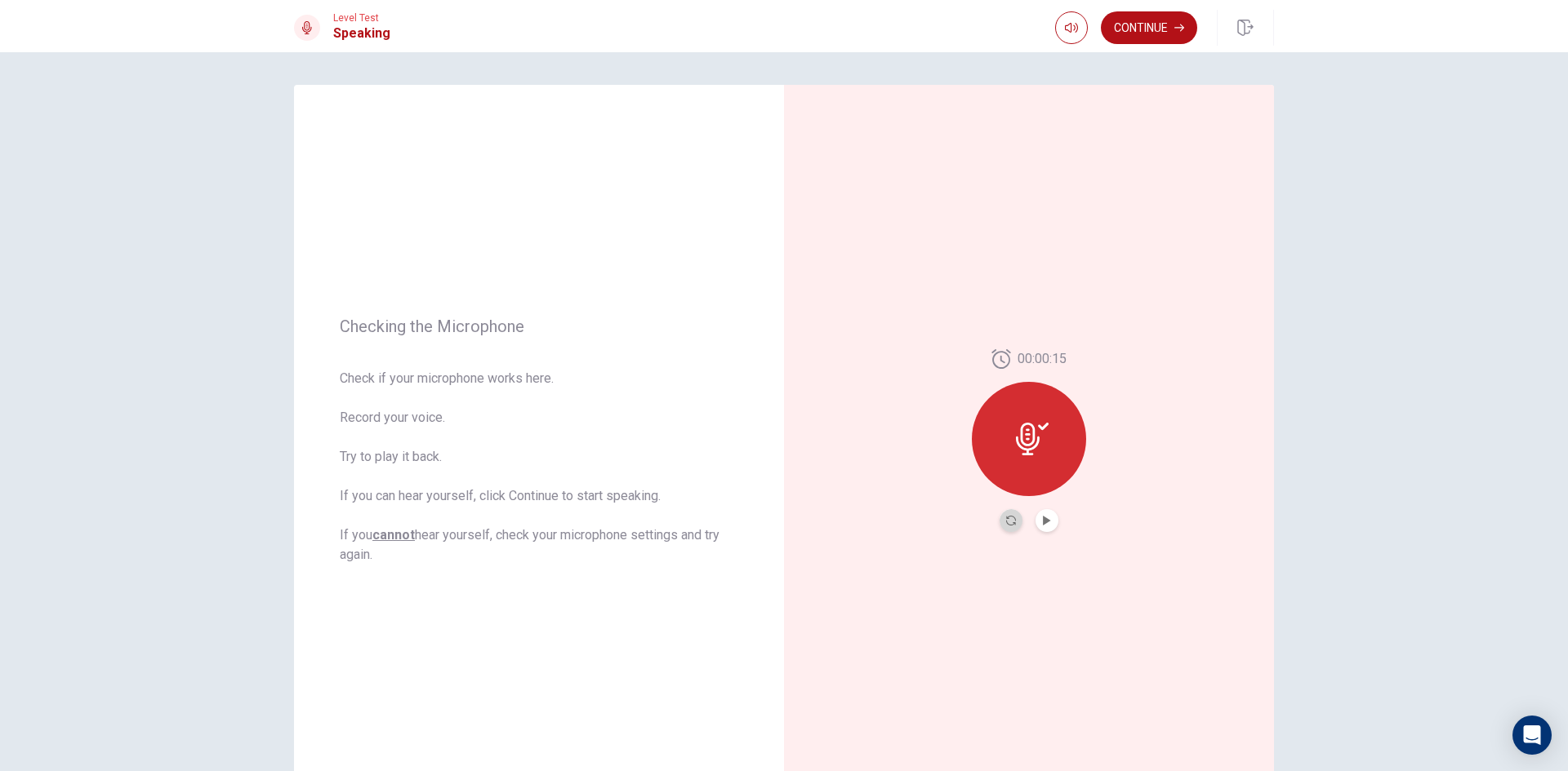
click at [1000, 518] on button "Record Again" at bounding box center [1011, 520] width 23 height 23
click at [1021, 438] on icon at bounding box center [1028, 433] width 24 height 32
click at [1042, 515] on button "Play Audio" at bounding box center [1046, 520] width 23 height 23
click at [1009, 525] on icon "Record Again" at bounding box center [1011, 521] width 10 height 10
click at [1012, 470] on span "Stop Recording" at bounding box center [1029, 470] width 61 height 27
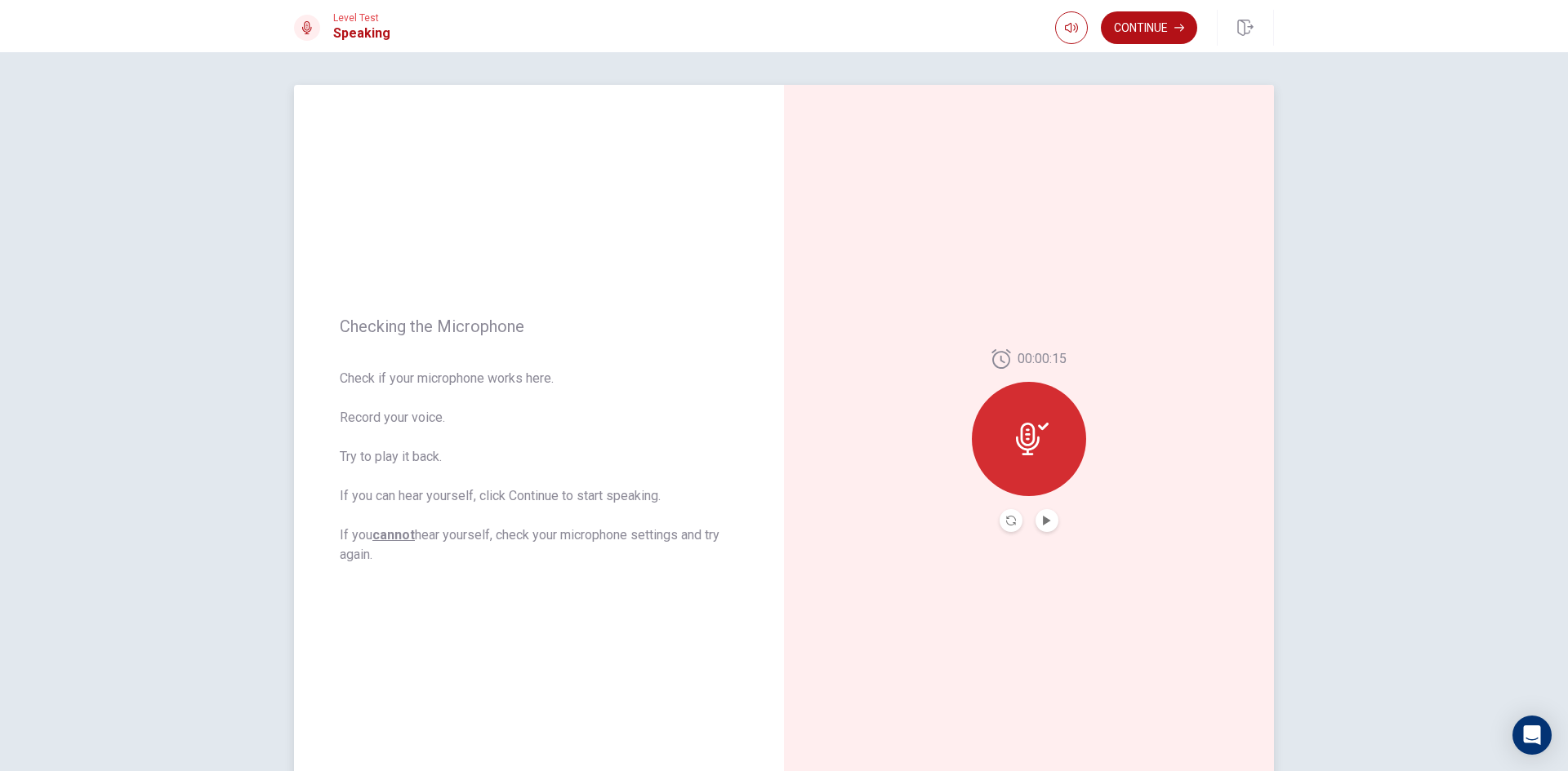
drag, startPoint x: 1012, startPoint y: 470, endPoint x: 1019, endPoint y: 451, distance: 20.2
click at [1019, 451] on div at bounding box center [1028, 439] width 114 height 114
click at [1020, 451] on icon at bounding box center [1027, 438] width 24 height 32
click at [1036, 443] on icon at bounding box center [1031, 438] width 33 height 32
click at [1005, 513] on button "Record Again" at bounding box center [1029, 520] width 122 height 32
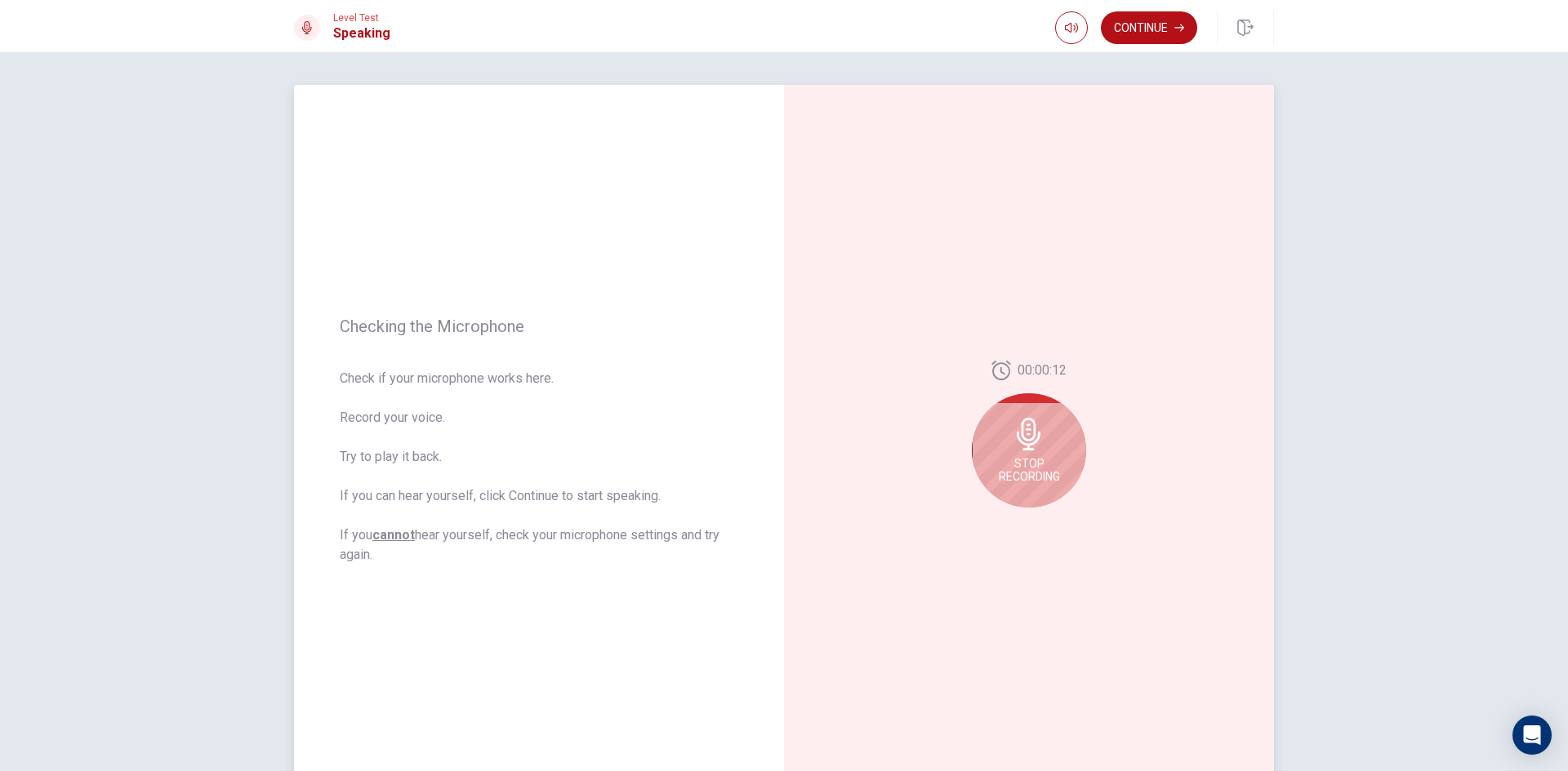
click at [1019, 441] on icon at bounding box center [1028, 433] width 33 height 32
click at [1035, 523] on button "Play Audio" at bounding box center [1046, 520] width 23 height 23
click at [1000, 521] on button "Record Again" at bounding box center [1011, 520] width 23 height 23
click at [1167, 21] on button "Continue" at bounding box center [1148, 28] width 97 height 32
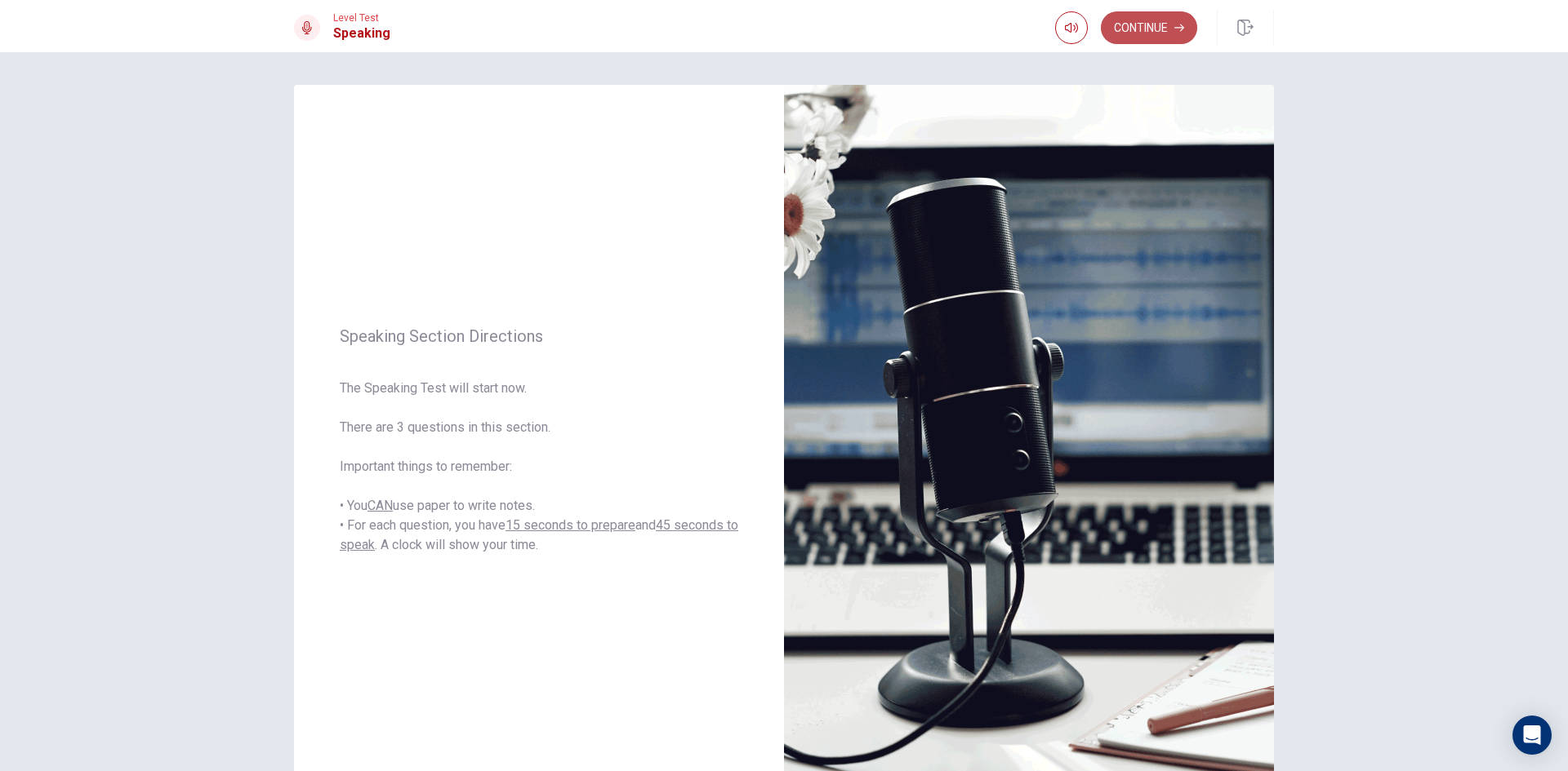
click at [1146, 23] on button "Continue" at bounding box center [1148, 28] width 97 height 32
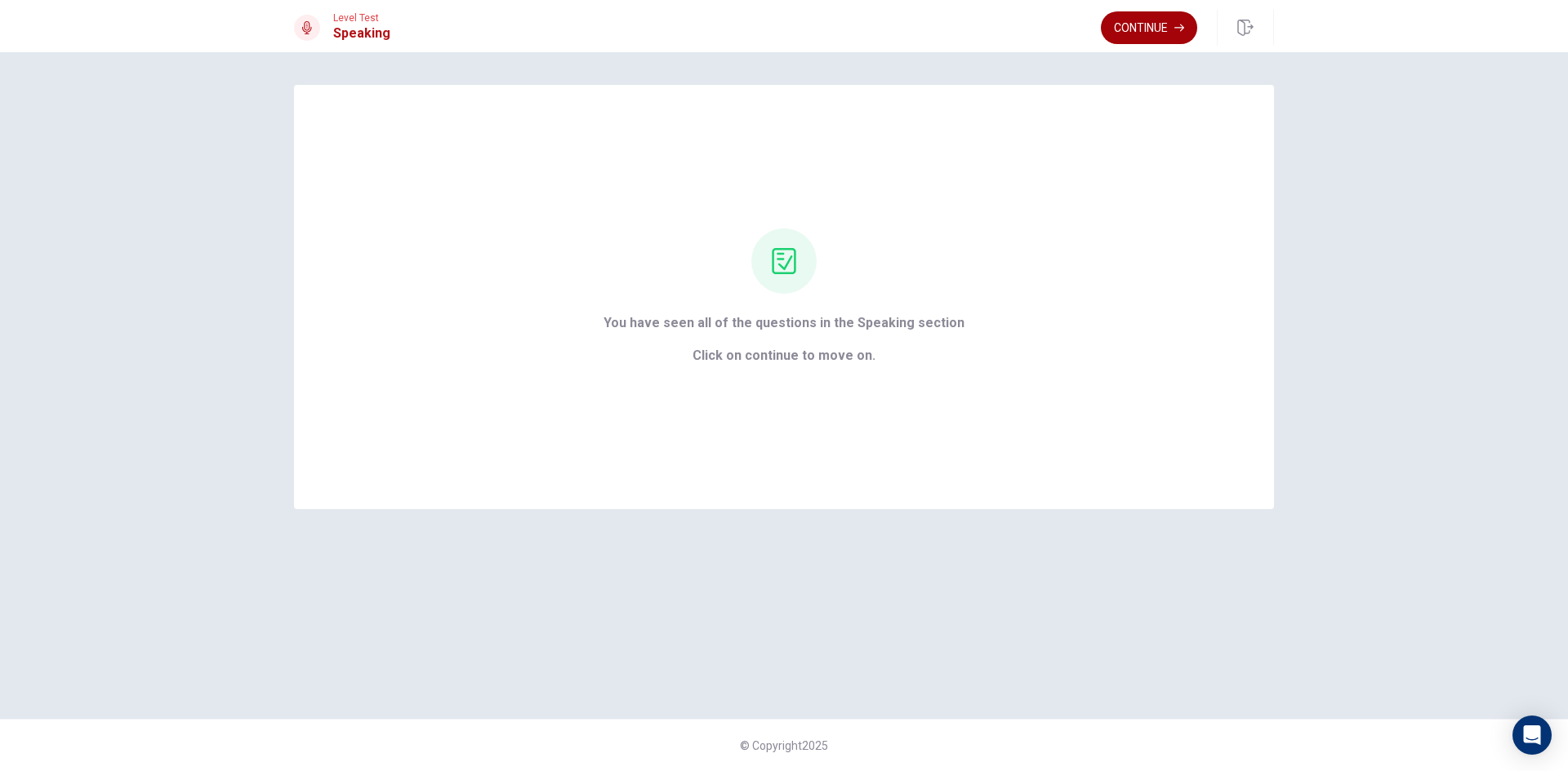
click at [1156, 31] on button "Continue" at bounding box center [1148, 28] width 97 height 32
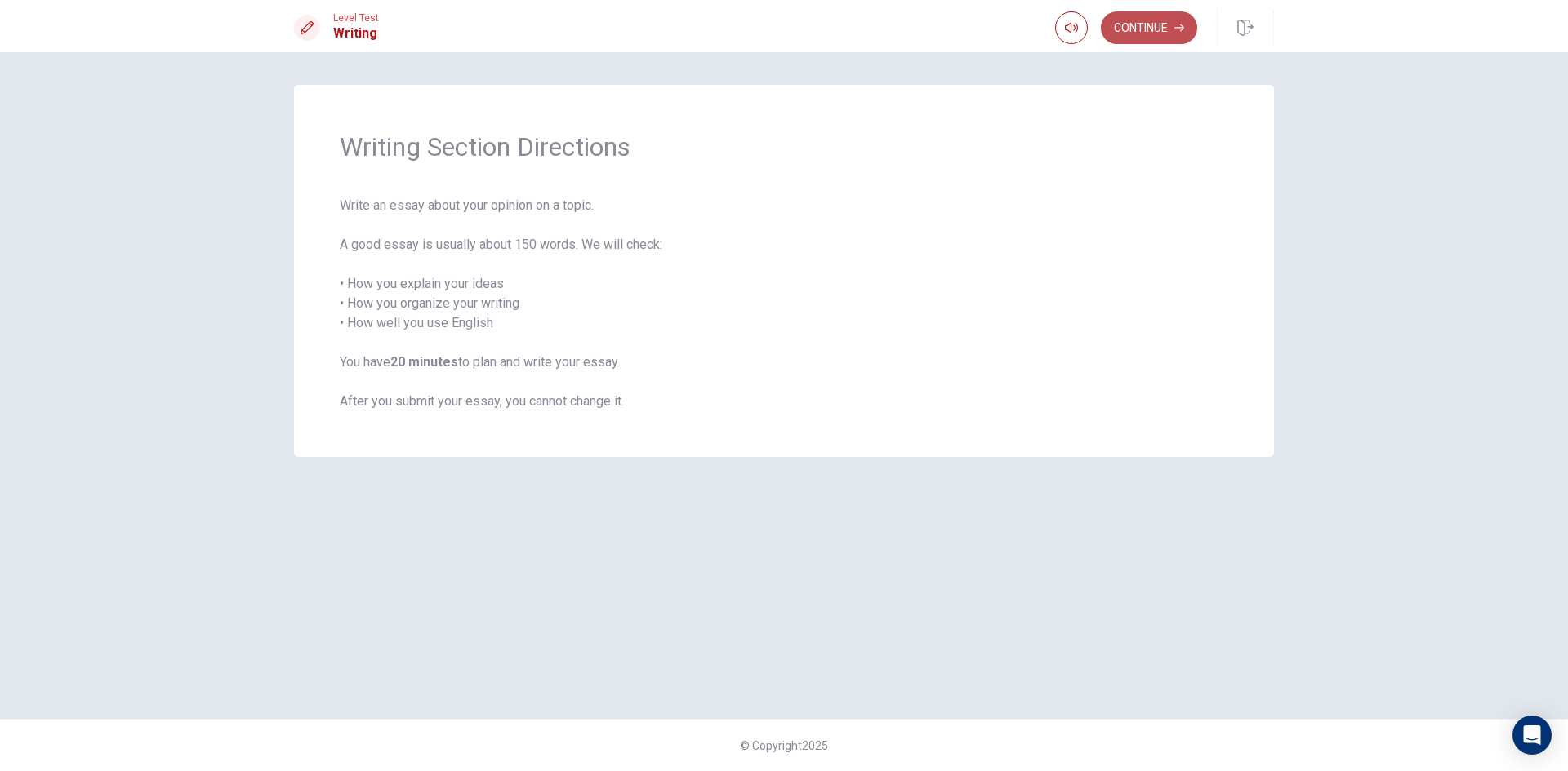
click at [1158, 19] on button "Continue" at bounding box center [1148, 28] width 97 height 32
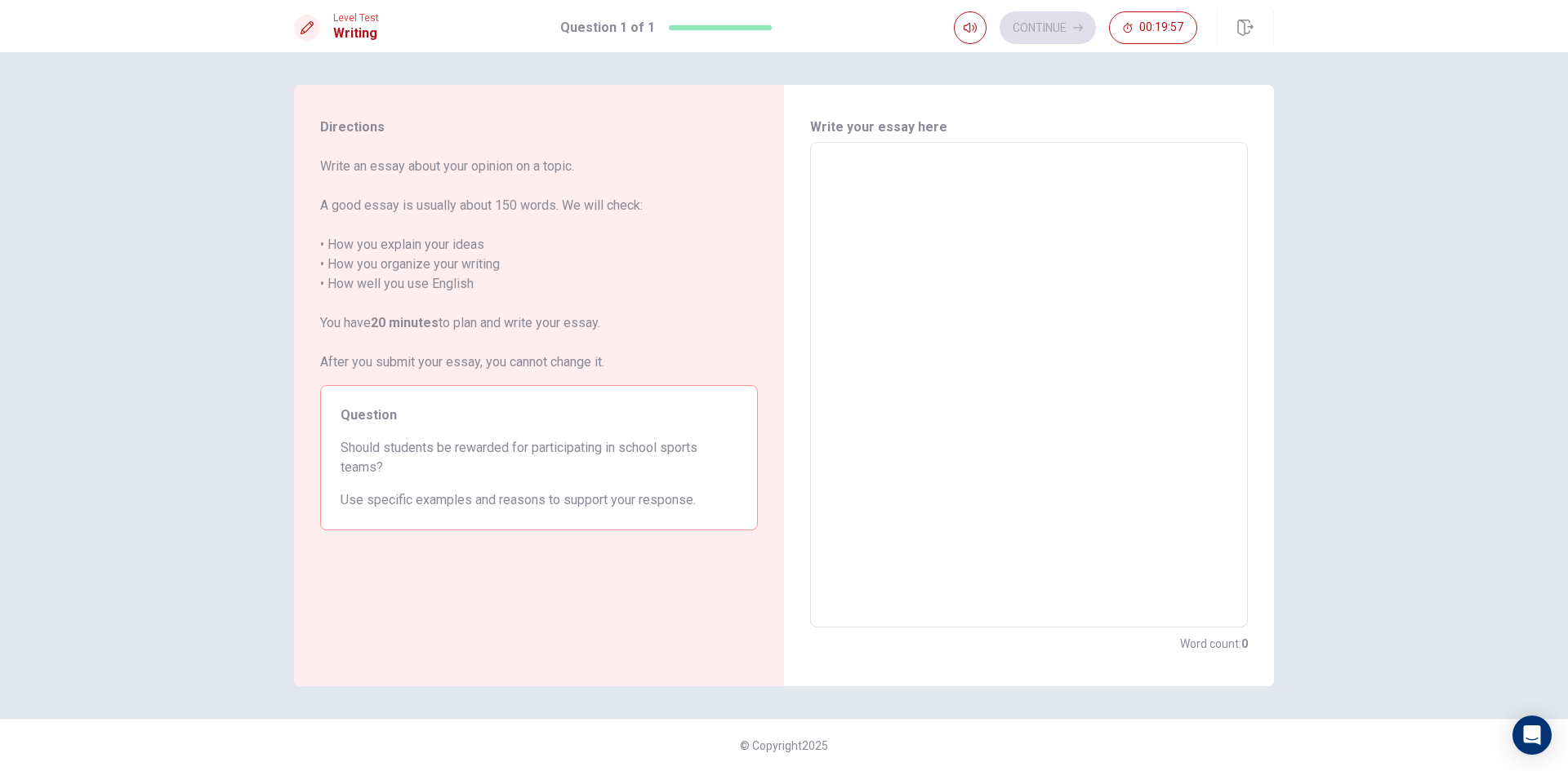
click at [1172, 271] on textarea at bounding box center [1028, 385] width 415 height 459
type textarea "i"
type textarea "x"
type textarea "i"
type textarea "x"
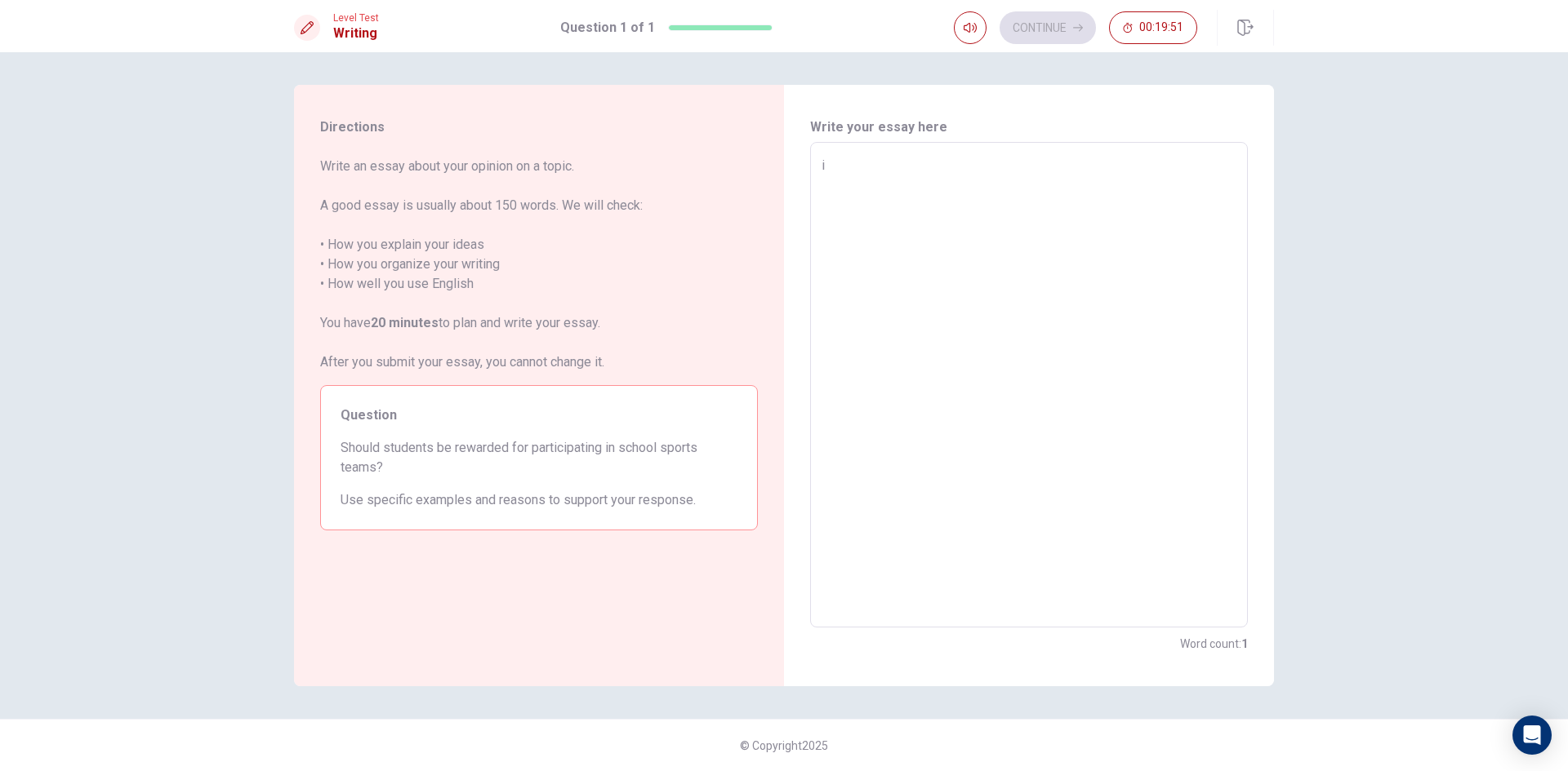
type textarea "i t"
type textarea "x"
type textarea "i th"
type textarea "x"
type textarea "i t"
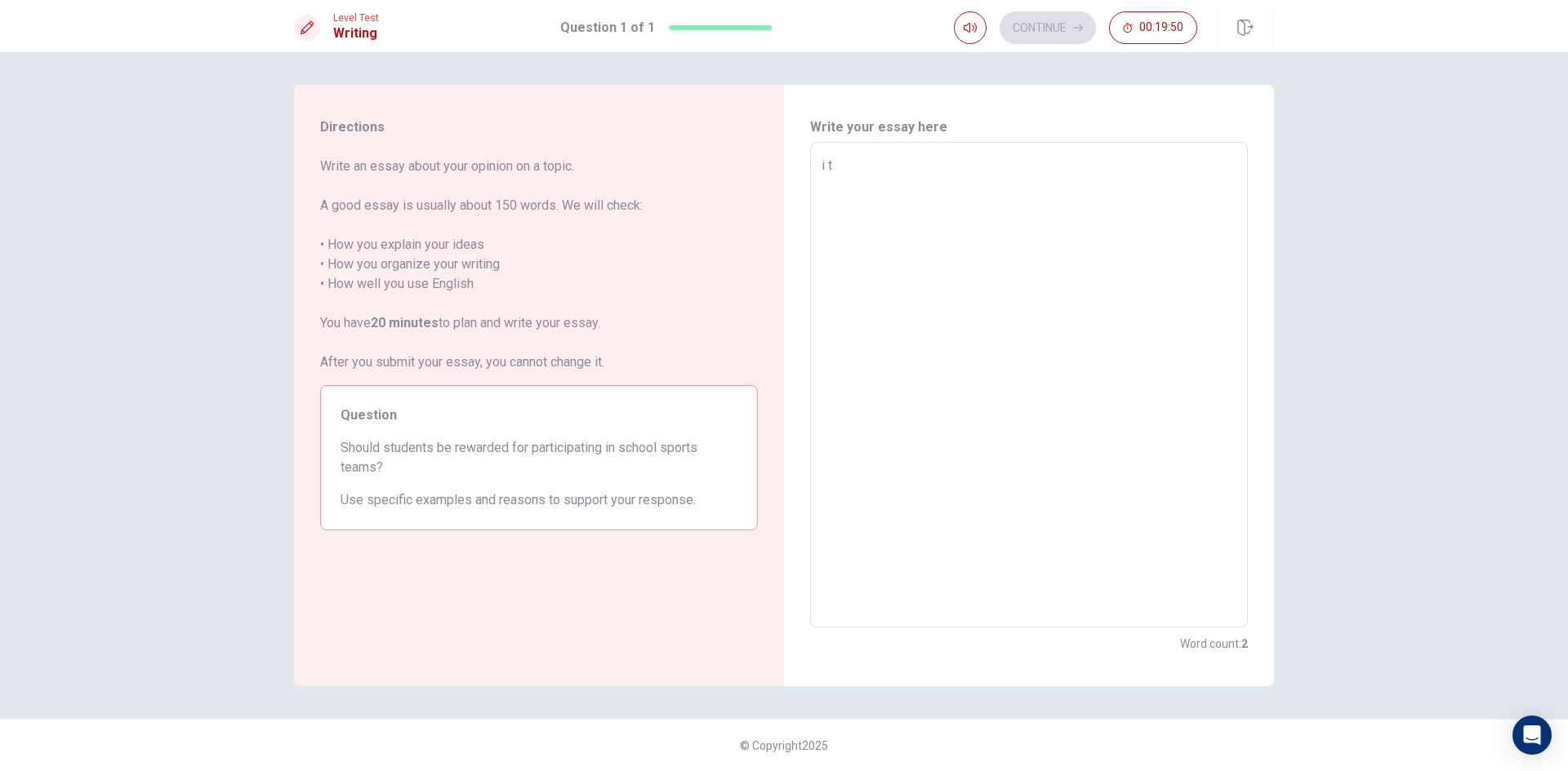
type textarea "x"
type textarea "i"
type textarea "x"
type textarea "i"
type textarea "x"
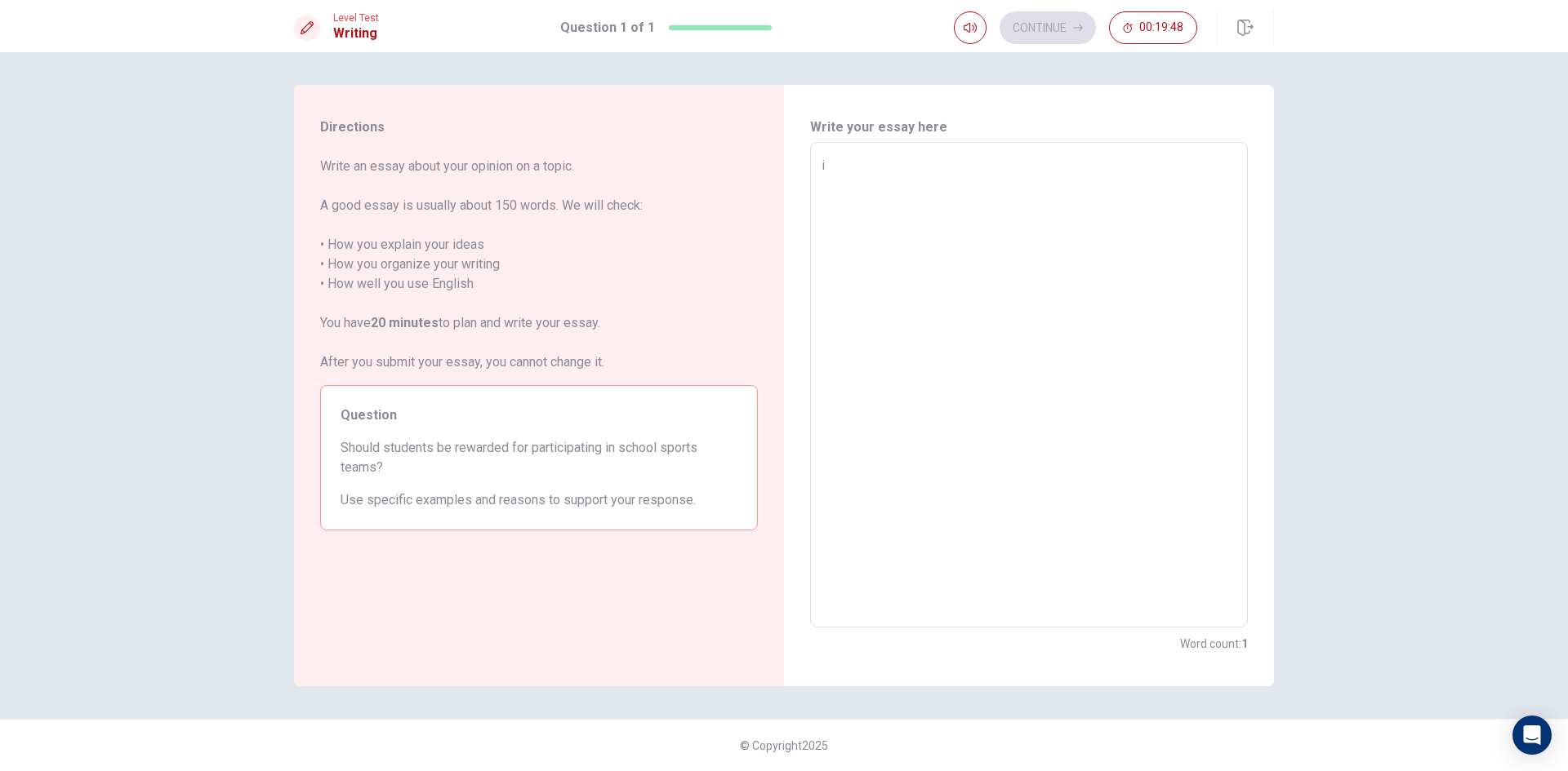
type textarea "iI"
type textarea "x"
type textarea "iIn"
type textarea "x"
type textarea "iIn"
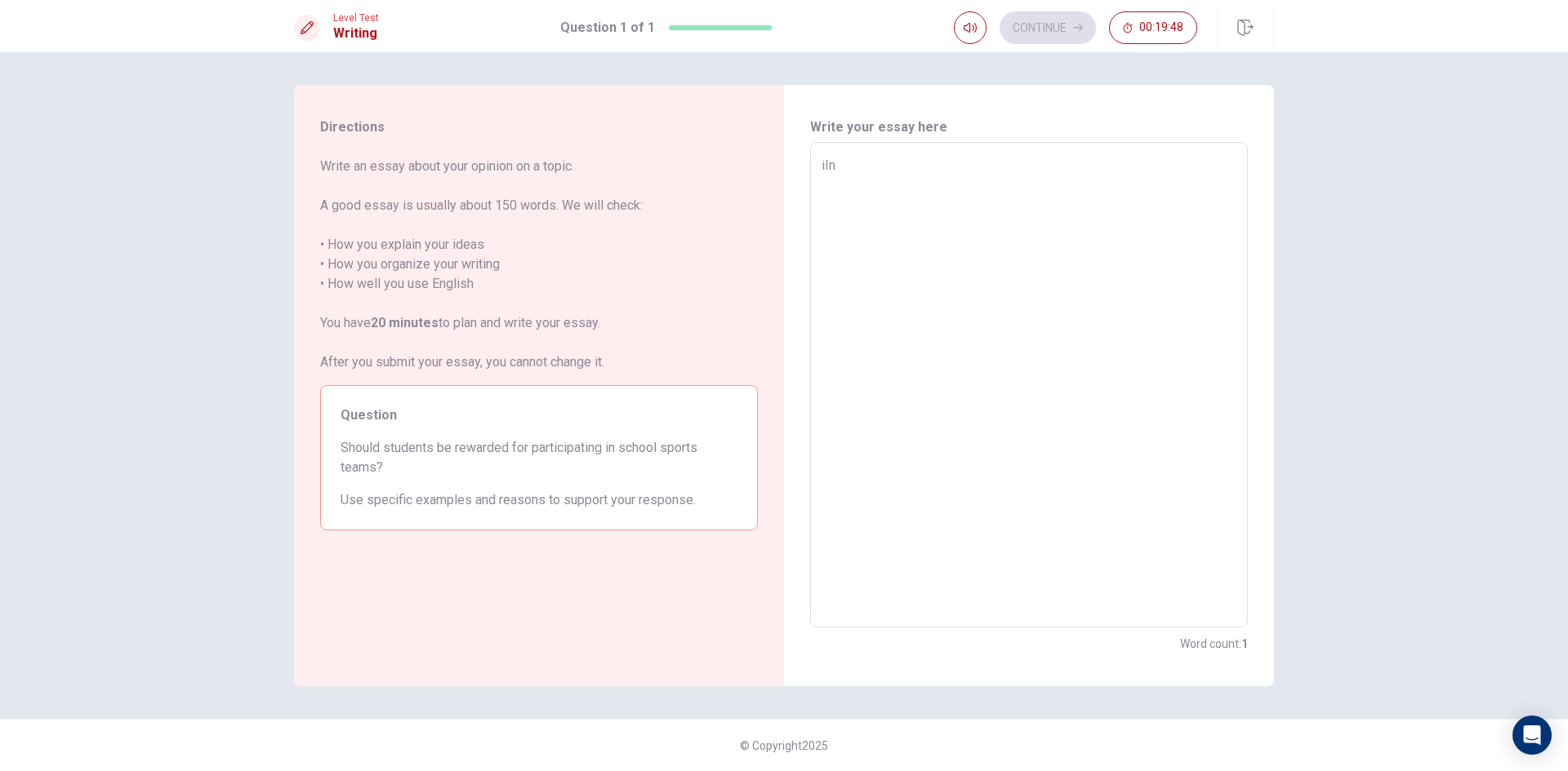
type textarea "x"
type textarea "iIn m"
type textarea "x"
type textarea "iIn my"
type textarea "x"
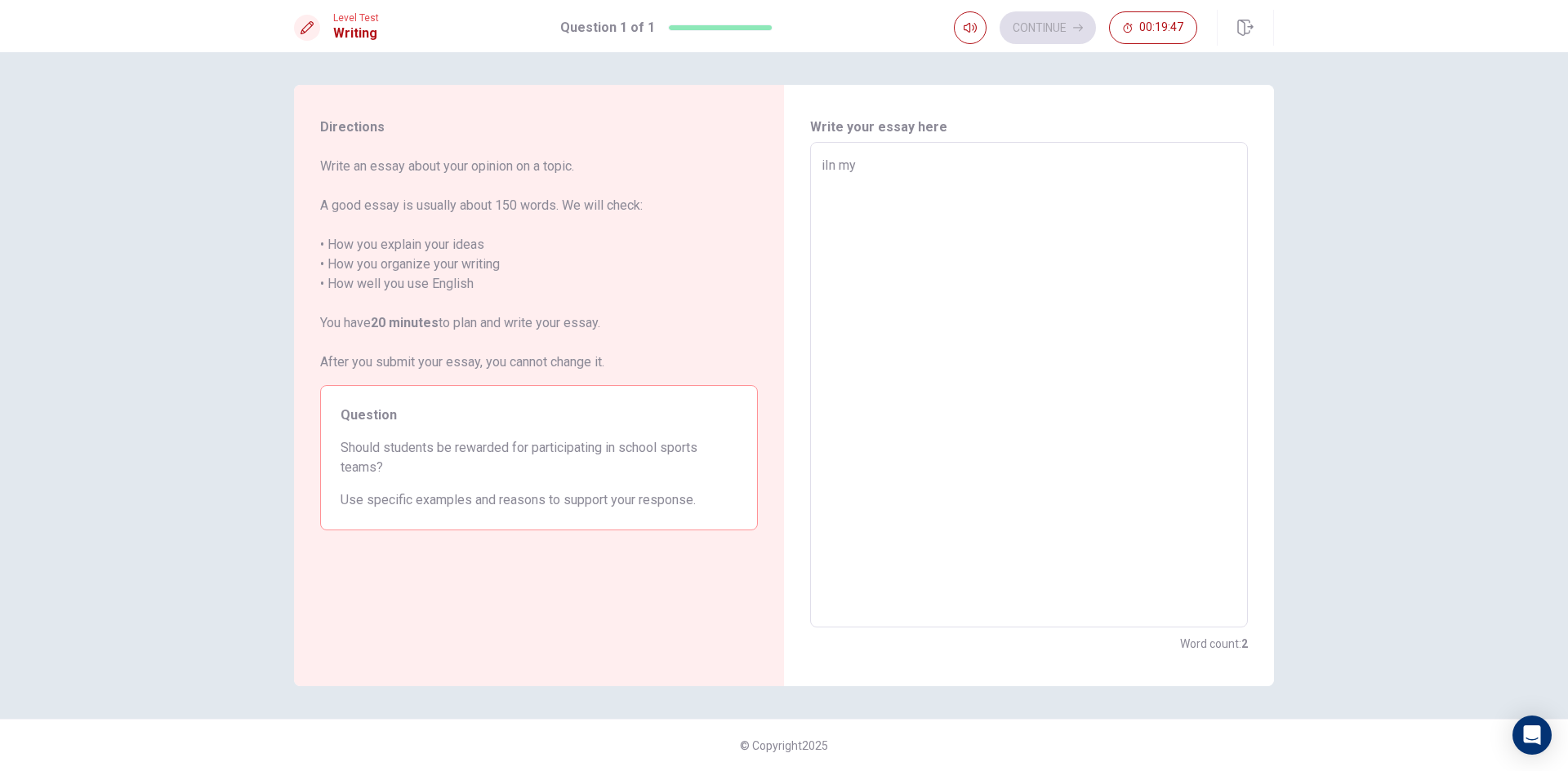
type textarea "iIn my"
type textarea "x"
type textarea "iIn my o"
type textarea "x"
type textarea "iIn my op"
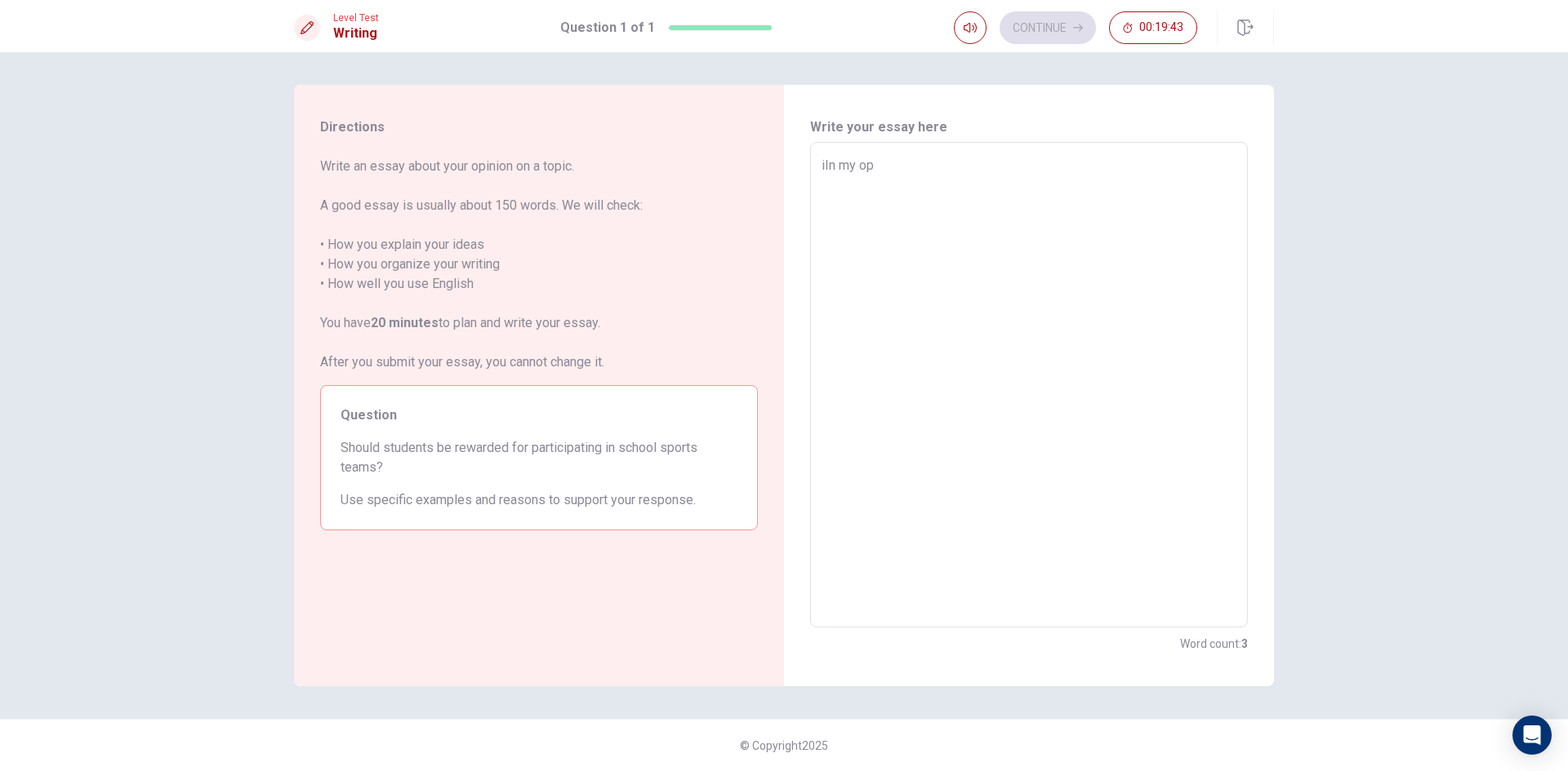
type textarea "x"
type textarea "iIn my opi"
type textarea "x"
type textarea "iIn my opin"
type textarea "x"
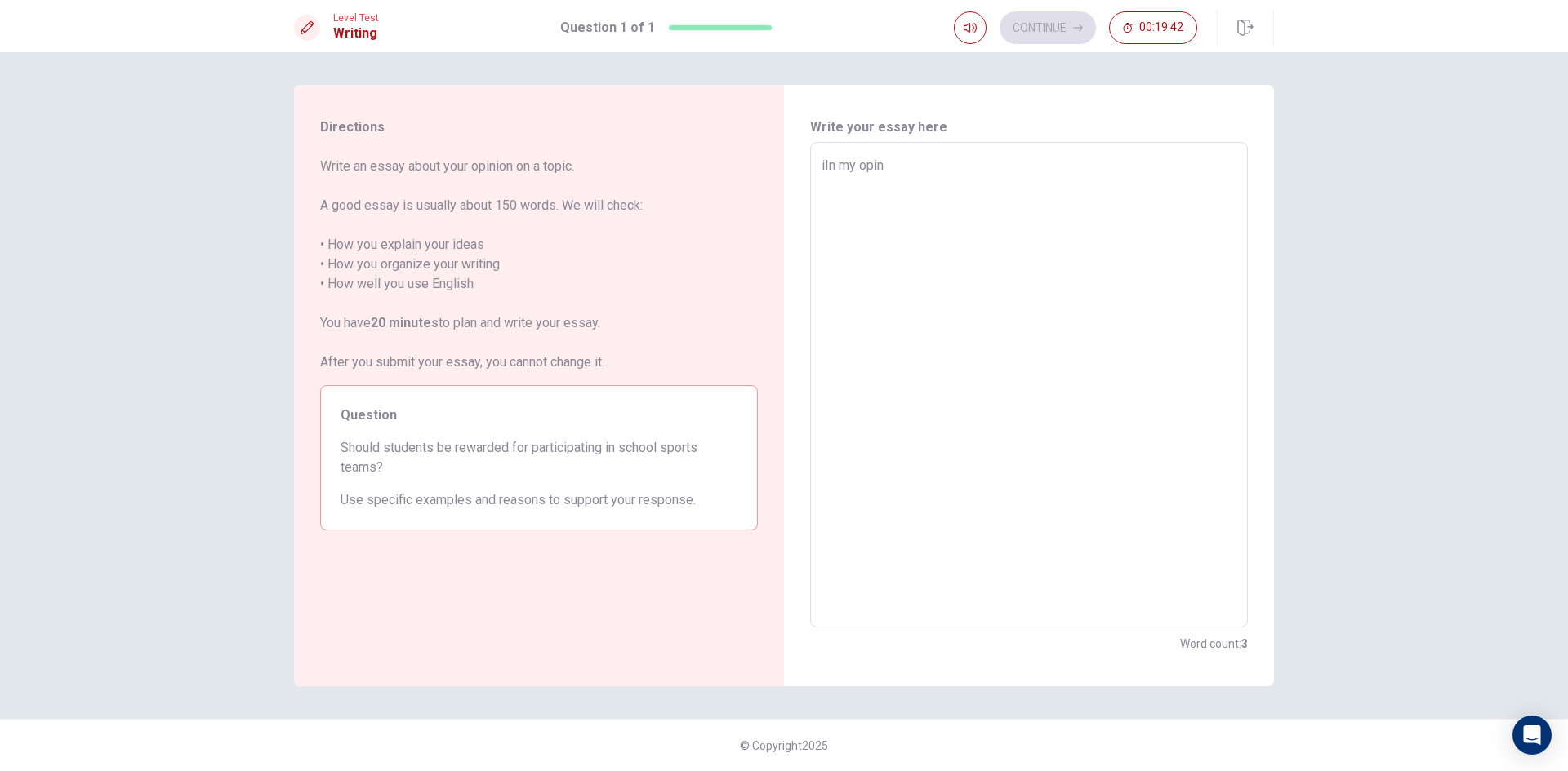
type textarea "iIn my opini"
type textarea "x"
type textarea "iIn my opinio"
type textarea "x"
type textarea "iIn my opinion"
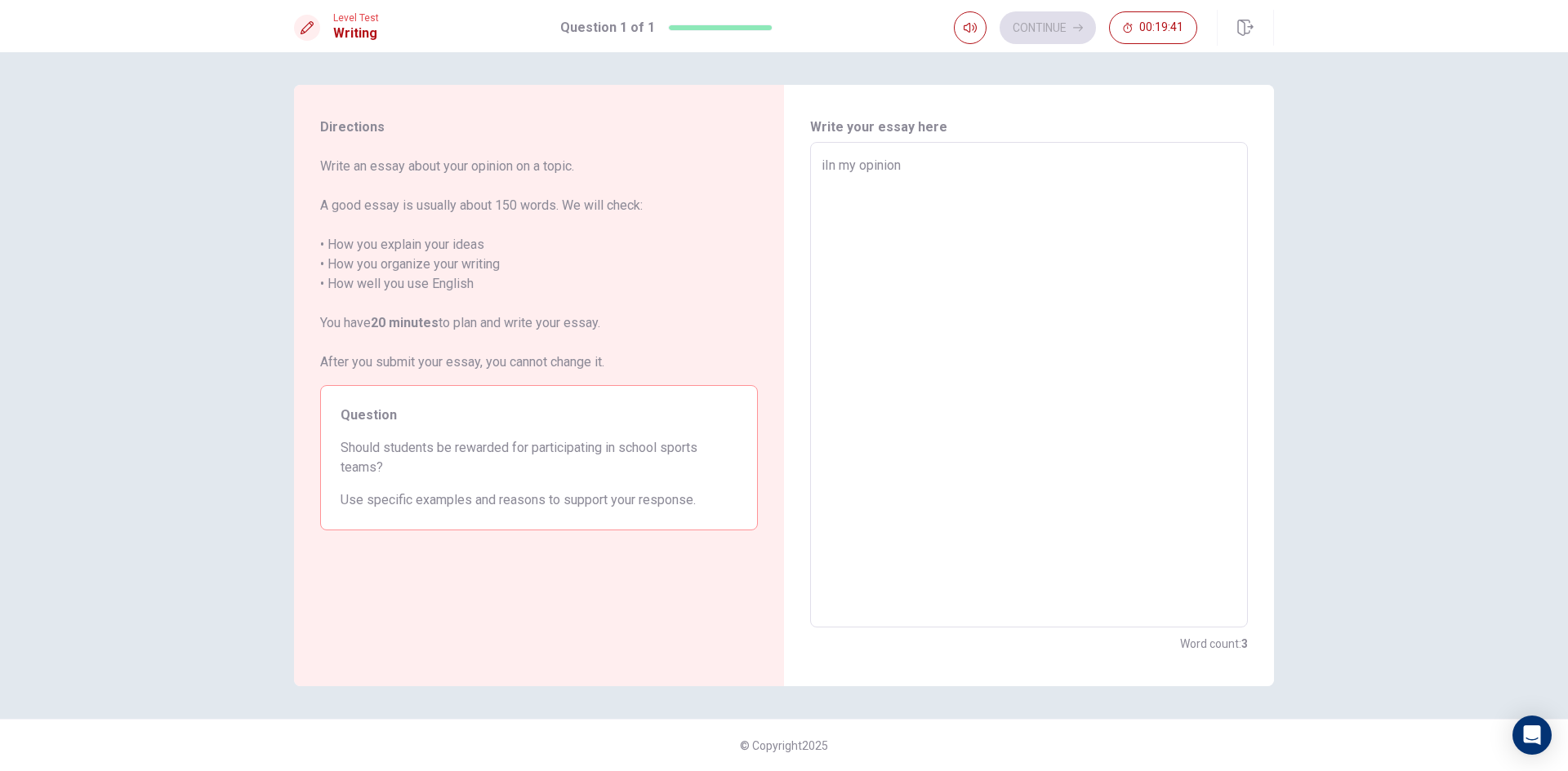
type textarea "x"
type textarea "iIn my opinion"
type textarea "x"
type textarea "iIn my opinion I"
type textarea "x"
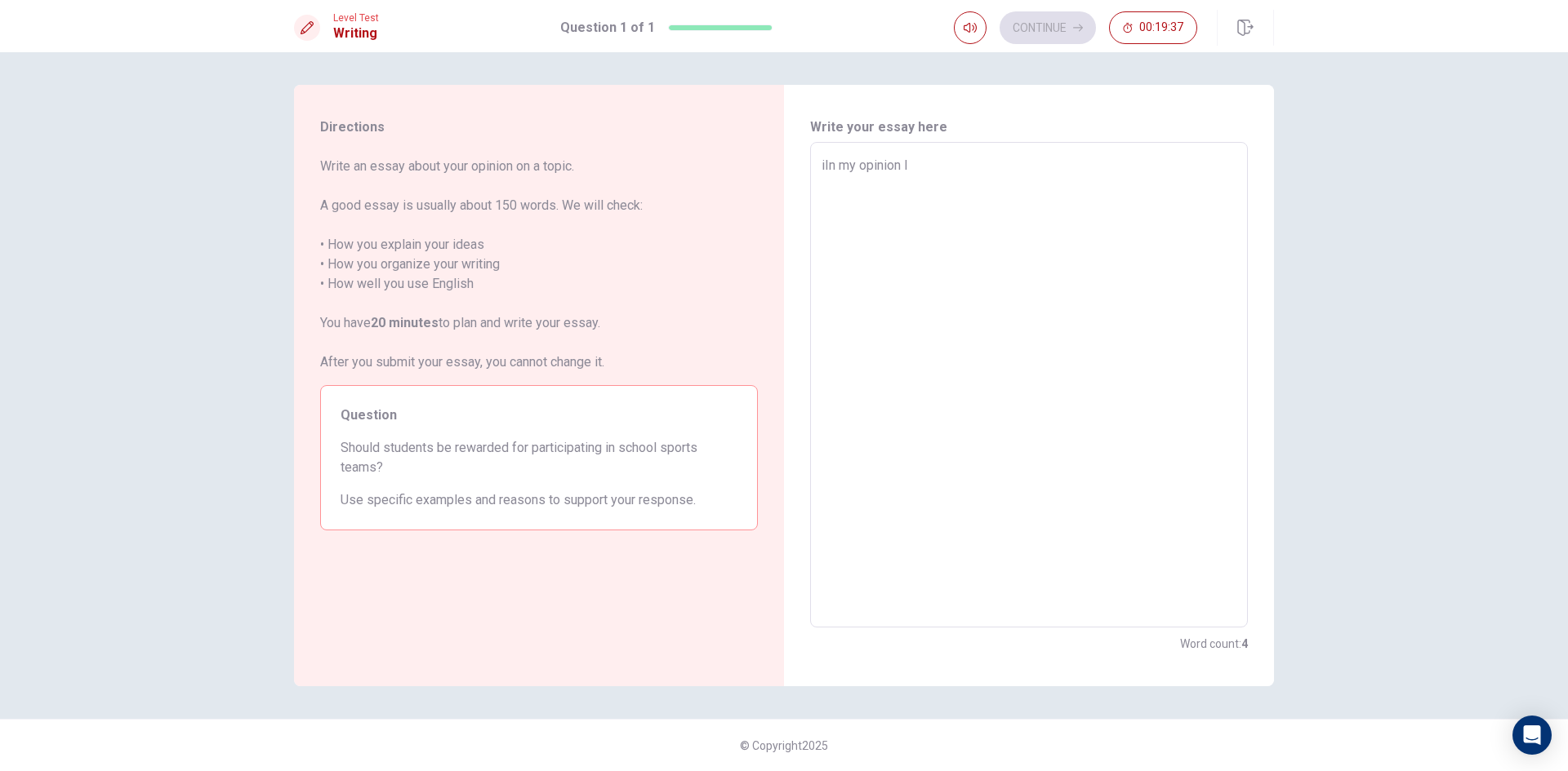
type textarea "iIn my opinion I"
type textarea "x"
type textarea "iIn my opinion I t"
type textarea "x"
type textarea "iIn my opinion I th"
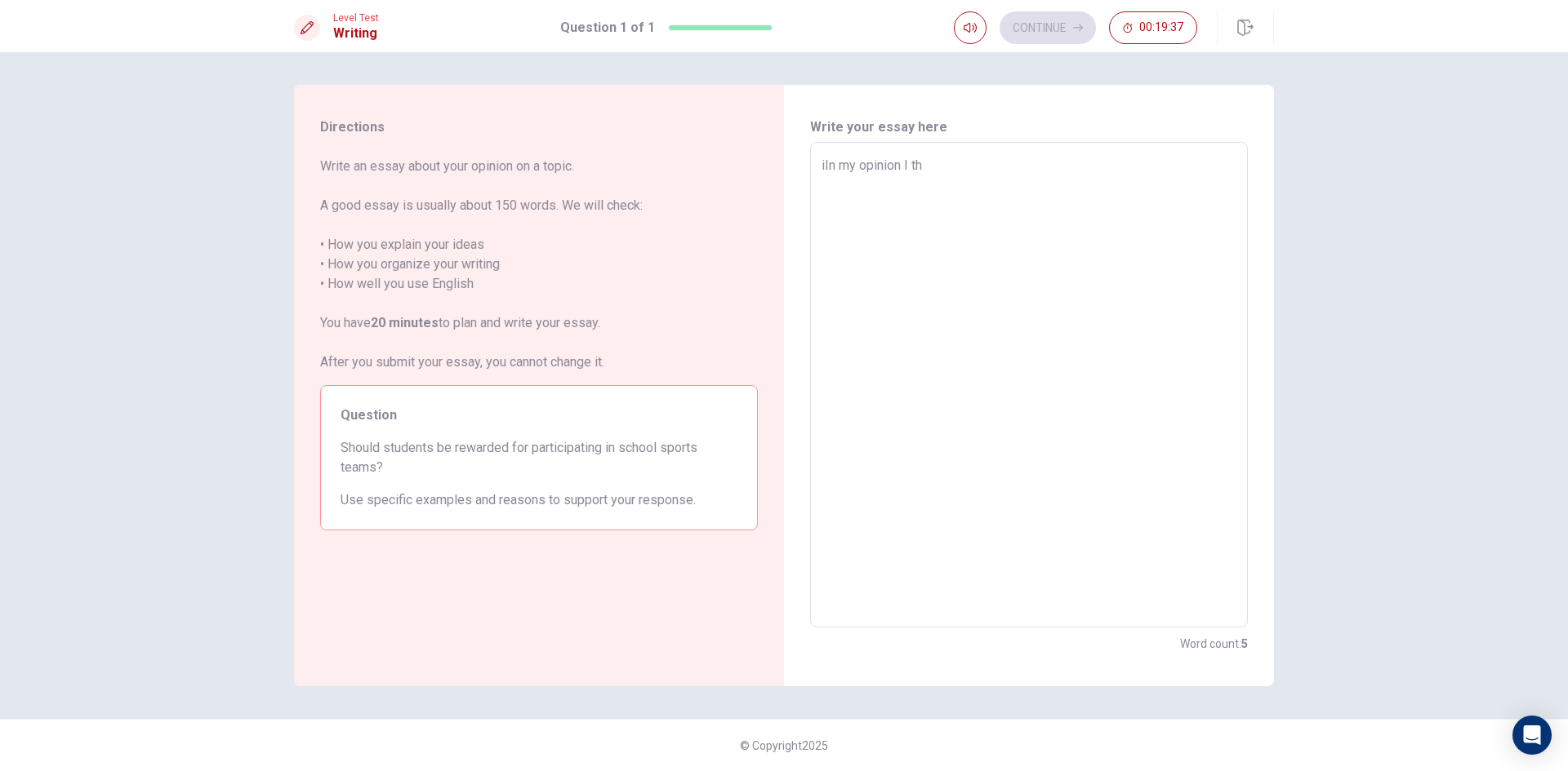
type textarea "x"
type textarea "iIn my opinion I thi"
type textarea "x"
type textarea "iIn my opinion I thin"
type textarea "x"
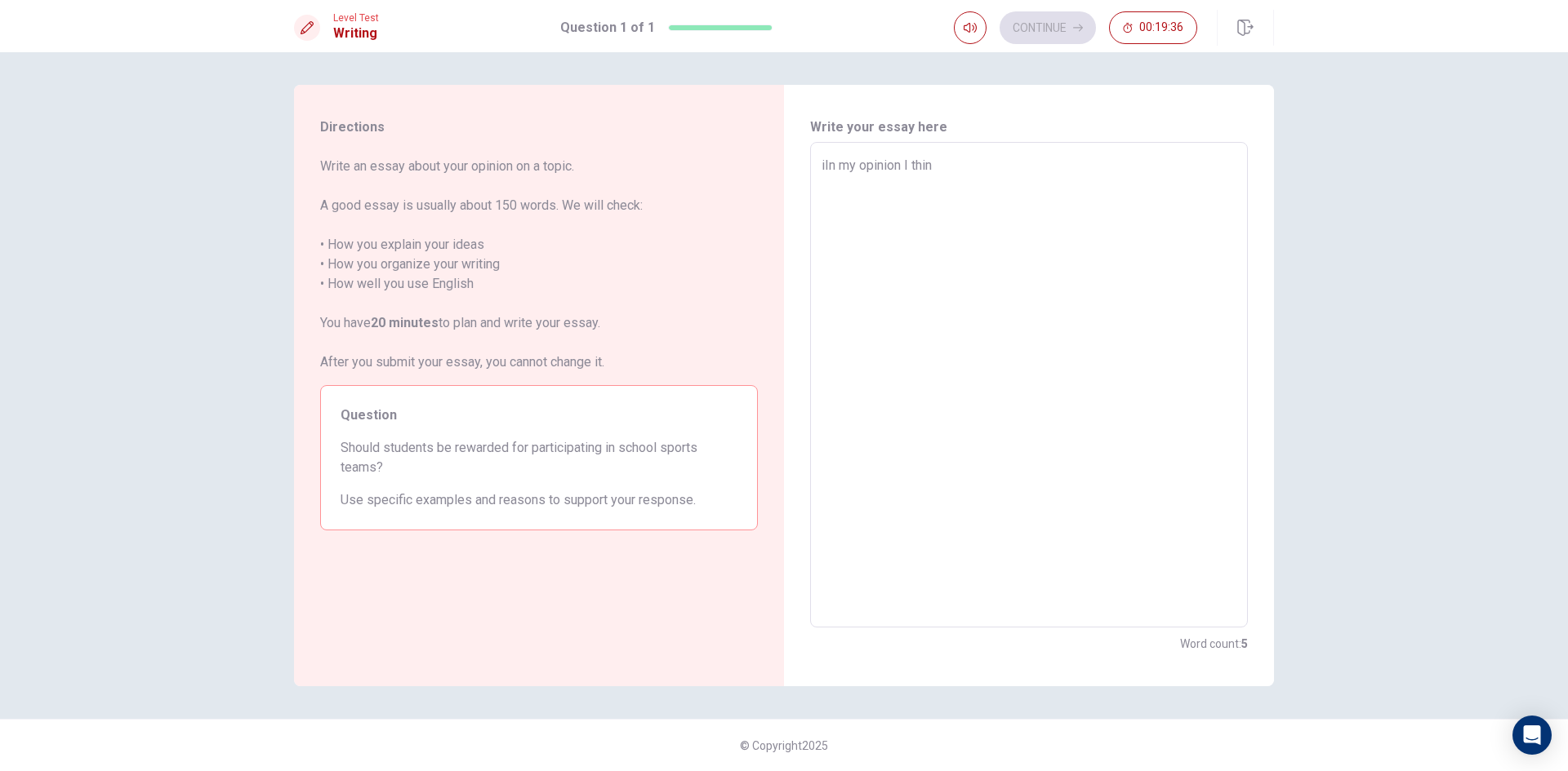
type textarea "iIn my opinion I think"
type textarea "x"
type textarea "iIn my opinion I think"
type textarea "x"
type textarea "iIn my opinion I think s"
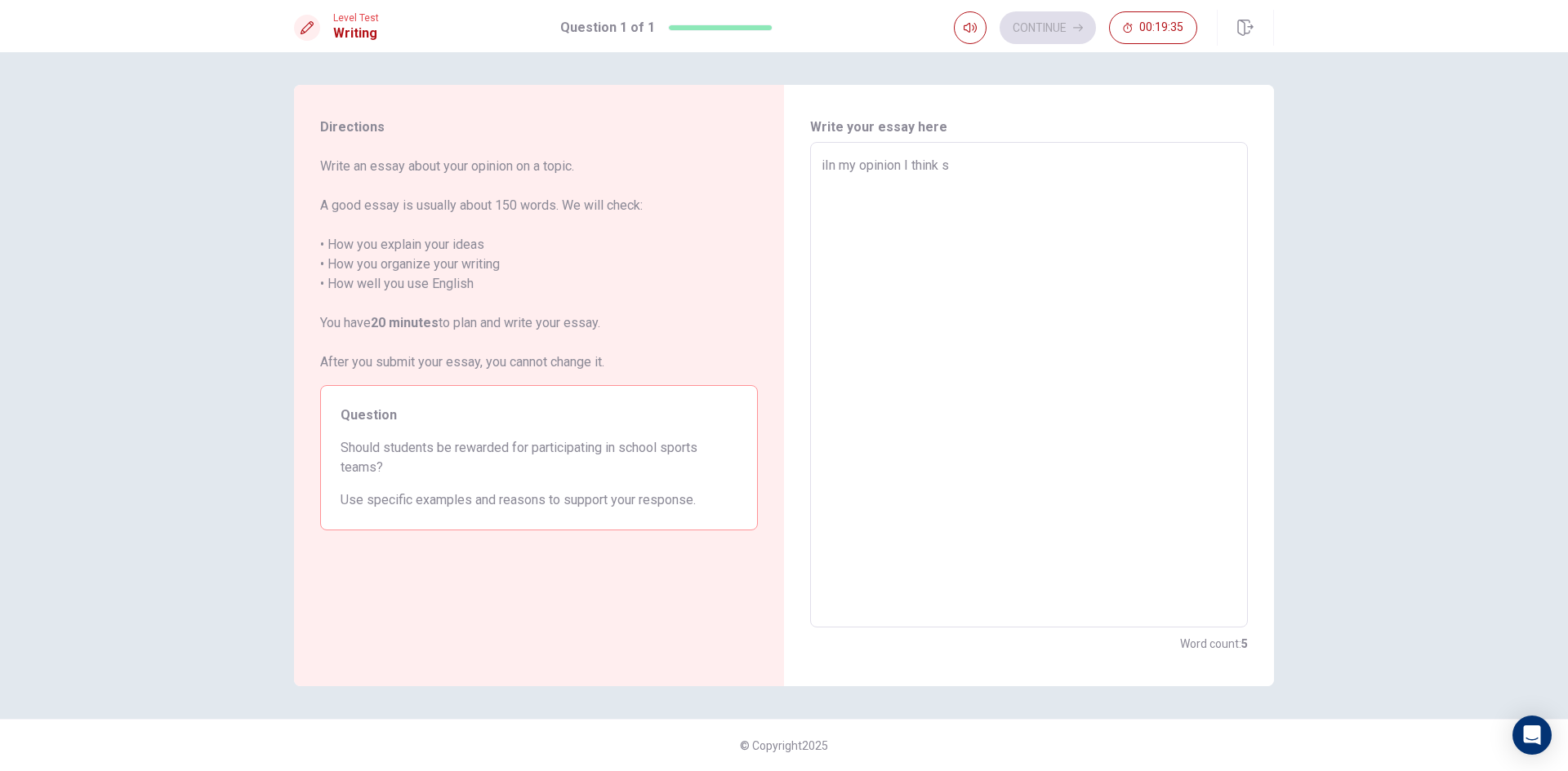
type textarea "x"
type textarea "iIn my opinion I think st"
type textarea "x"
type textarea "iIn my opinion I think stu"
type textarea "x"
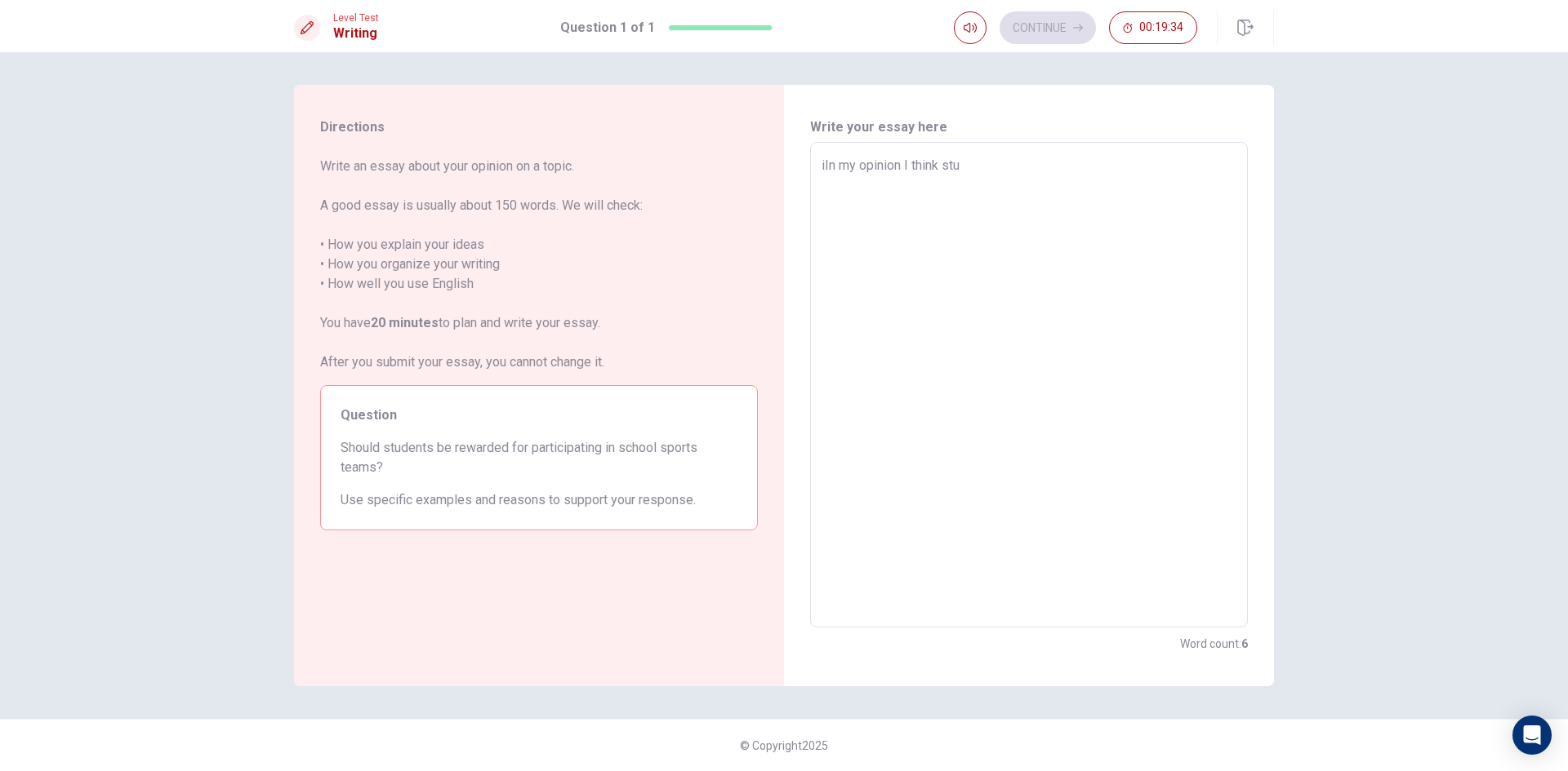
type textarea "iIn my opinion I think stud"
type textarea "x"
type textarea "iIn my opinion I think stude"
type textarea "x"
type textarea "iIn my opinion I think studen"
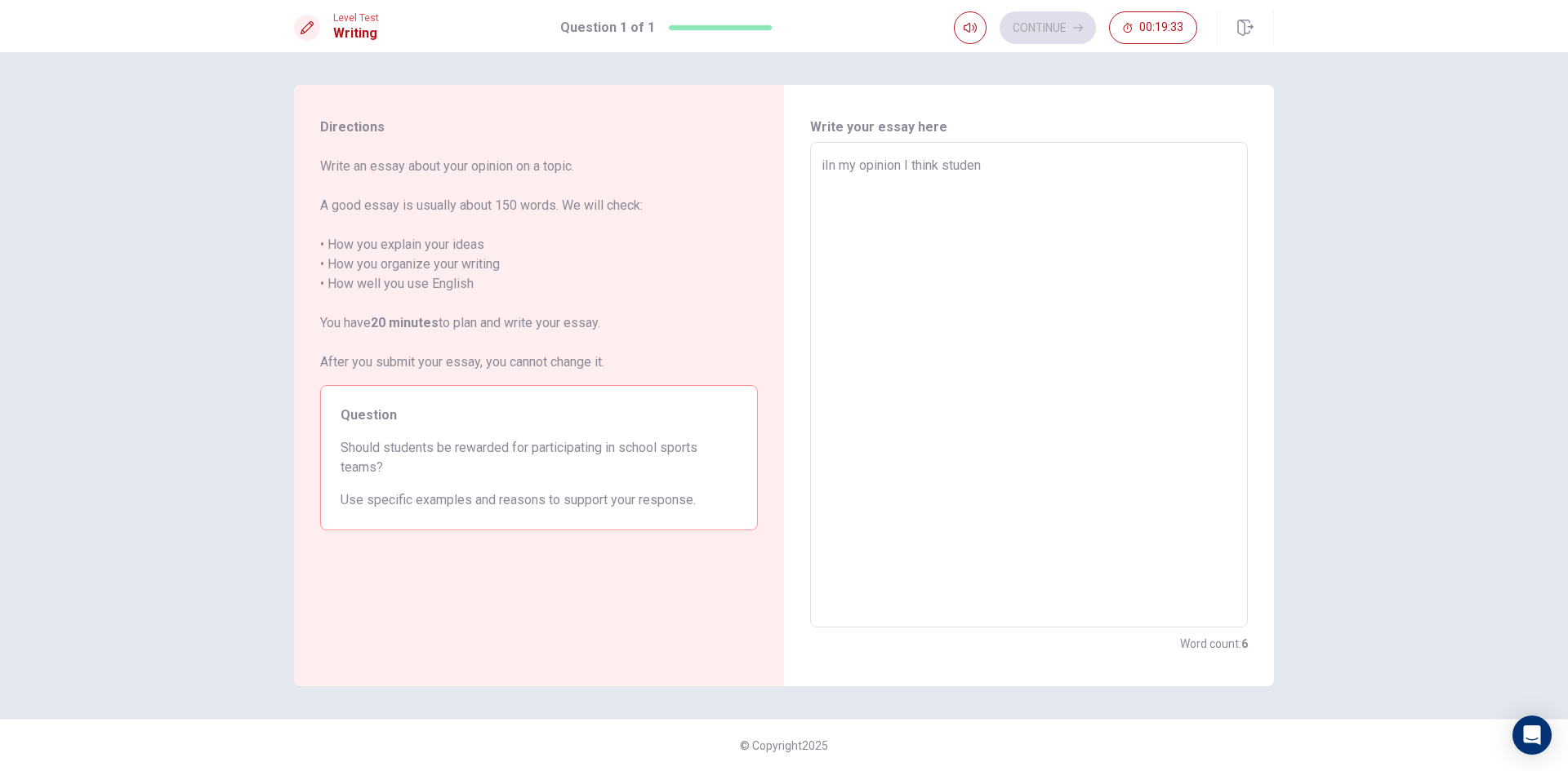
type textarea "x"
type textarea "iIn my opinion I think student"
type textarea "x"
type textarea "iIn my opinion I think students"
type textarea "x"
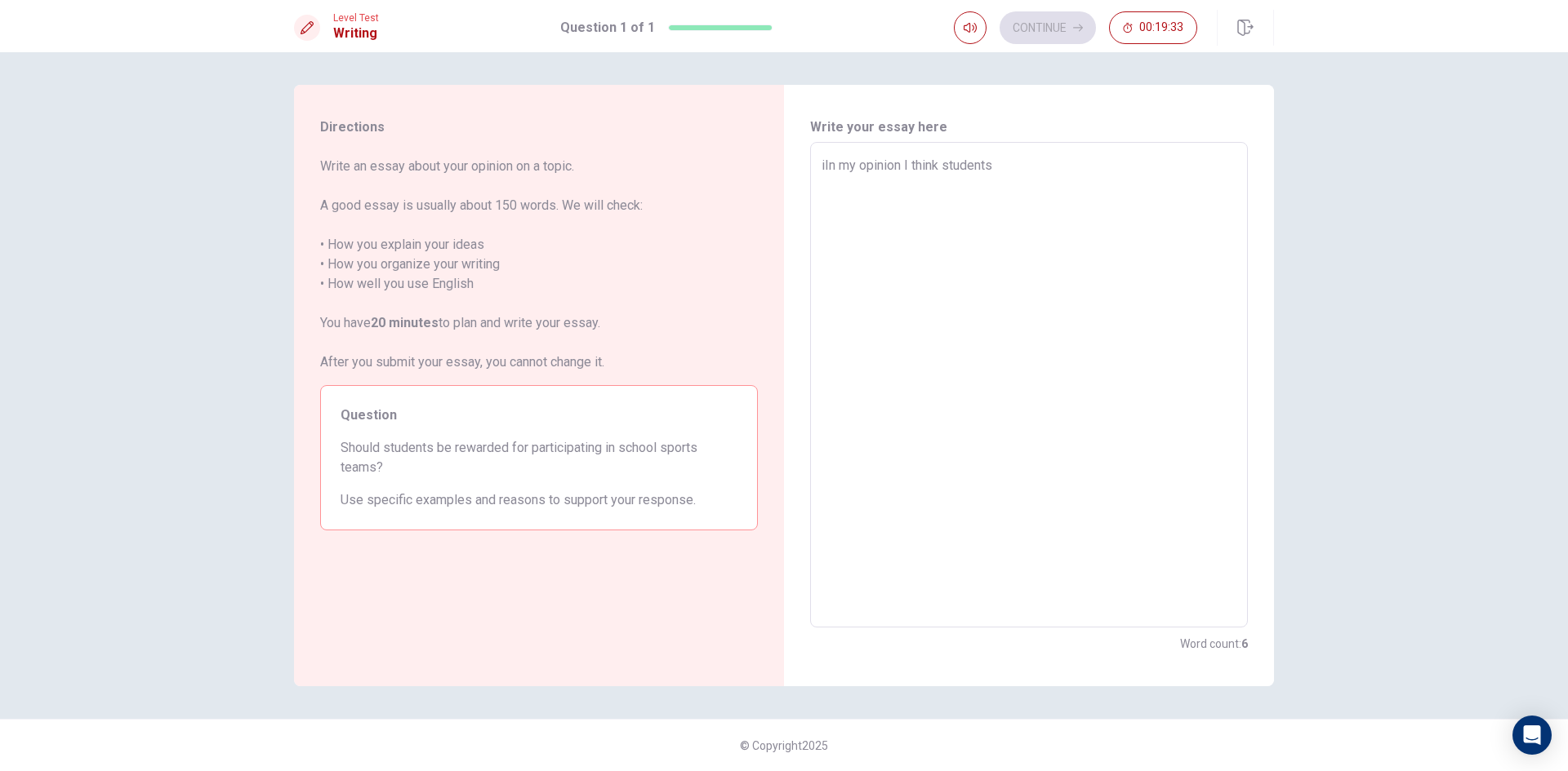
type textarea "iIn my opinion I think students"
type textarea "x"
type textarea "iIn my opinion I think students s"
type textarea "x"
type textarea "iIn my opinion I think students sh"
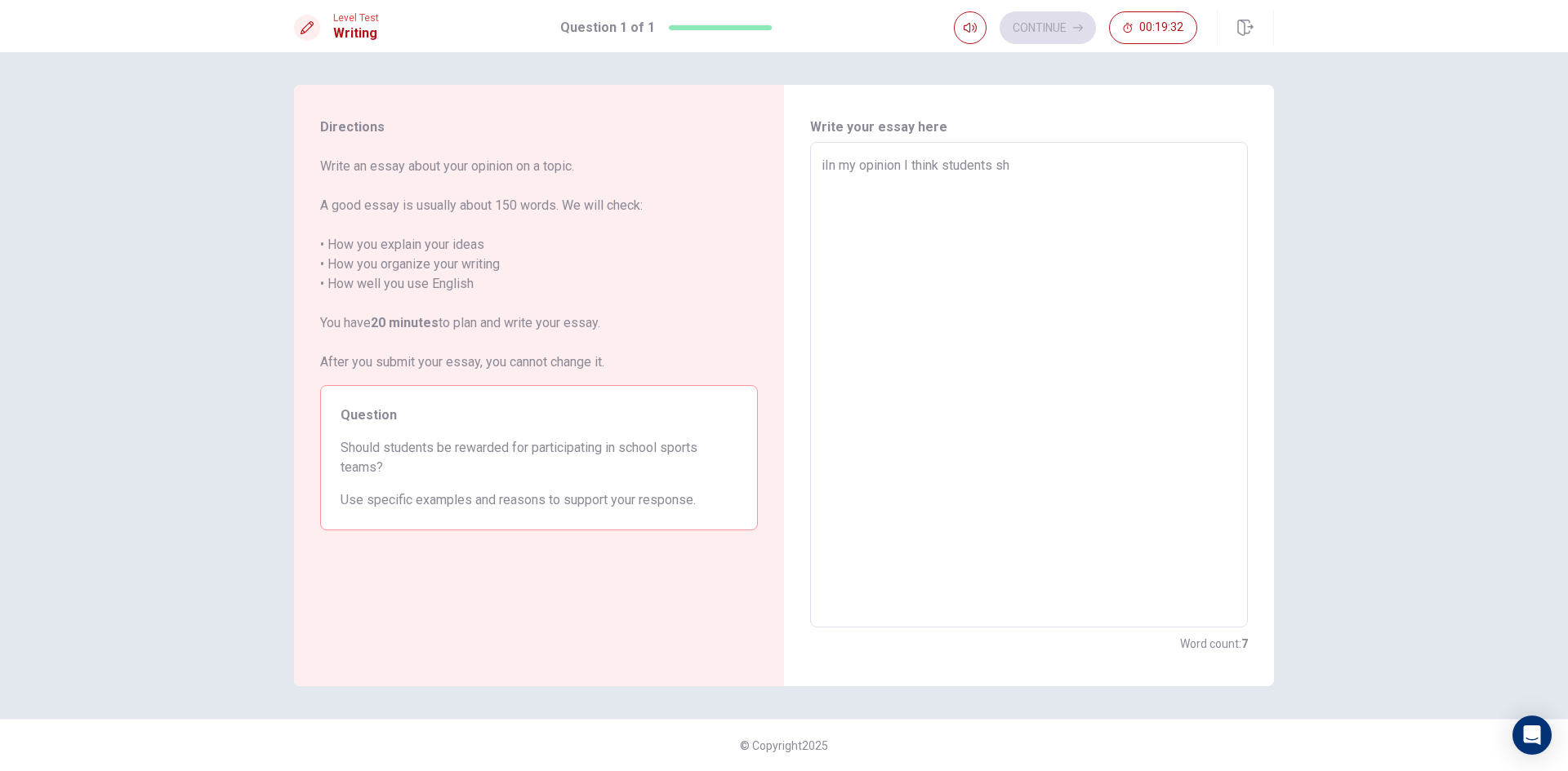
type textarea "x"
type textarea "iIn my opinion I think students sho"
type textarea "x"
type textarea "iIn my opinion I think students shouy"
type textarea "x"
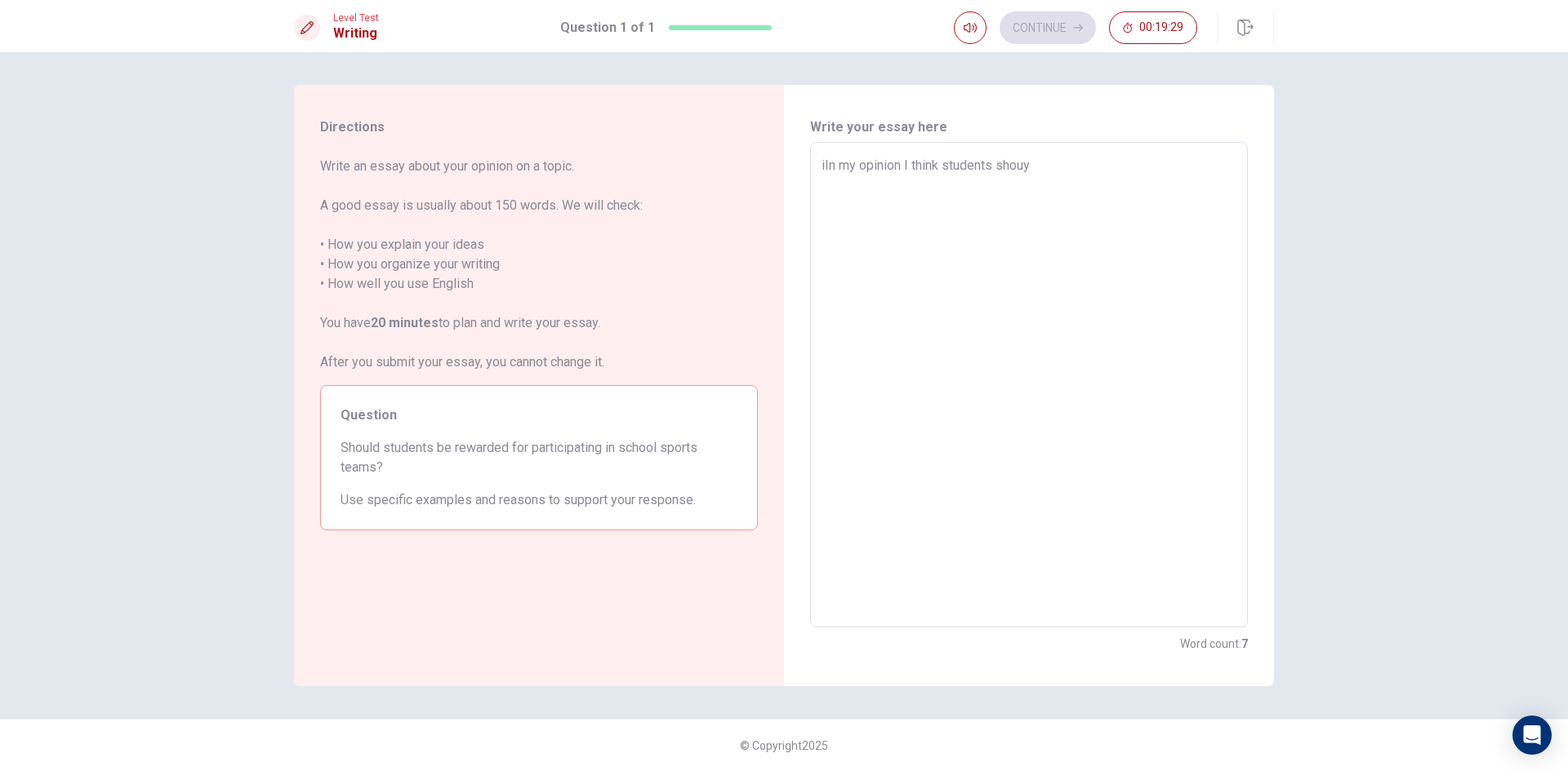
type textarea "iIn my opinion I think students shou"
type textarea "x"
type textarea "iIn my opinion I think students shoul"
type textarea "x"
type textarea "iIn my opinion I think students should"
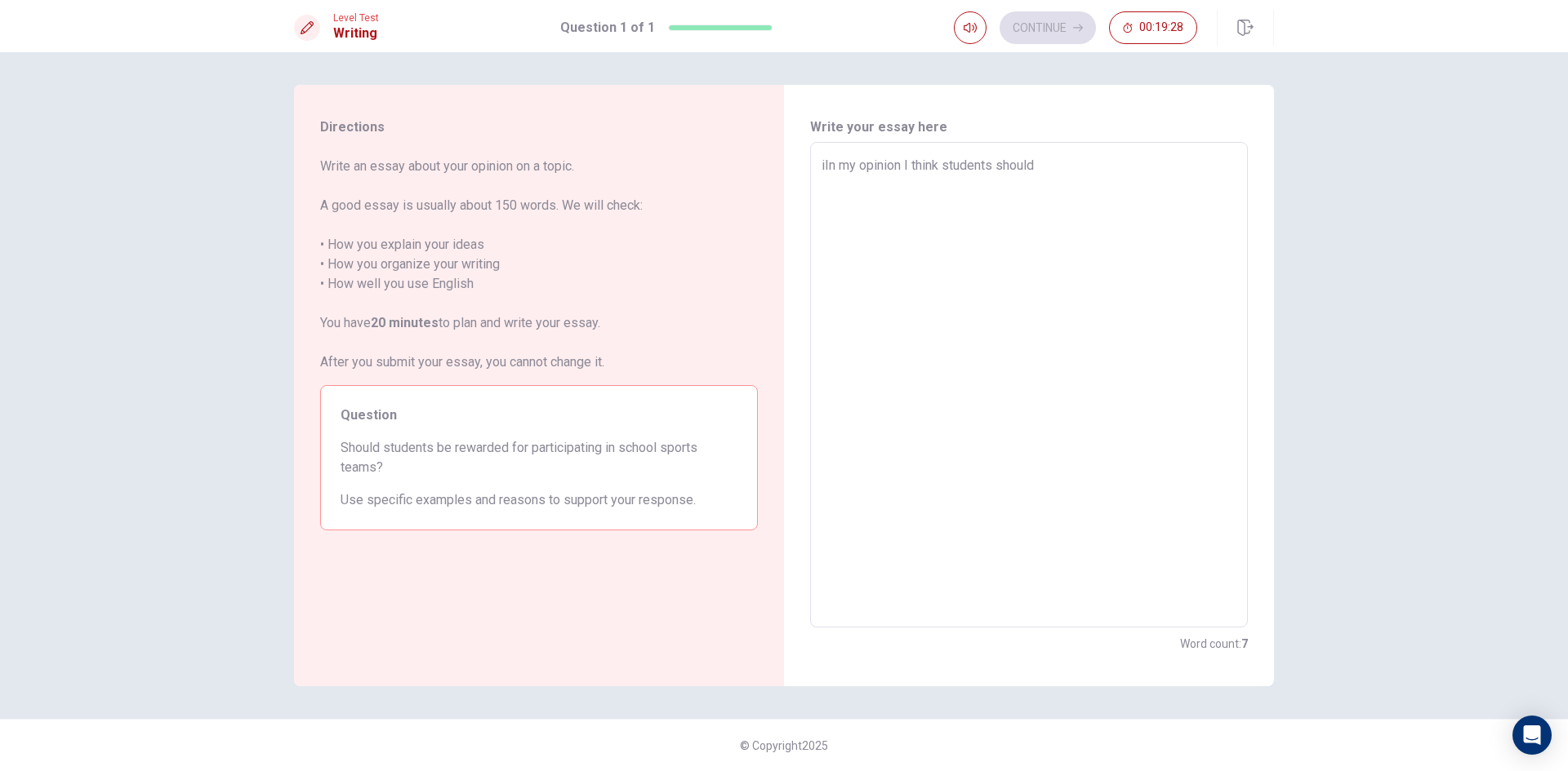
type textarea "x"
type textarea "iIn my opinion I think students should"
type textarea "x"
type textarea "iIn my opinion I think students should b"
type textarea "x"
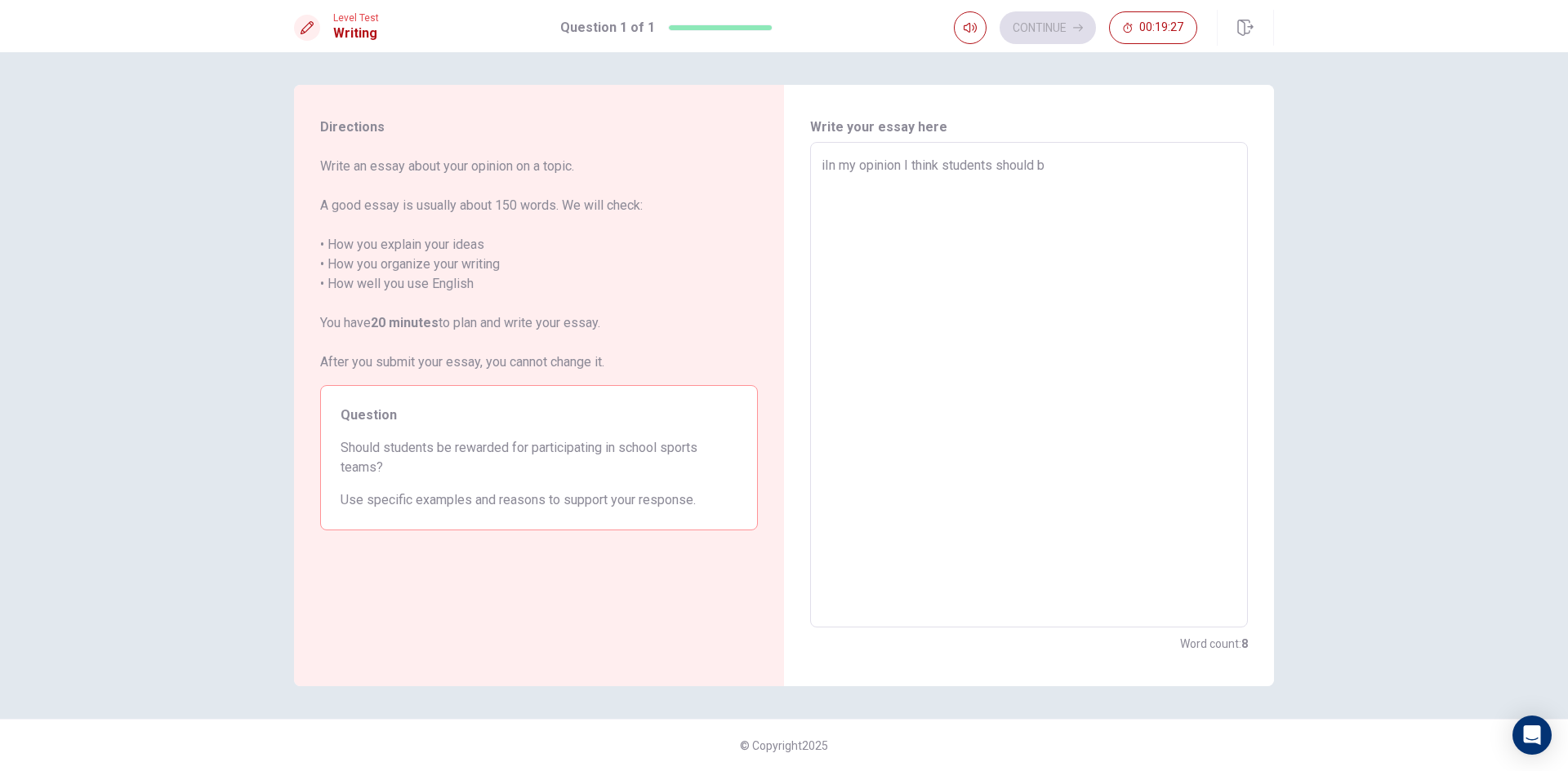
type textarea "iIn my opinion I think students should be"
type textarea "x"
type textarea "iIn my opinion I think students should be"
type textarea "x"
type textarea "iIn my opinion I think students should be r"
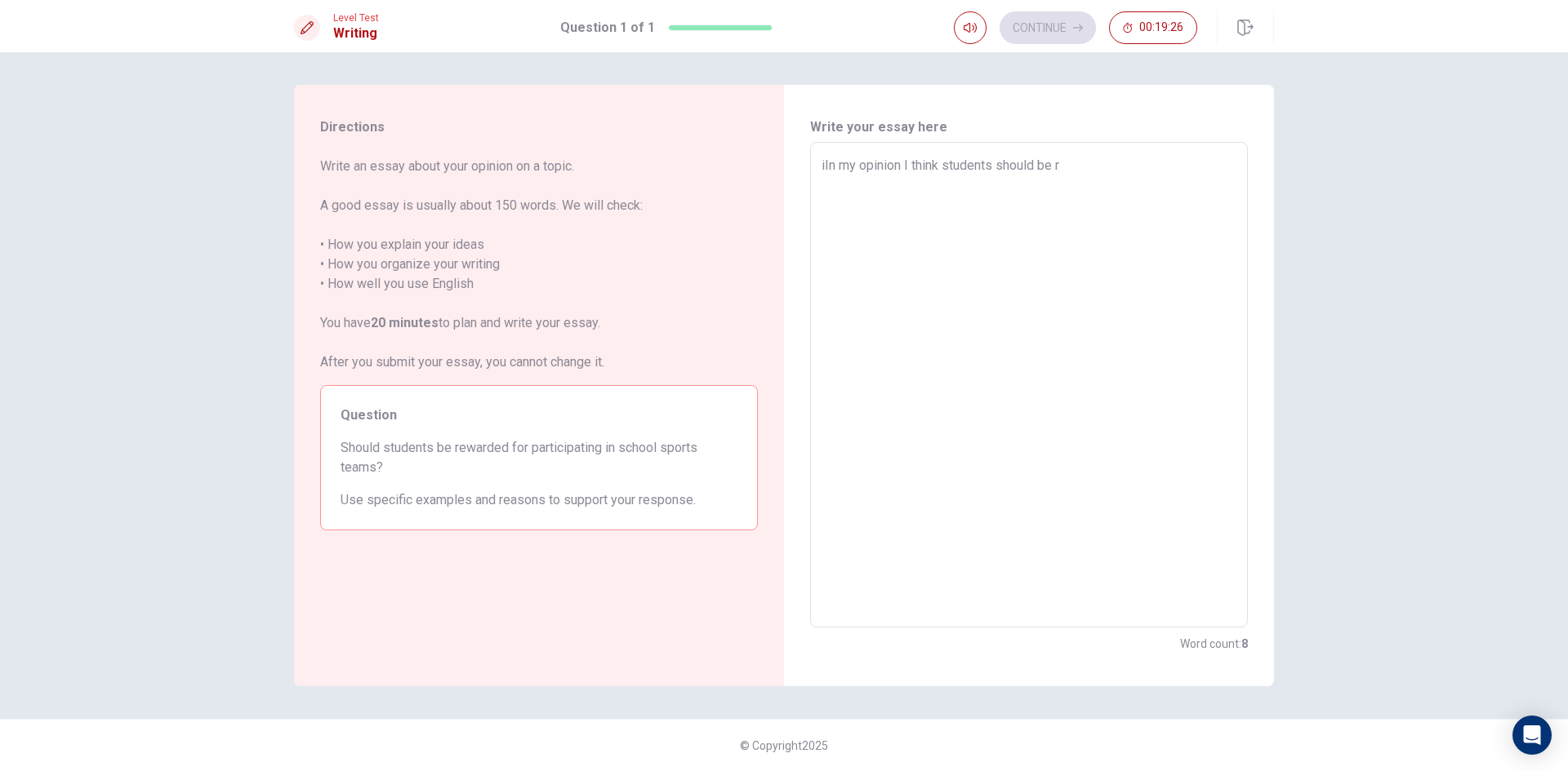
type textarea "x"
type textarea "iIn my opinion I think students should be re"
type textarea "x"
type textarea "iIn my opinion I think students should be rew"
type textarea "x"
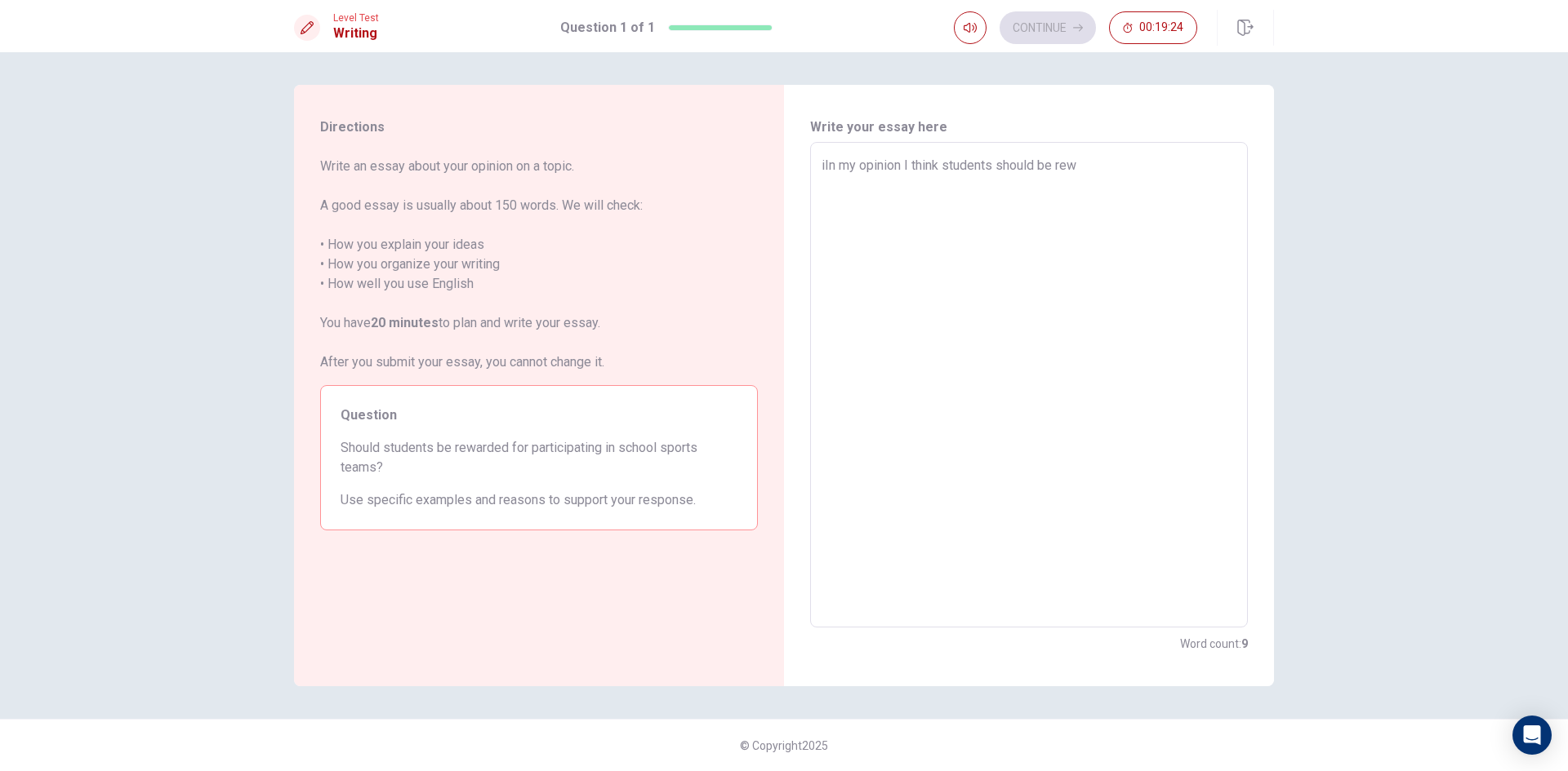
type textarea "iIn my opinion I think students should be rewa"
type textarea "x"
type textarea "iIn my opinion I think students should be rewar"
type textarea "x"
type textarea "iIn my opinion I think students should be reware"
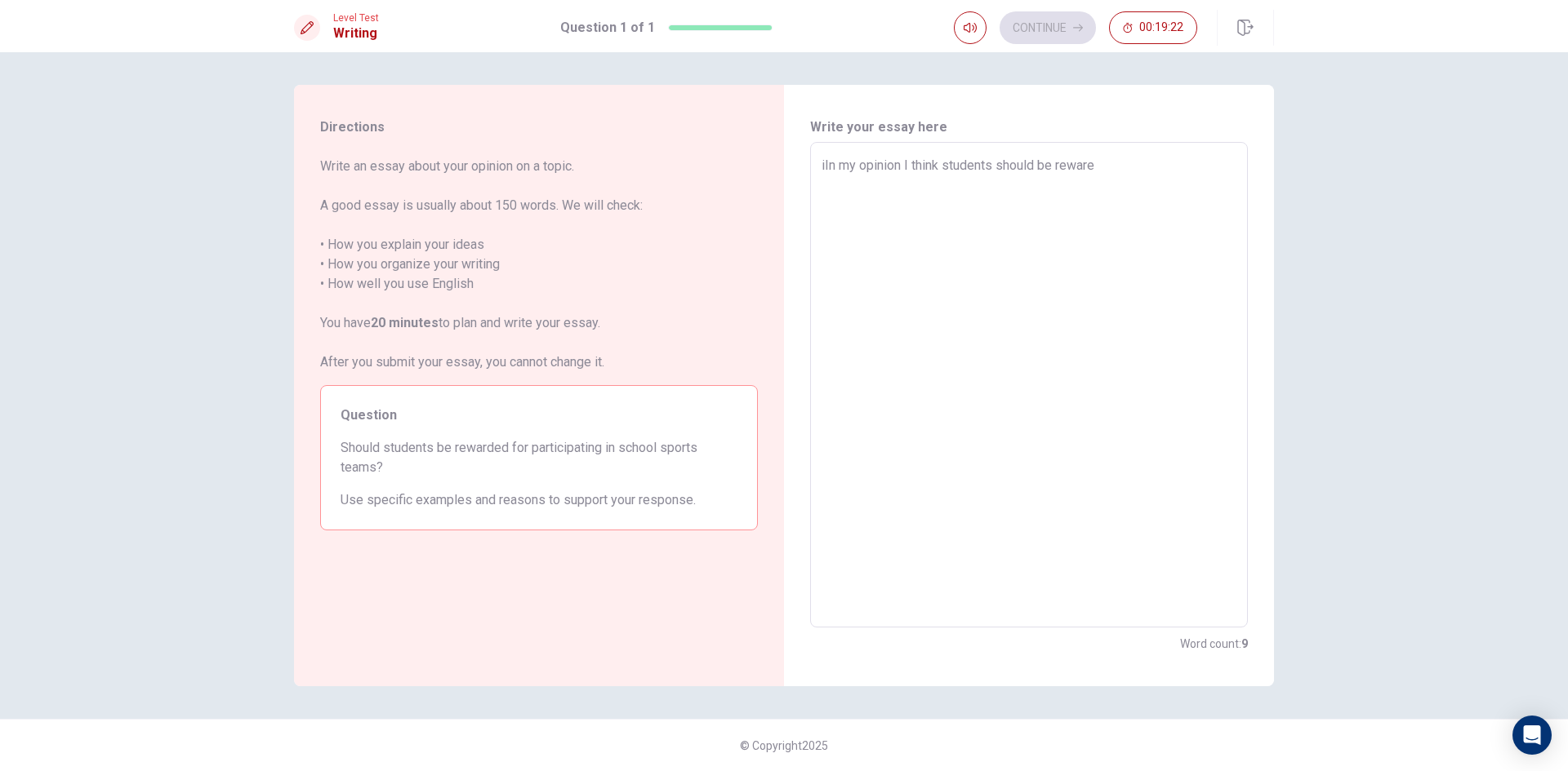
type textarea "x"
type textarea "iIn my opinion I think students should be rewar"
type textarea "x"
type textarea "iIn my opinion I think students should be reward"
type textarea "x"
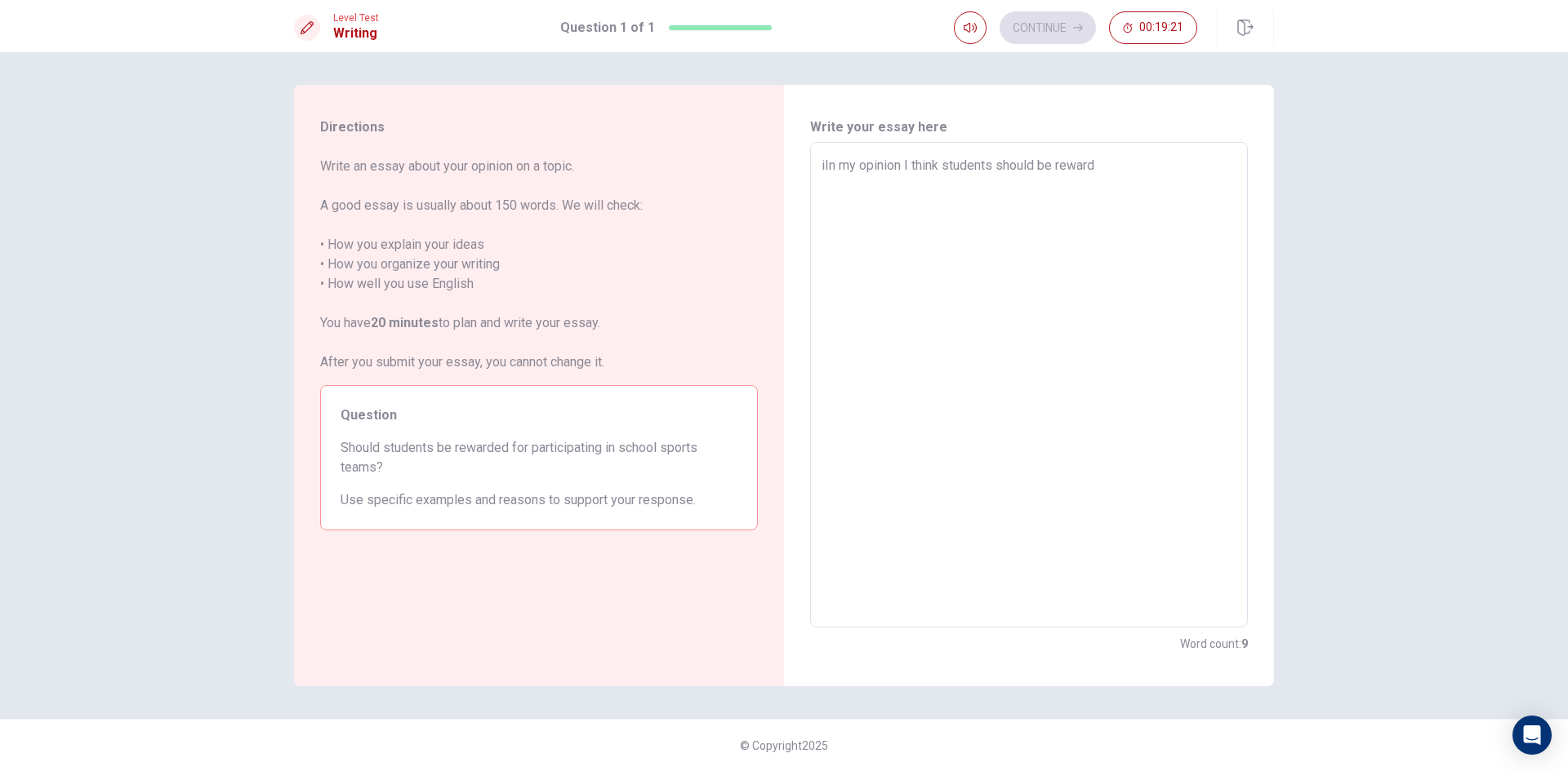
type textarea "iIn my opinion I think students should be rewarde"
type textarea "x"
type textarea "iIn my opinion I think students should be rewarded"
type textarea "x"
type textarea "iIn my opinion I think students should be rewarded"
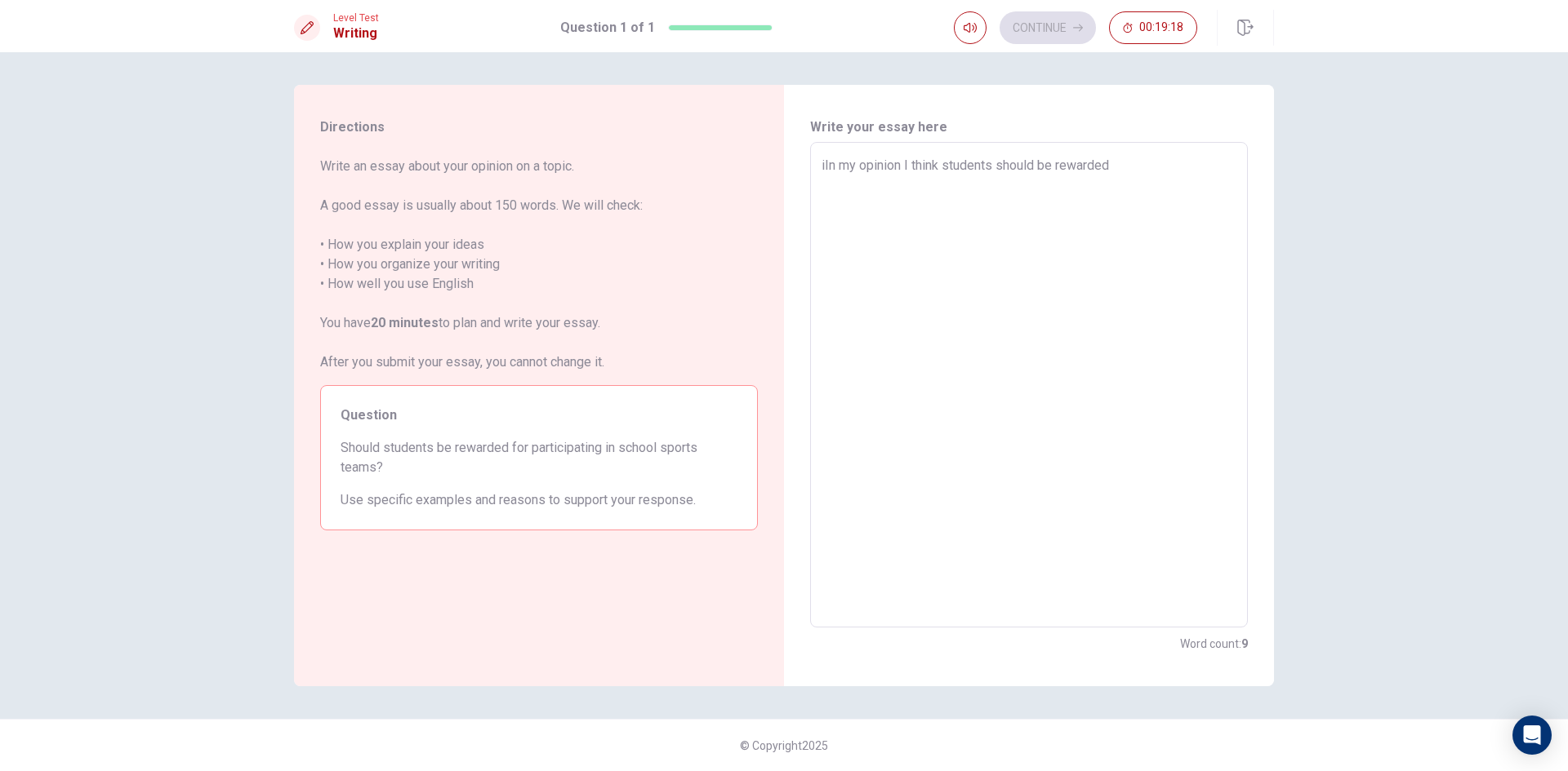
type textarea "x"
type textarea "iIn my opinion I think students should be rewarded f"
type textarea "x"
type textarea "iIn my opinion I think students should be rewarded fo"
type textarea "x"
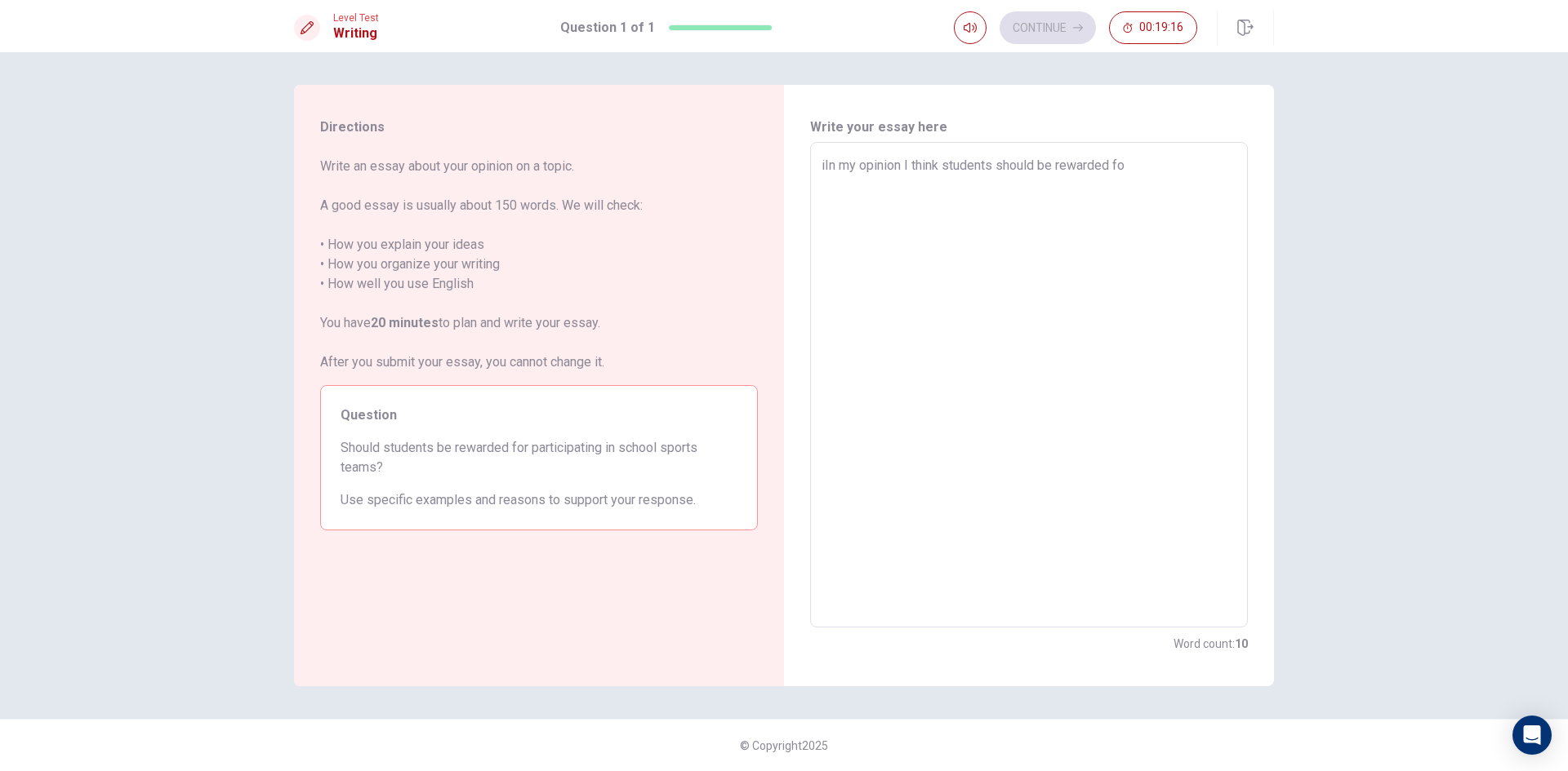
type textarea "iIn my opinion I think students should be rewarded for"
type textarea "x"
type textarea "iIn my opinion I think students should be rewarded for"
type textarea "x"
type textarea "iIn my opinion I think students should be rewarded for p"
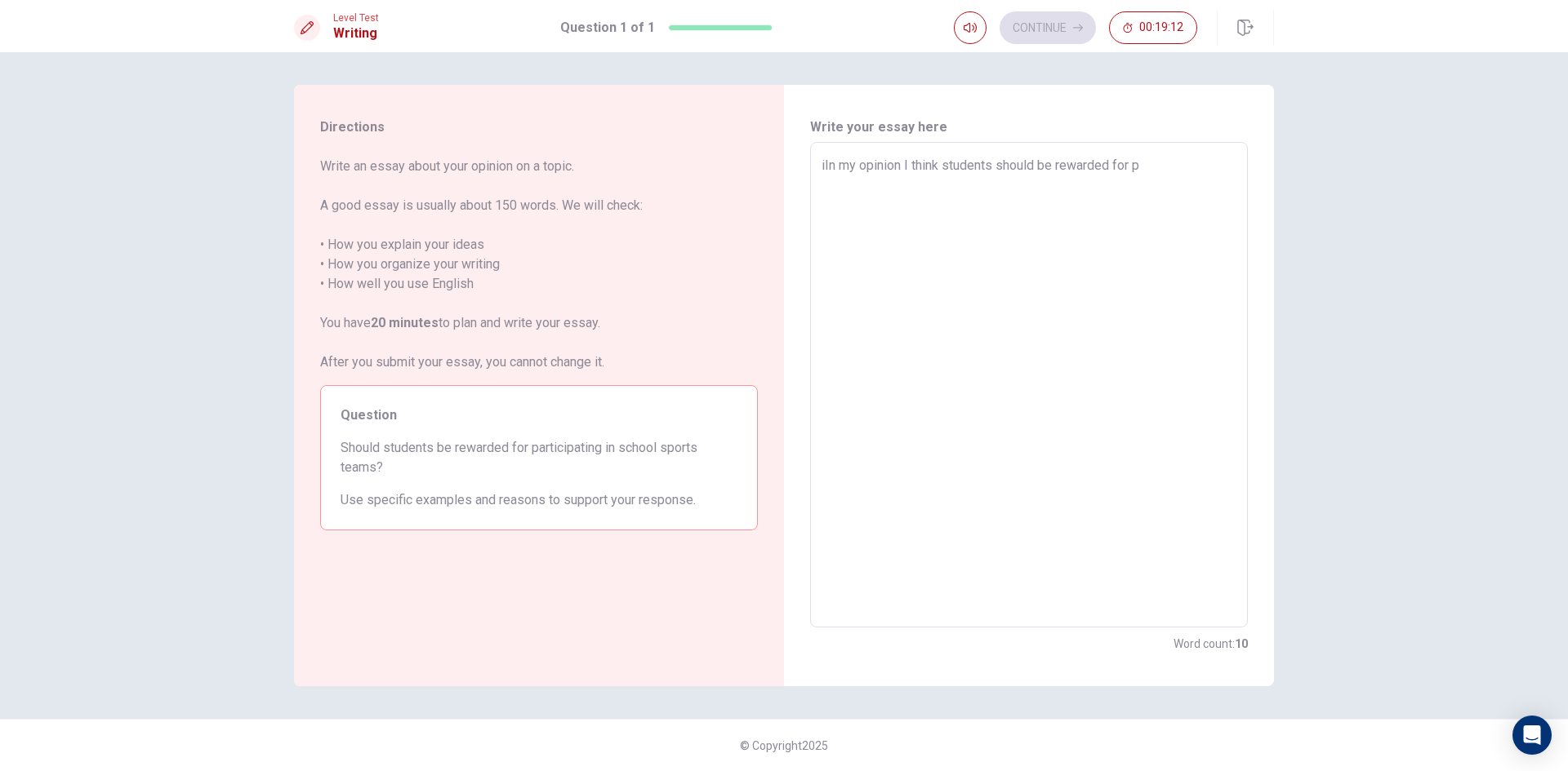
type textarea "x"
type textarea "iIn my opinion I think students should be rewarded for"
type textarea "x"
type textarea "iIn my opinion I think students should be rewarded for"
type textarea "x"
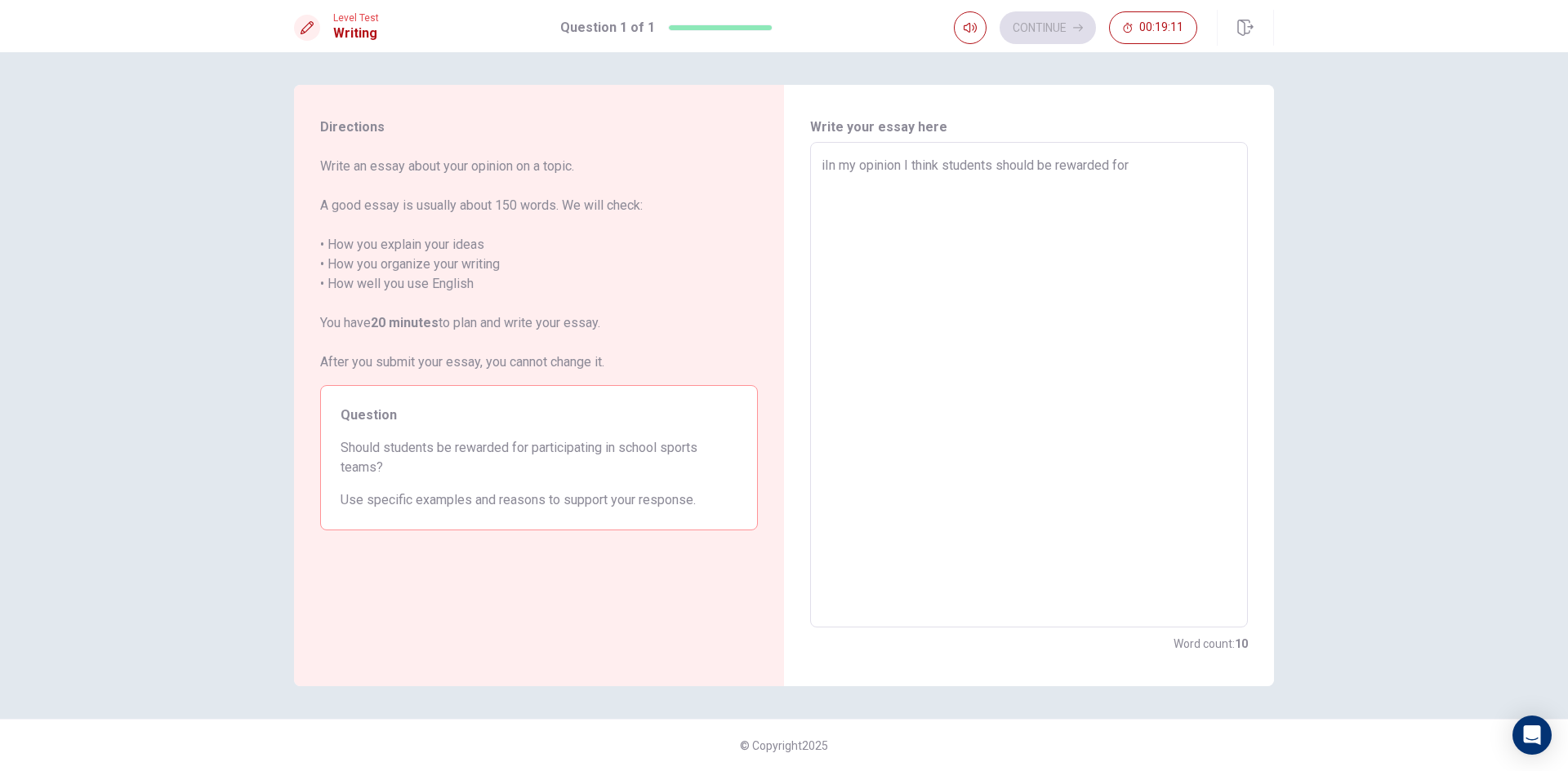
type textarea "iIn my opinion I think students should be rewarded fo"
type textarea "x"
type textarea "iIn my opinion I think students should be rewarded f"
type textarea "x"
type textarea "iIn my opinion I think students should be rewarded"
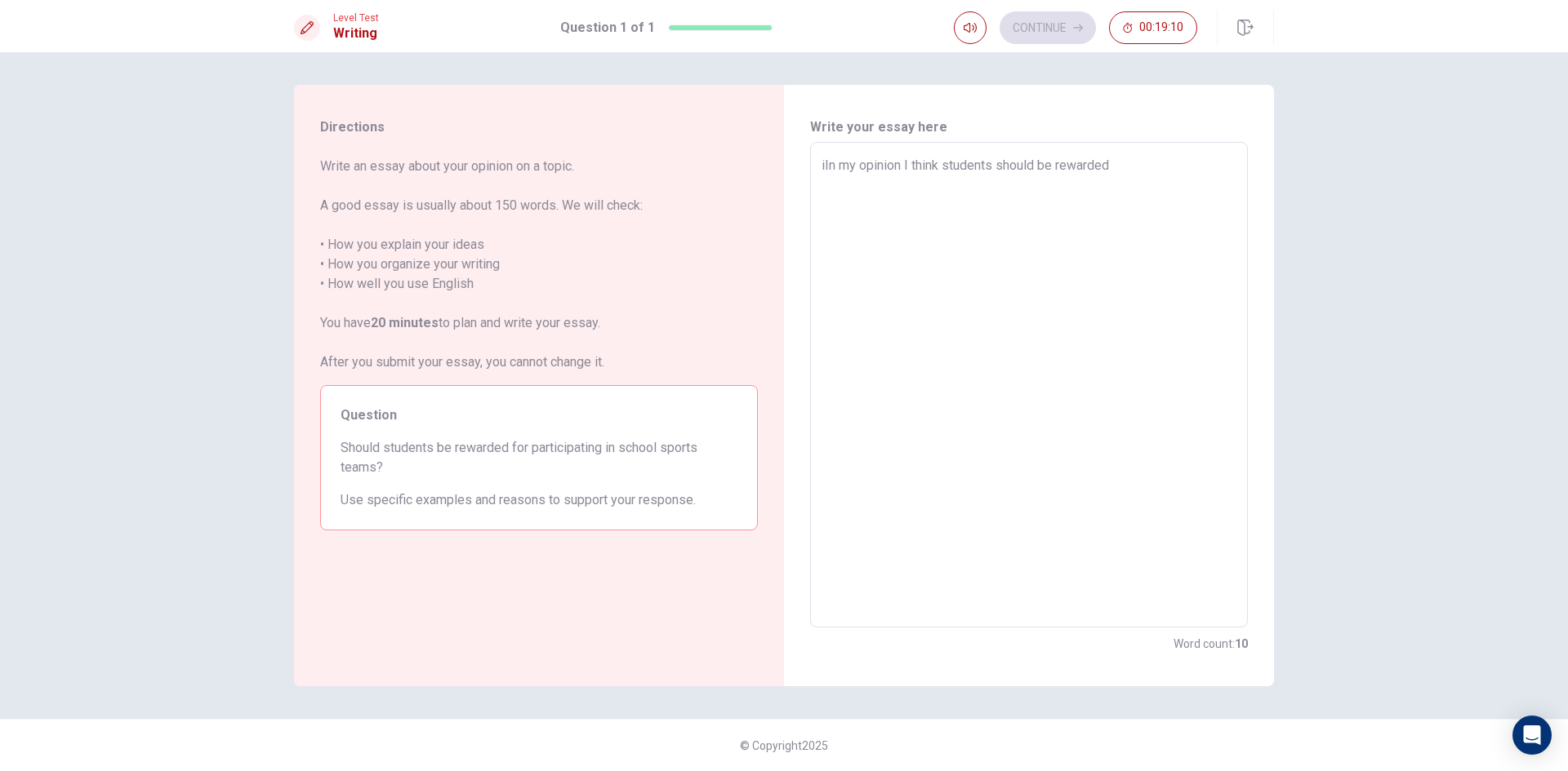
type textarea "x"
type textarea "iIn my opinion I think students should be rewarded"
type textarea "x"
type textarea "iIn my opinion I think students should be rewarde"
type textarea "x"
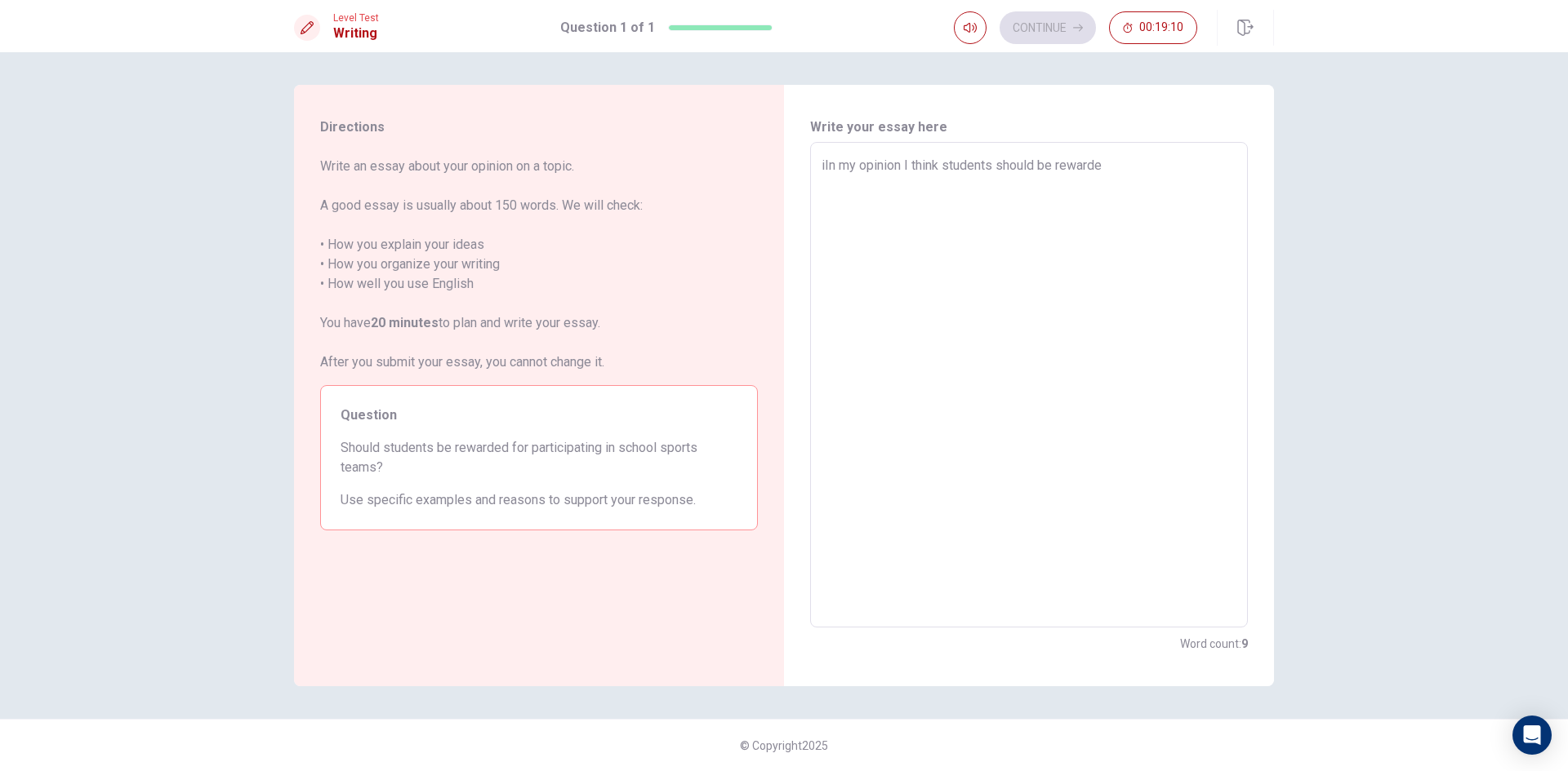
type textarea "iIn my opinion I think students should be reward"
type textarea "x"
type textarea "iIn my opinion I think students should be rewar"
type textarea "x"
type textarea "iIn my opinion I think students should be rewa"
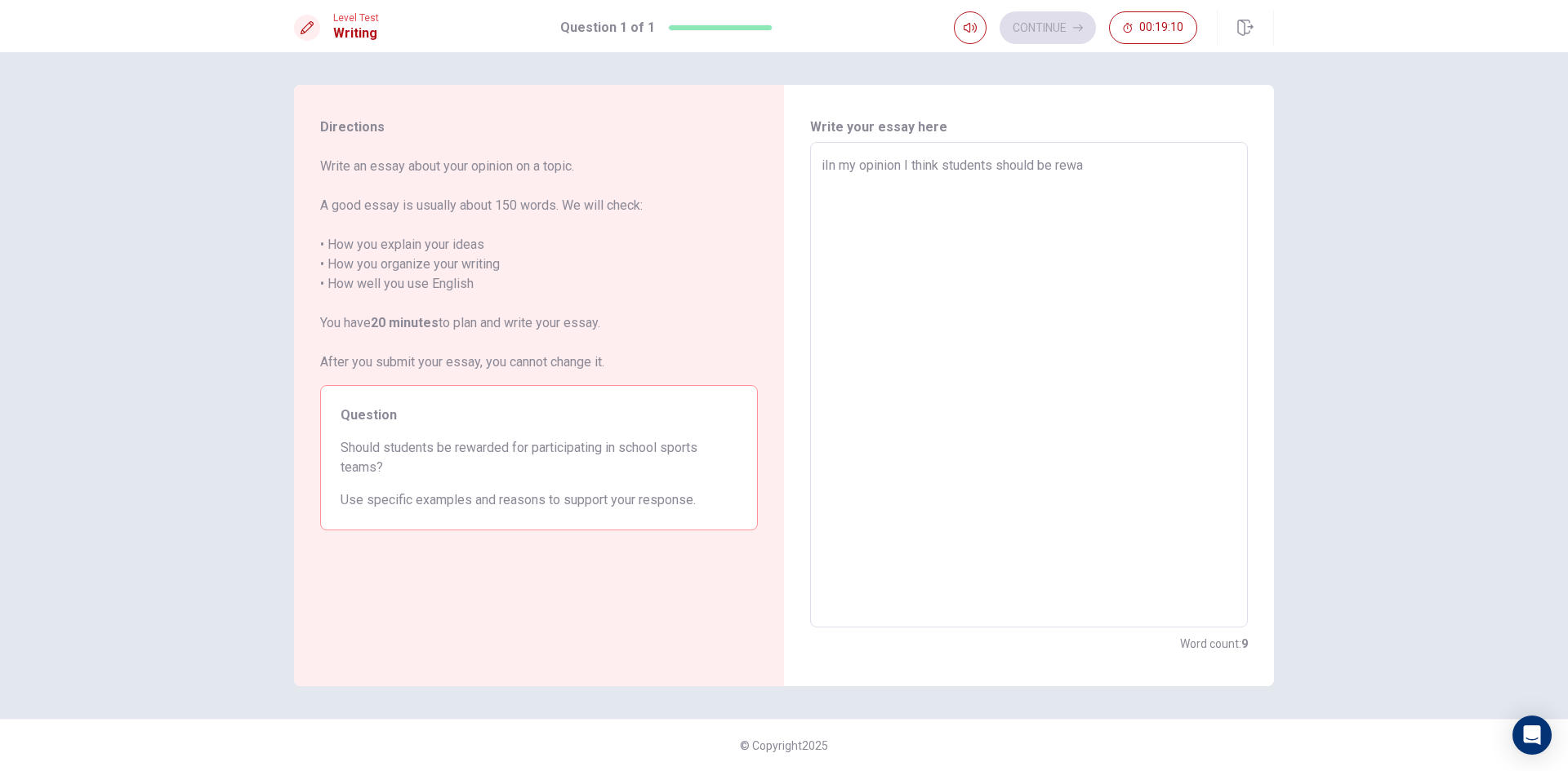
type textarea "x"
type textarea "iIn my opinion I think students should be rew"
type textarea "x"
type textarea "iIn my opinion I think students should be re"
type textarea "x"
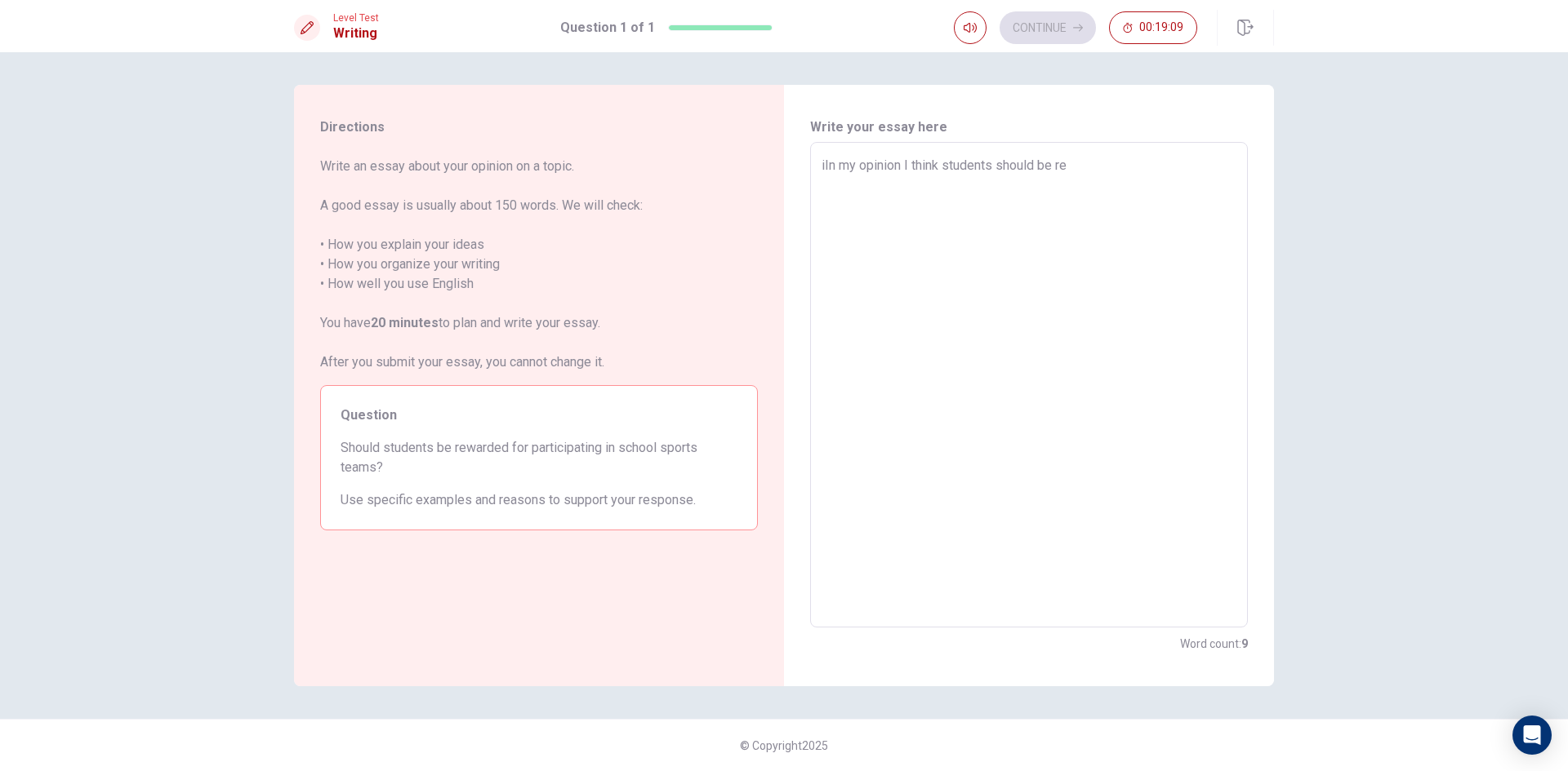
type textarea "iIn my opinion I think students should be r"
type textarea "x"
type textarea "iIn my opinion I think students should be"
type textarea "x"
type textarea "iIn my opinion I think students should be"
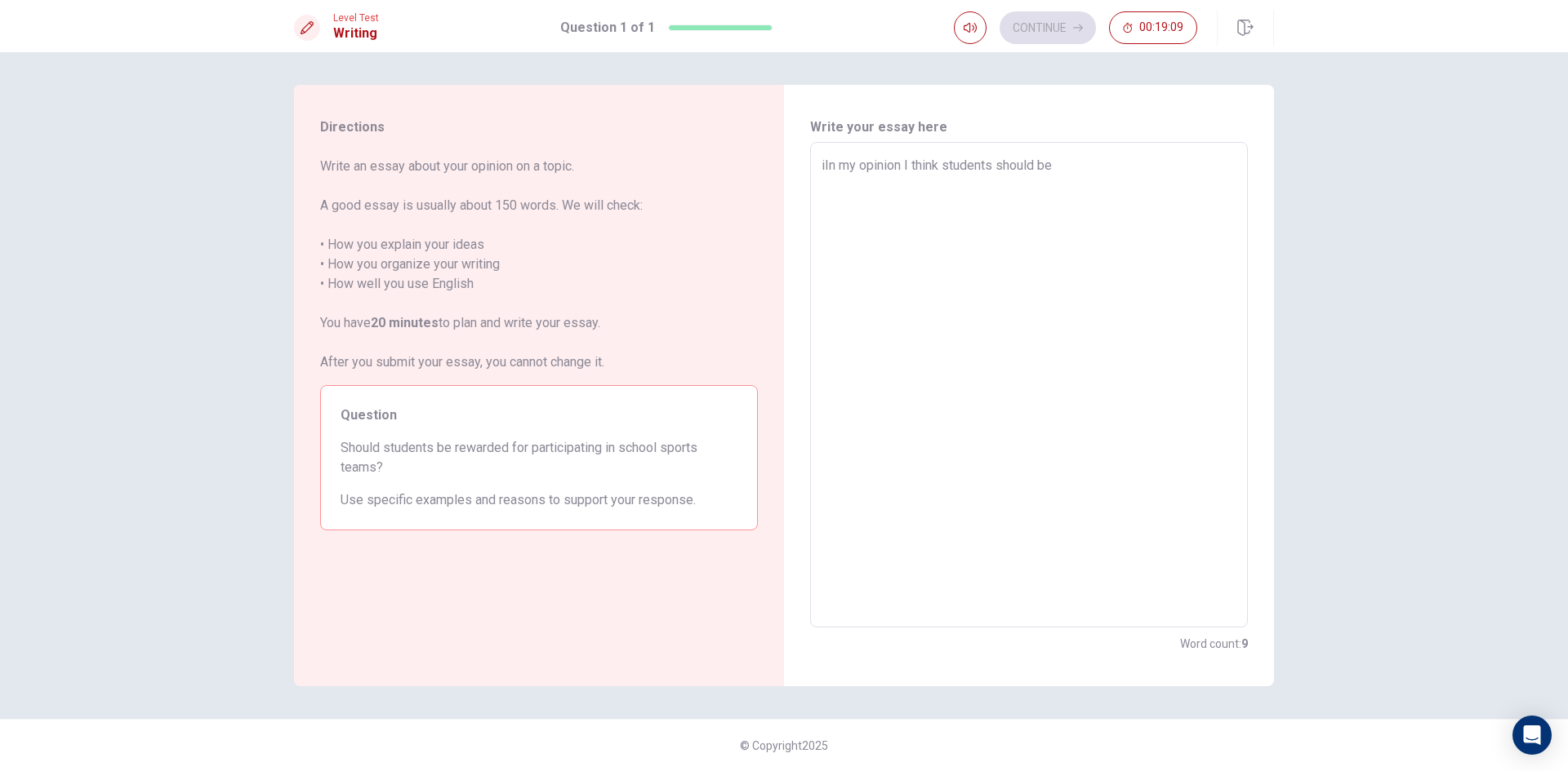
type textarea "x"
type textarea "iIn my opinion I think students should b"
type textarea "x"
type textarea "iIn my opinion I think students should"
type textarea "x"
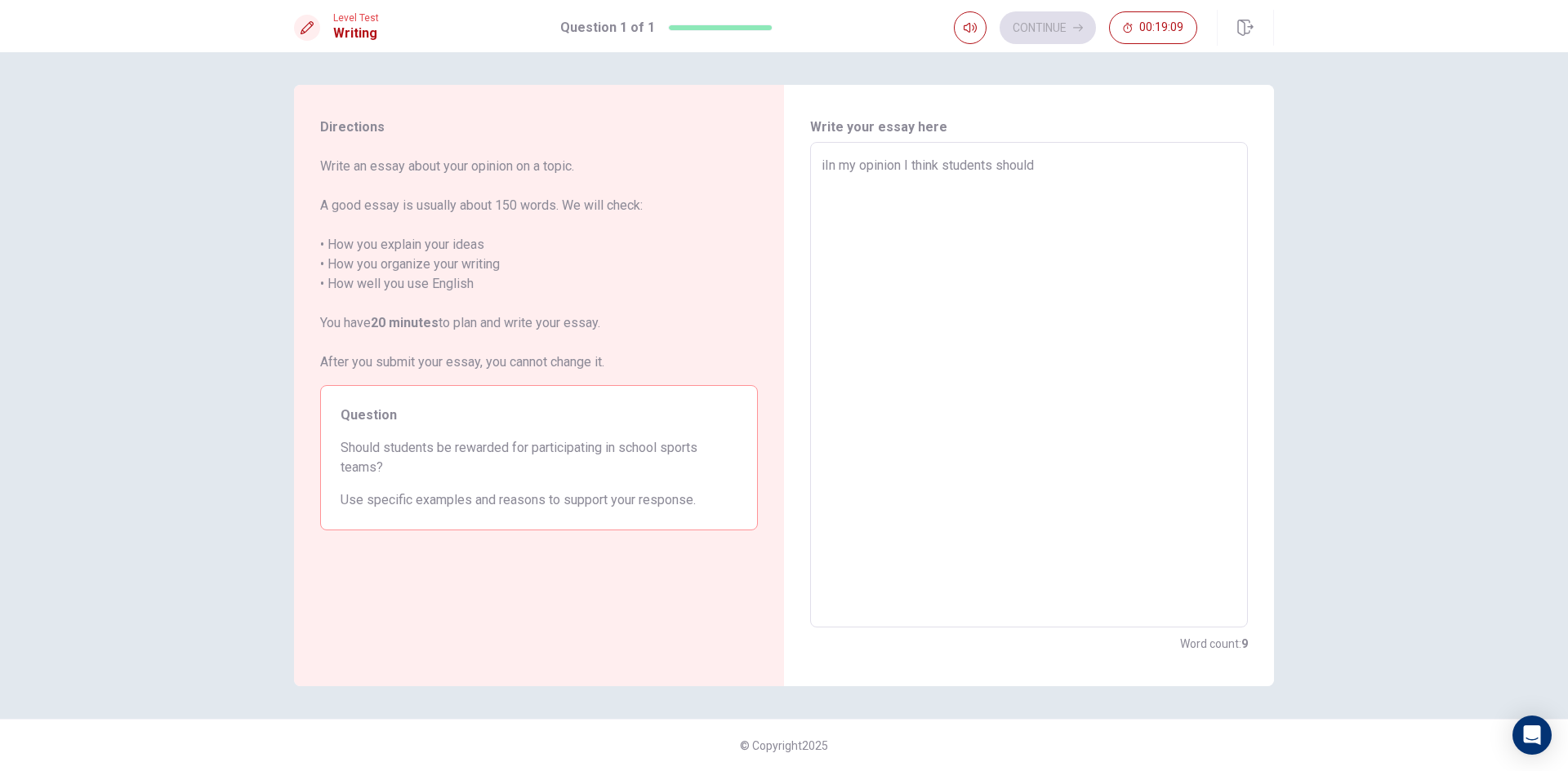
type textarea "iIn my opinion I think students should"
type textarea "x"
type textarea "iIn my opinion I think students shoul"
type textarea "x"
type textarea "iIn my opinion I think students shou"
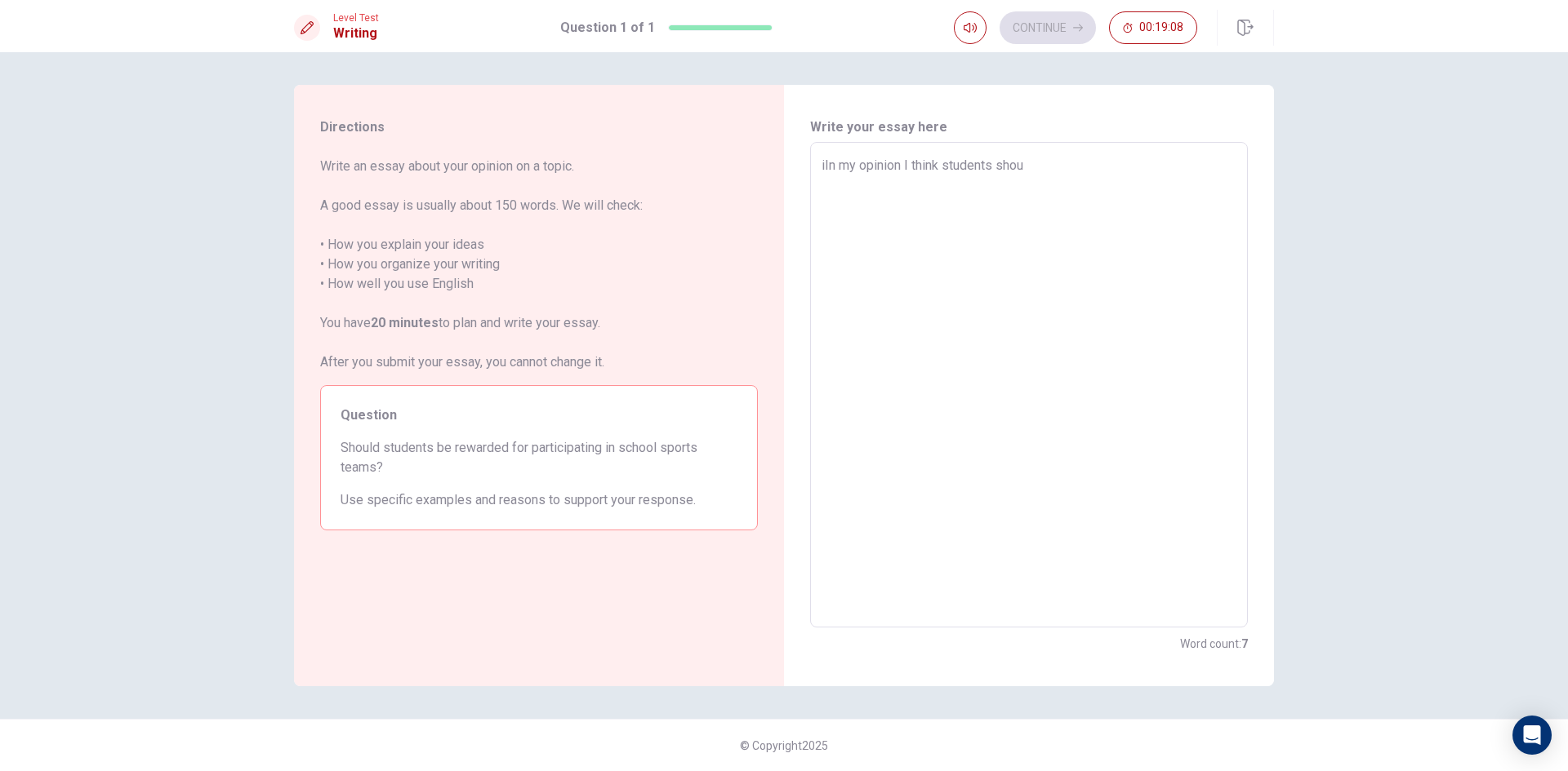
type textarea "x"
type textarea "iIn my opinion I think students sho"
type textarea "x"
type textarea "iIn my opinion I think students sh"
type textarea "x"
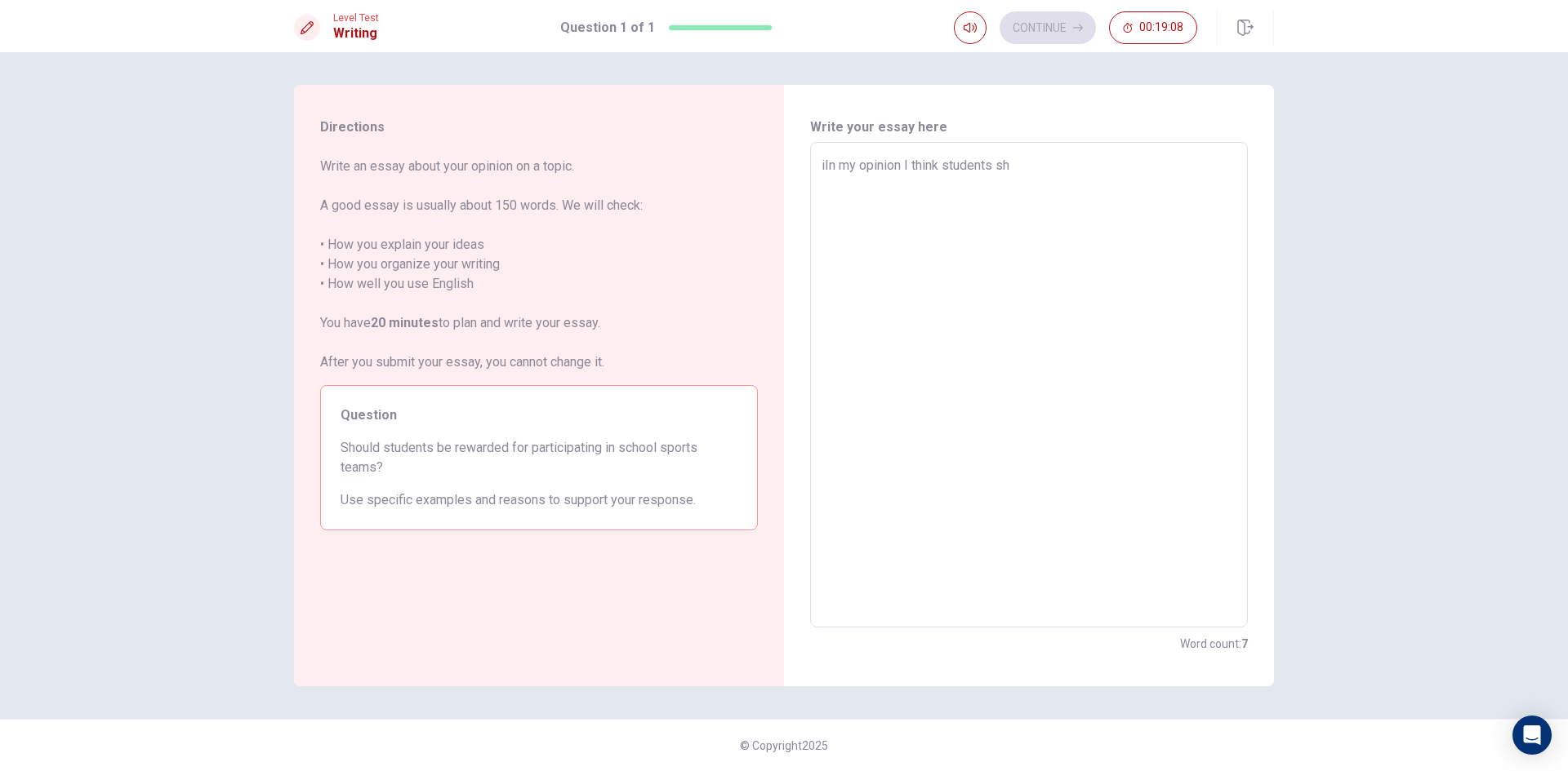
type textarea "iIn my opinion I think students s"
type textarea "x"
type textarea "iIn my opinion I think students"
type textarea "x"
type textarea "iIn my opinion I think students"
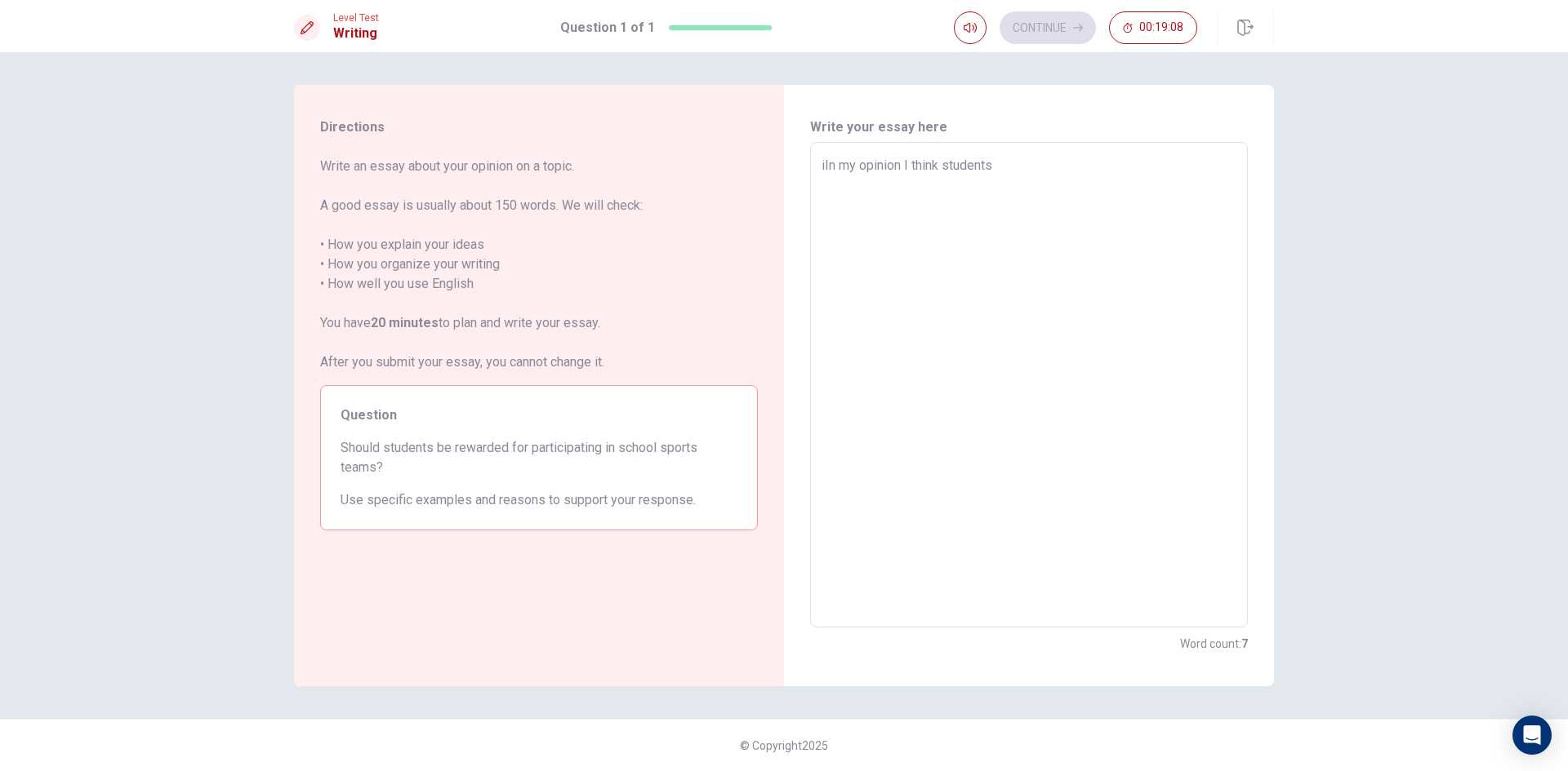
type textarea "x"
type textarea "iIn my opinion I think student"
type textarea "x"
type textarea "iIn my opinion I think studen"
type textarea "x"
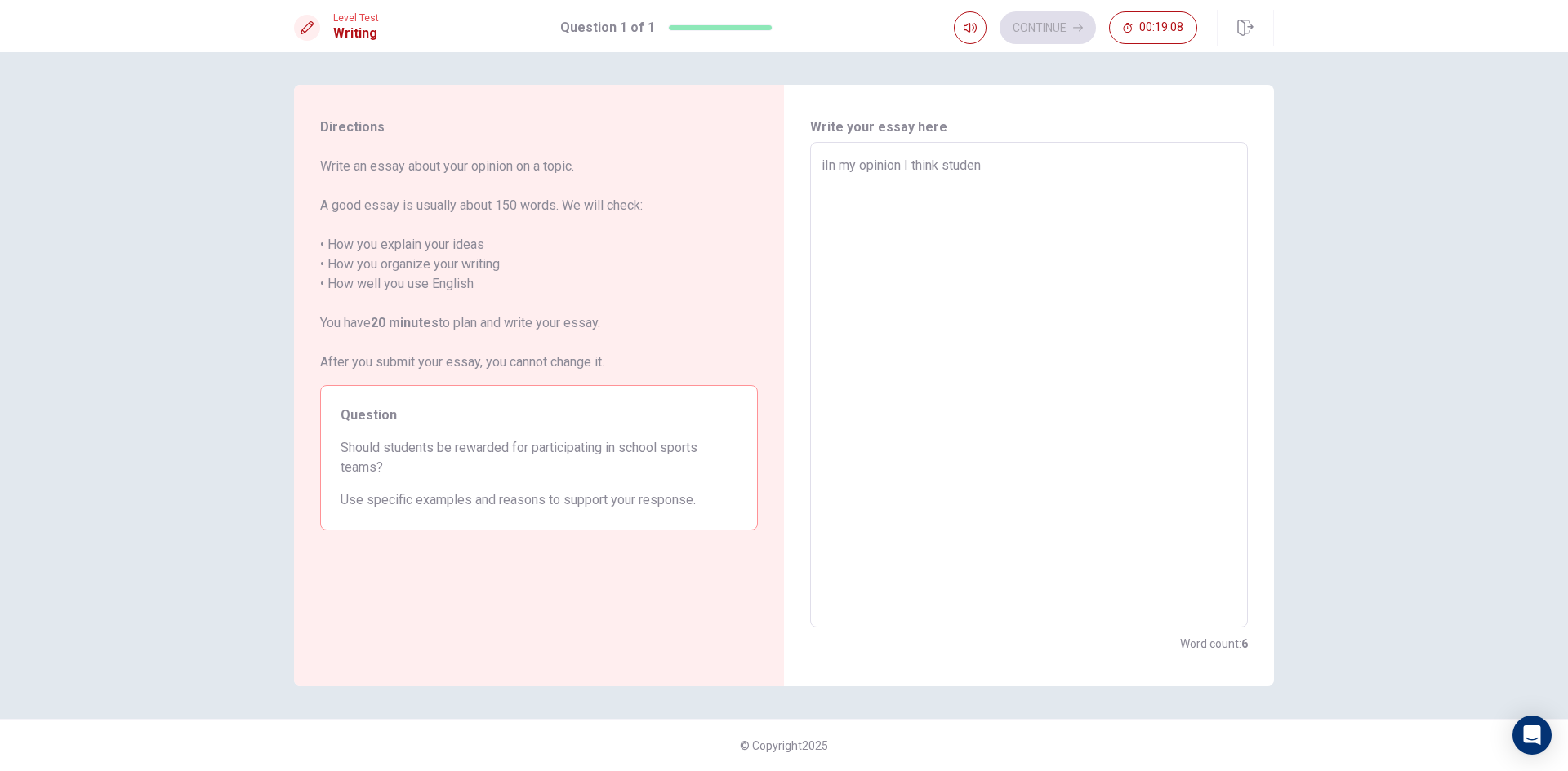
type textarea "iIn my opinion I think stude"
type textarea "x"
type textarea "iIn my opinion I think stud"
type textarea "x"
type textarea "iIn my opinion I think stu"
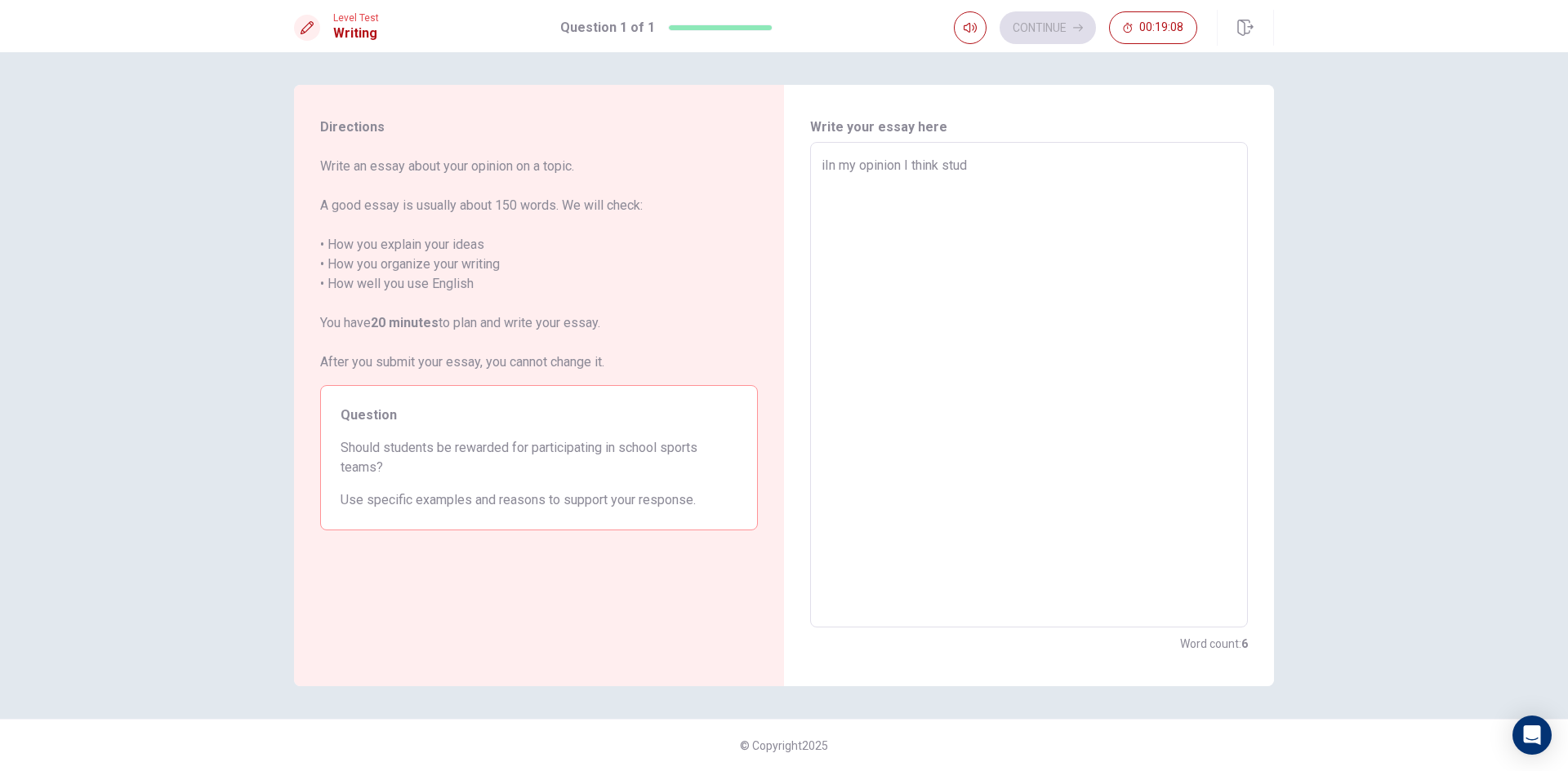
type textarea "x"
type textarea "iIn my opinion I think st"
type textarea "x"
type textarea "iIn my opinion I think s"
type textarea "x"
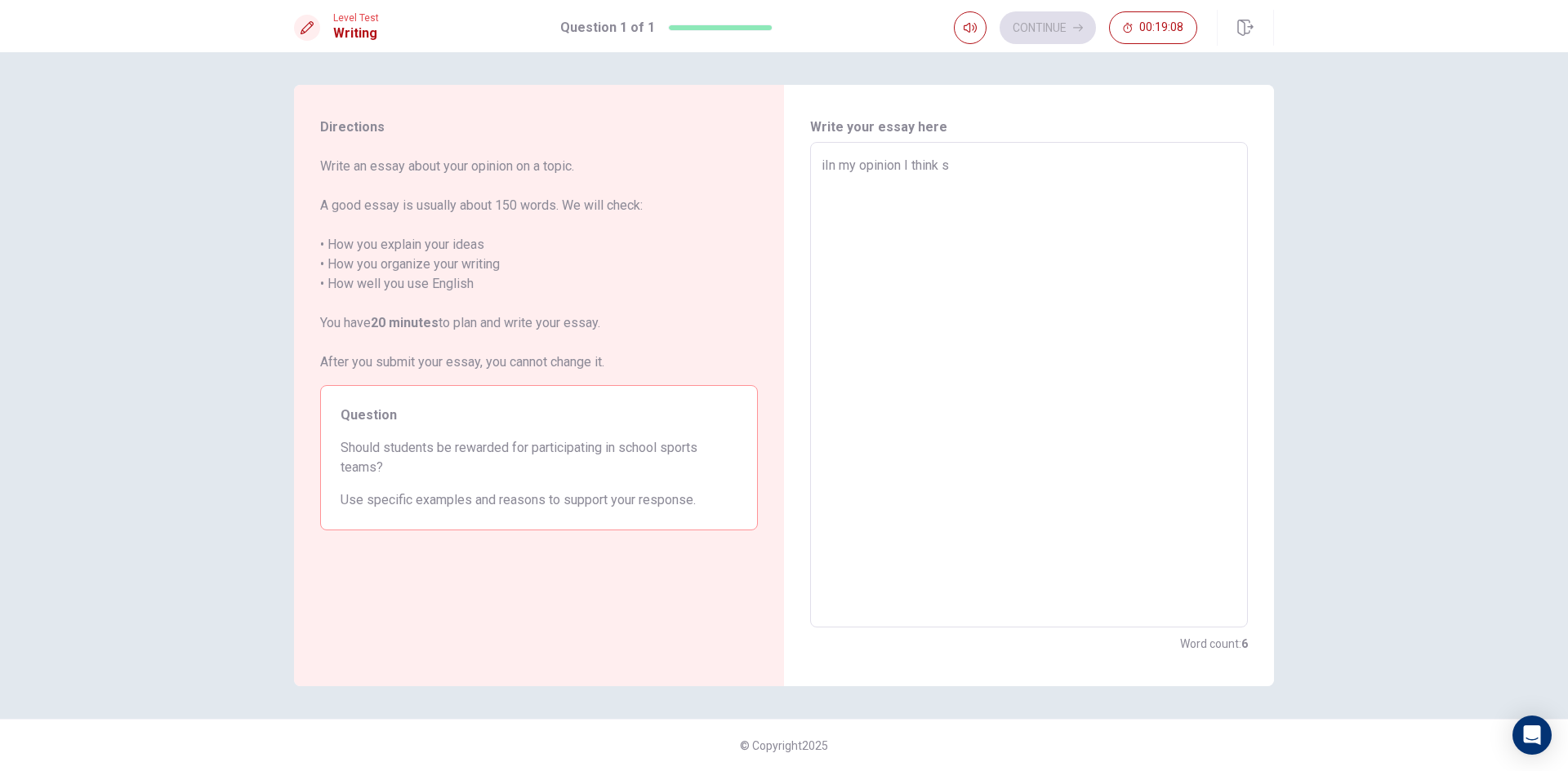
type textarea "iIn my opinion I think"
type textarea "x"
type textarea "iIn my opinion I think"
type textarea "x"
type textarea "iIn my opinion I thin"
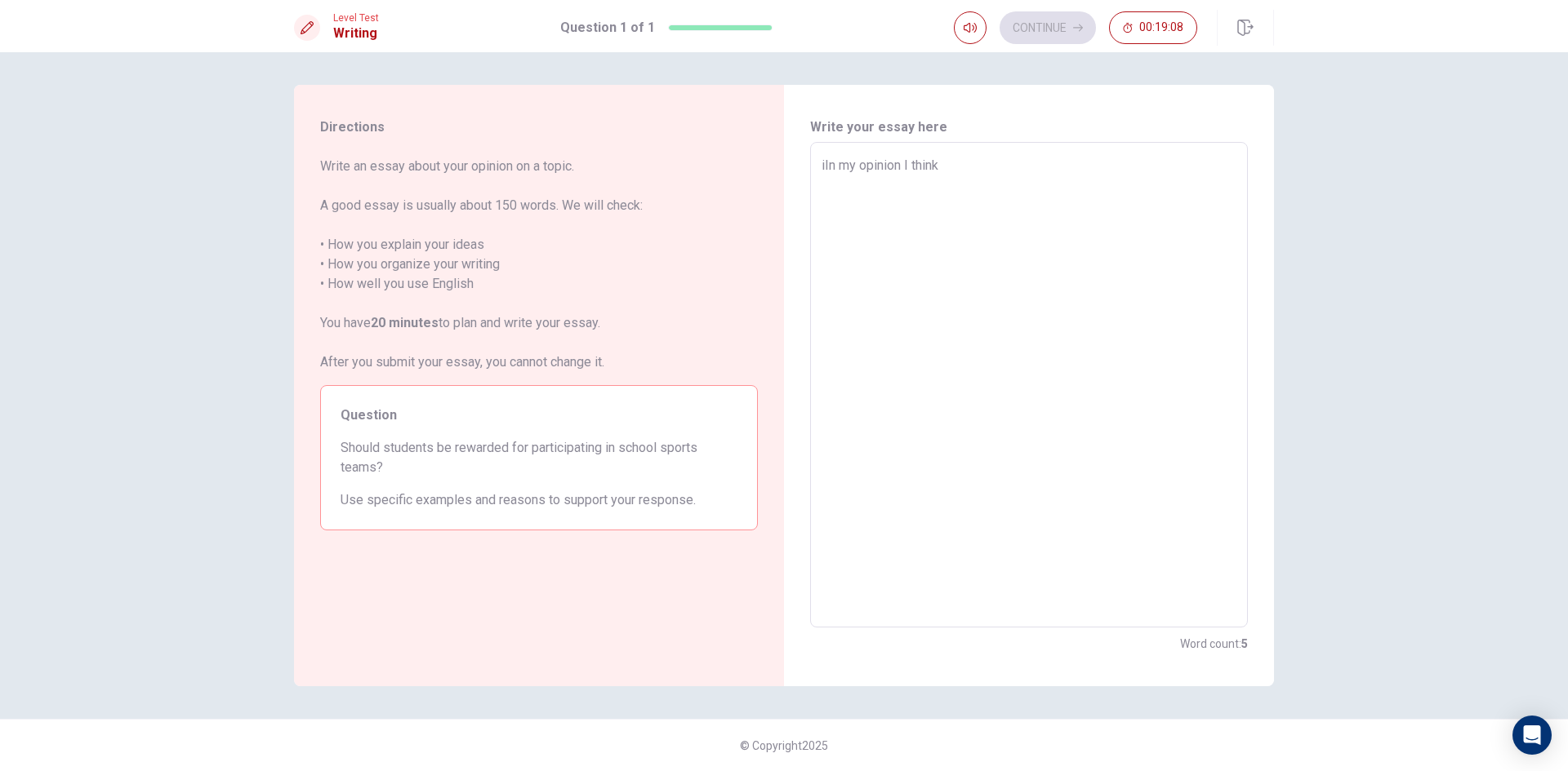
type textarea "x"
click at [827, 165] on textarea "YIn my opinion" at bounding box center [1028, 385] width 415 height 459
click at [938, 184] on textarea "In my opinion" at bounding box center [1028, 385] width 415 height 459
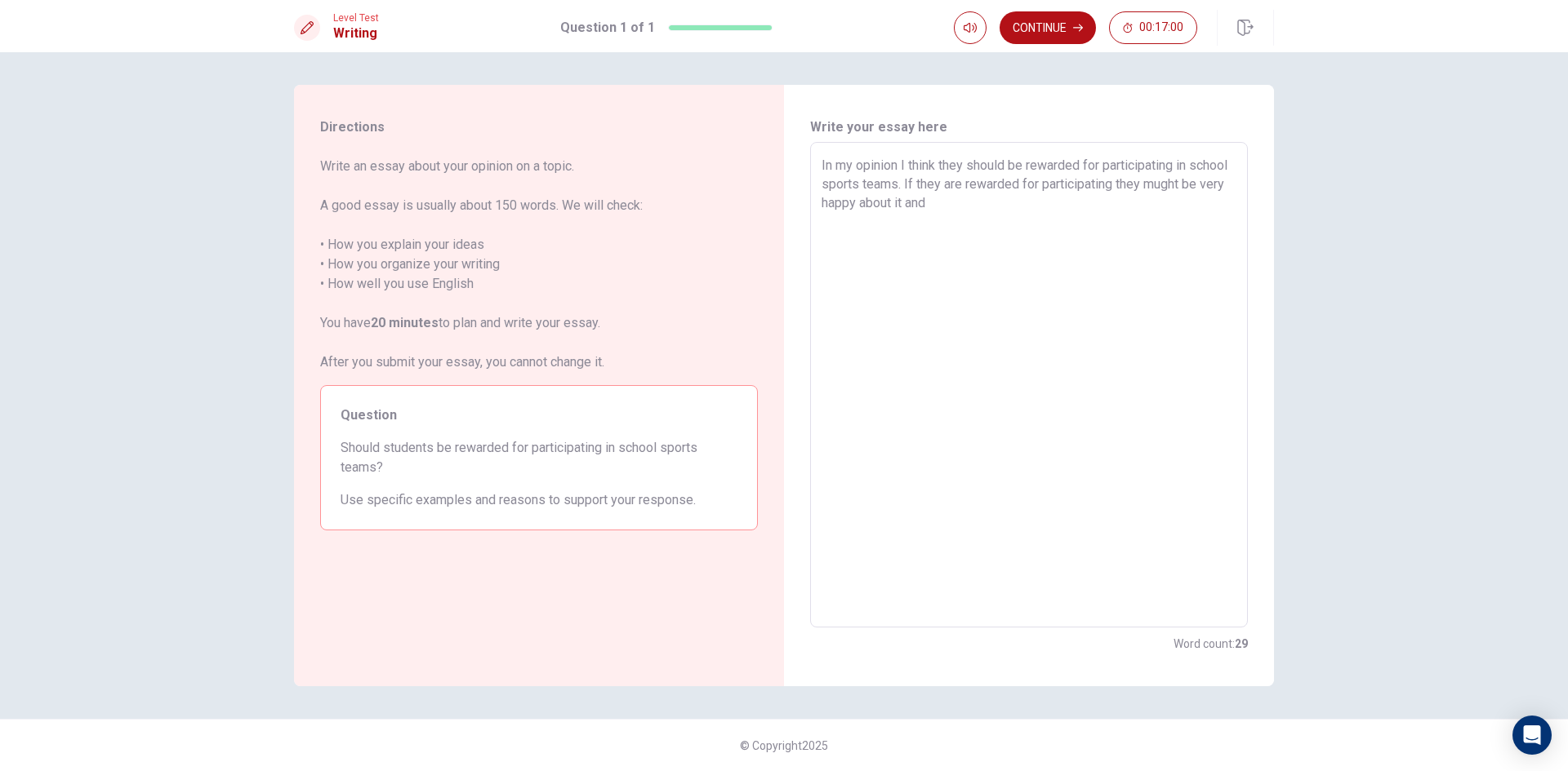
click at [1206, 182] on textarea "In my opinion I think they should be rewarded for participating in school sport…" at bounding box center [1028, 385] width 415 height 459
click at [998, 193] on textarea "In my opinion I think they should be rewarded for participating in school sport…" at bounding box center [1028, 385] width 415 height 459
click at [1209, 207] on textarea "In my opinion I think they should be rewarded for participating in school sport…" at bounding box center [1028, 385] width 415 height 459
click at [997, 237] on textarea "In my opinion I think they should be rewarded for participating in school sport…" at bounding box center [1028, 385] width 415 height 459
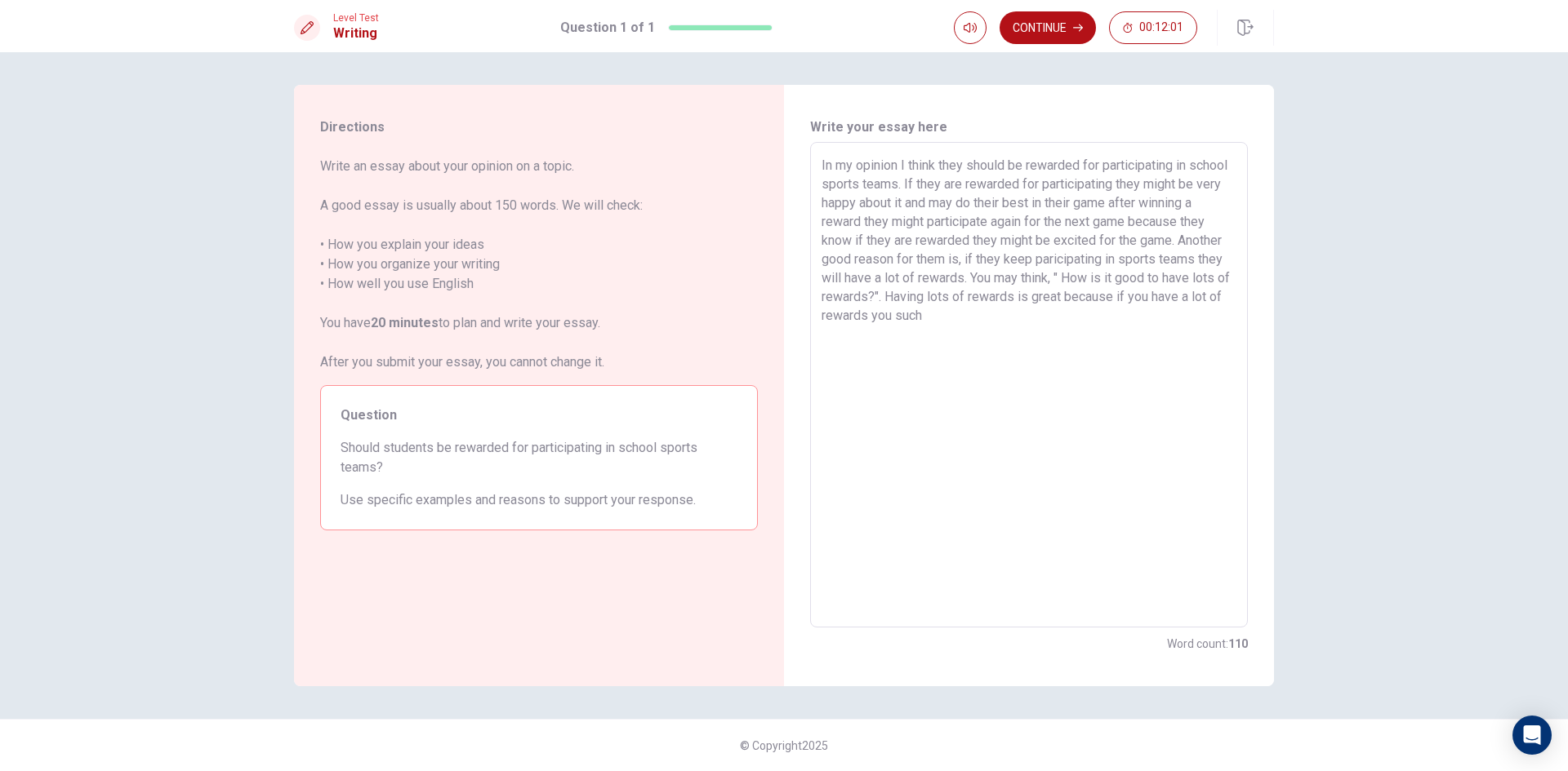
click at [1073, 279] on textarea "In my opinion I think they should be rewarded for participating in school sport…" at bounding box center [1028, 385] width 415 height 459
click at [939, 358] on textarea "In my opinion I think they should be rewarded for participating in school sport…" at bounding box center [1028, 385] width 415 height 459
click at [966, 338] on textarea "In my opinion I think they should be rewarded for participating in school sport…" at bounding box center [1028, 385] width 415 height 459
click at [1138, 365] on textarea "In my opinion I think they should be rewarded for participating in school sport…" at bounding box center [1028, 385] width 415 height 459
click at [1085, 350] on textarea "In my opinion I think they should be rewarded for participating in school sport…" at bounding box center [1028, 385] width 415 height 459
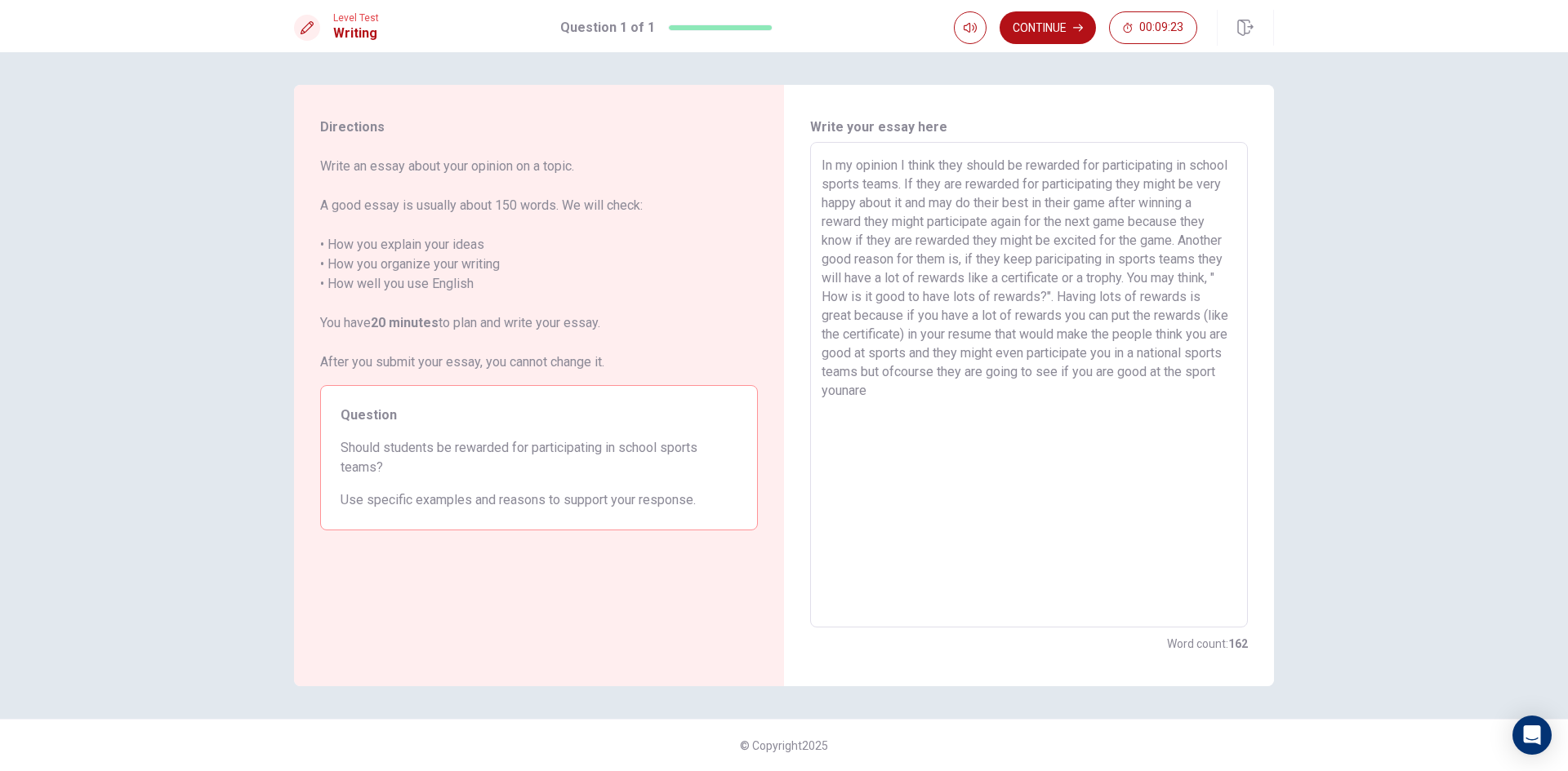
click at [1044, 393] on textarea "In my opinion I think they should be rewarded for participating in school sport…" at bounding box center [1028, 385] width 415 height 459
drag, startPoint x: 1092, startPoint y: 406, endPoint x: 1111, endPoint y: 402, distance: 19.4
click at [1104, 401] on textarea "In my opinion I think they should be rewarded for participating in school sport…" at bounding box center [1028, 385] width 415 height 459
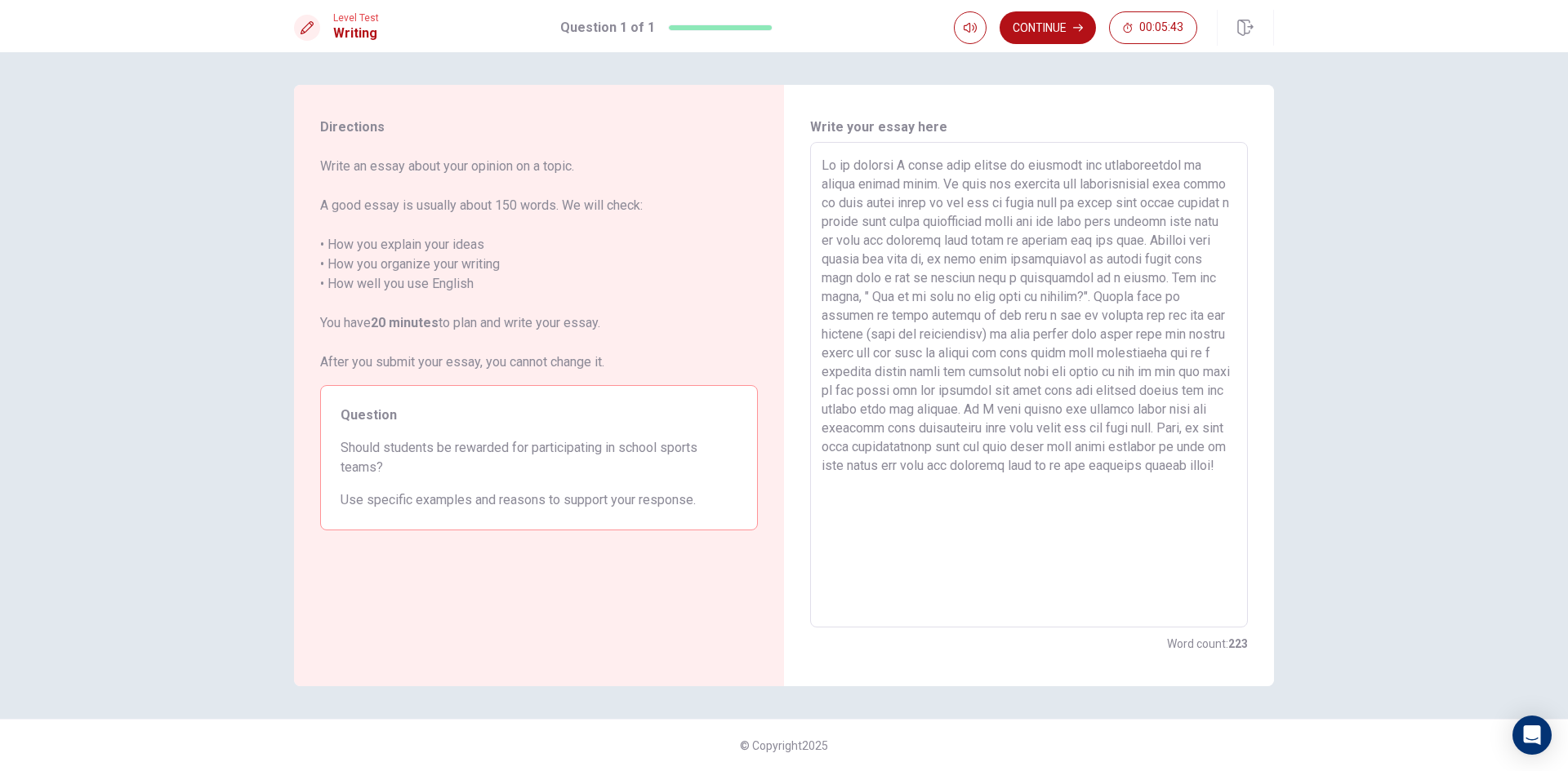
click at [817, 164] on div "x ​" at bounding box center [1028, 384] width 437 height 485
click at [822, 169] on textarea at bounding box center [1028, 385] width 415 height 459
click at [863, 162] on textarea at bounding box center [1028, 385] width 415 height 459
drag, startPoint x: 823, startPoint y: 160, endPoint x: 1045, endPoint y: 213, distance: 228.2
click at [823, 166] on textarea at bounding box center [1028, 385] width 415 height 459
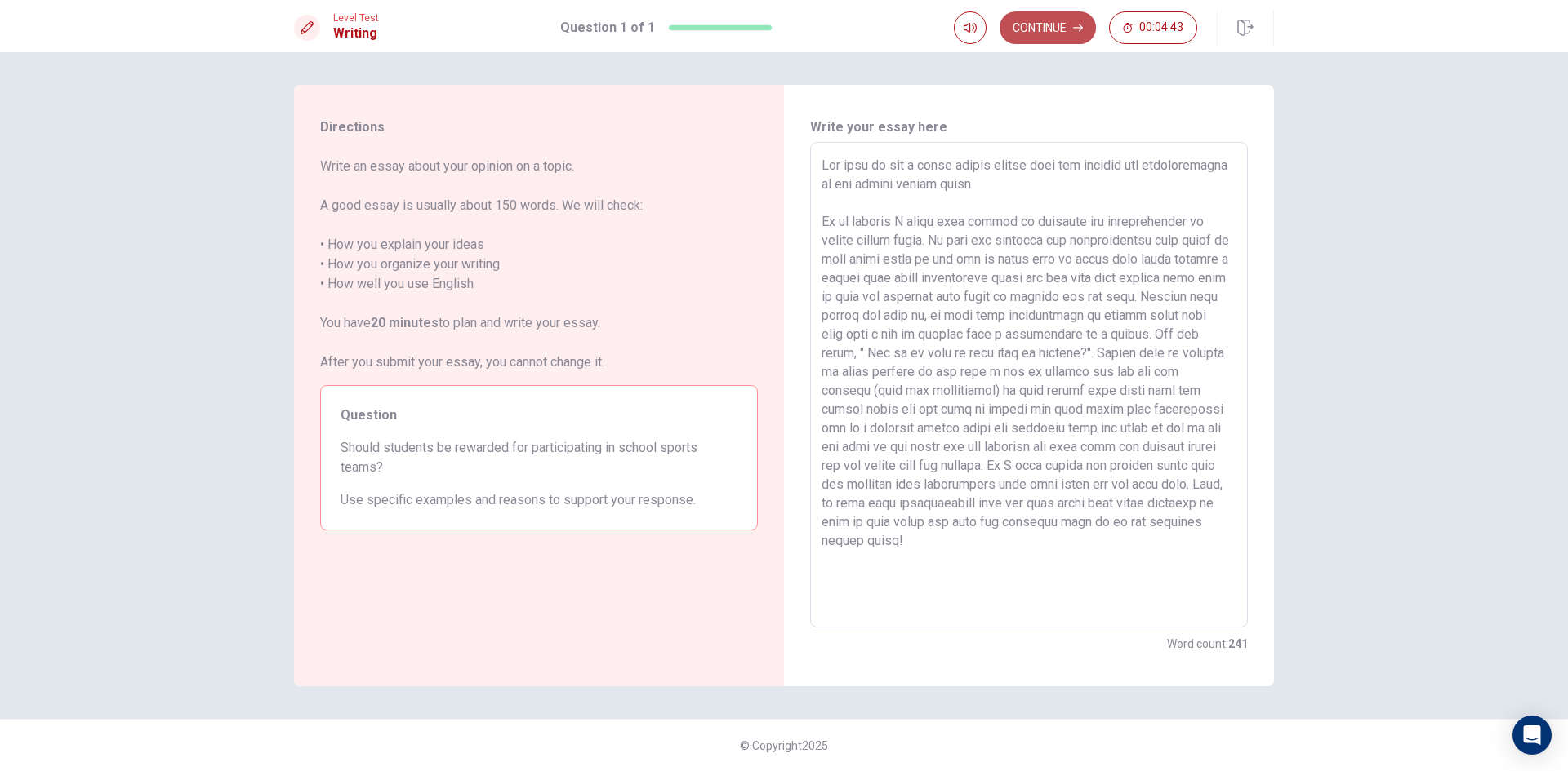
click at [1048, 20] on button "Continue" at bounding box center [1048, 28] width 97 height 32
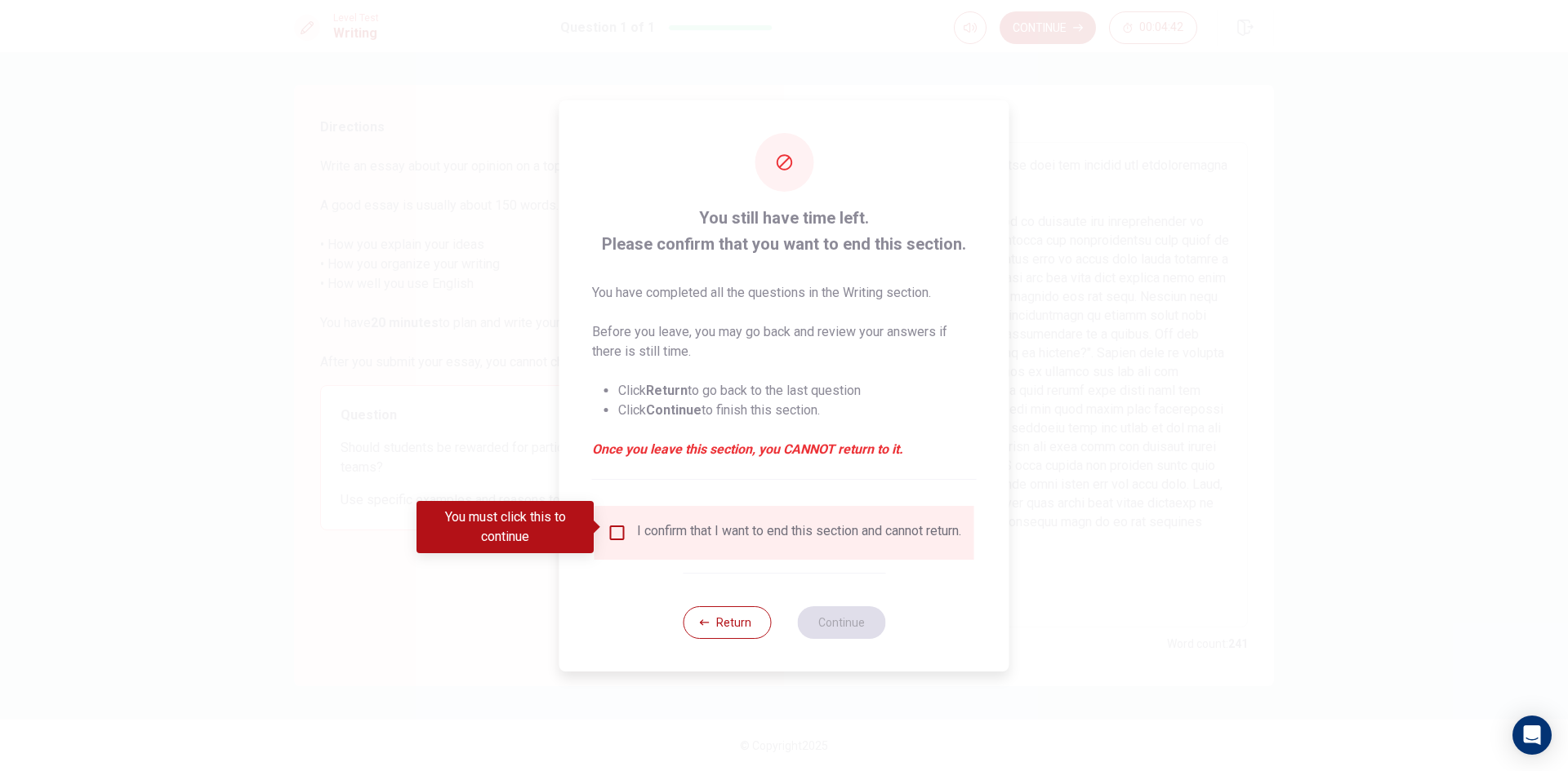
click at [627, 523] on div "I confirm that I want to end this section and cannot return." at bounding box center [784, 533] width 354 height 20
click at [614, 532] on input "You must click this to continue" at bounding box center [618, 533] width 20 height 20
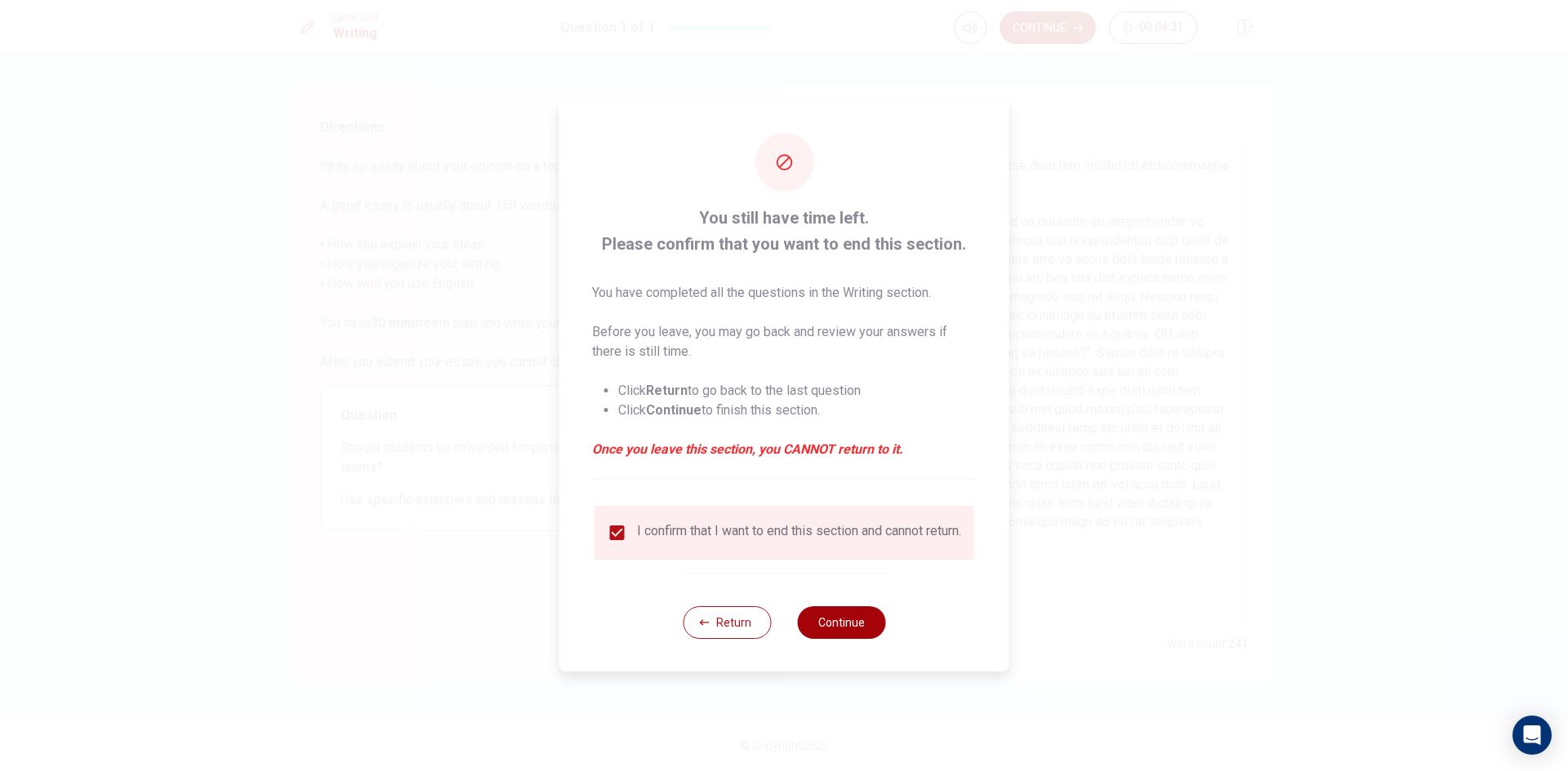
click at [866, 636] on button "Continue" at bounding box center [841, 622] width 89 height 32
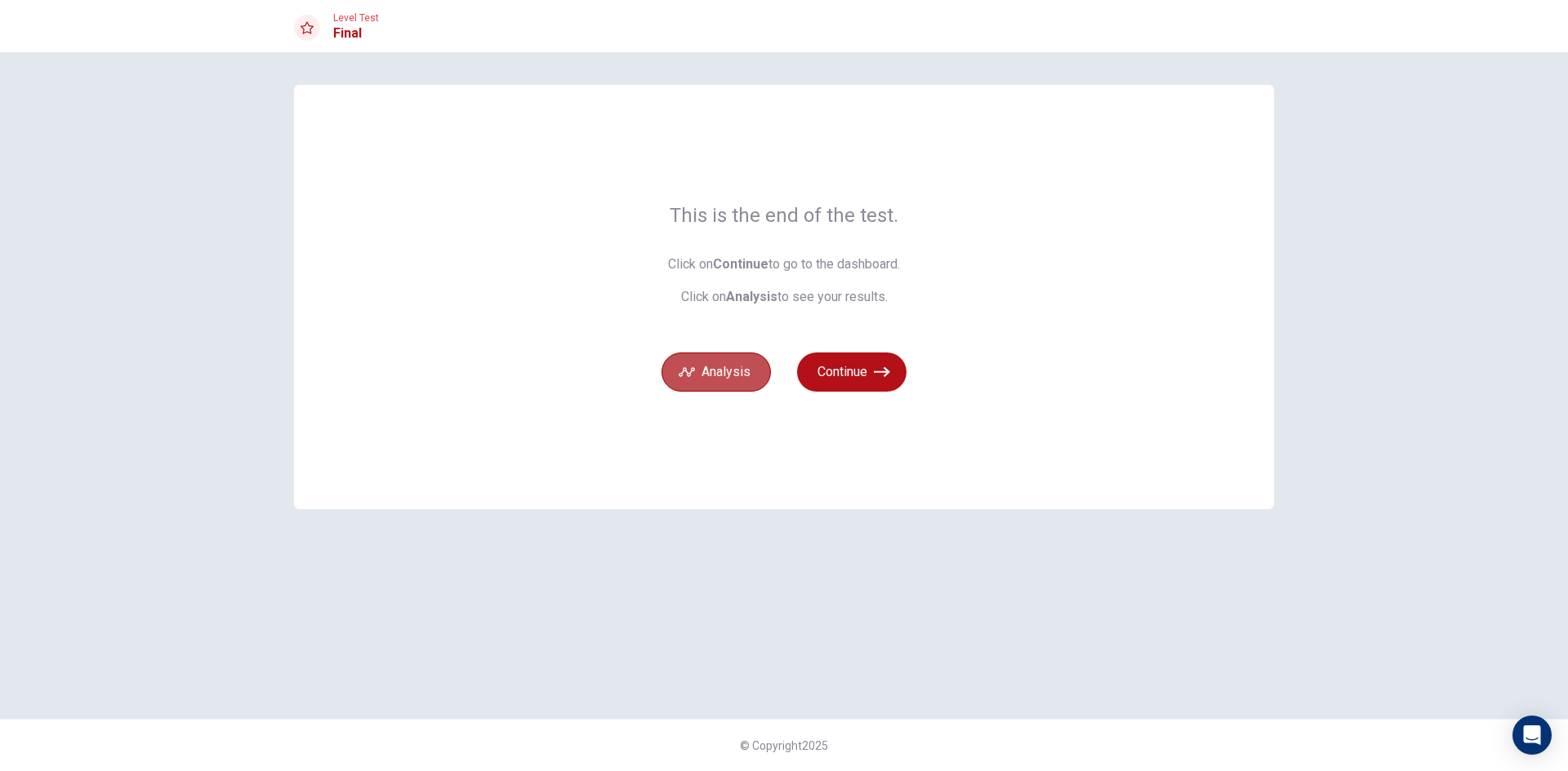
click at [735, 370] on button "Analysis" at bounding box center [715, 372] width 109 height 39
